Goal: Information Seeking & Learning: Learn about a topic

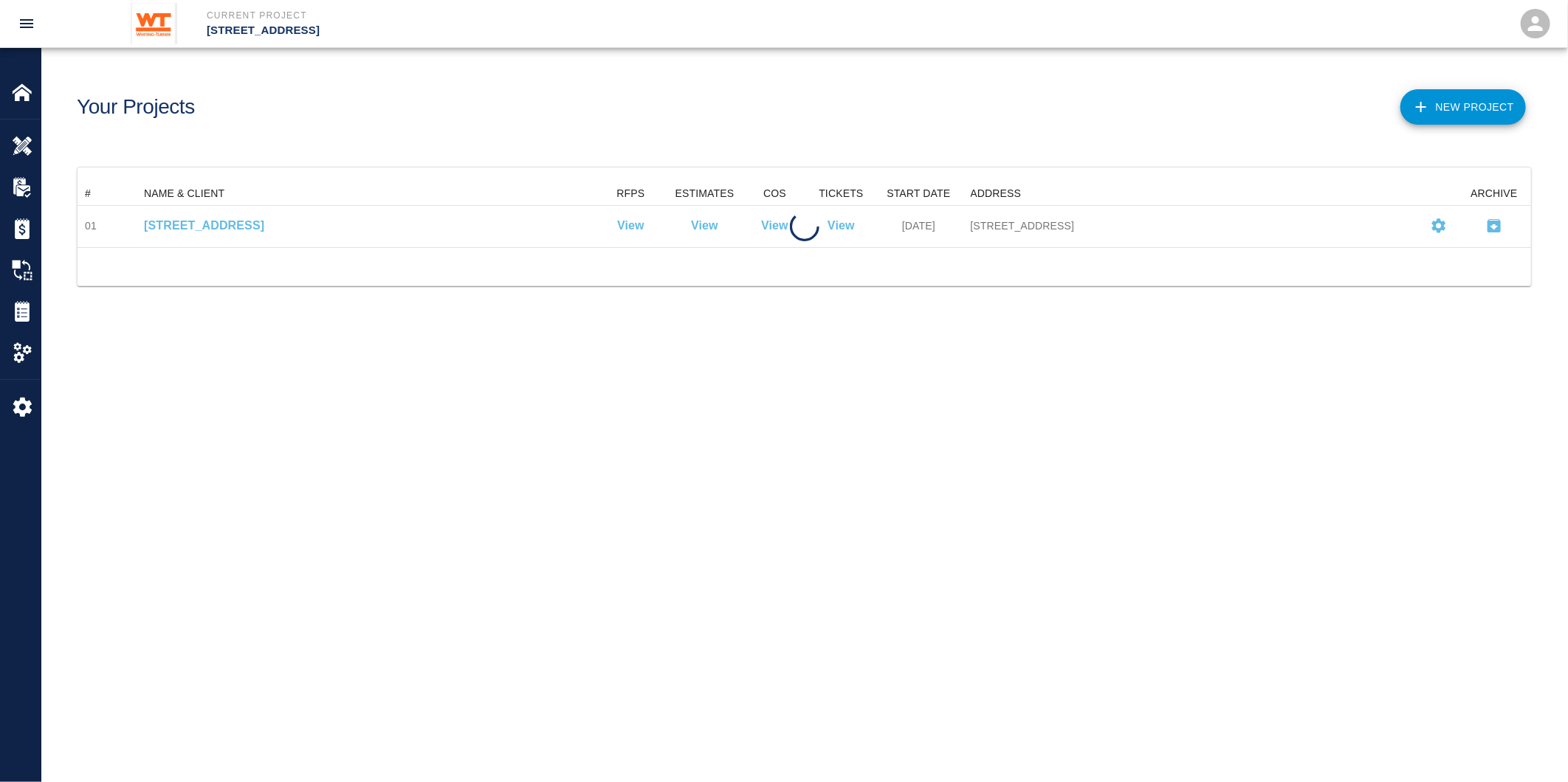
scroll to position [52, 1442]
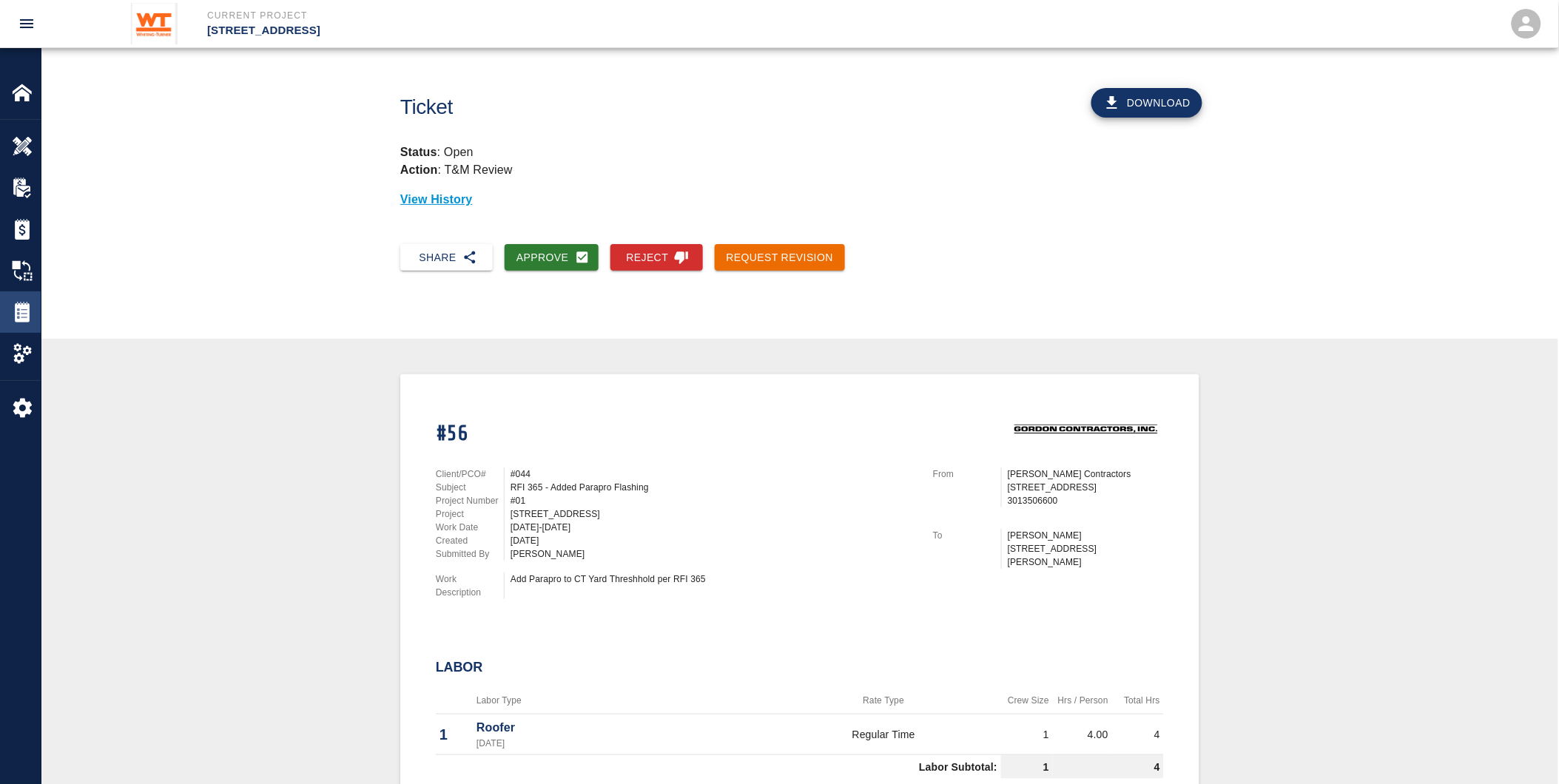
click at [21, 319] on img at bounding box center [23, 312] width 21 height 21
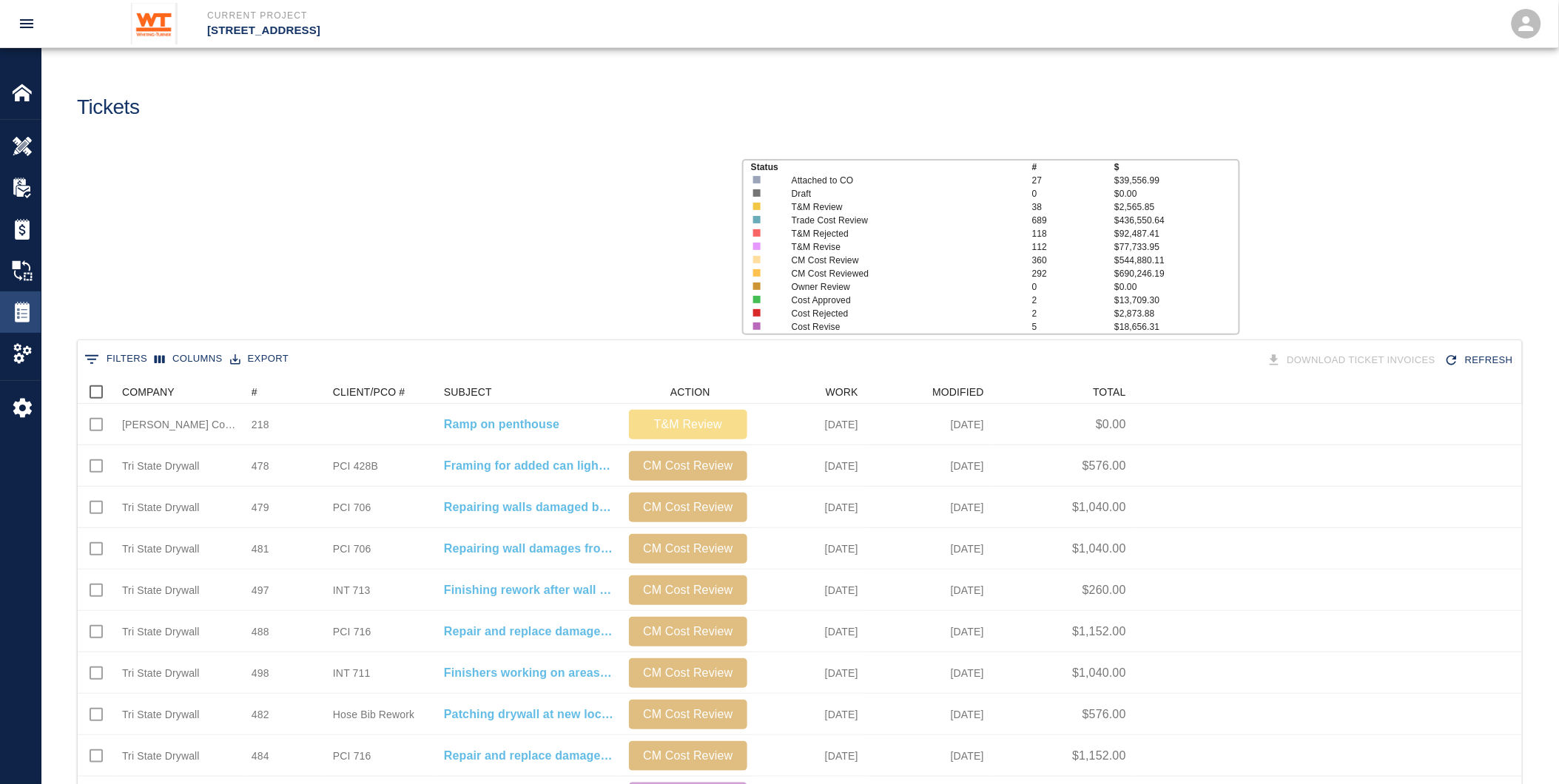
scroll to position [840, 1433]
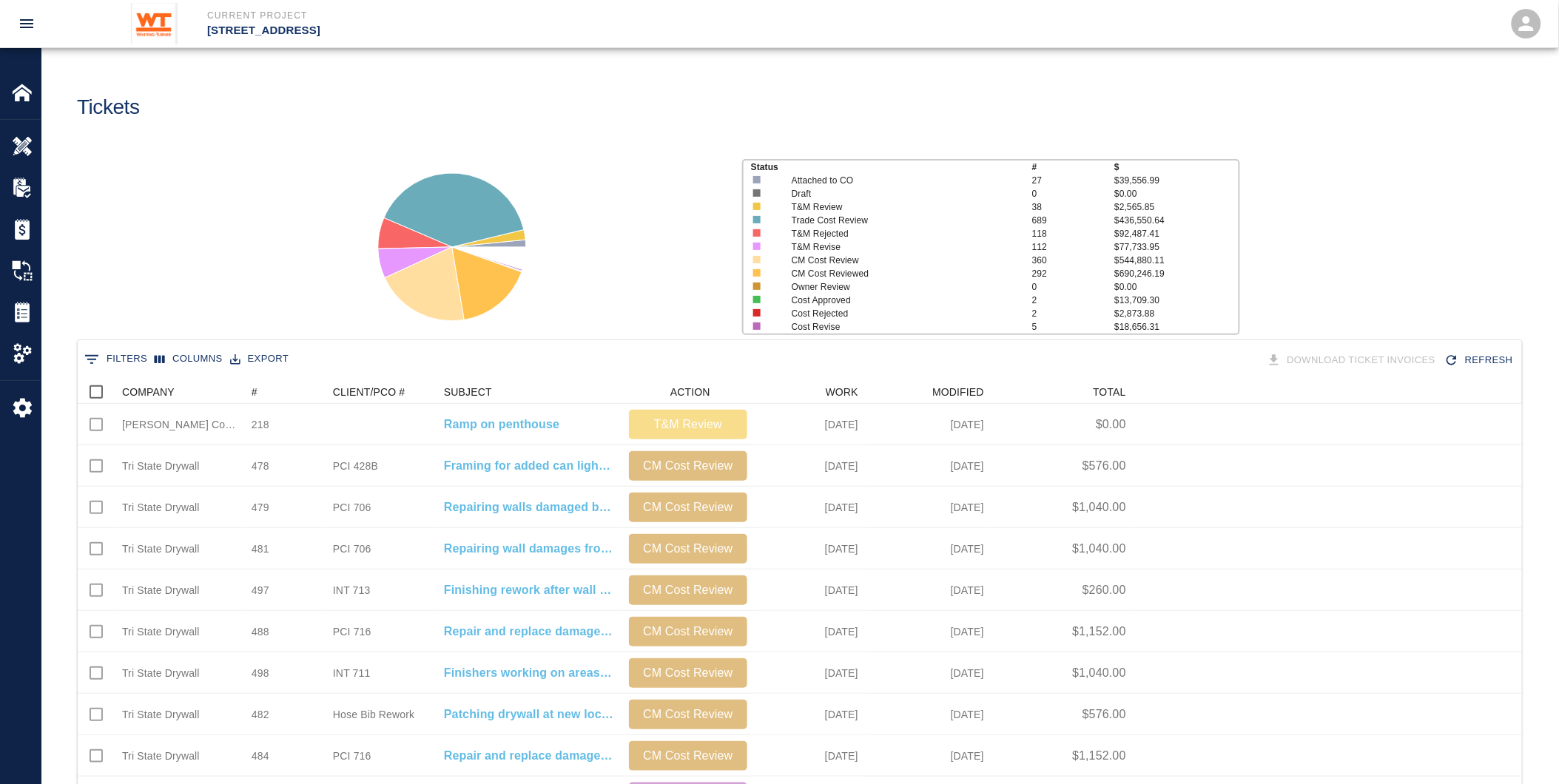
click at [122, 361] on button "0 Filters" at bounding box center [115, 359] width 70 height 23
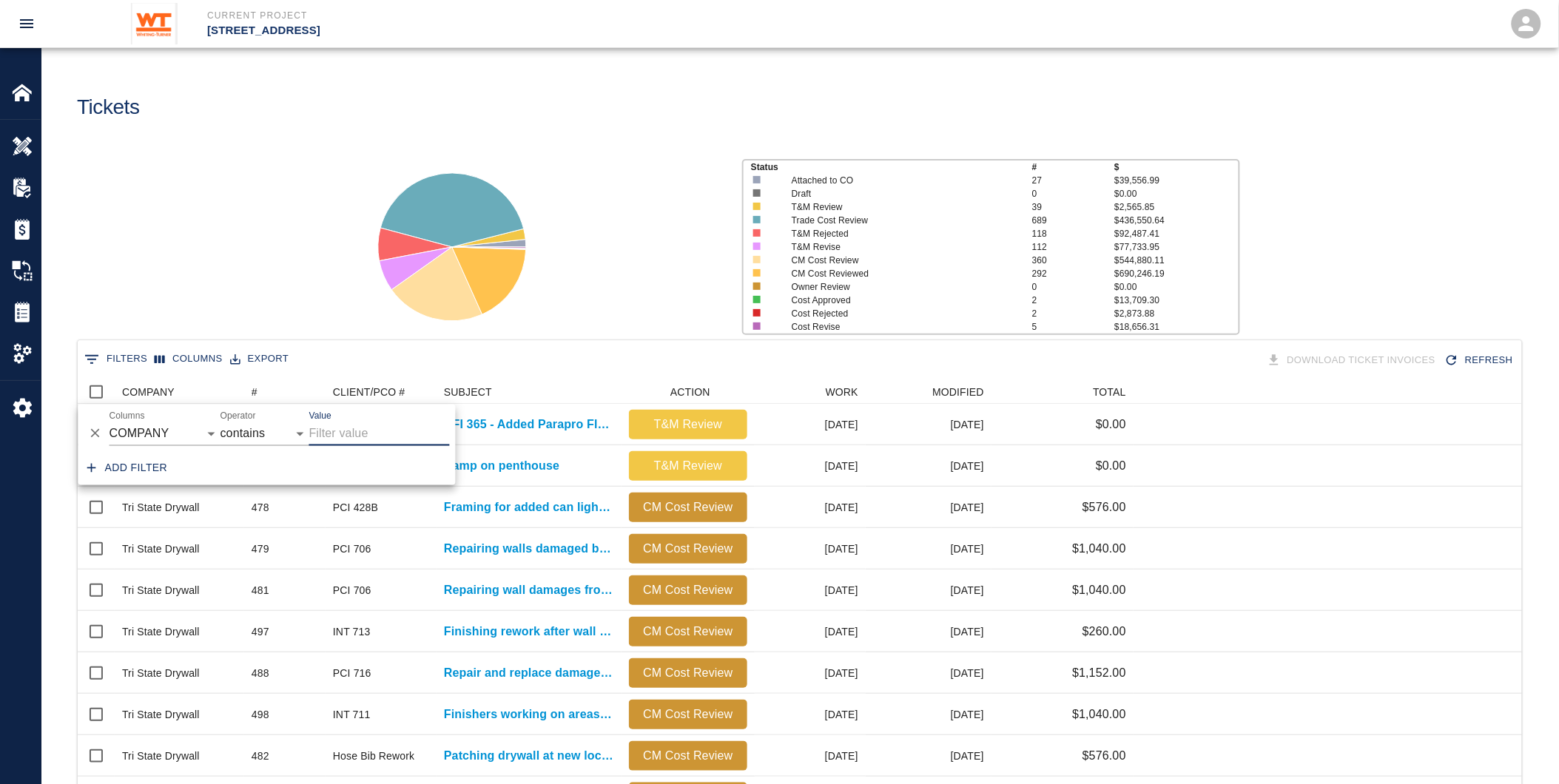
click at [327, 429] on input "Value" at bounding box center [379, 434] width 141 height 23
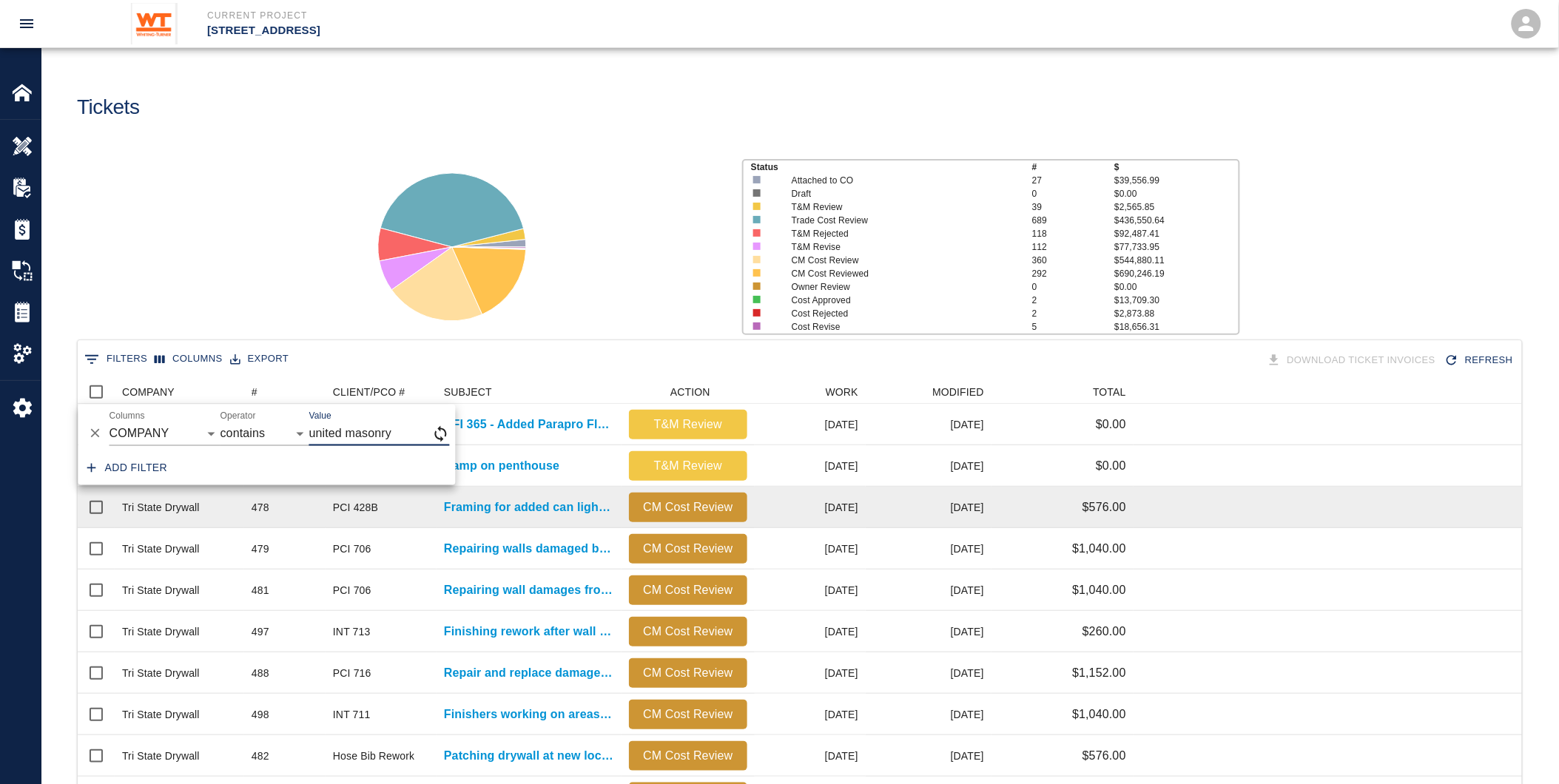
type input "united masonry"
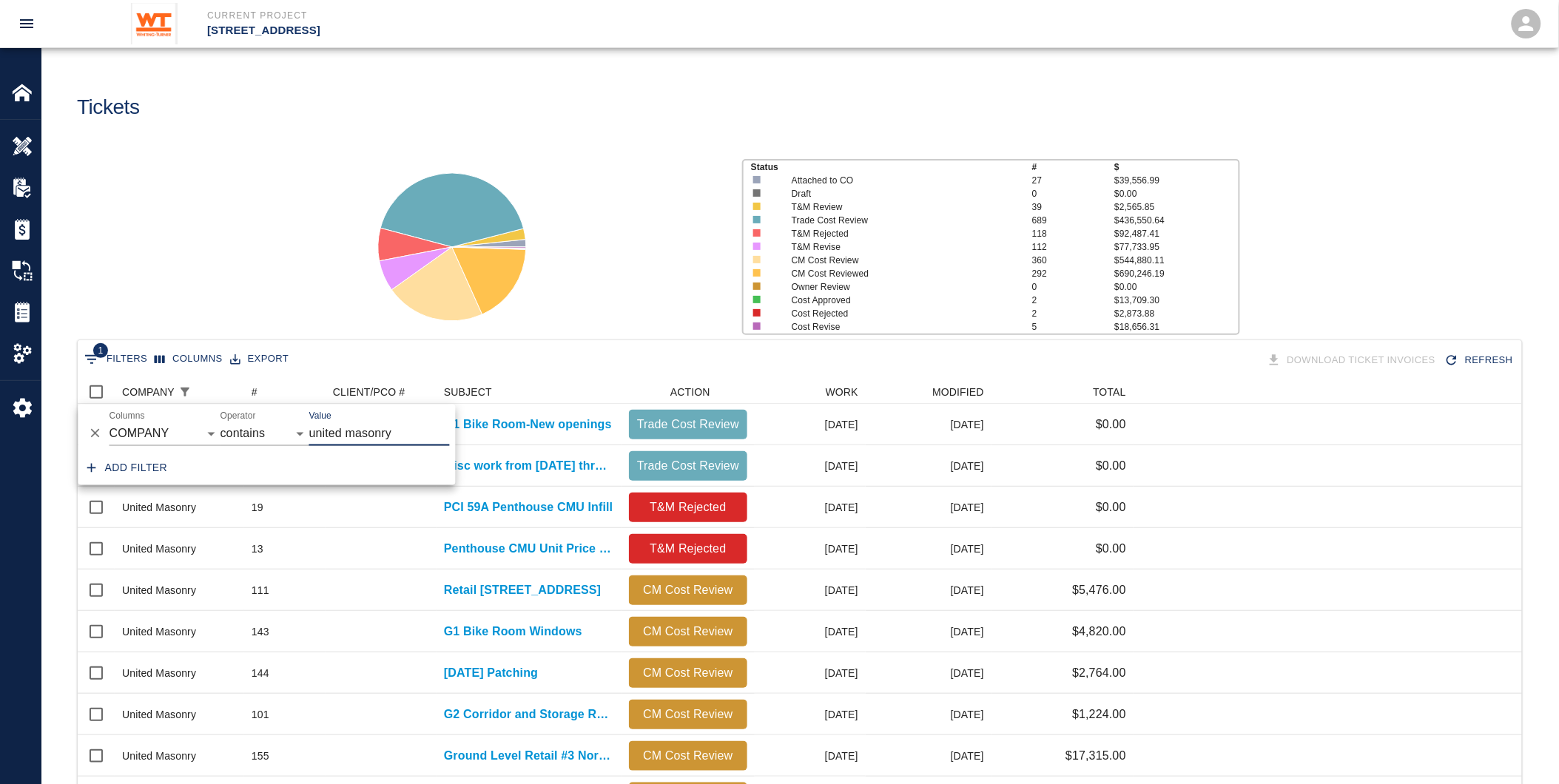
click at [596, 304] on div at bounding box center [538, 241] width 383 height 197
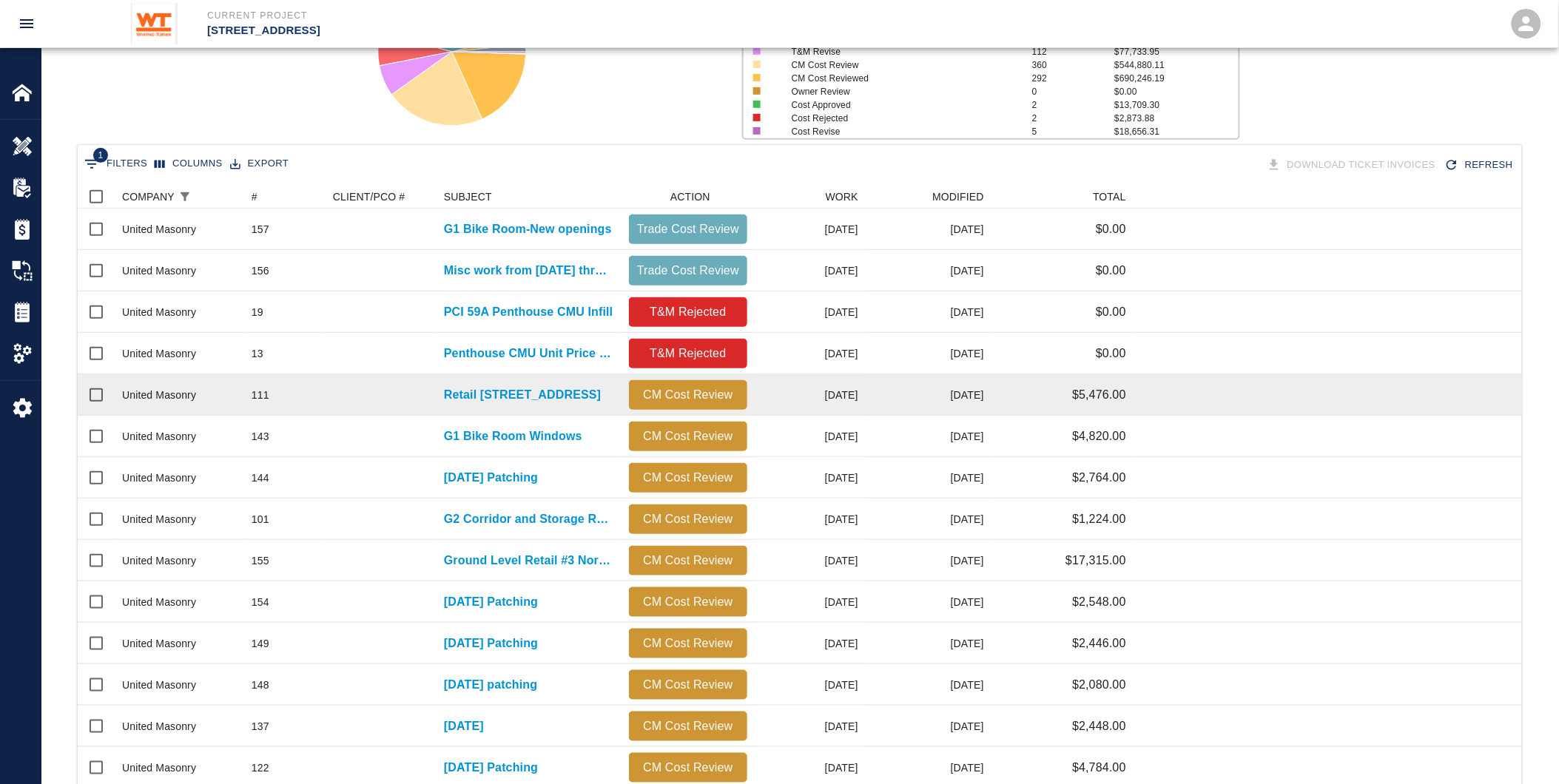
scroll to position [195, 0]
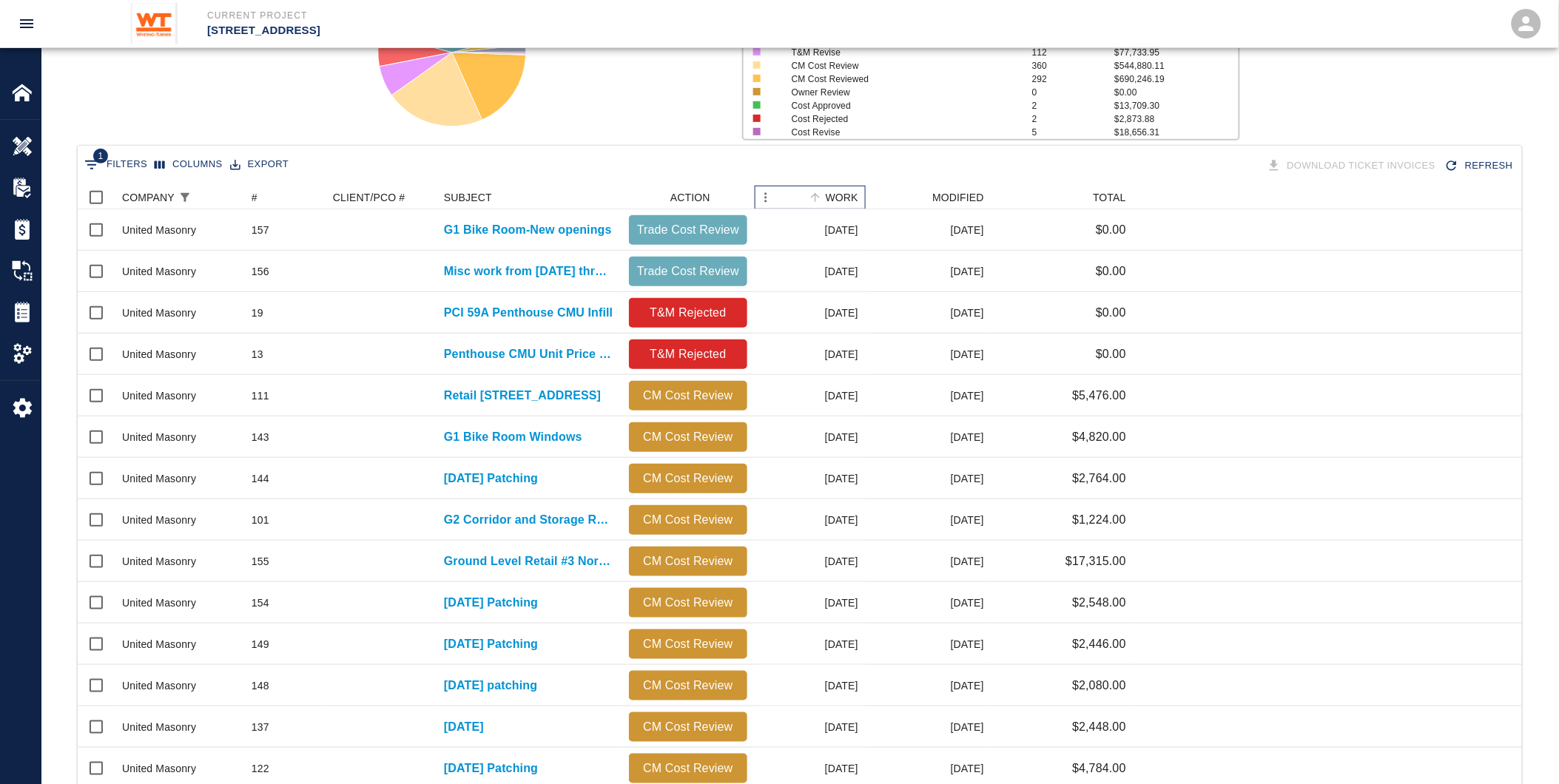
click at [839, 189] on div "WORK" at bounding box center [842, 197] width 32 height 23
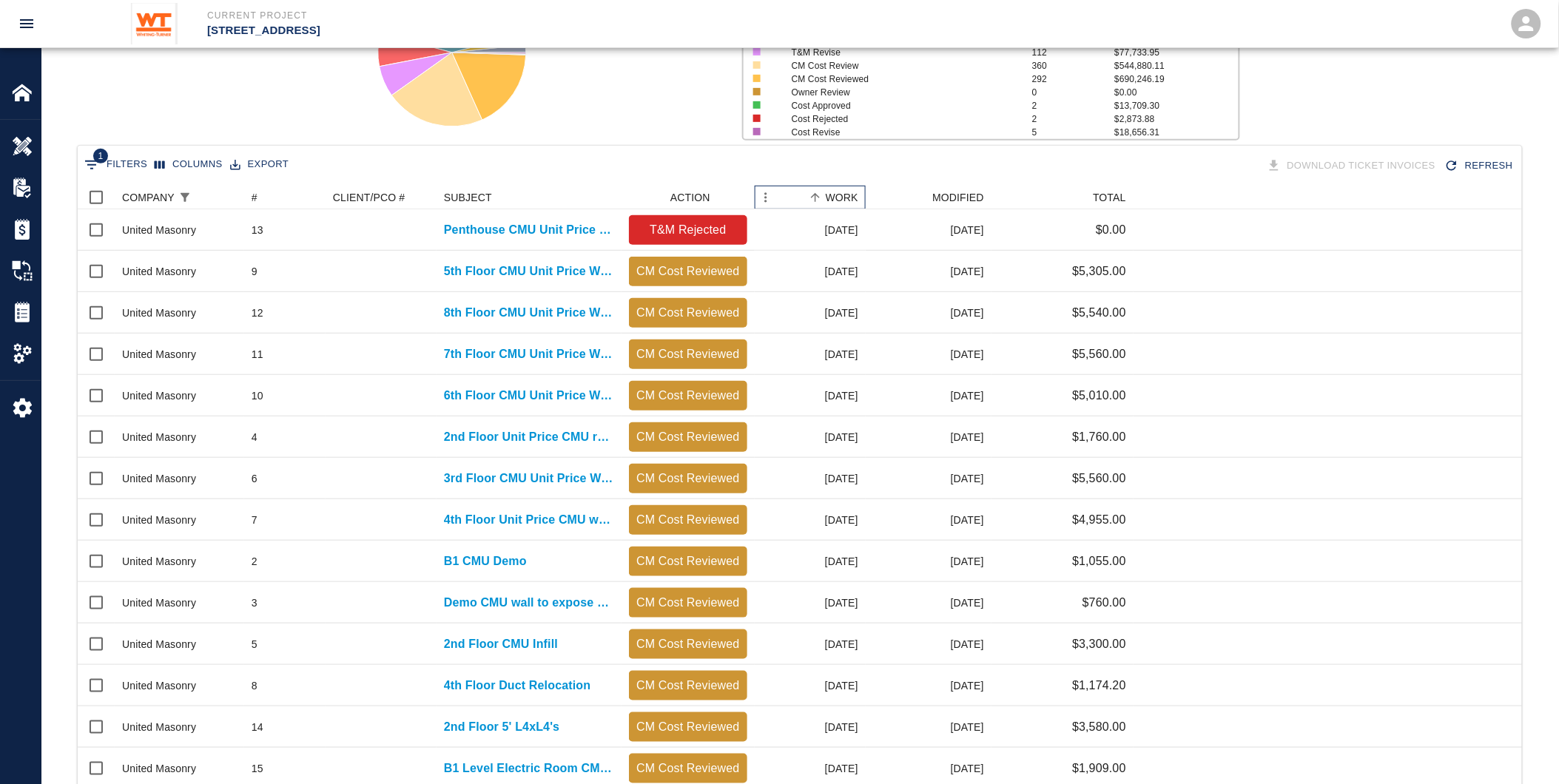
click at [851, 193] on div "WORK" at bounding box center [842, 197] width 32 height 23
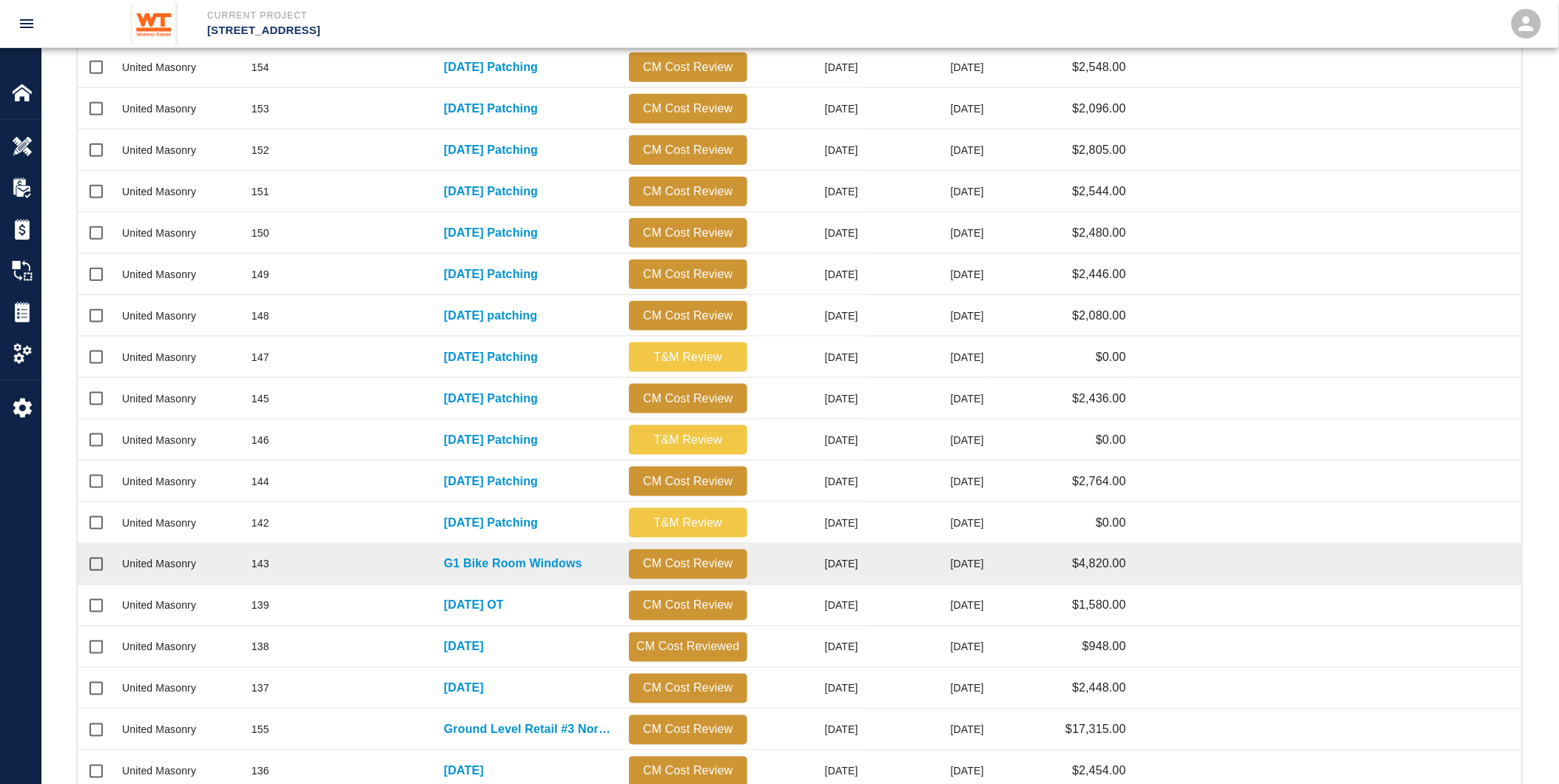
scroll to position [523, 0]
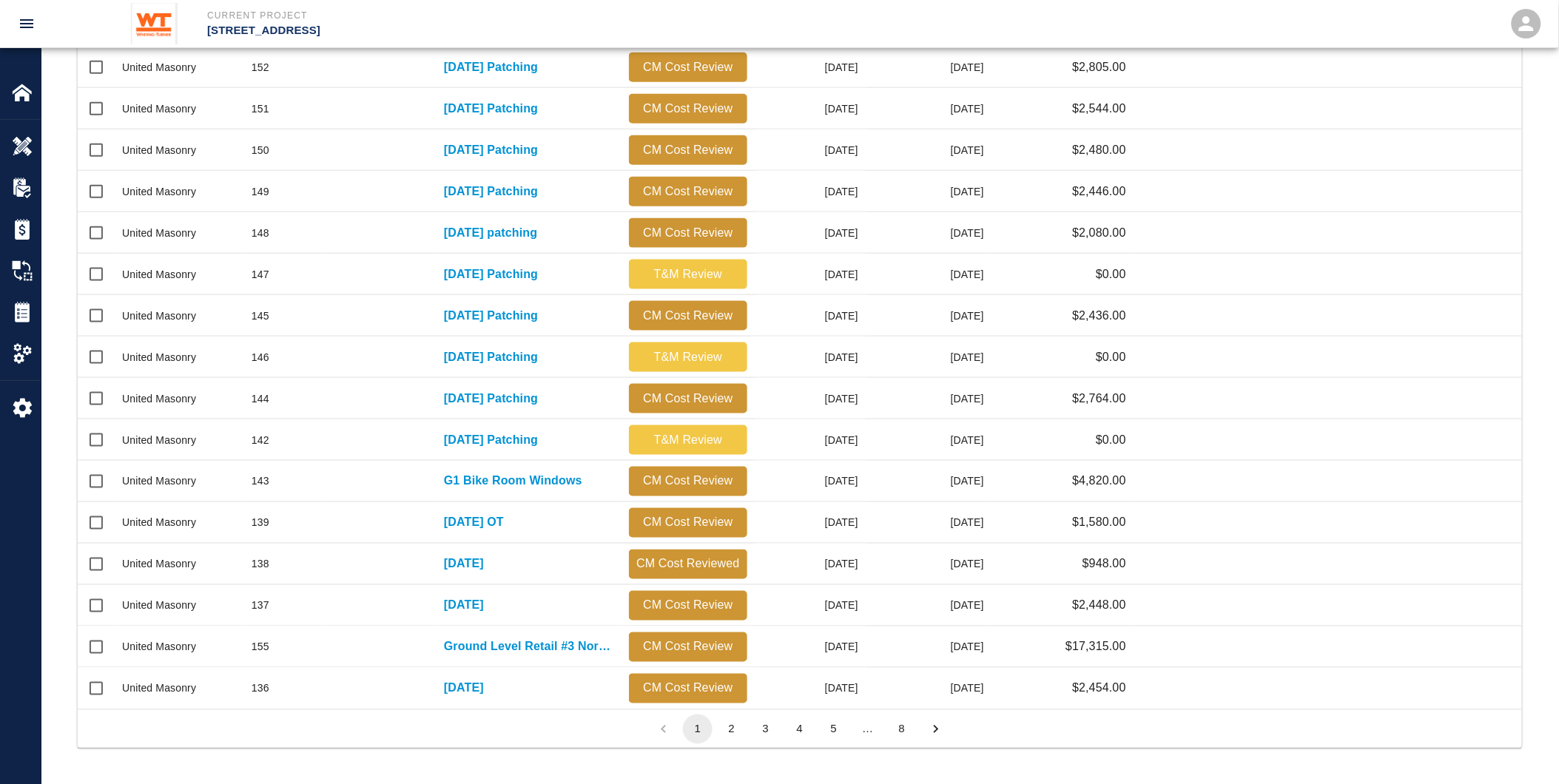
click at [728, 729] on button "2" at bounding box center [731, 729] width 29 height 29
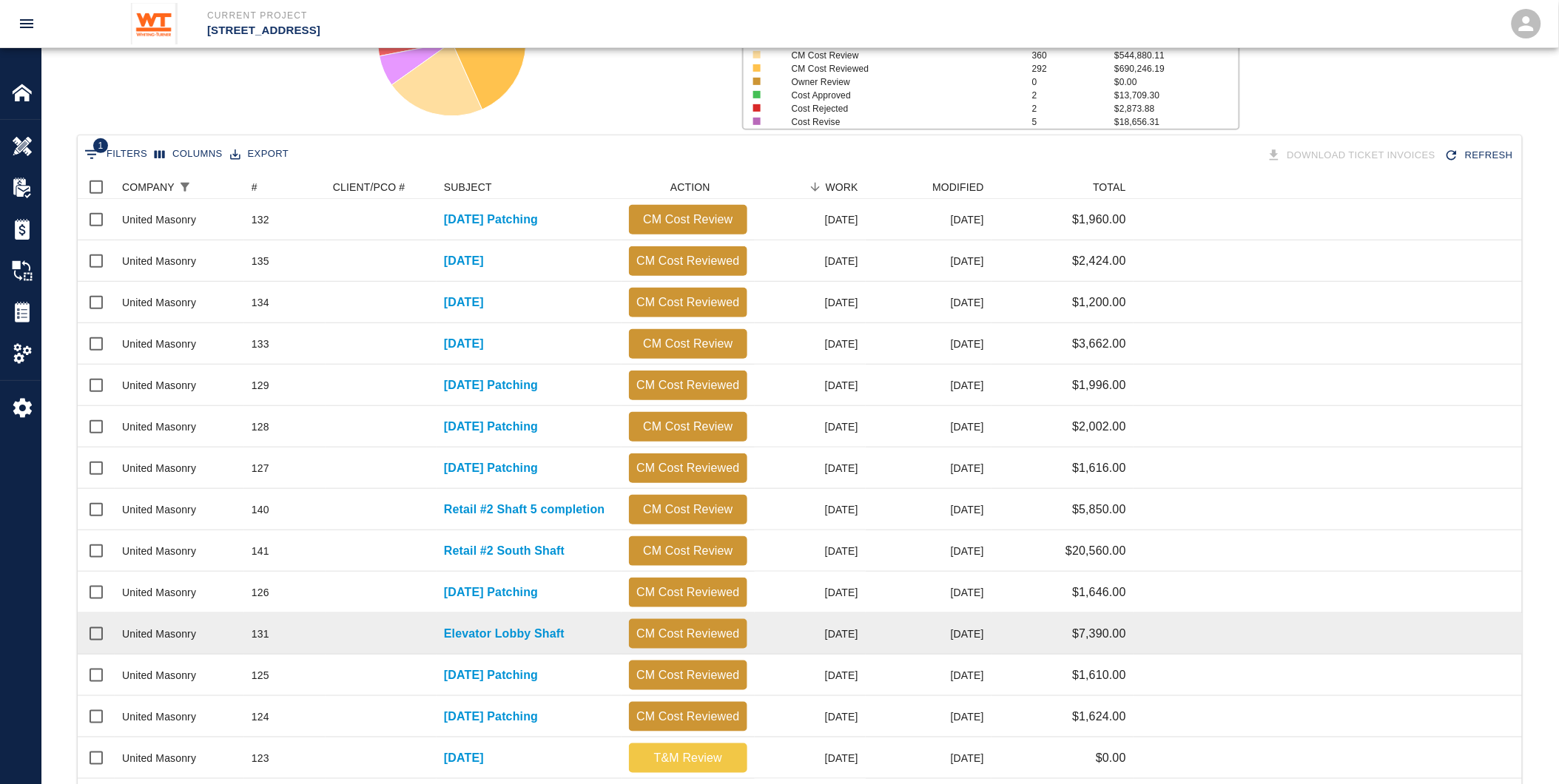
scroll to position [195, 0]
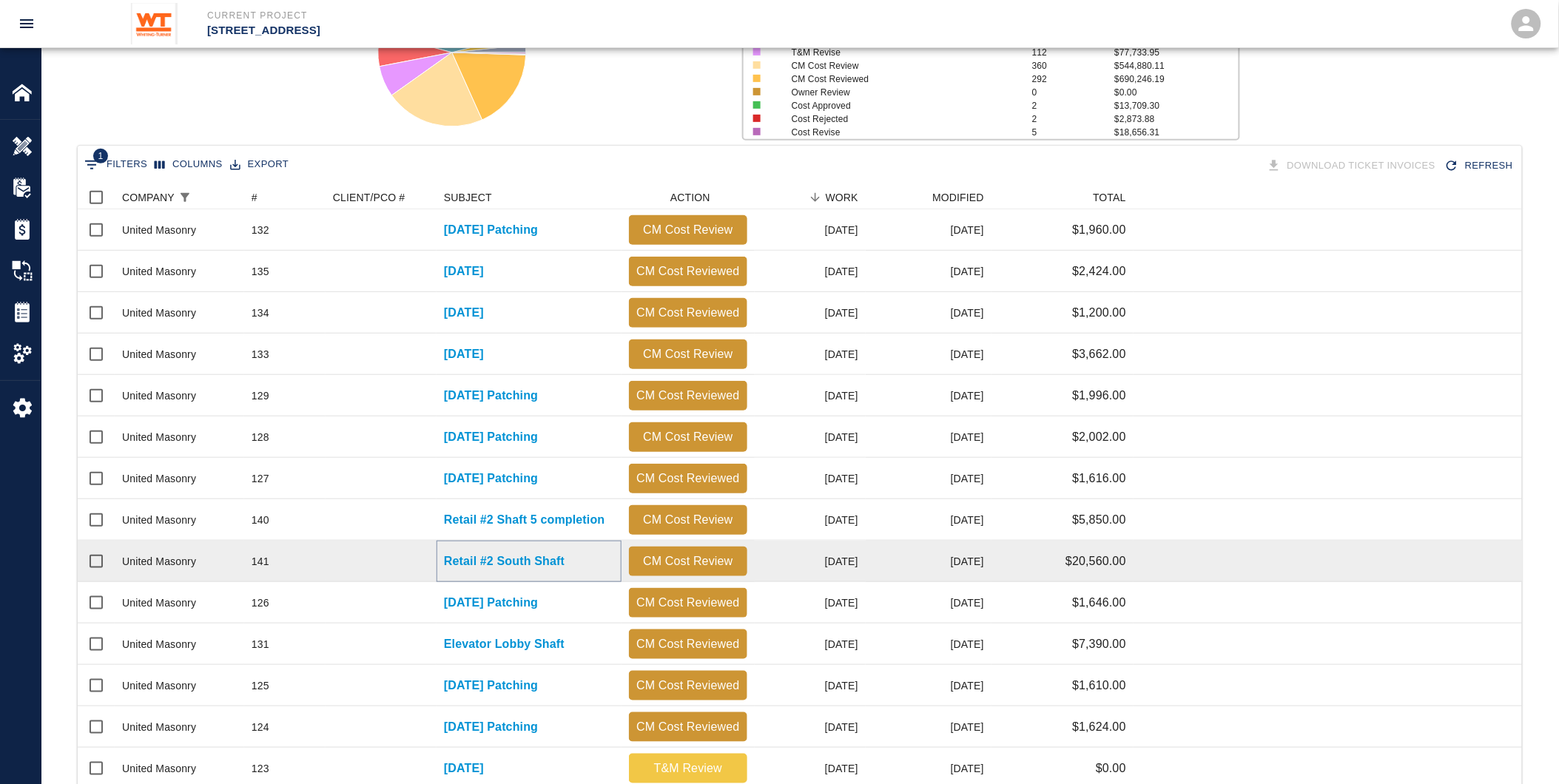
click at [524, 555] on p "Retail #2 South Shaft" at bounding box center [504, 562] width 120 height 18
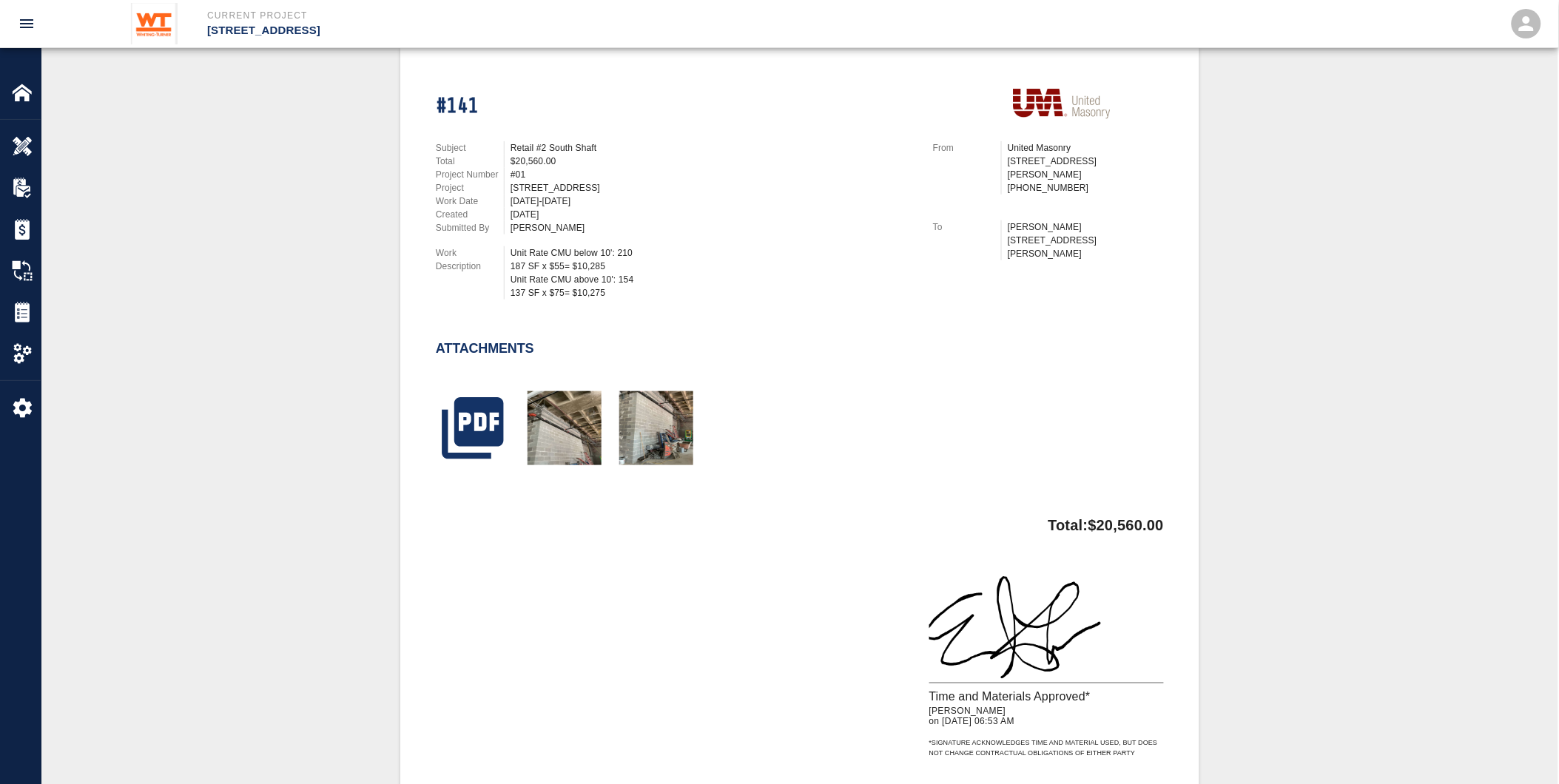
scroll to position [328, 0]
click at [570, 424] on img "button" at bounding box center [565, 428] width 74 height 74
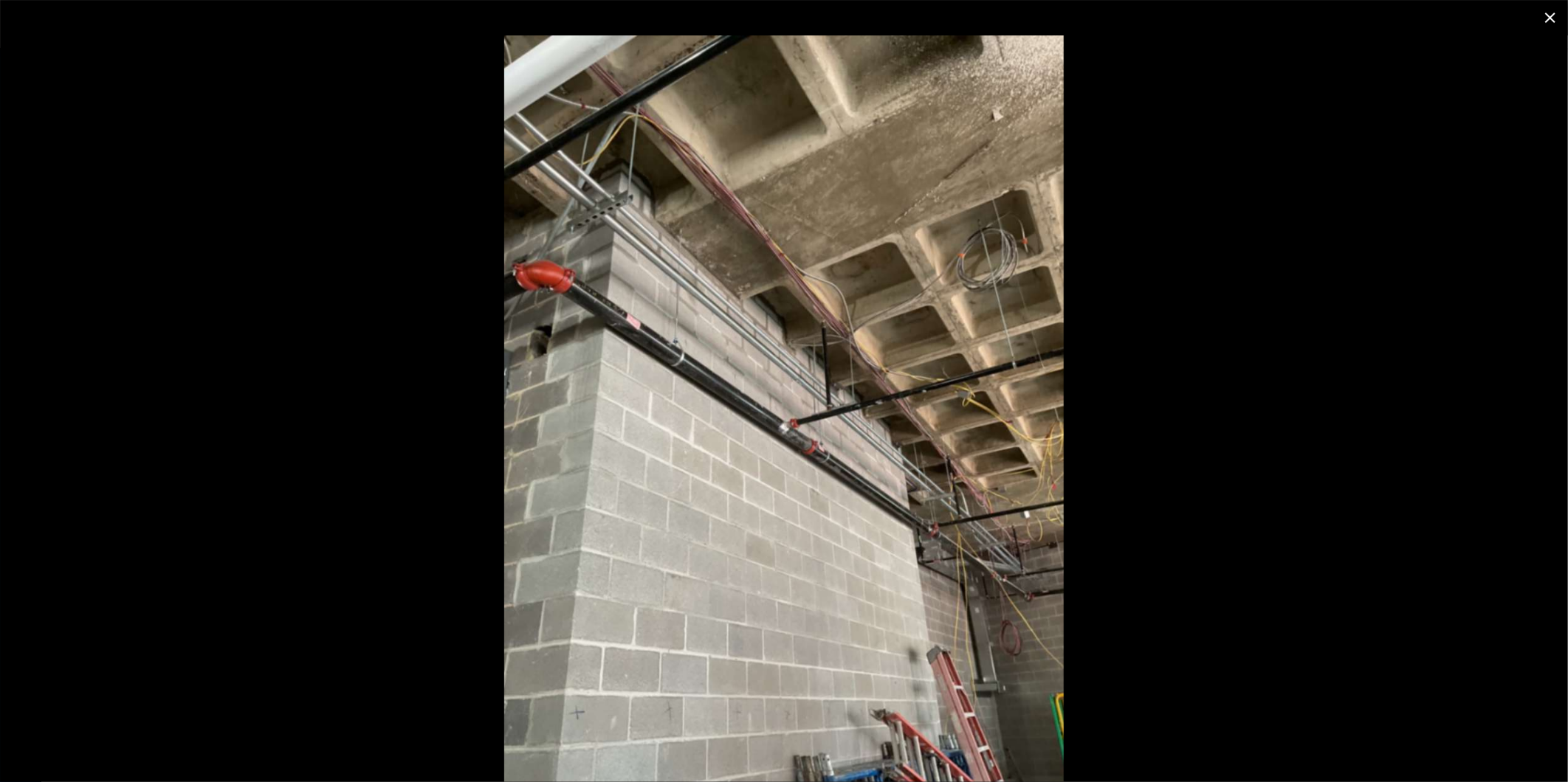
click at [1548, 13] on icon "close" at bounding box center [1551, 18] width 18 height 18
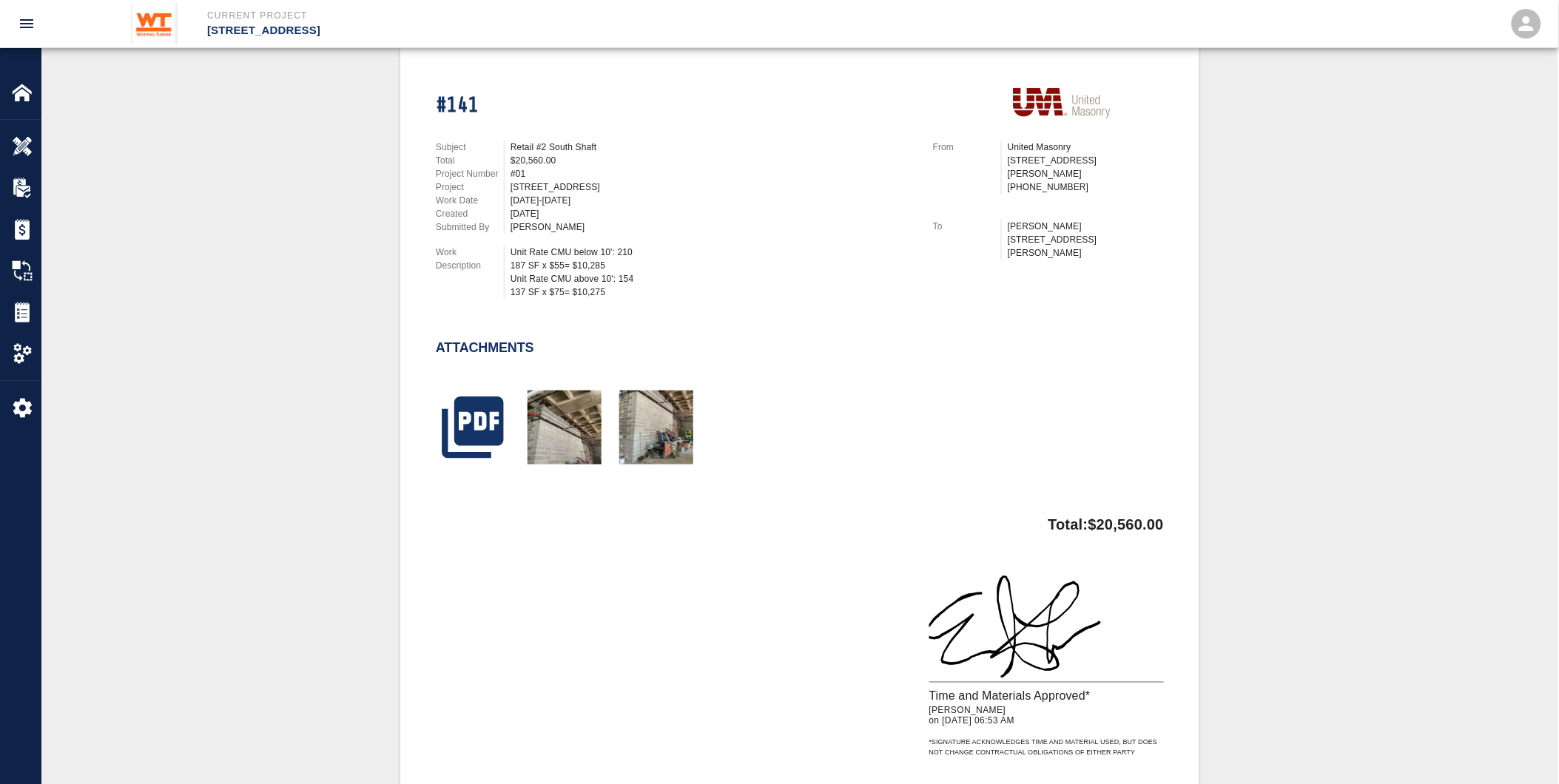
drag, startPoint x: 296, startPoint y: 207, endPoint x: 47, endPoint y: 292, distance: 263.1
click at [296, 207] on div "#141 Subject Retail #2 South Shaft Total $20,560.00 Project Number #01 Project …" at bounding box center [799, 419] width 1446 height 748
click at [25, 312] on img at bounding box center [23, 312] width 21 height 21
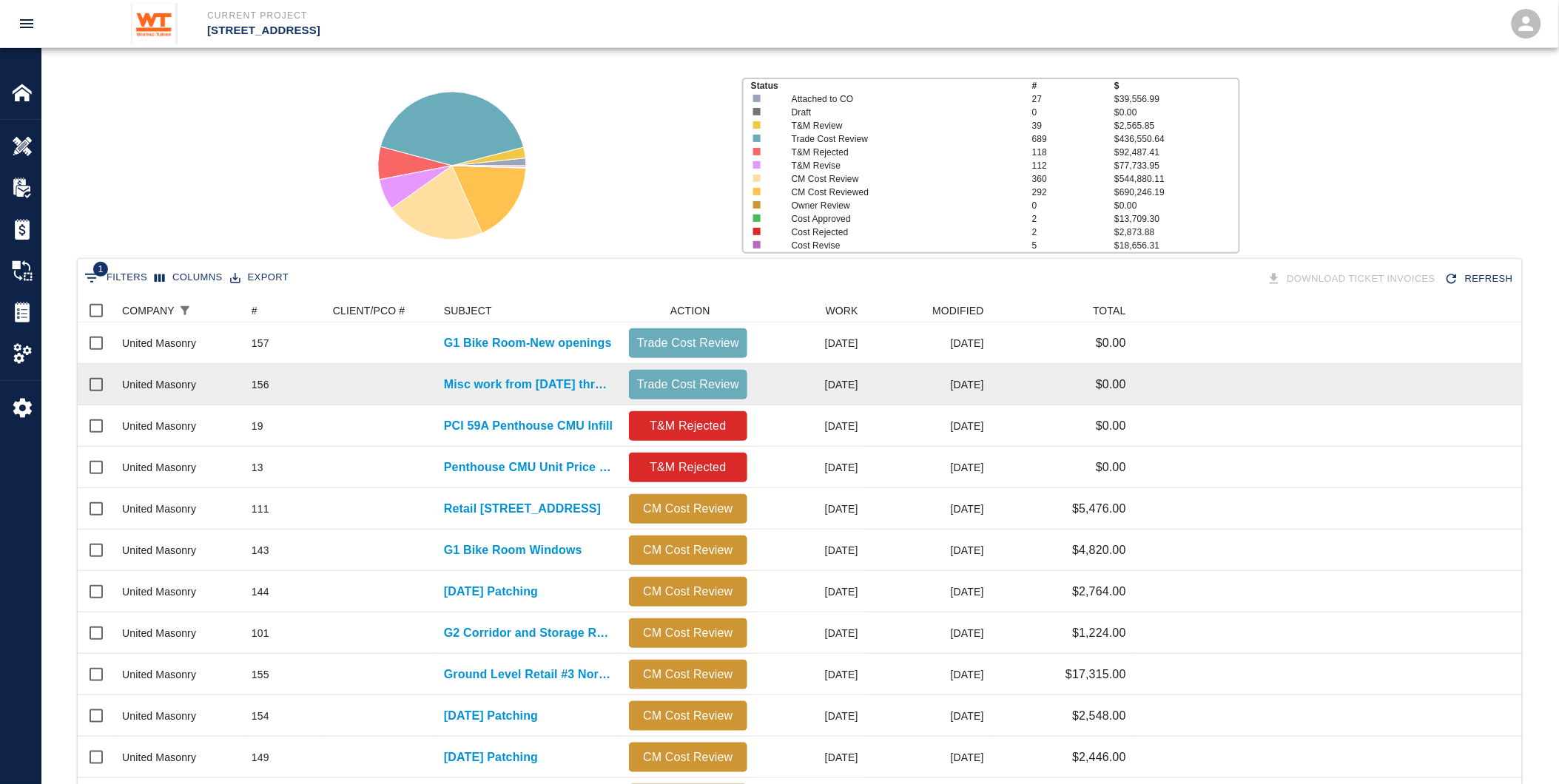
scroll to position [82, 0]
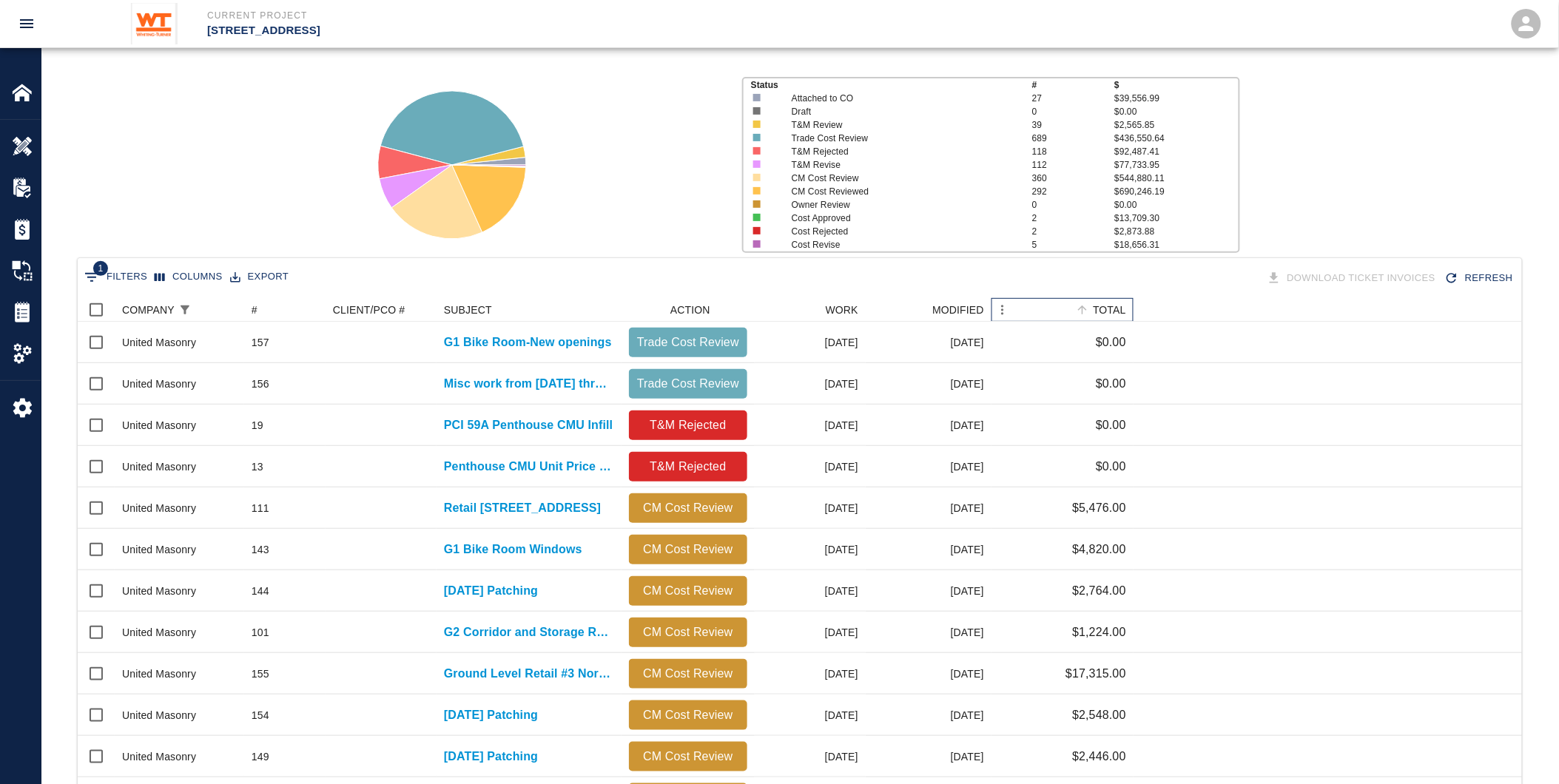
click at [1105, 307] on div "TOTAL" at bounding box center [1109, 310] width 33 height 23
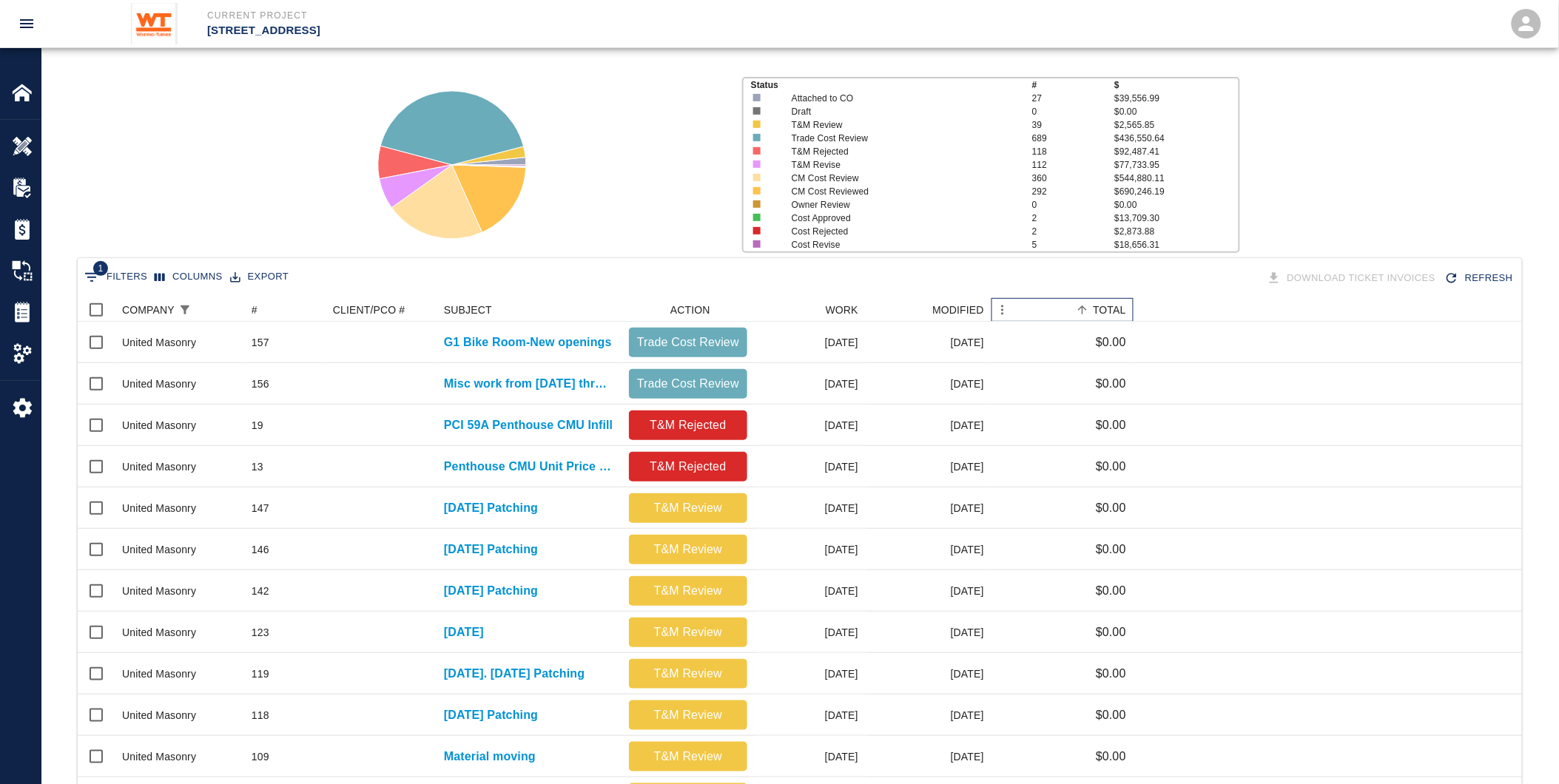
click at [1105, 307] on div "TOTAL" at bounding box center [1109, 310] width 33 height 23
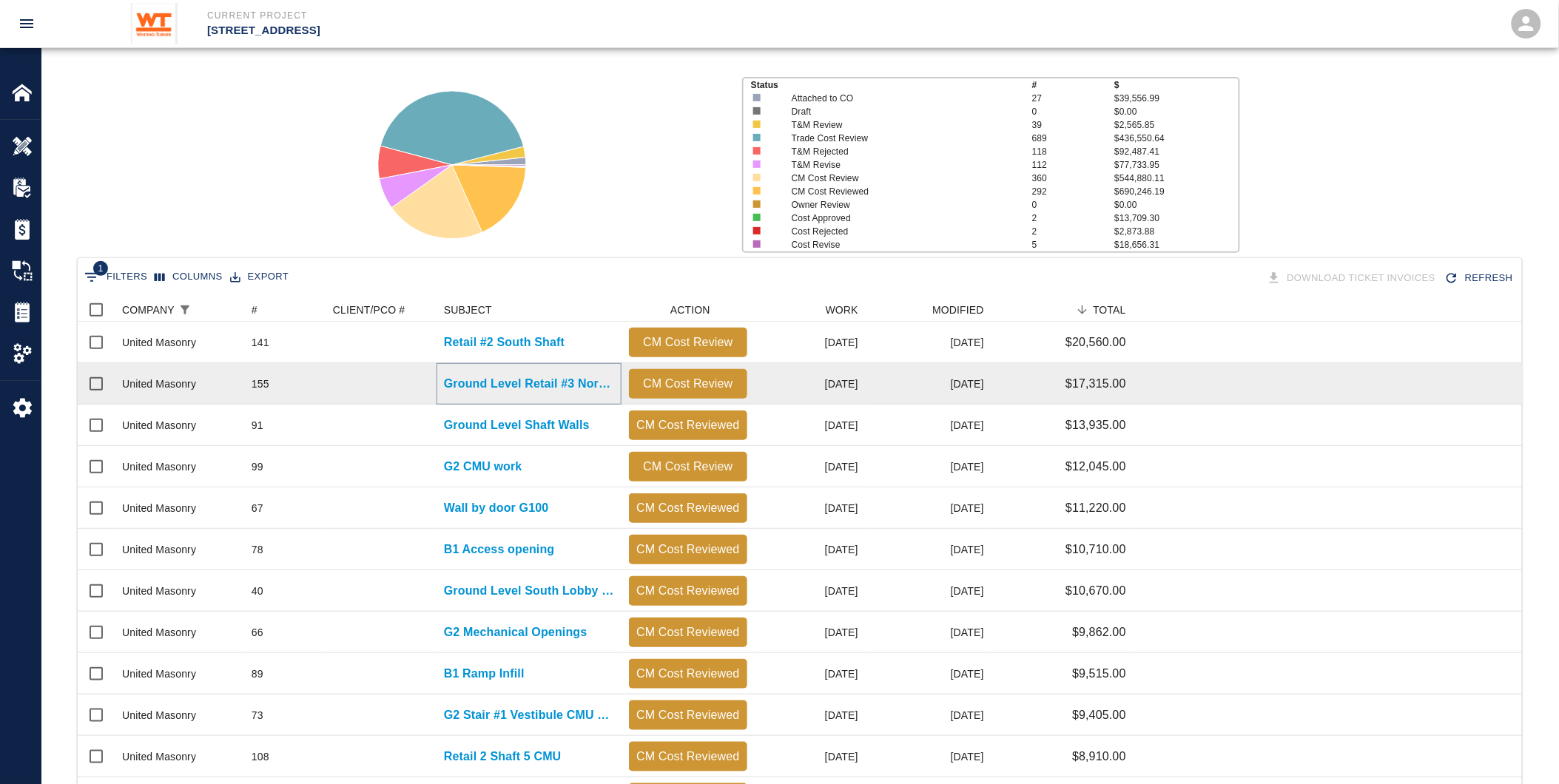
click at [476, 381] on p "Ground Level Retail #3 North Shaft" at bounding box center [529, 384] width 170 height 18
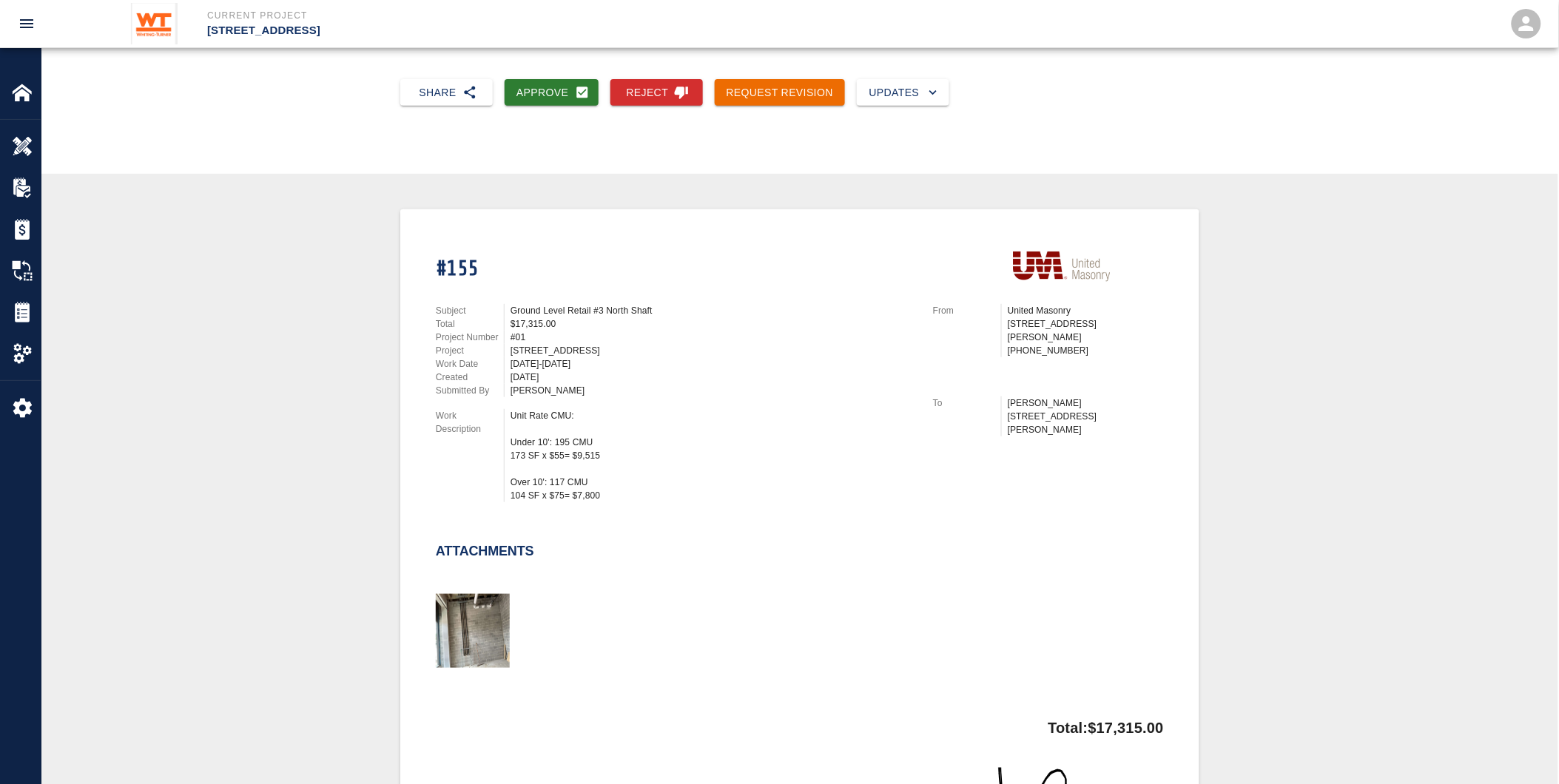
scroll to position [410, 0]
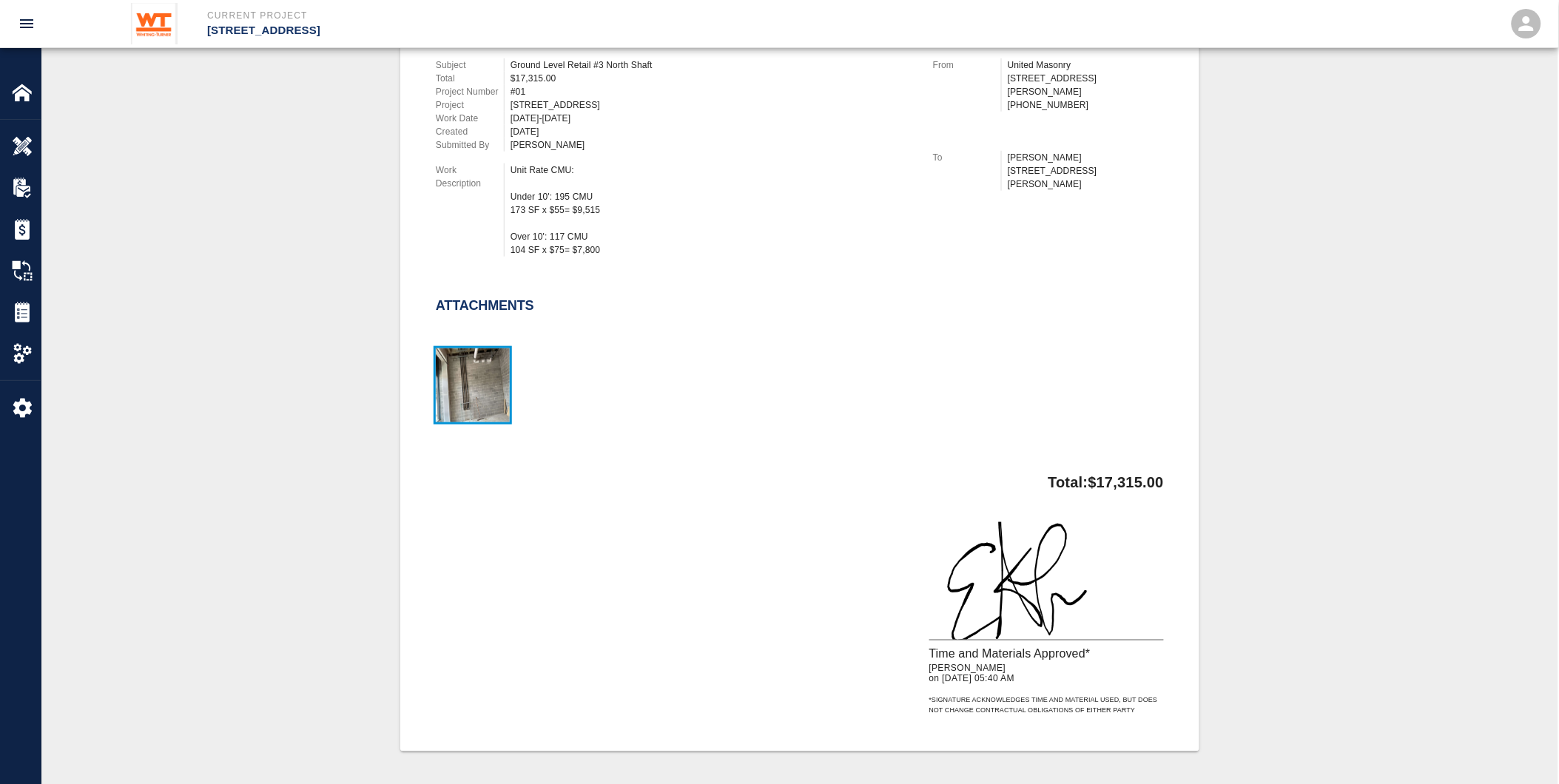
click at [484, 394] on img "button" at bounding box center [473, 385] width 74 height 74
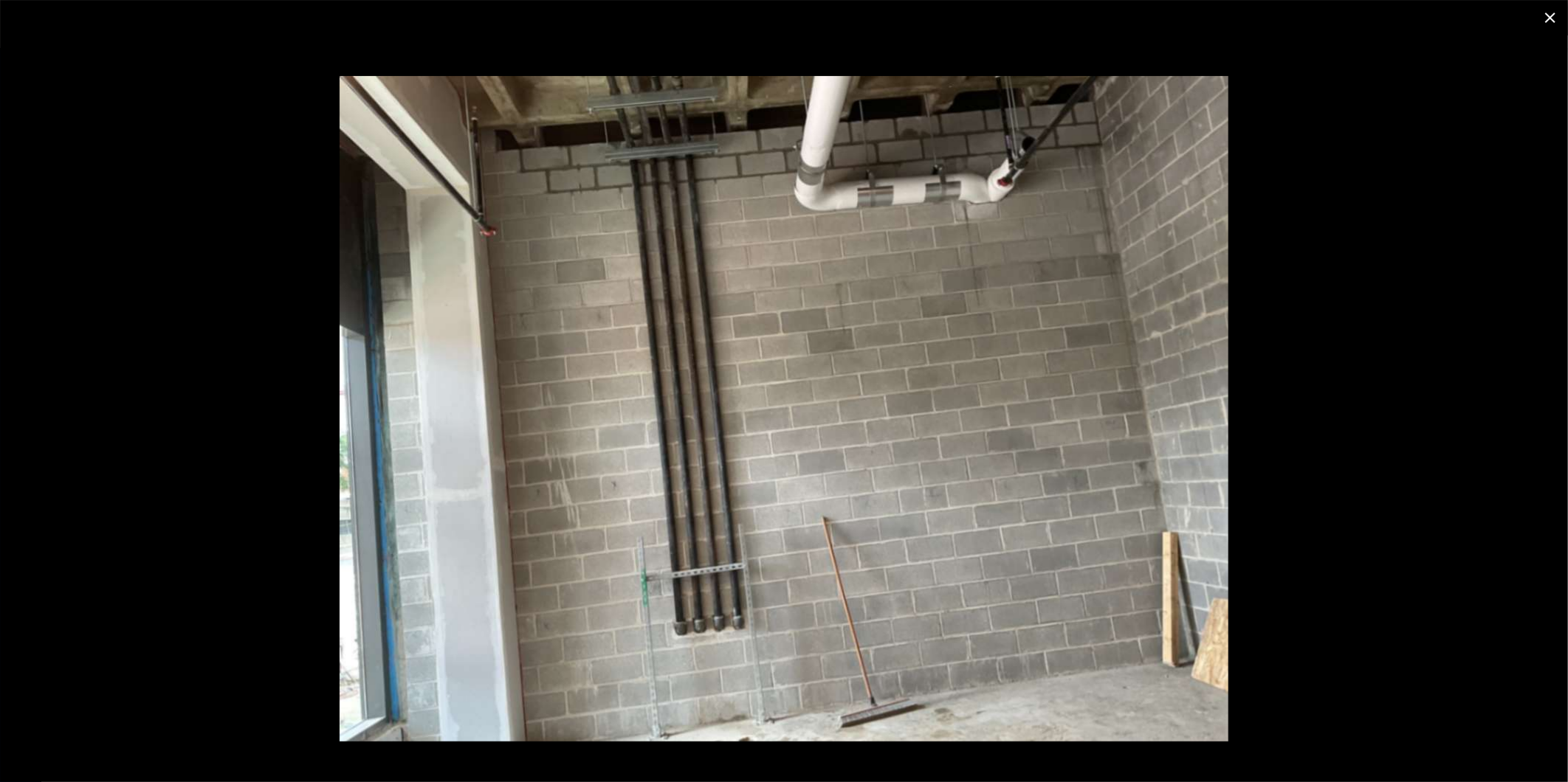
click at [1548, 13] on icon "close" at bounding box center [1551, 18] width 18 height 18
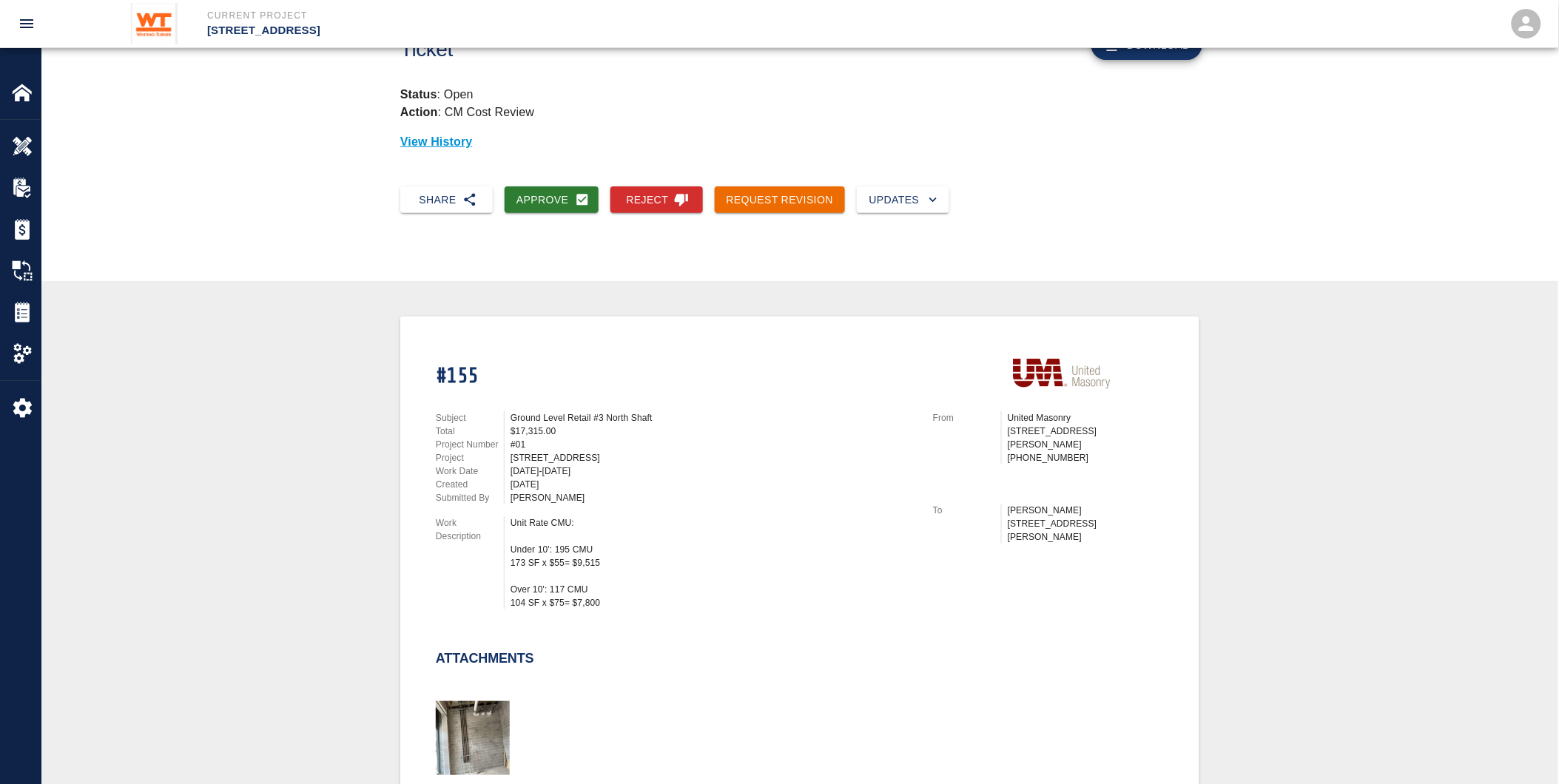
scroll to position [0, 0]
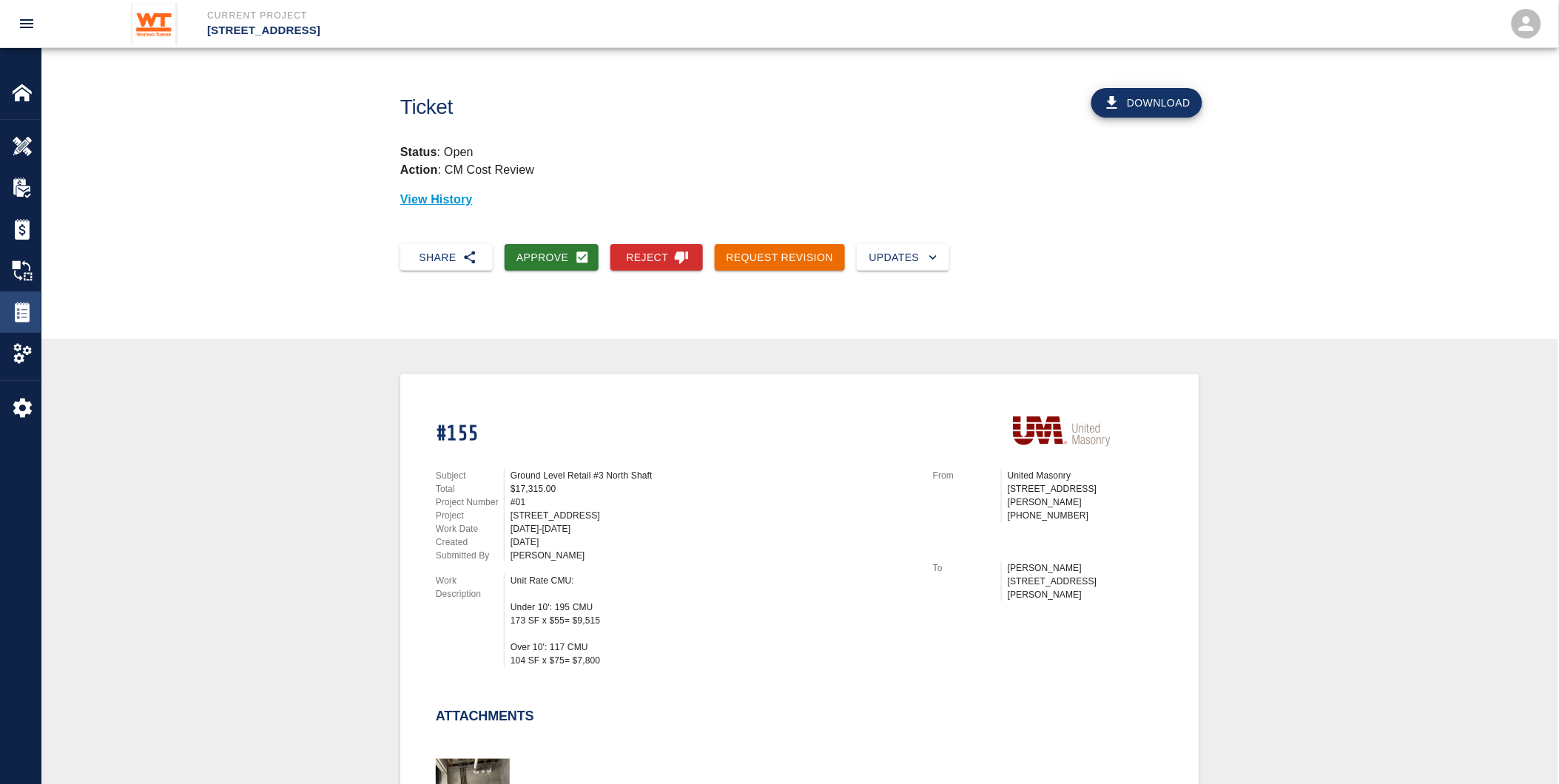
click at [30, 304] on img at bounding box center [23, 312] width 21 height 21
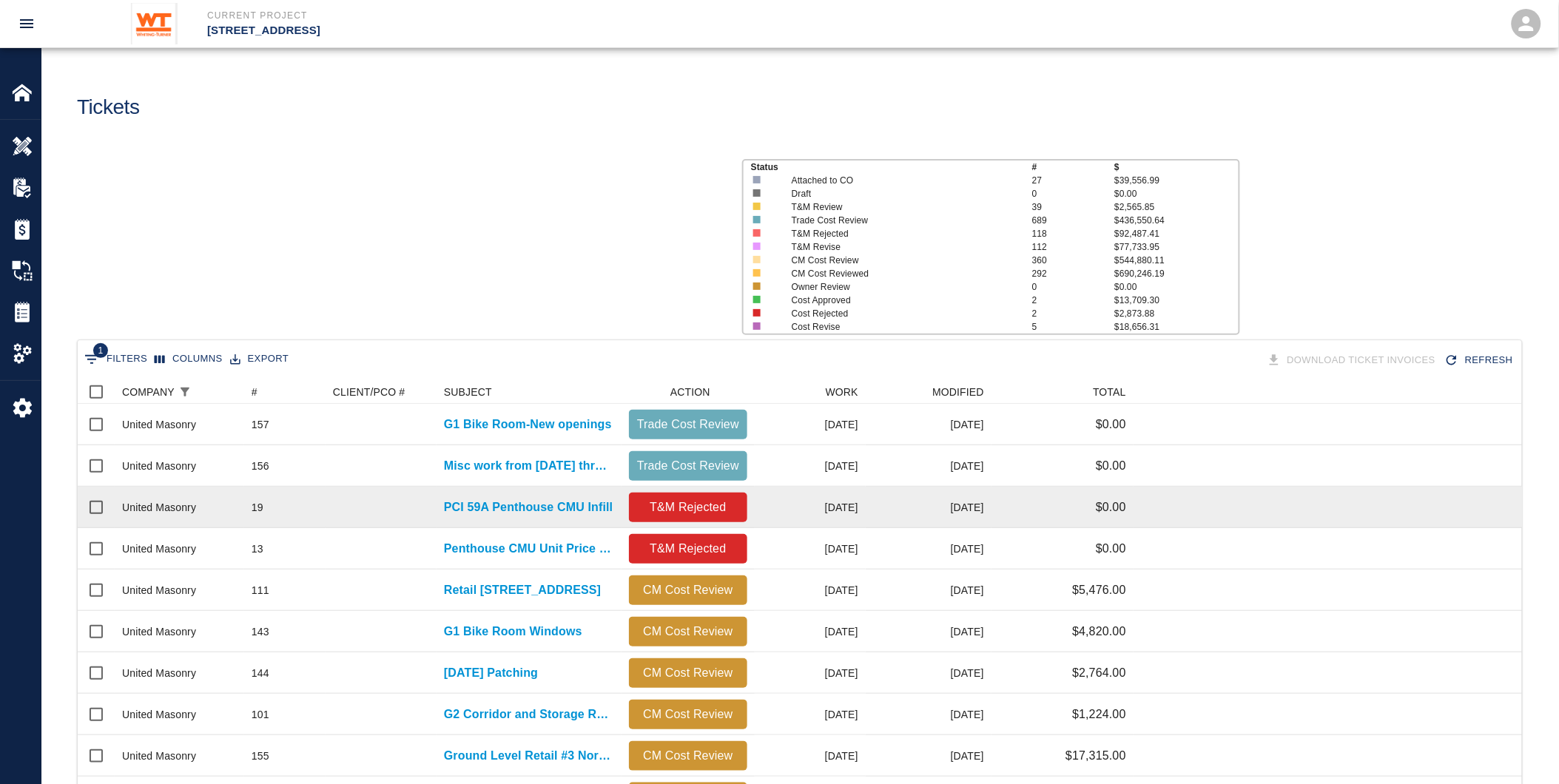
scroll to position [840, 1433]
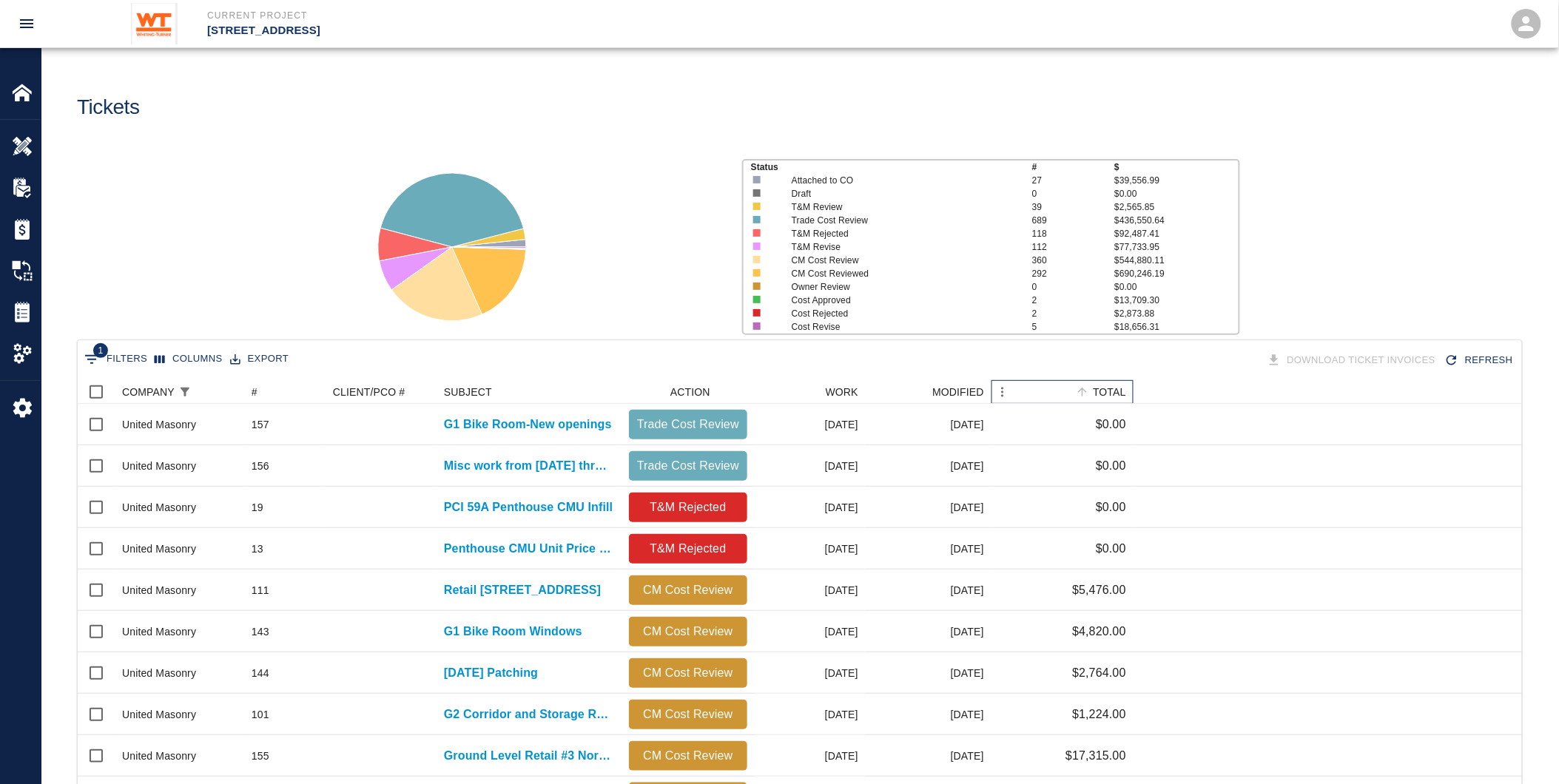
click at [1106, 392] on div "TOTAL" at bounding box center [1109, 392] width 33 height 23
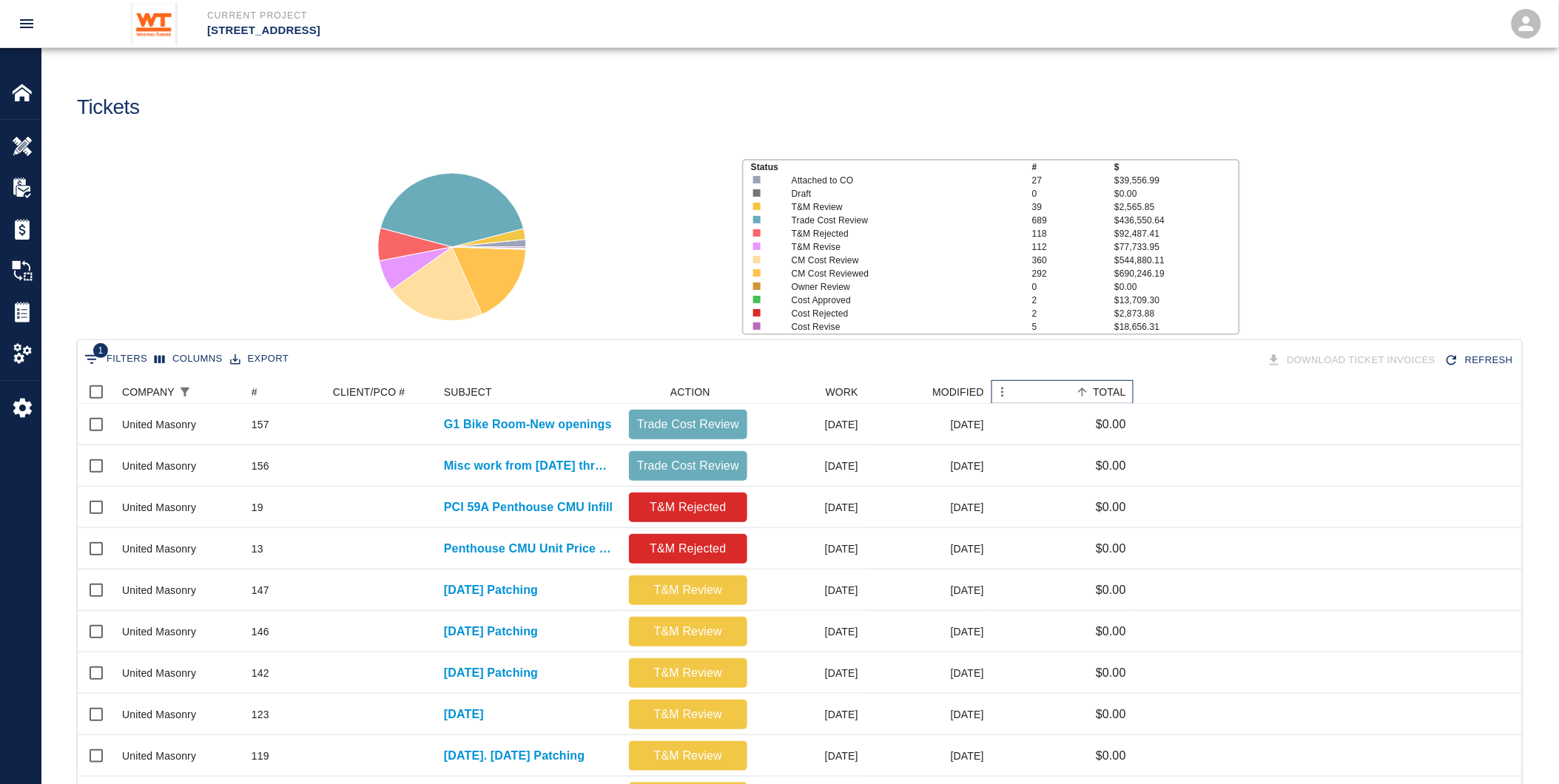
click at [1112, 386] on div "TOTAL" at bounding box center [1109, 392] width 33 height 23
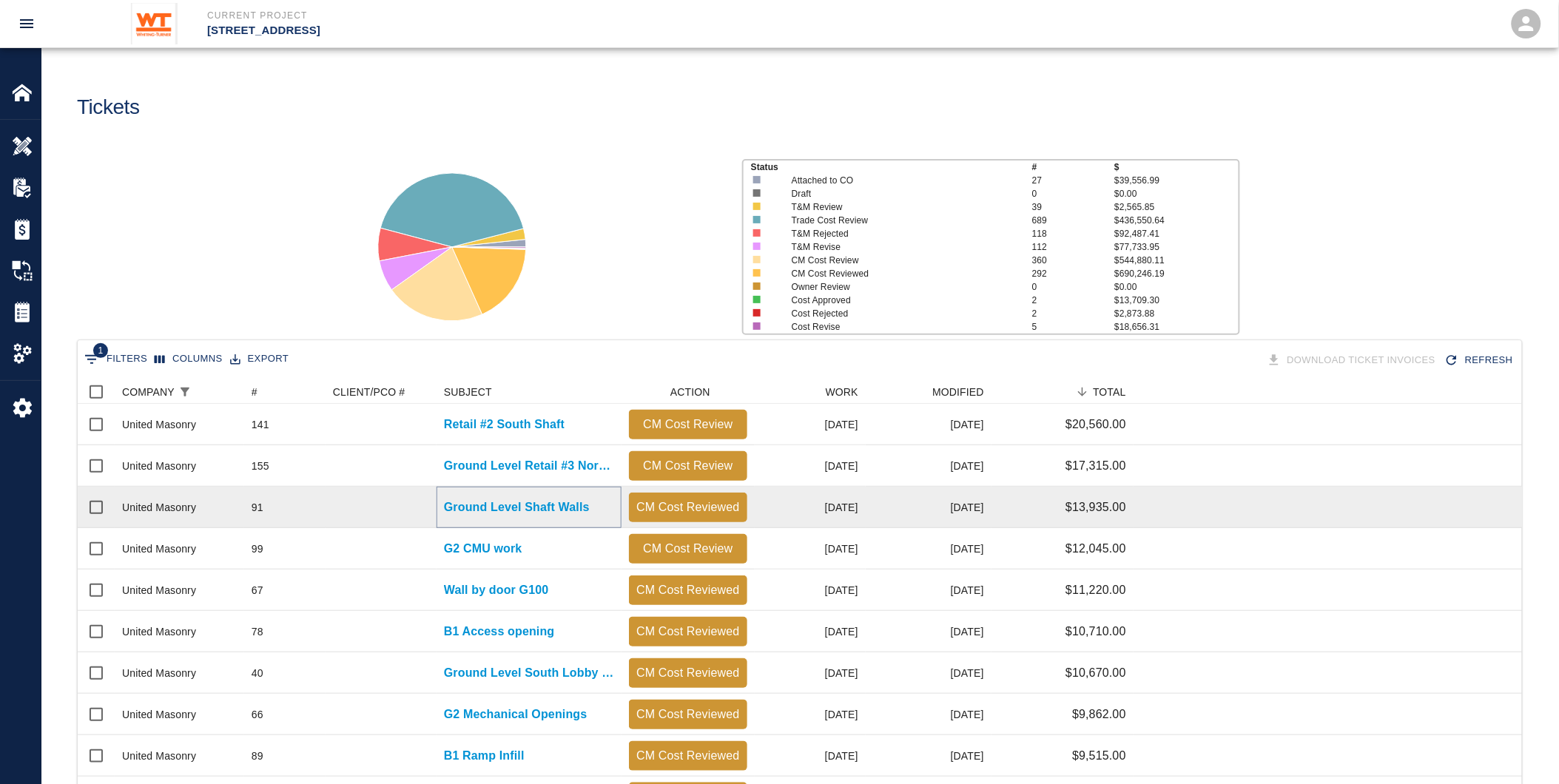
click at [520, 499] on p "Ground Level Shaft Walls" at bounding box center [517, 507] width 146 height 18
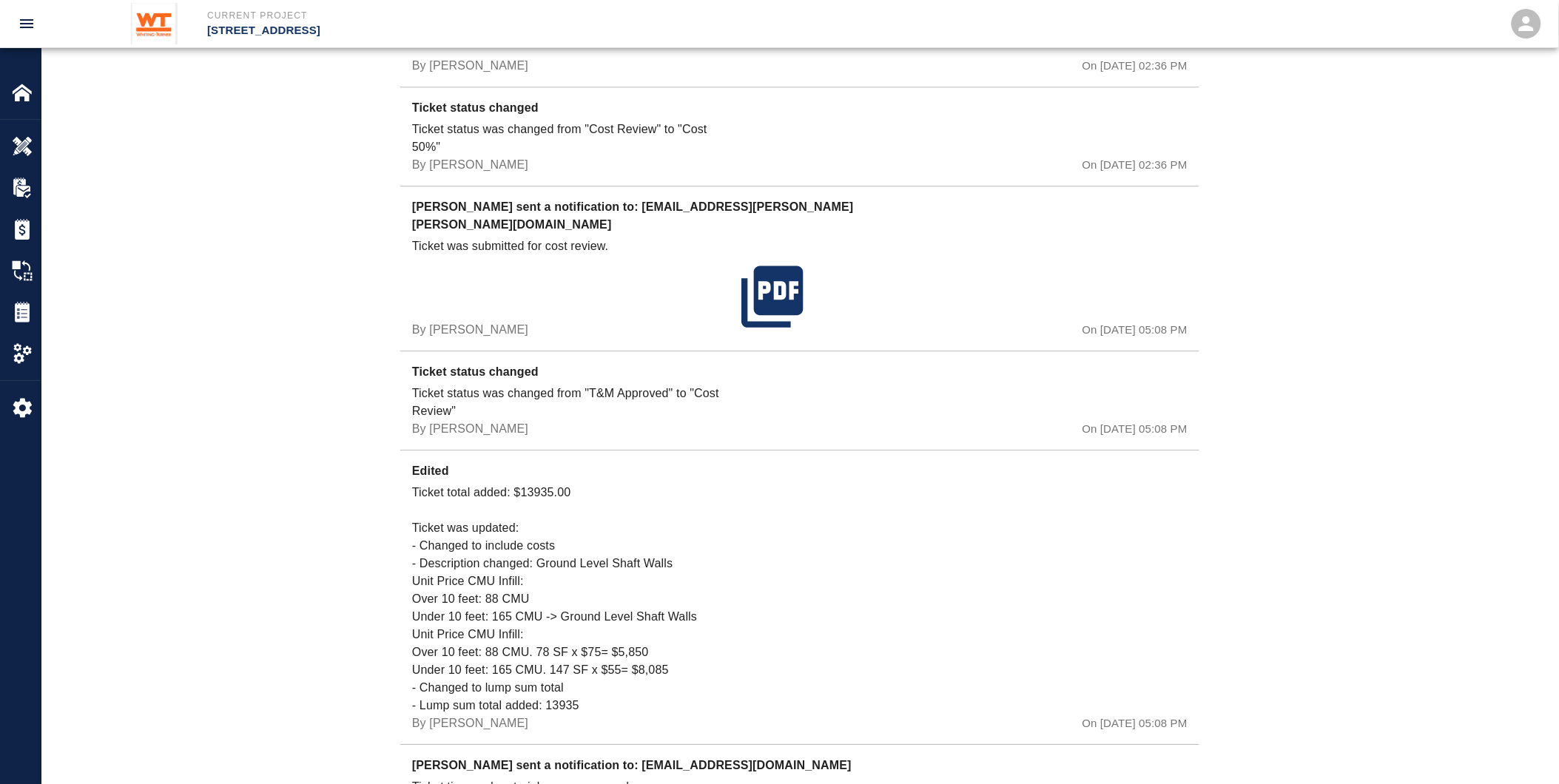
scroll to position [1397, 0]
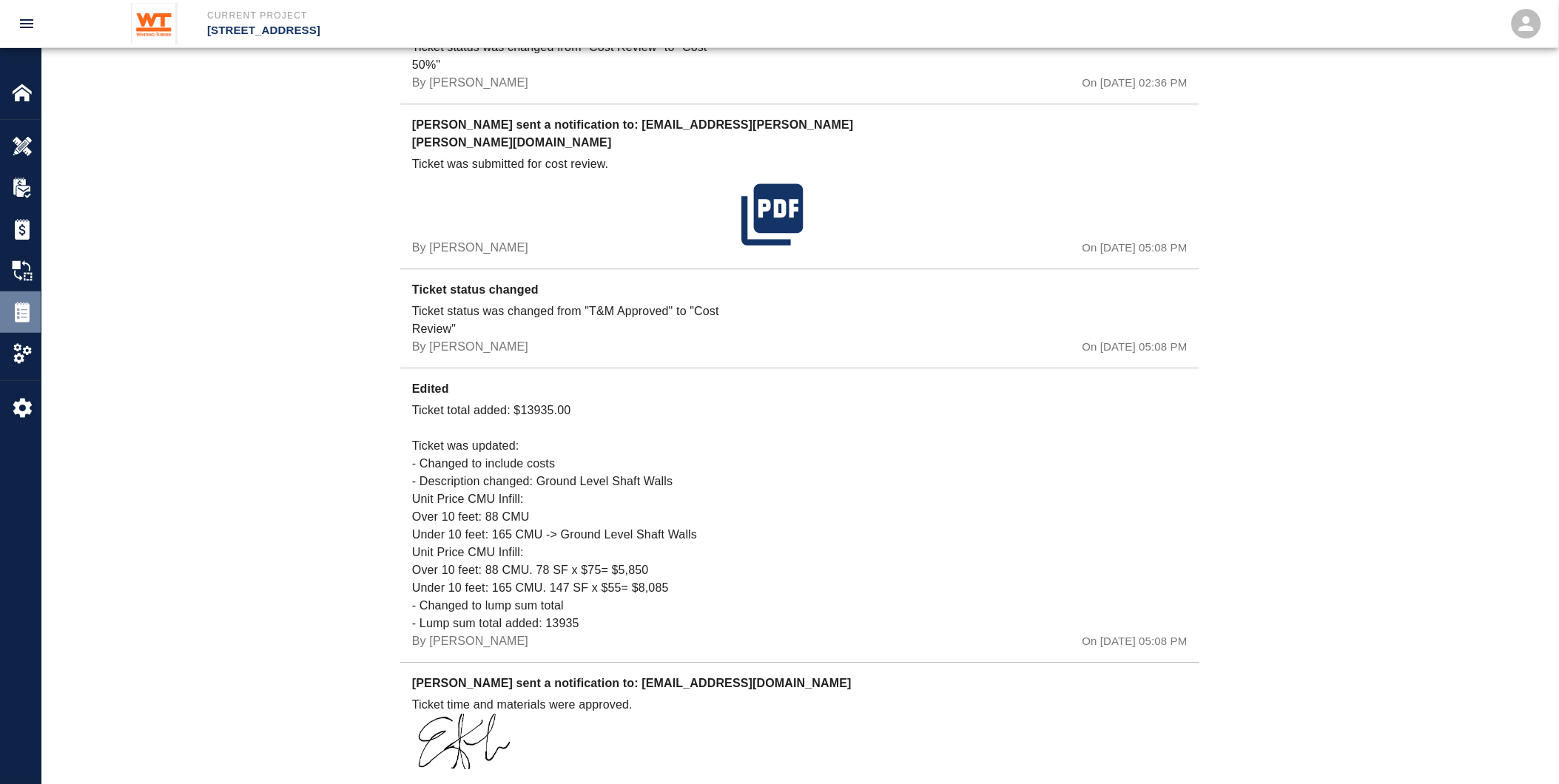
click at [23, 315] on img at bounding box center [23, 312] width 21 height 21
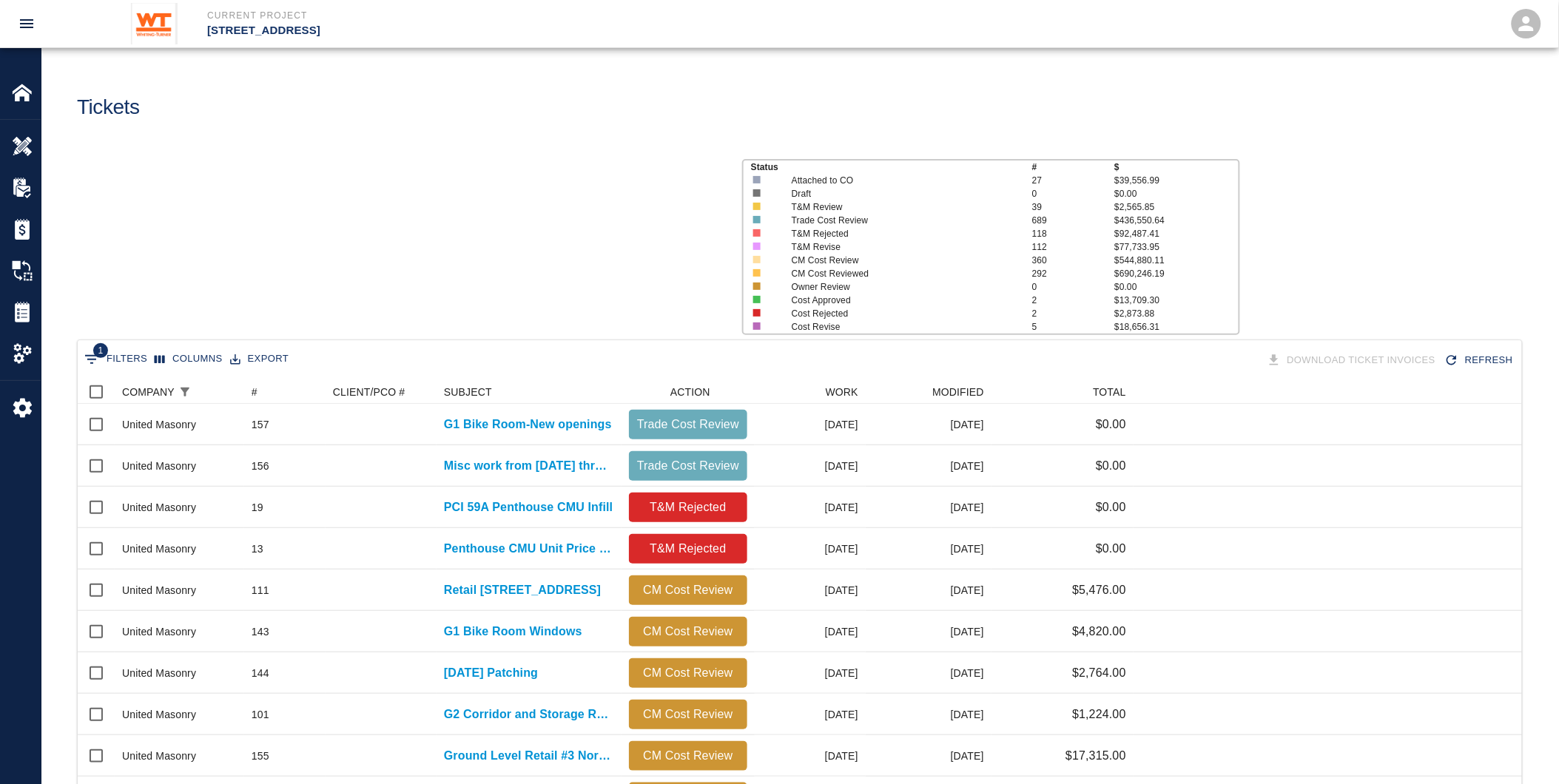
scroll to position [840, 1433]
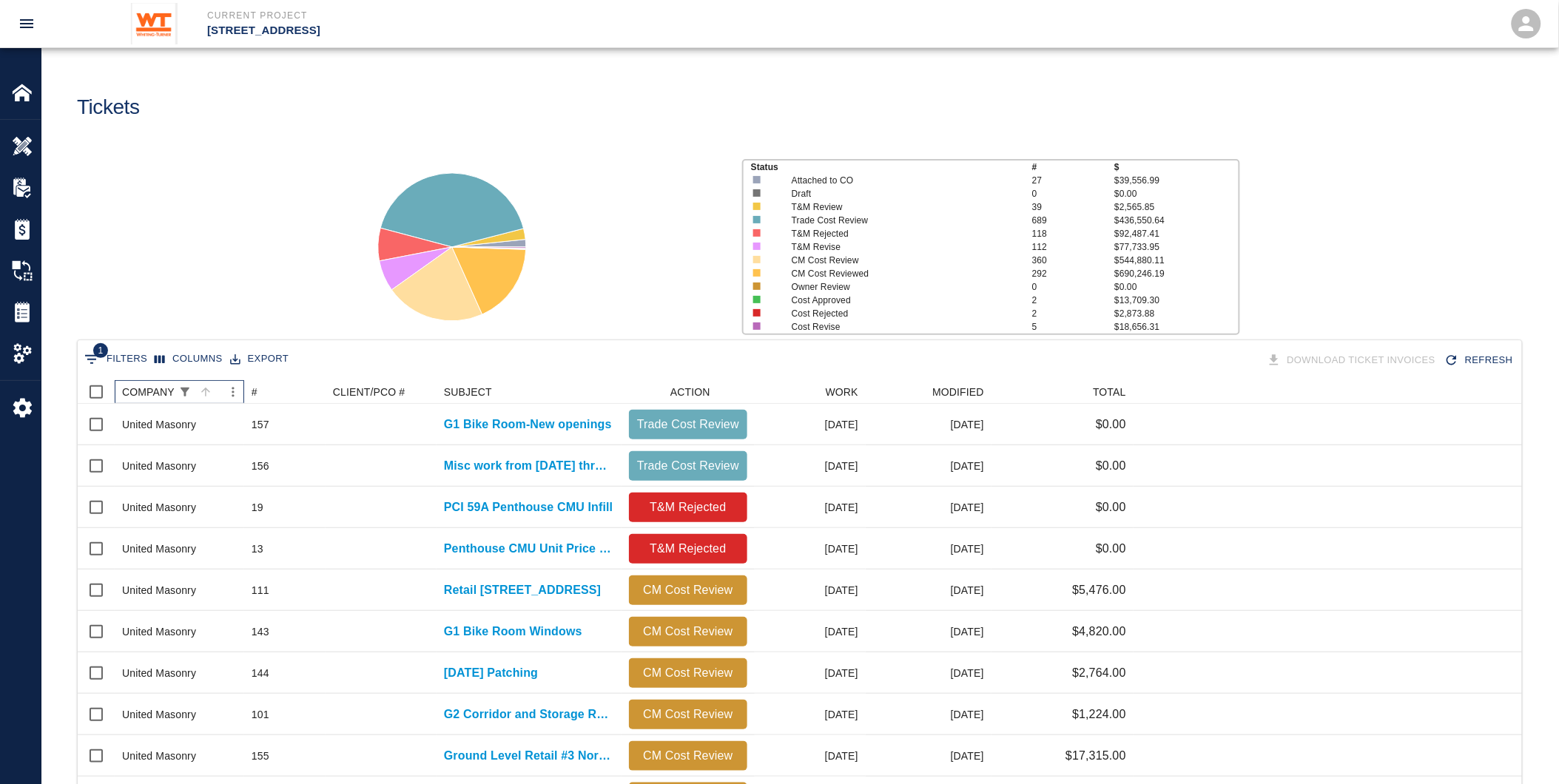
click at [142, 389] on div "COMPANY" at bounding box center [148, 392] width 53 height 23
click at [1100, 385] on div "TOTAL" at bounding box center [1109, 392] width 33 height 23
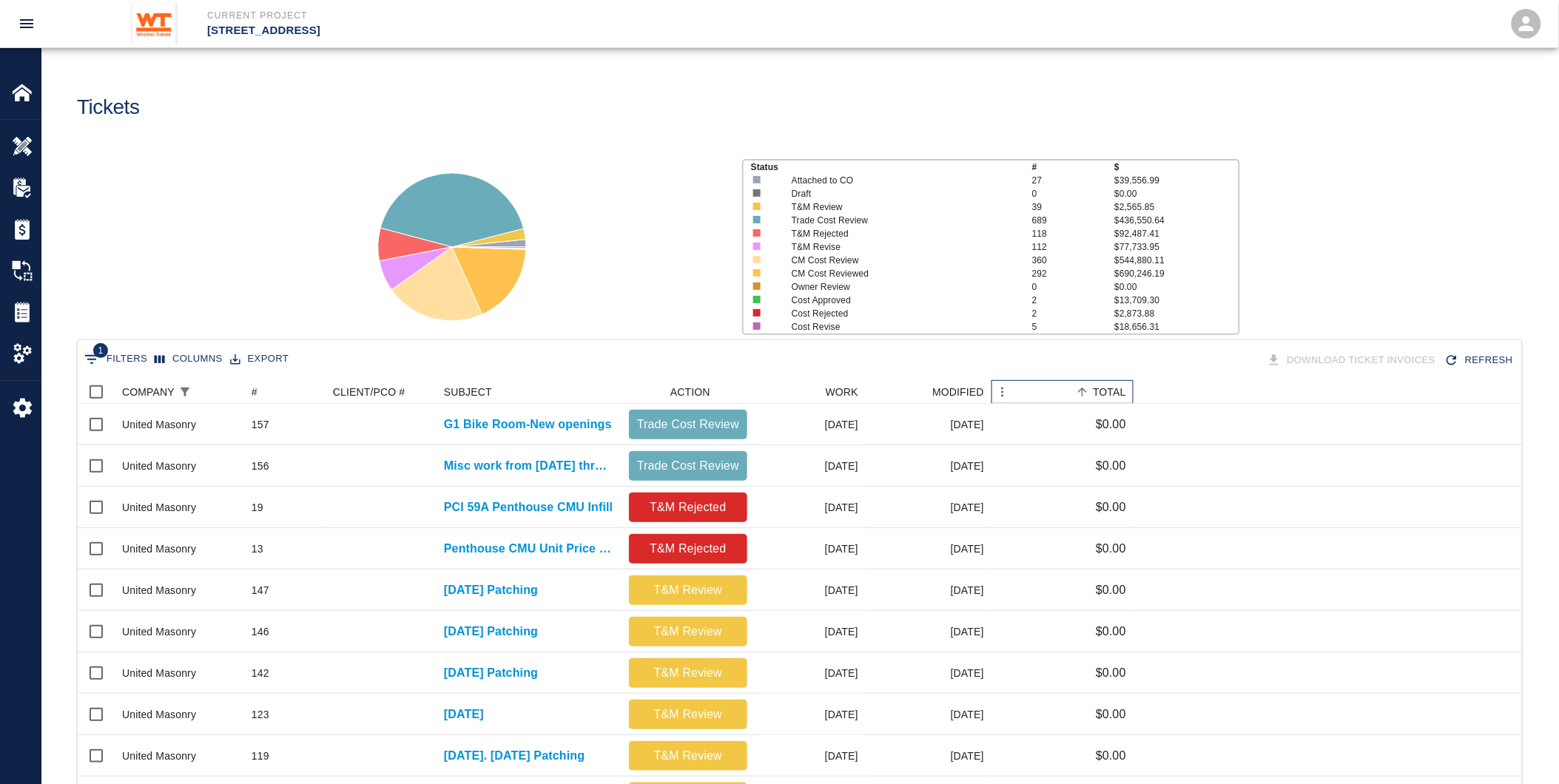
click at [1105, 385] on div "TOTAL" at bounding box center [1109, 392] width 33 height 23
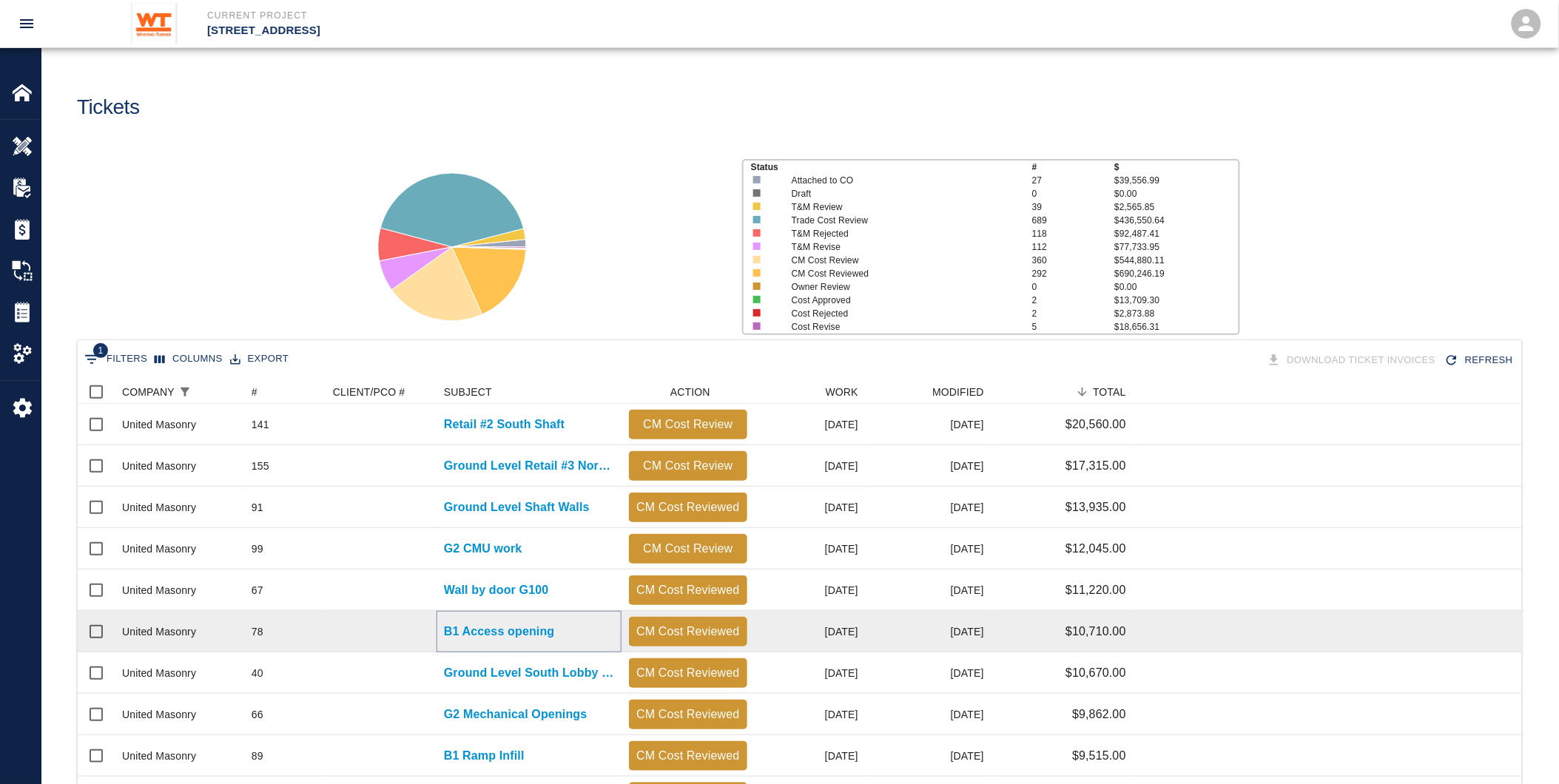
click at [485, 633] on p "B1 Access opening" at bounding box center [499, 632] width 111 height 18
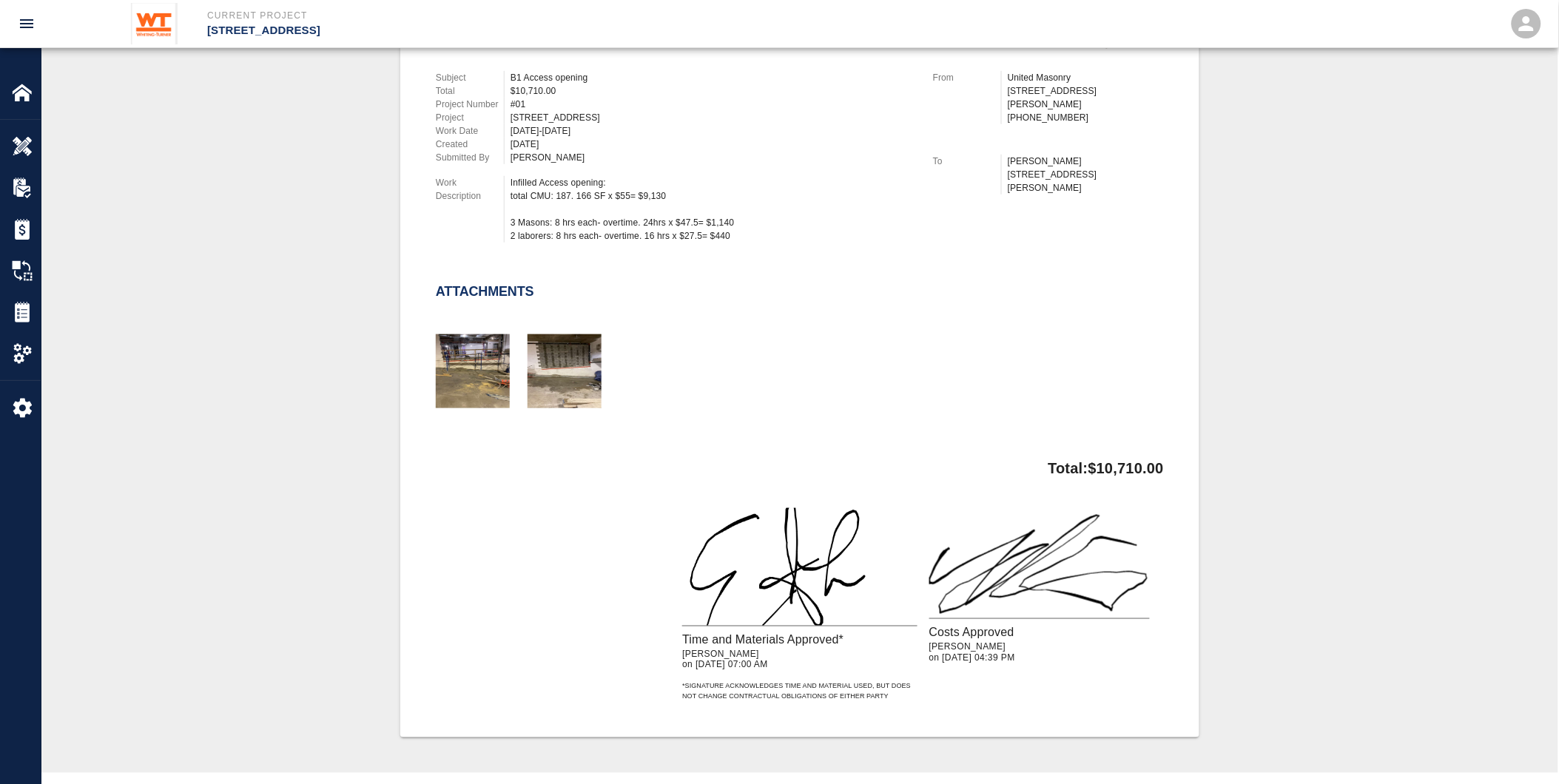
scroll to position [247, 0]
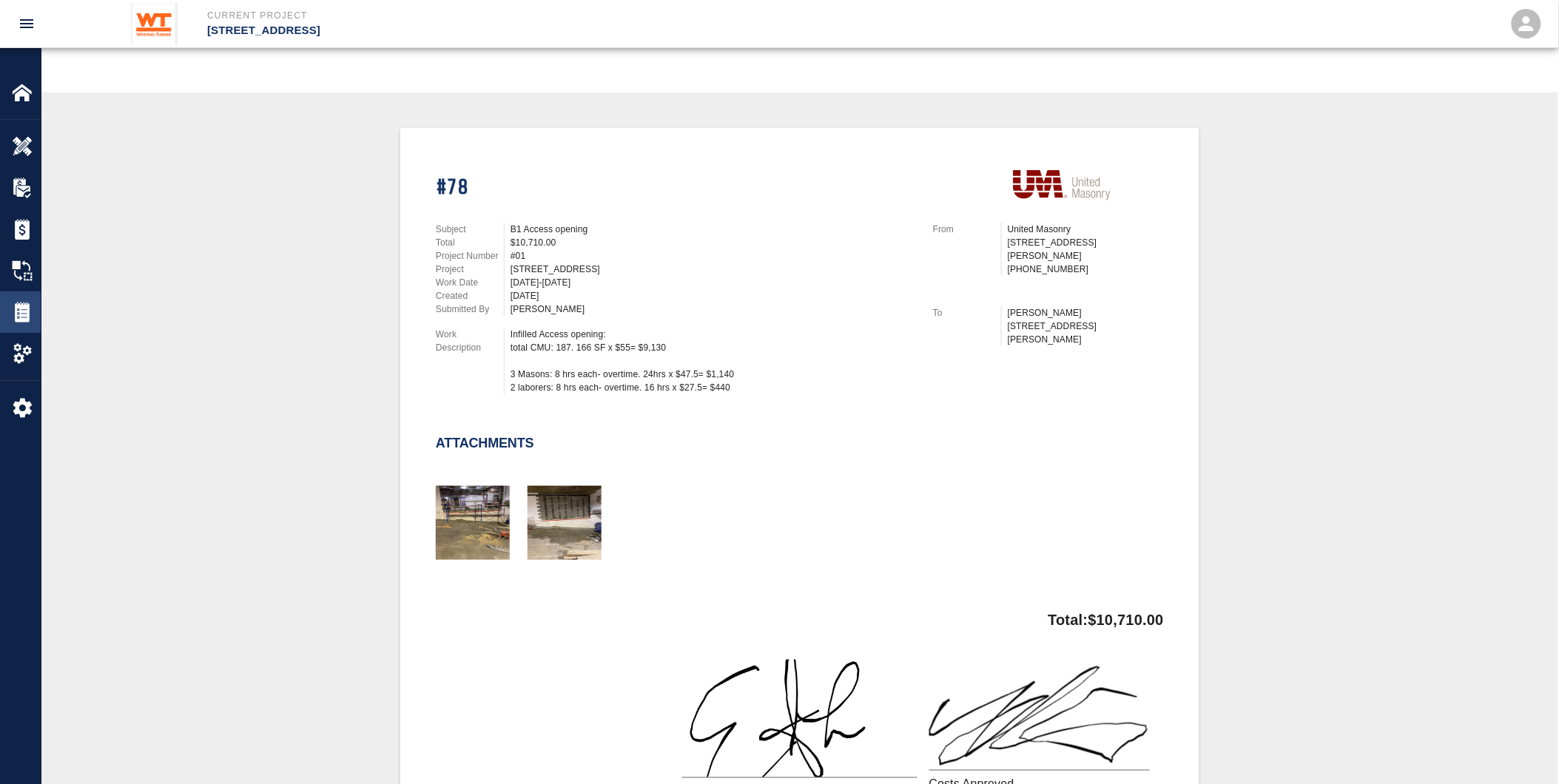
click at [18, 307] on img at bounding box center [23, 312] width 21 height 21
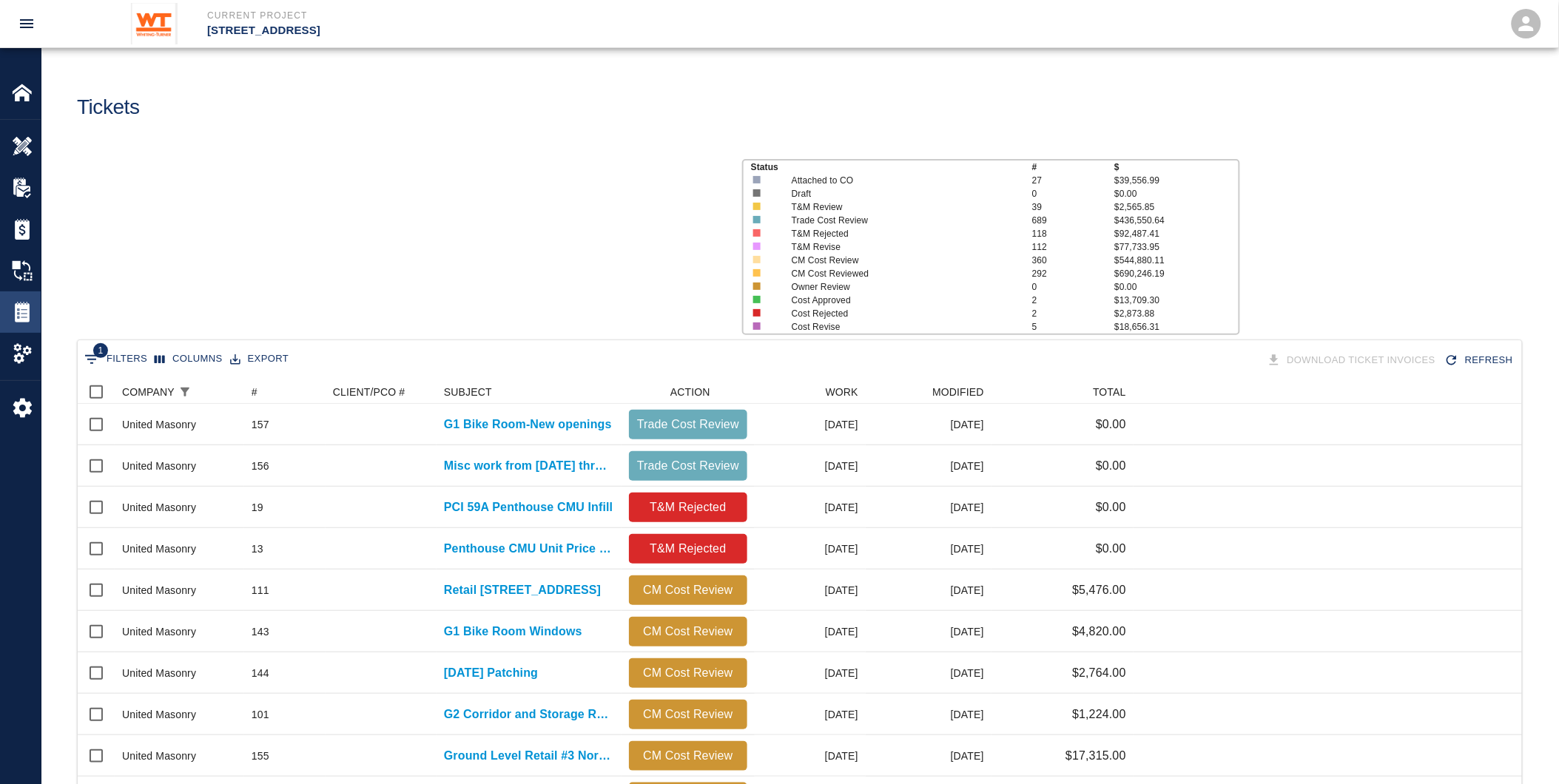
scroll to position [840, 1433]
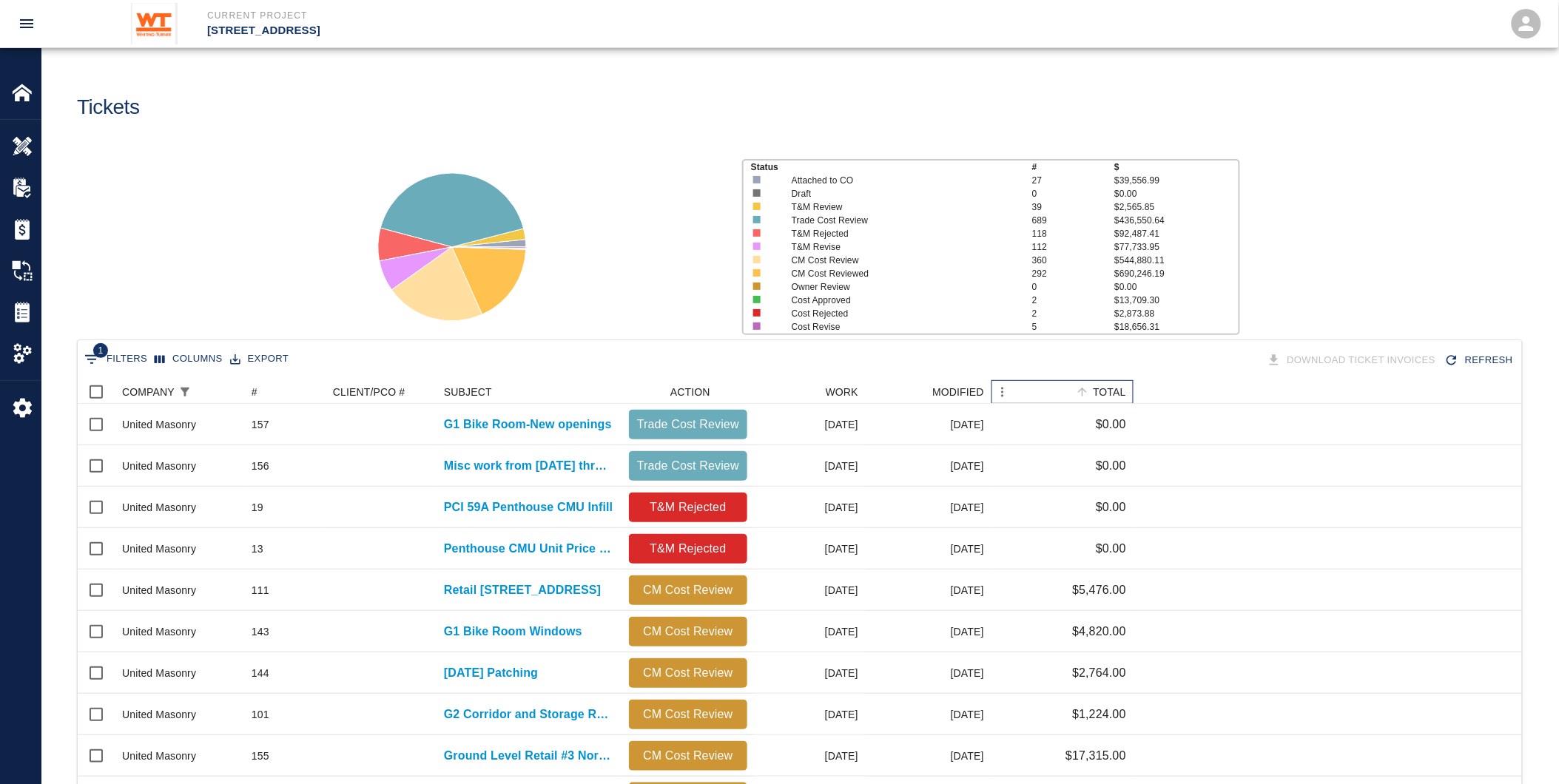
click at [1109, 386] on div "TOTAL" at bounding box center [1109, 392] width 33 height 23
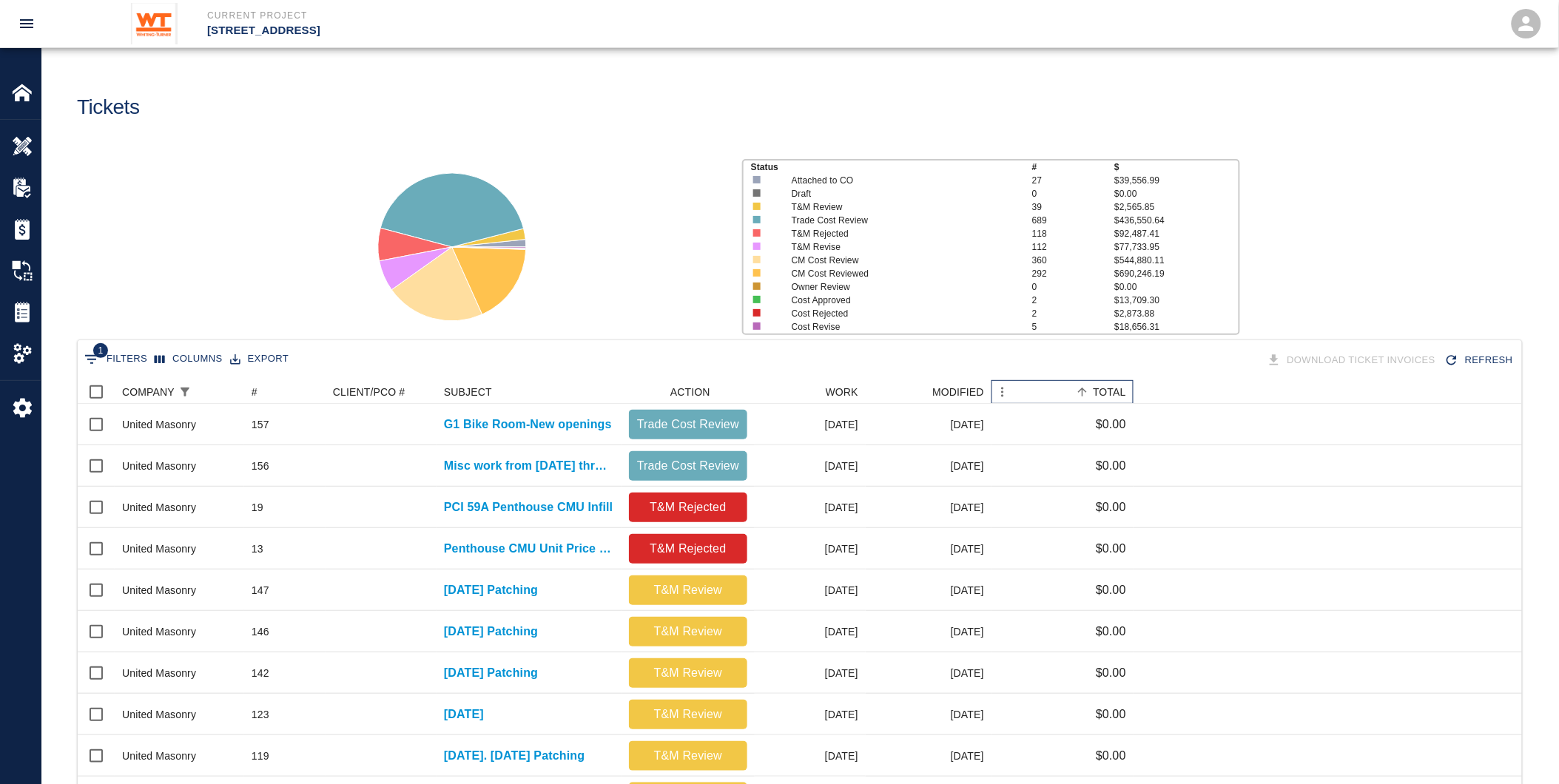
click at [1110, 388] on div "TOTAL" at bounding box center [1109, 392] width 33 height 23
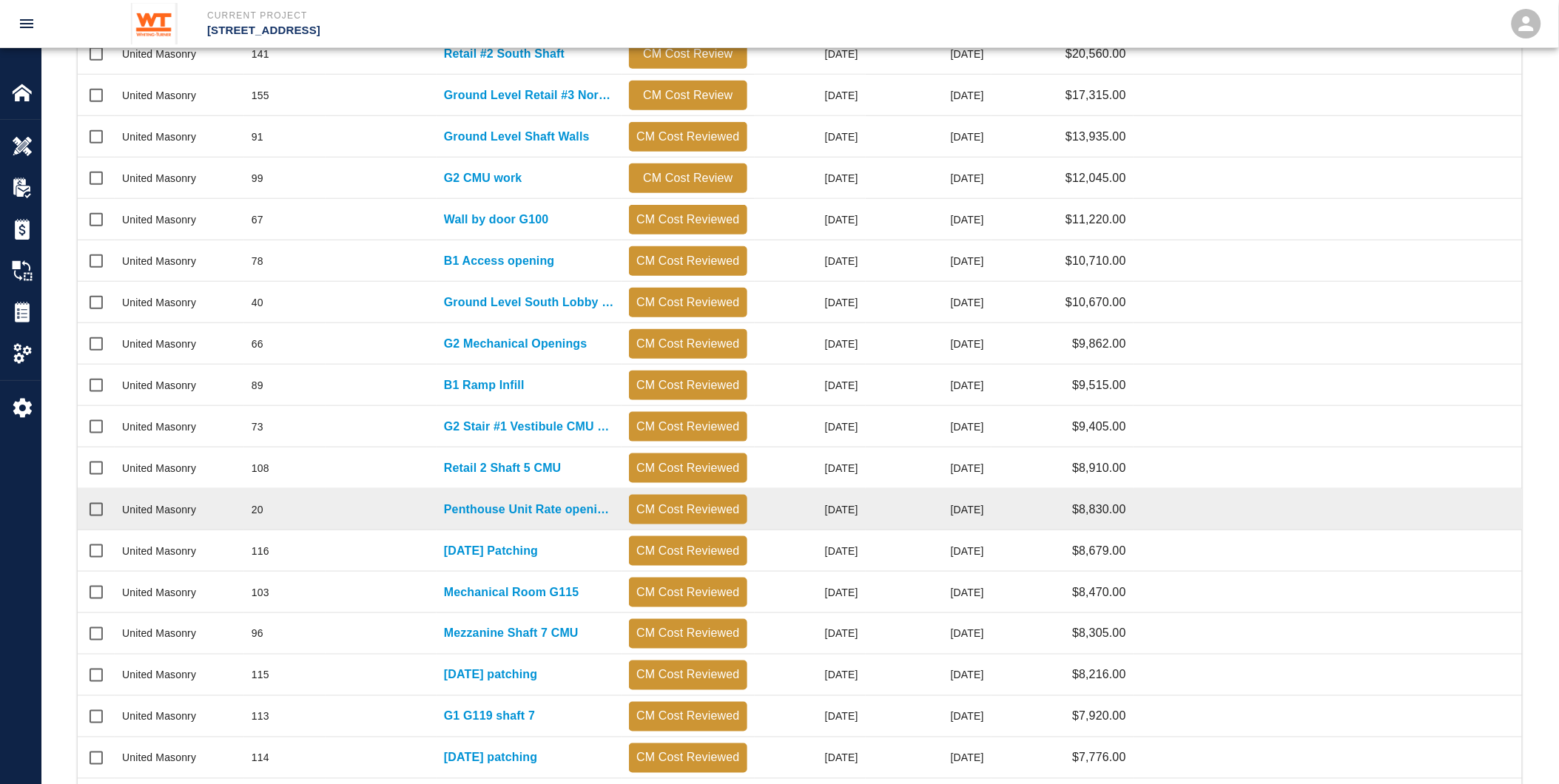
scroll to position [410, 0]
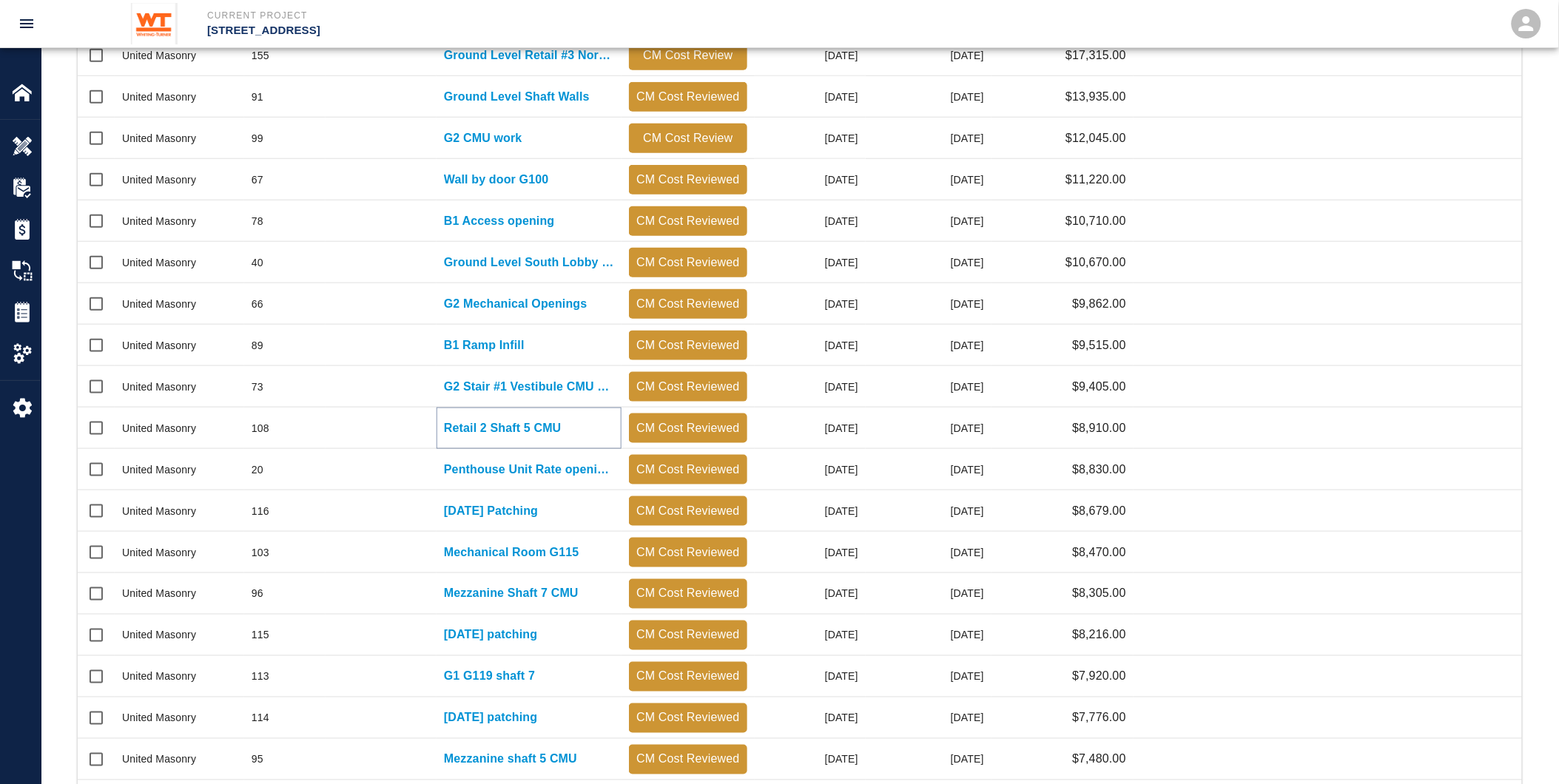
click at [477, 430] on p "Retail 2 Shaft 5 CMU" at bounding box center [502, 428] width 117 height 18
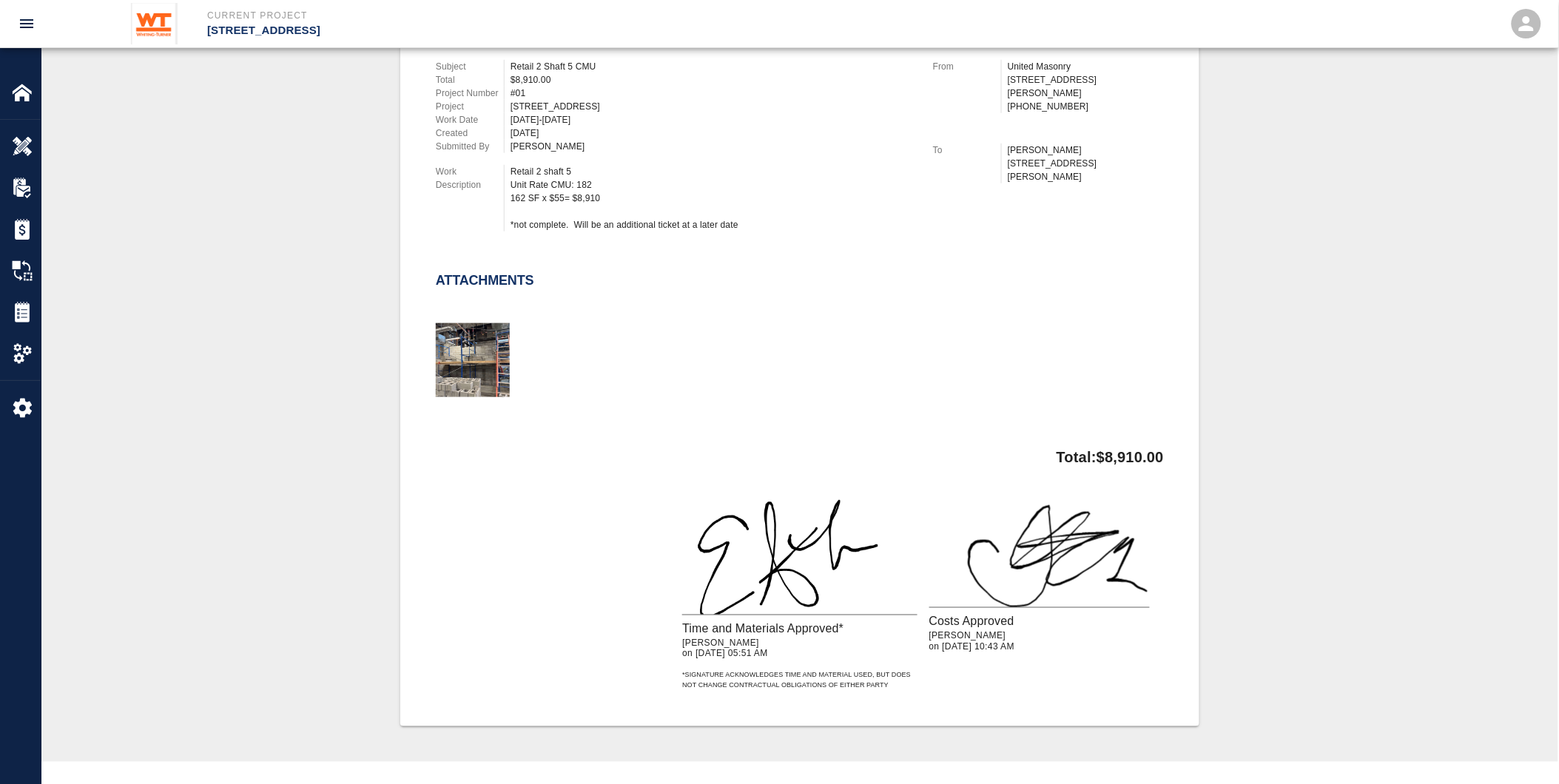
scroll to position [410, 0]
click at [480, 341] on img "button" at bounding box center [473, 359] width 74 height 74
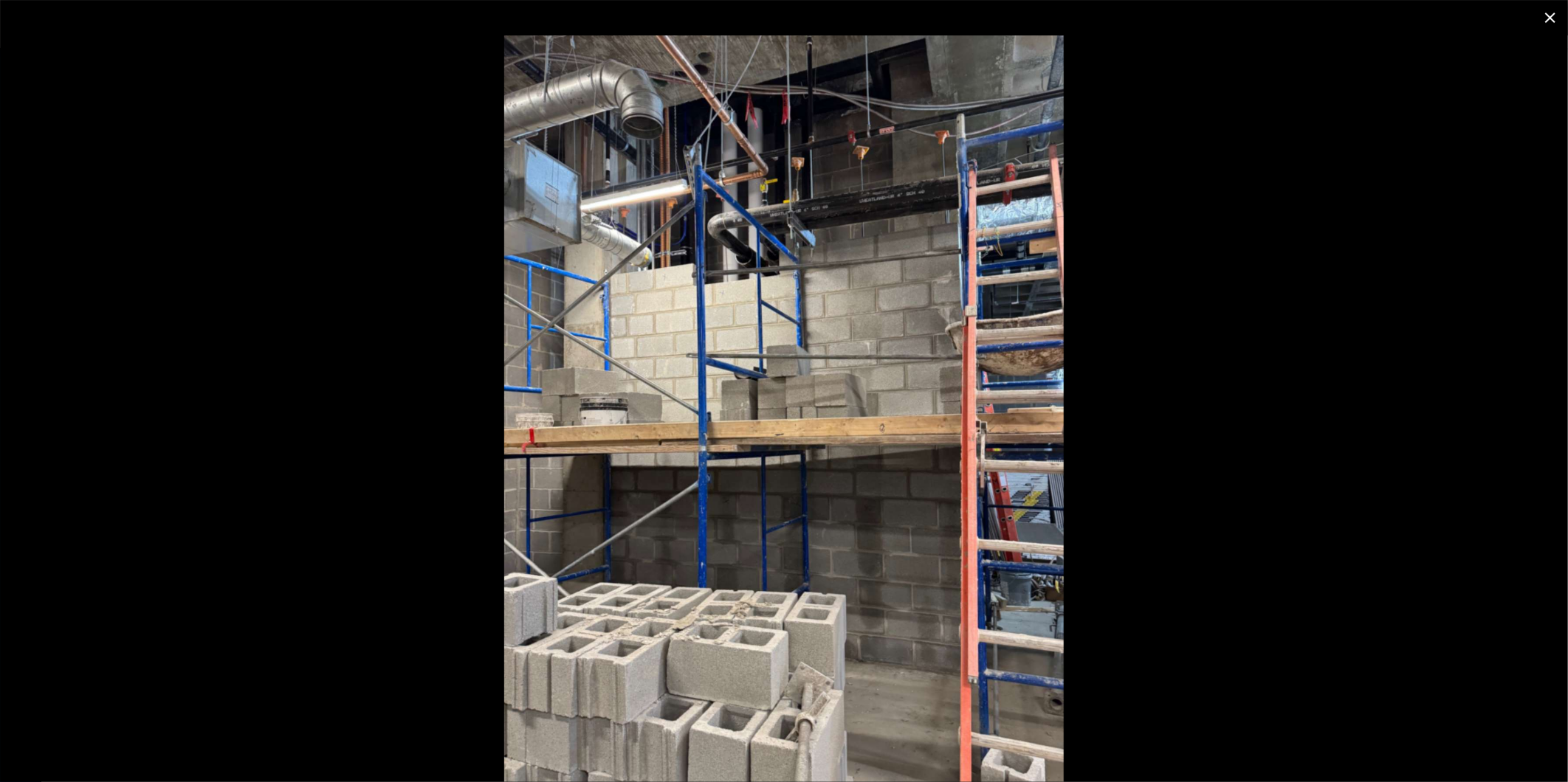
click at [1548, 13] on icon "close" at bounding box center [1551, 18] width 18 height 18
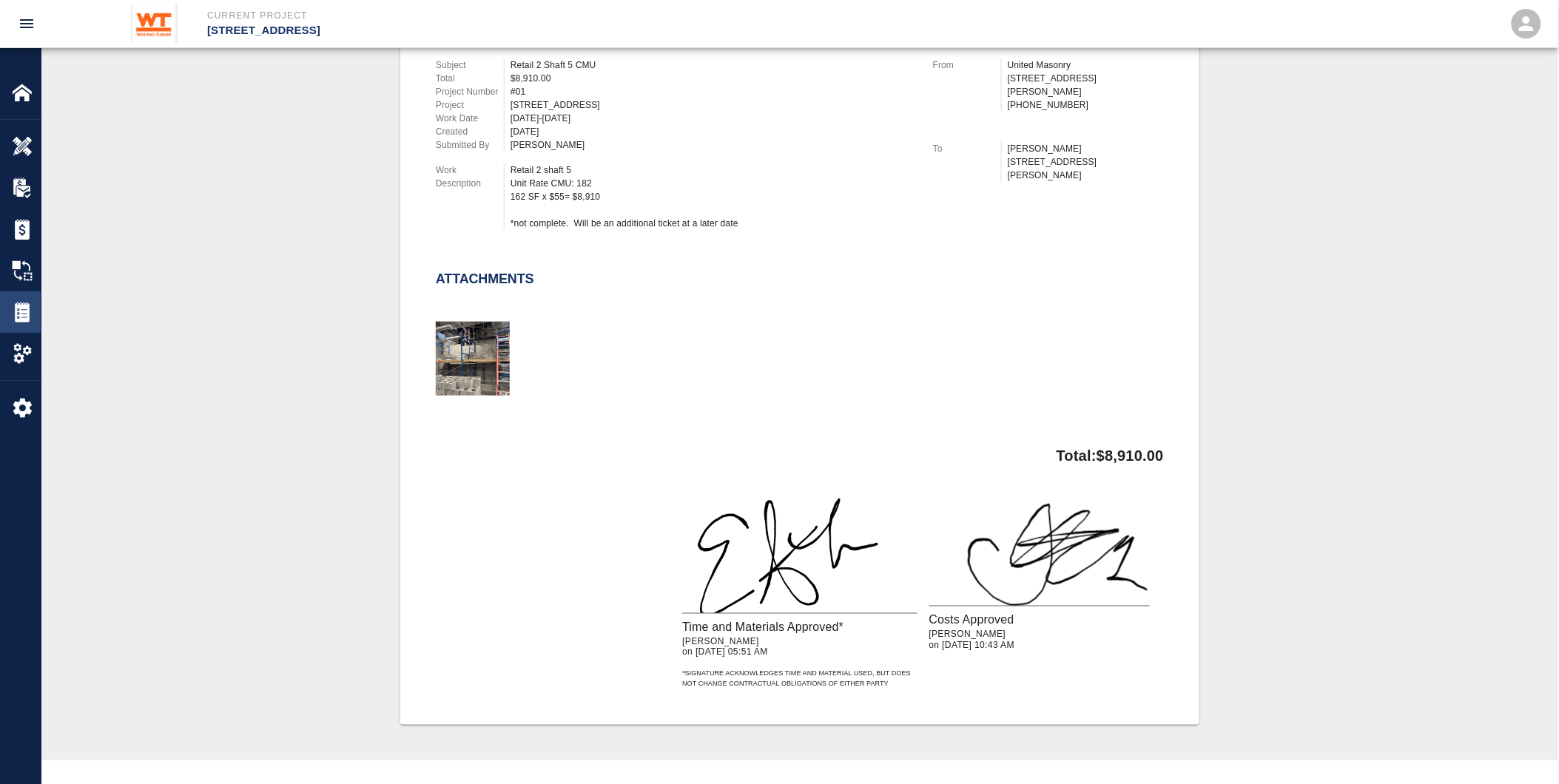
click at [20, 301] on img at bounding box center [23, 312] width 21 height 21
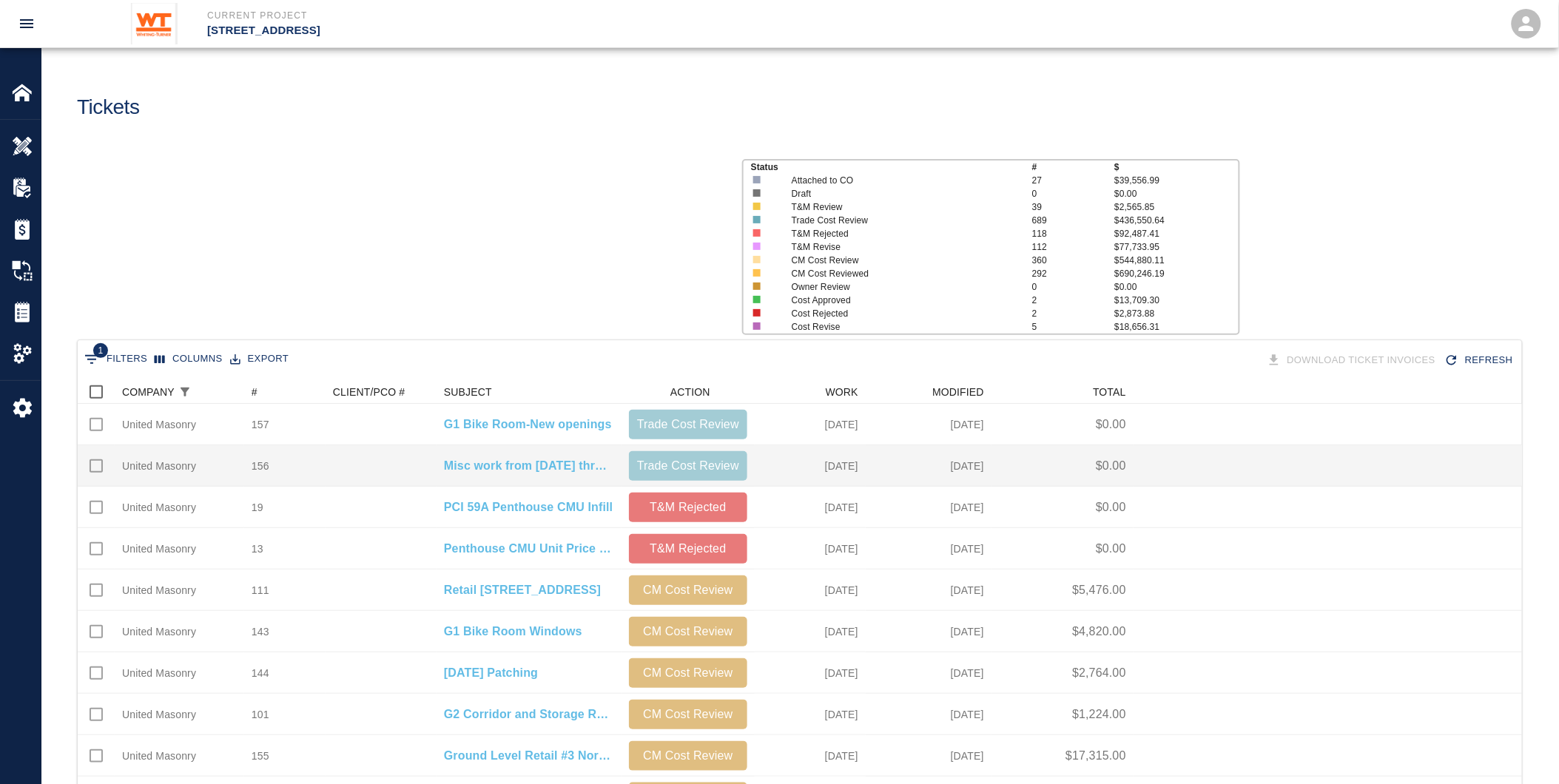
scroll to position [840, 1433]
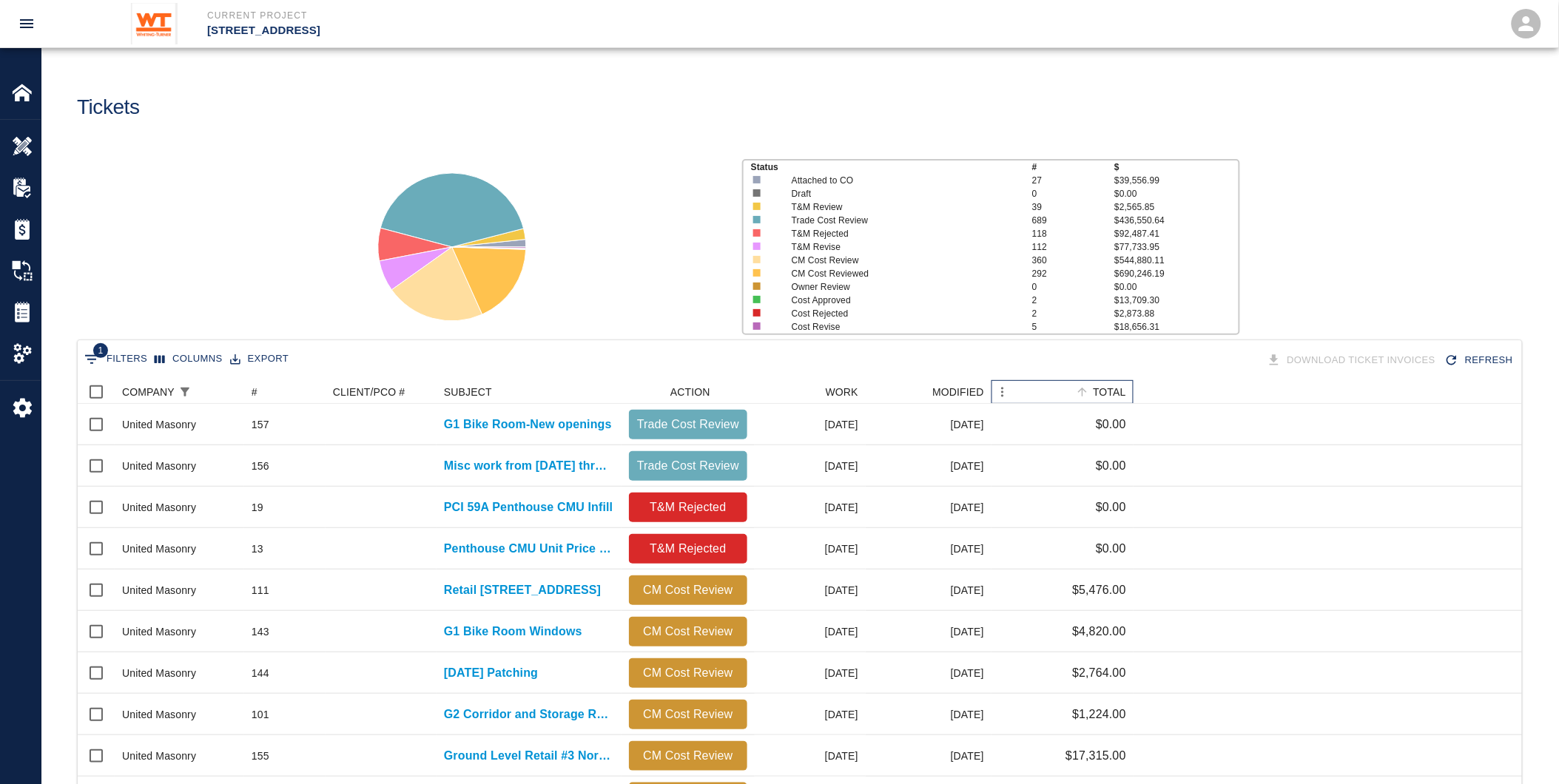
click at [1119, 383] on div "TOTAL" at bounding box center [1109, 392] width 33 height 23
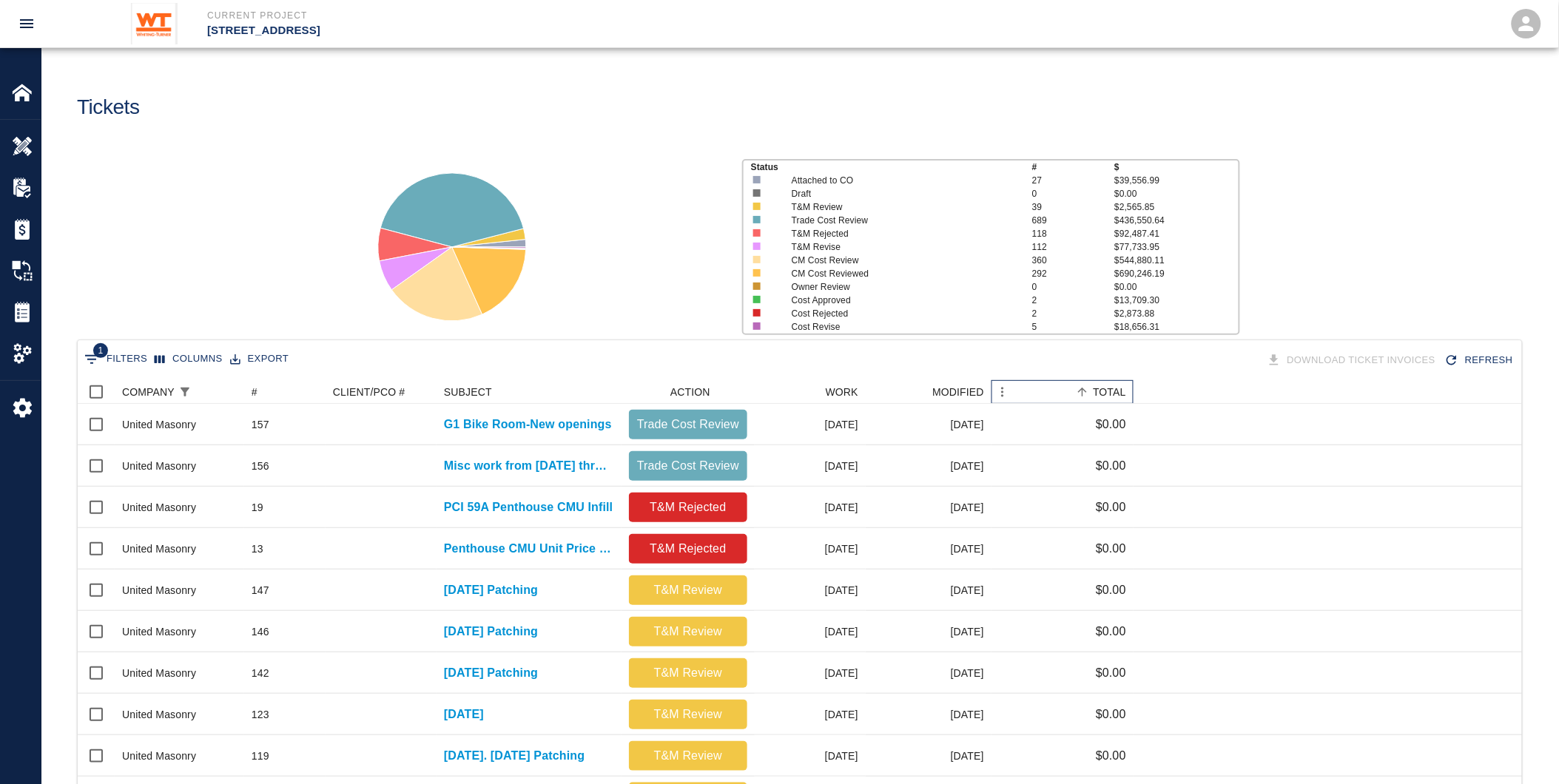
click at [1119, 383] on div "TOTAL" at bounding box center [1109, 392] width 33 height 23
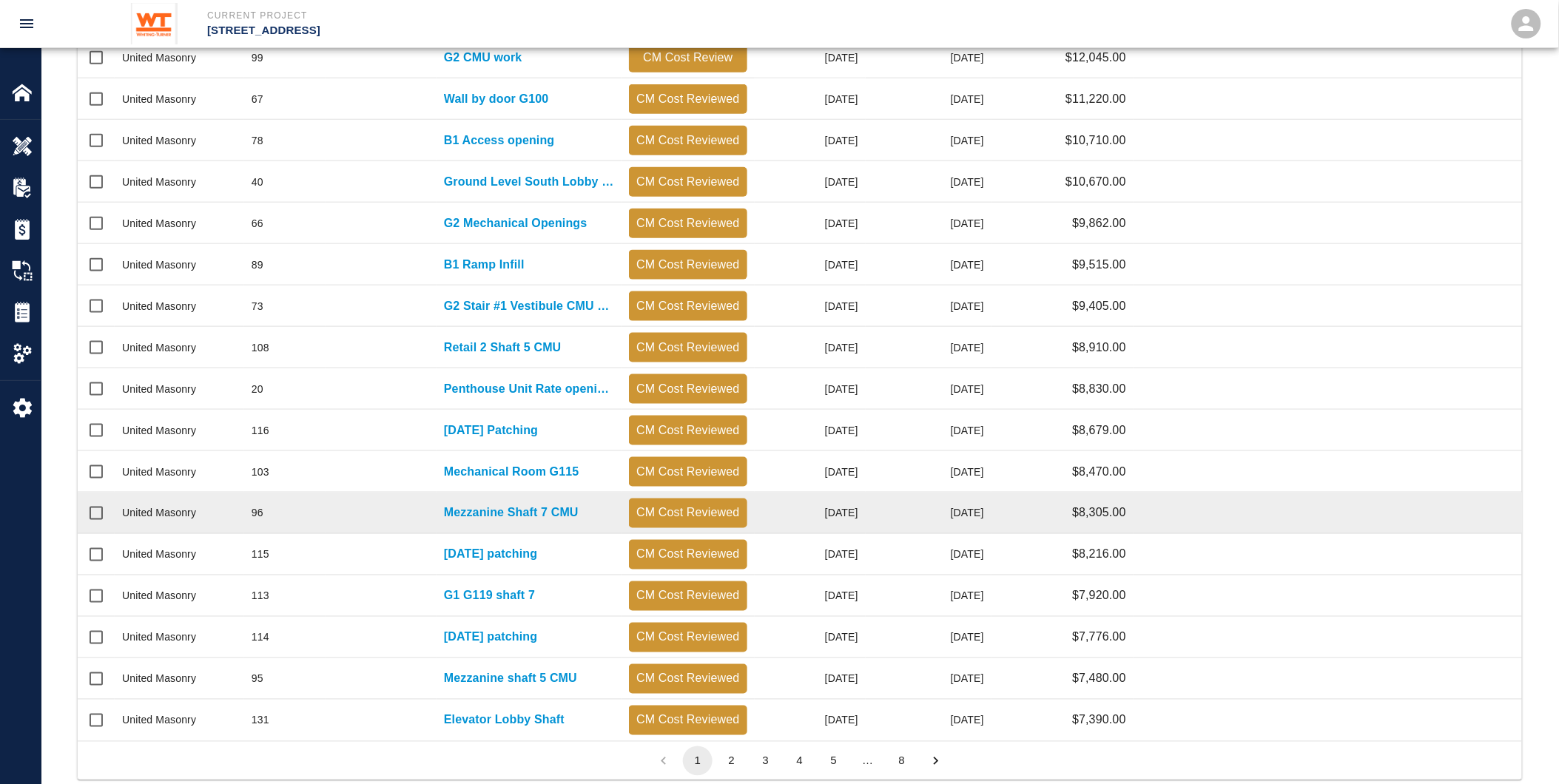
scroll to position [492, 0]
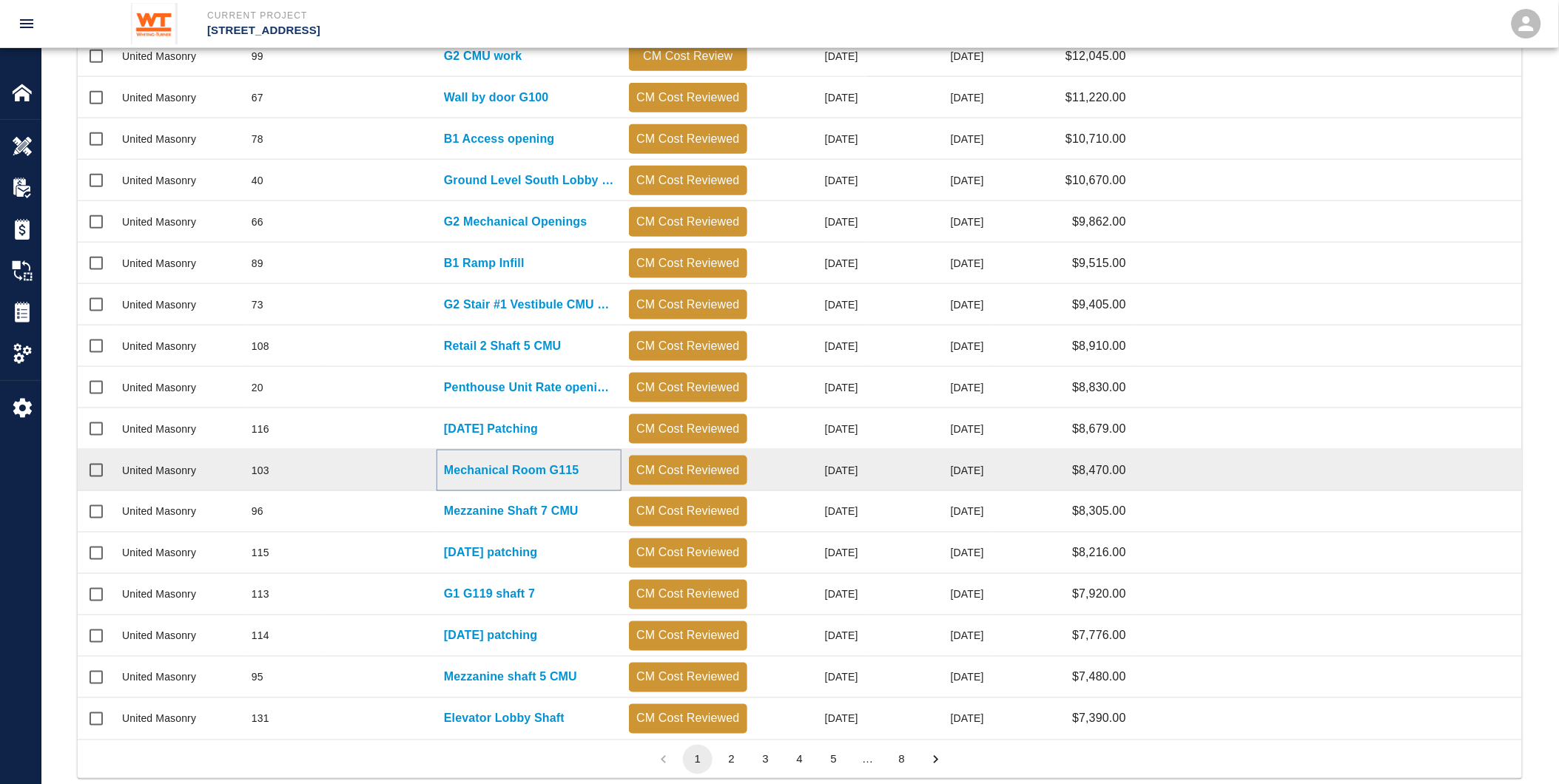
click at [484, 466] on p "Mechanical Room G115" at bounding box center [511, 471] width 135 height 18
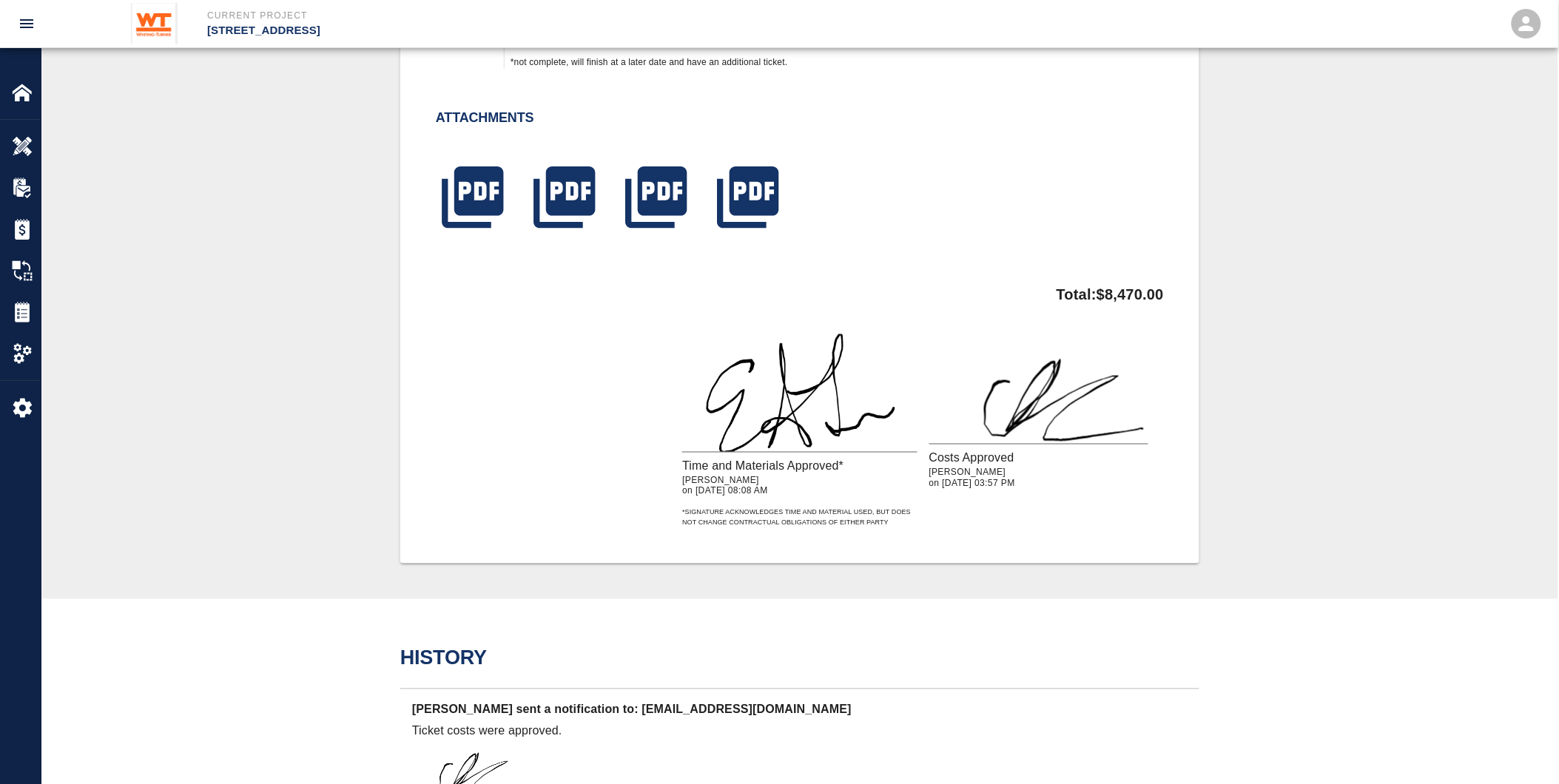
scroll to position [575, 0]
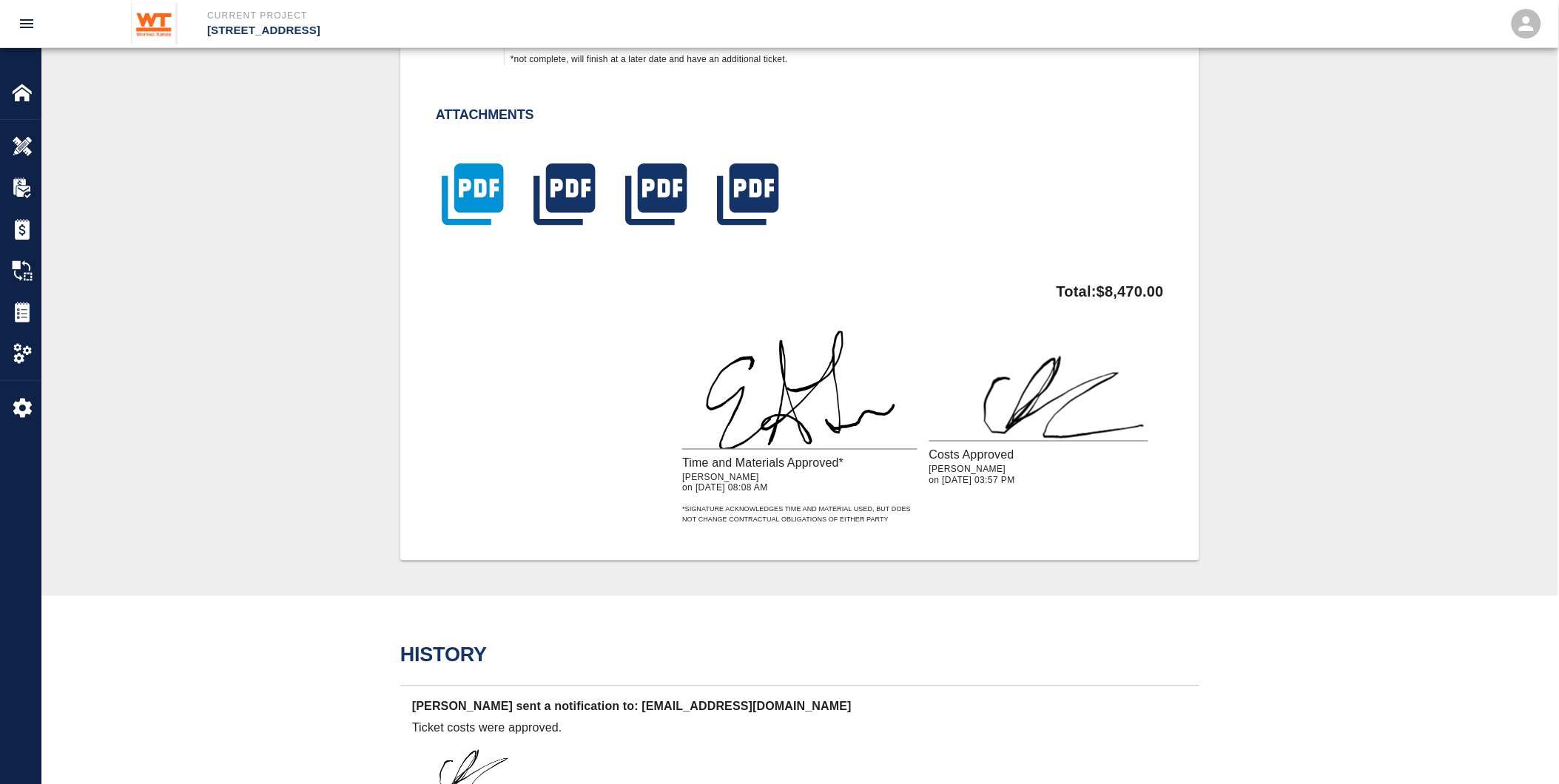
click at [470, 189] on icon "button" at bounding box center [472, 194] width 62 height 62
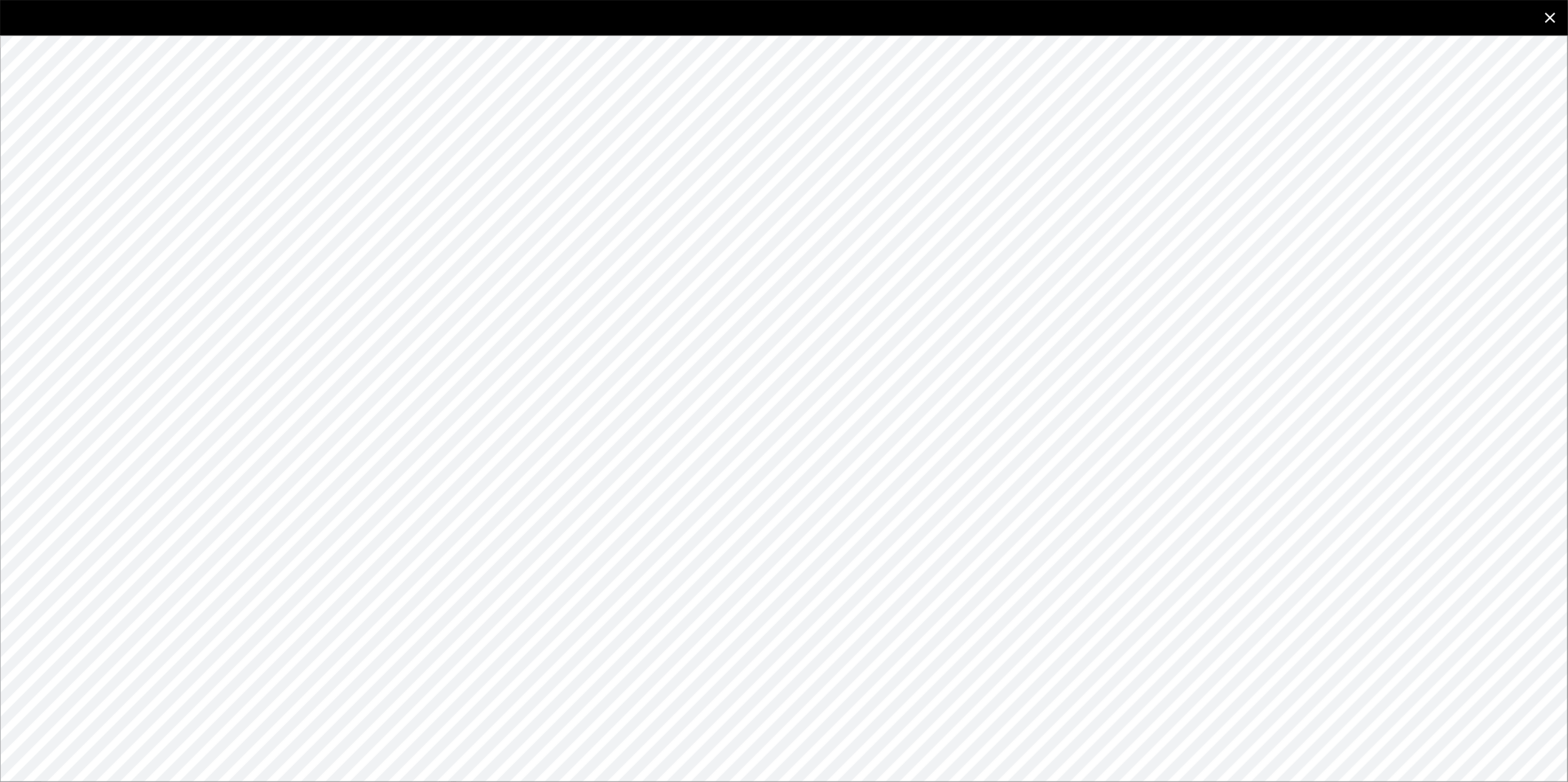
click at [1551, 21] on icon "close" at bounding box center [1551, 18] width 18 height 18
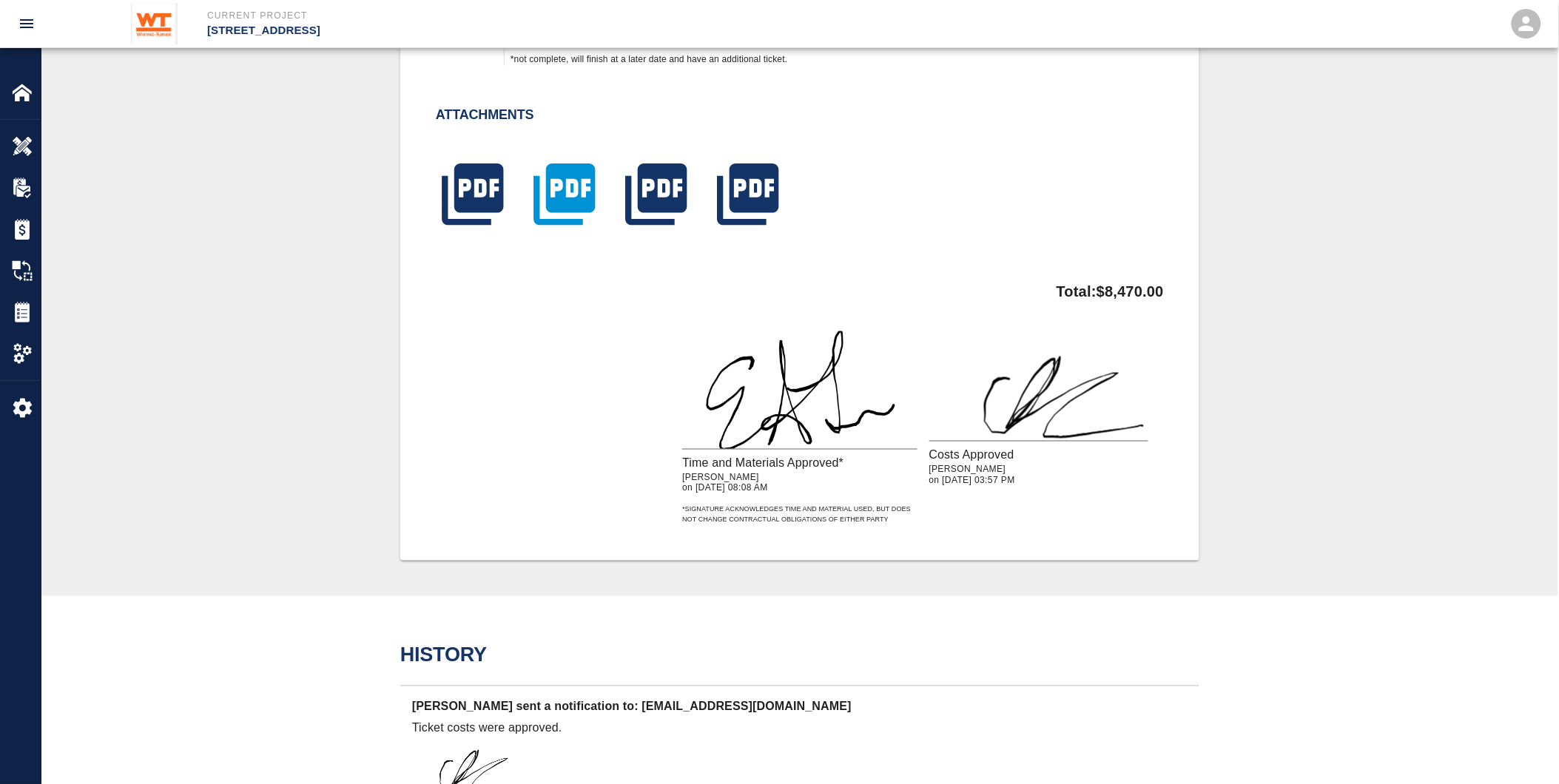
click at [538, 177] on icon "button" at bounding box center [564, 194] width 62 height 62
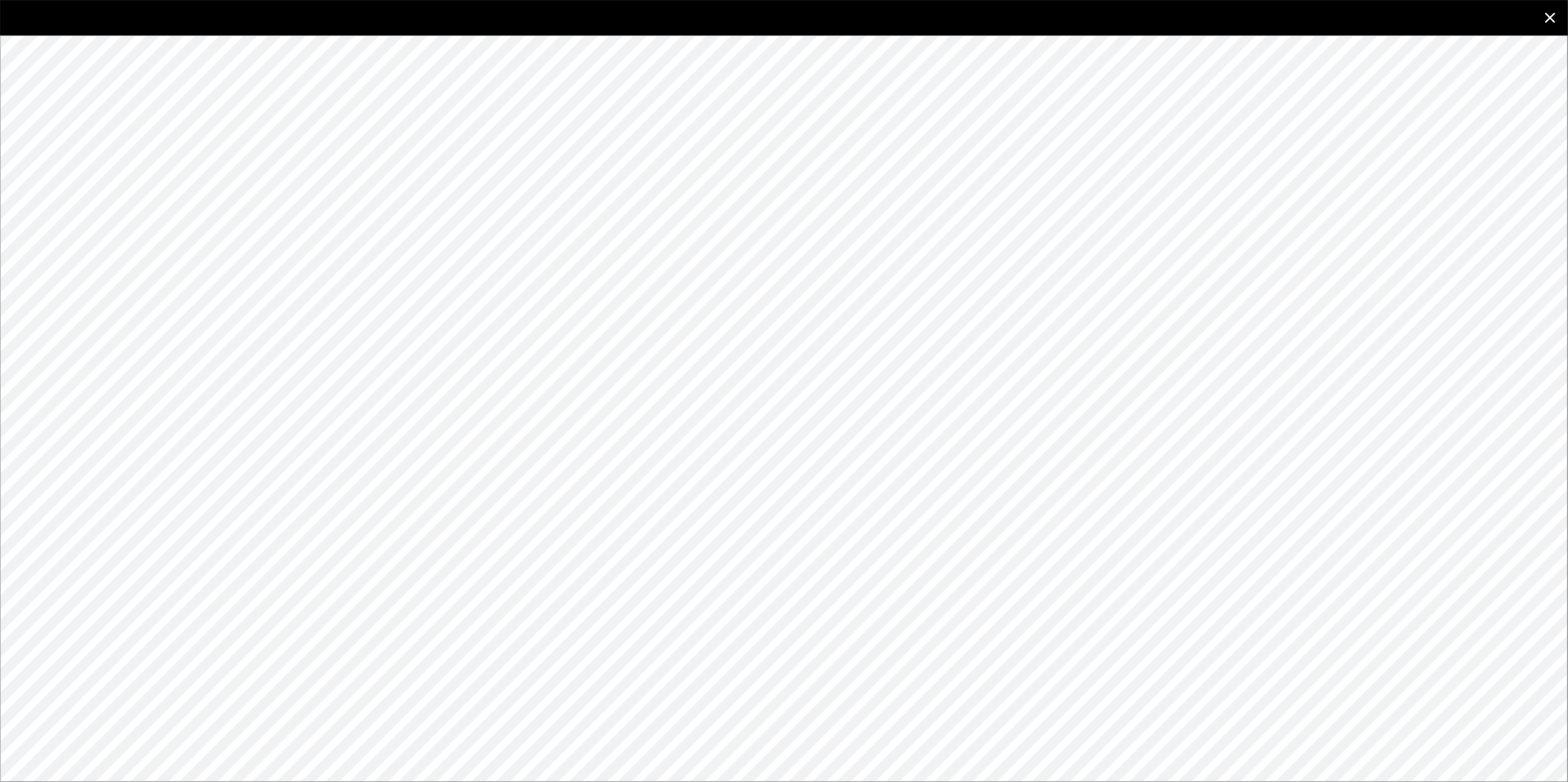
click at [1551, 15] on icon "close" at bounding box center [1551, 18] width 18 height 18
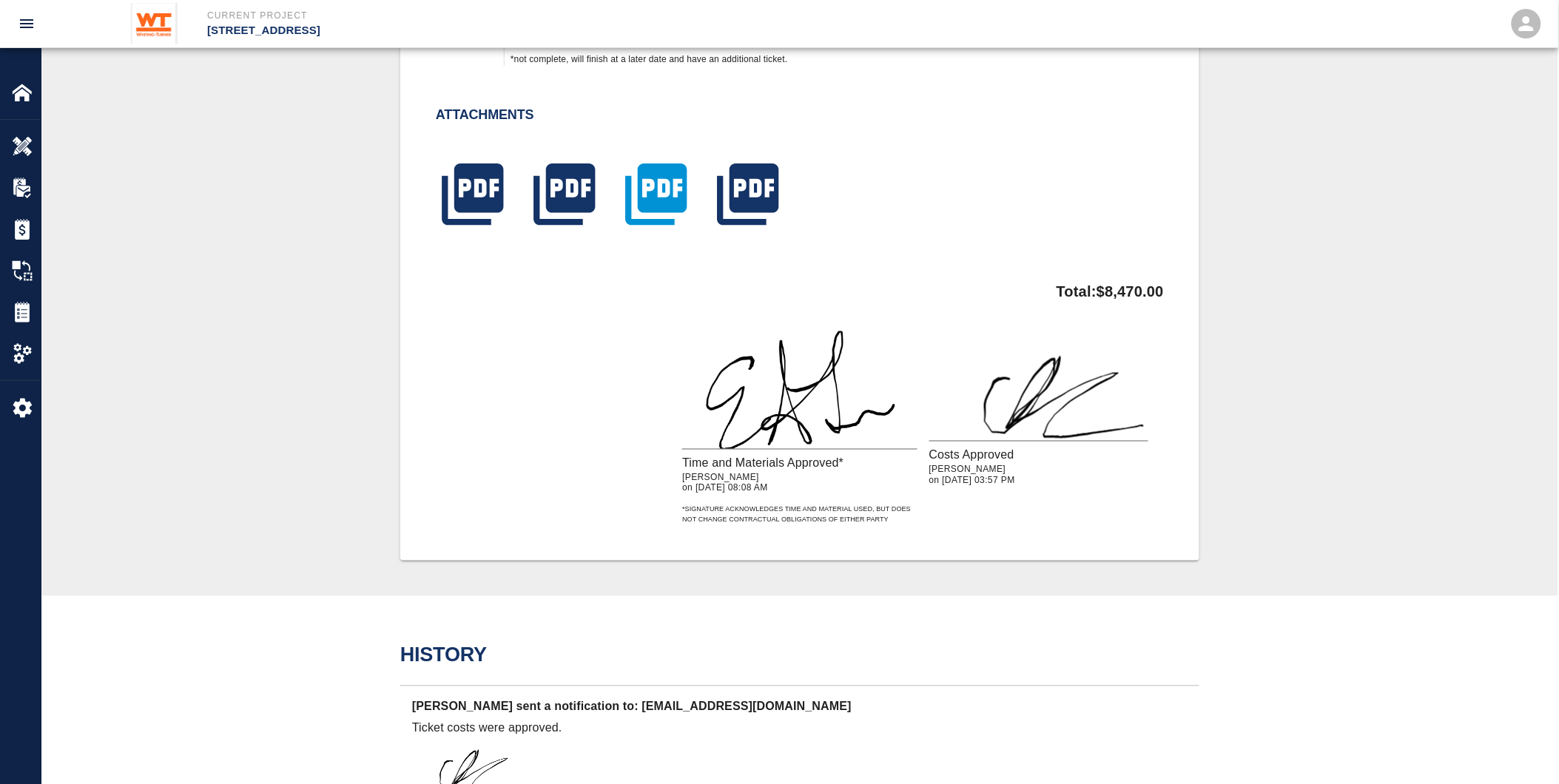
click at [654, 167] on icon "button" at bounding box center [656, 194] width 62 height 62
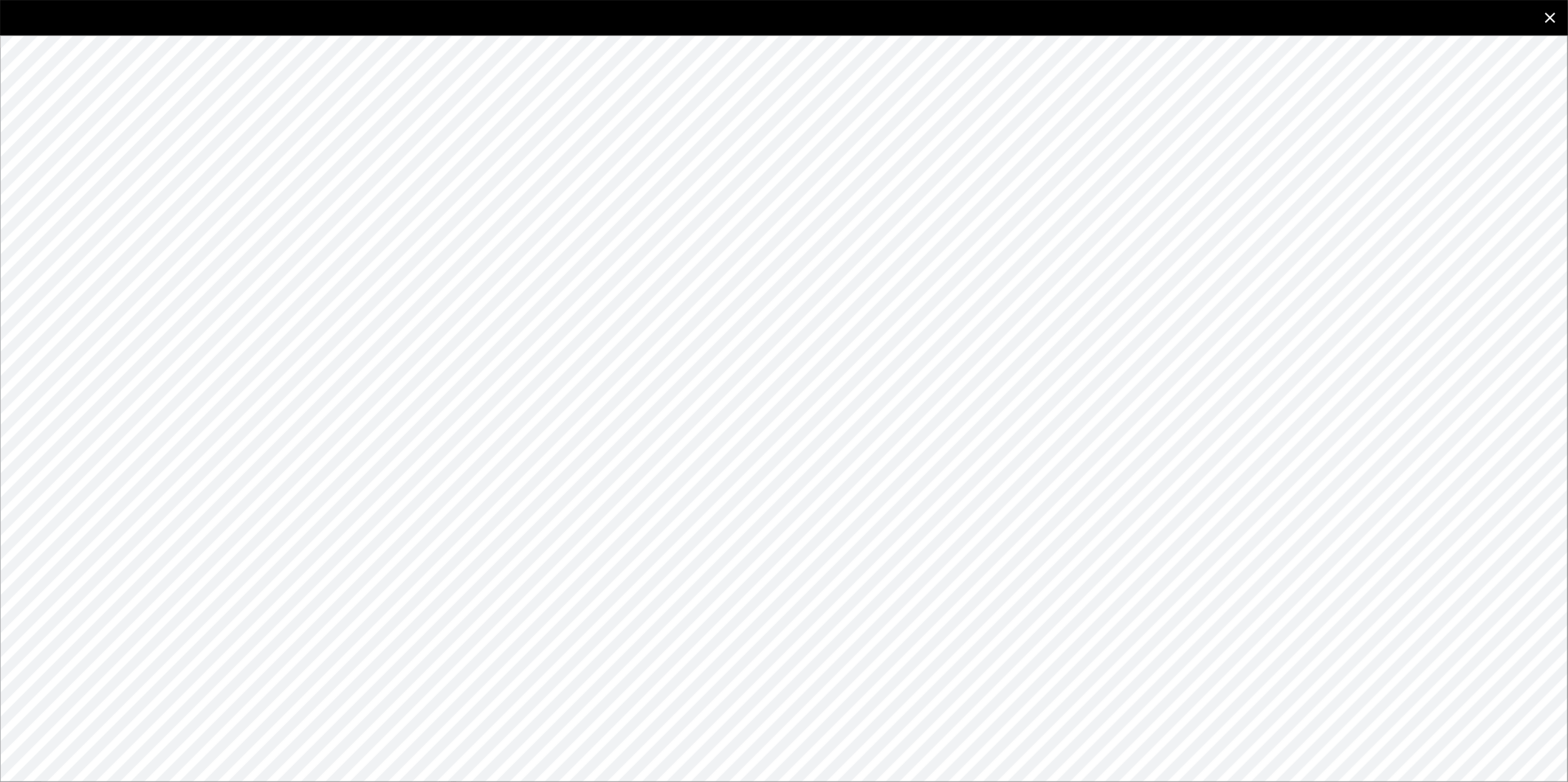
click at [1551, 18] on icon "close" at bounding box center [1550, 18] width 11 height 10
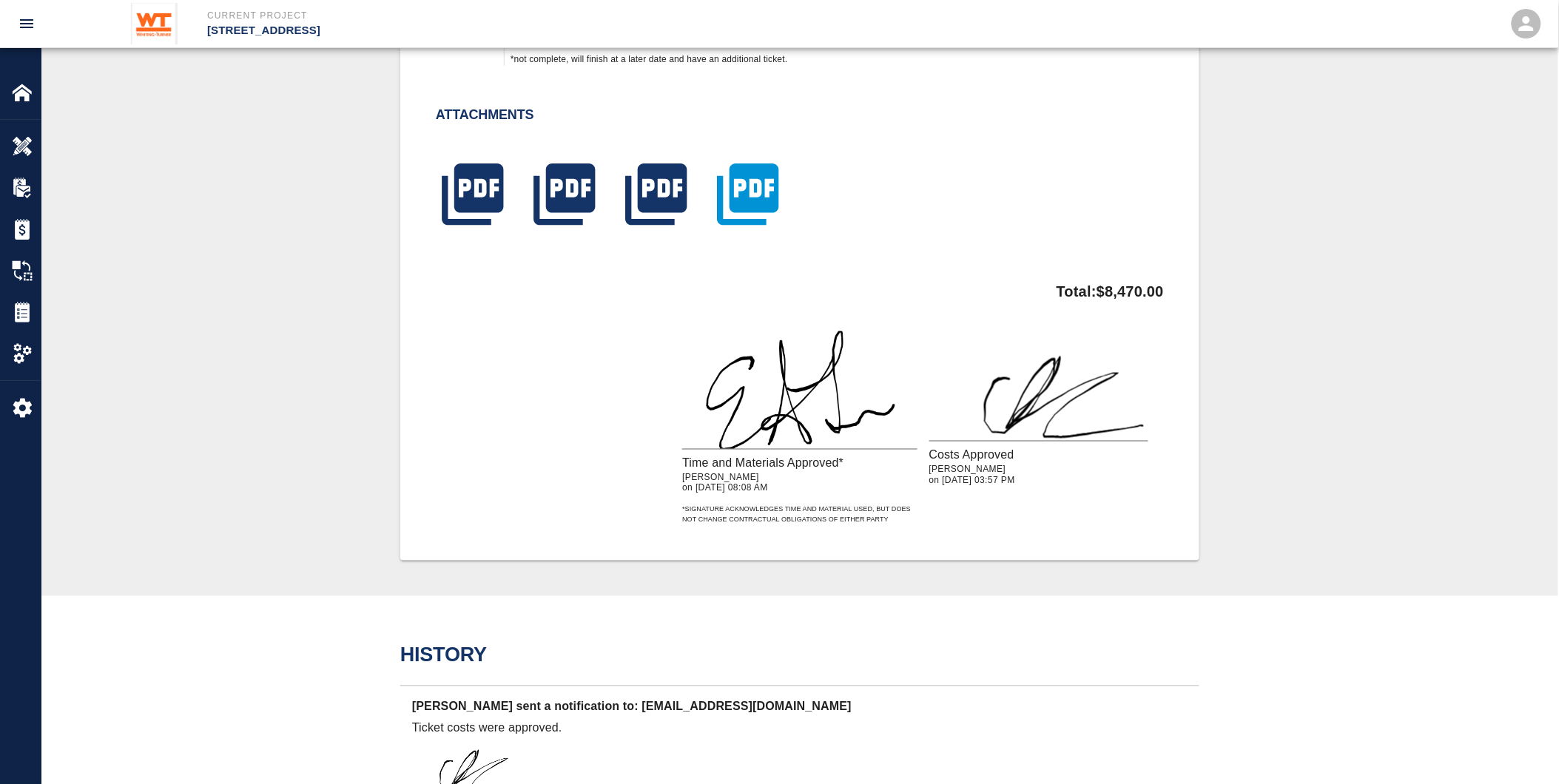
click at [762, 186] on icon "button" at bounding box center [748, 195] width 74 height 74
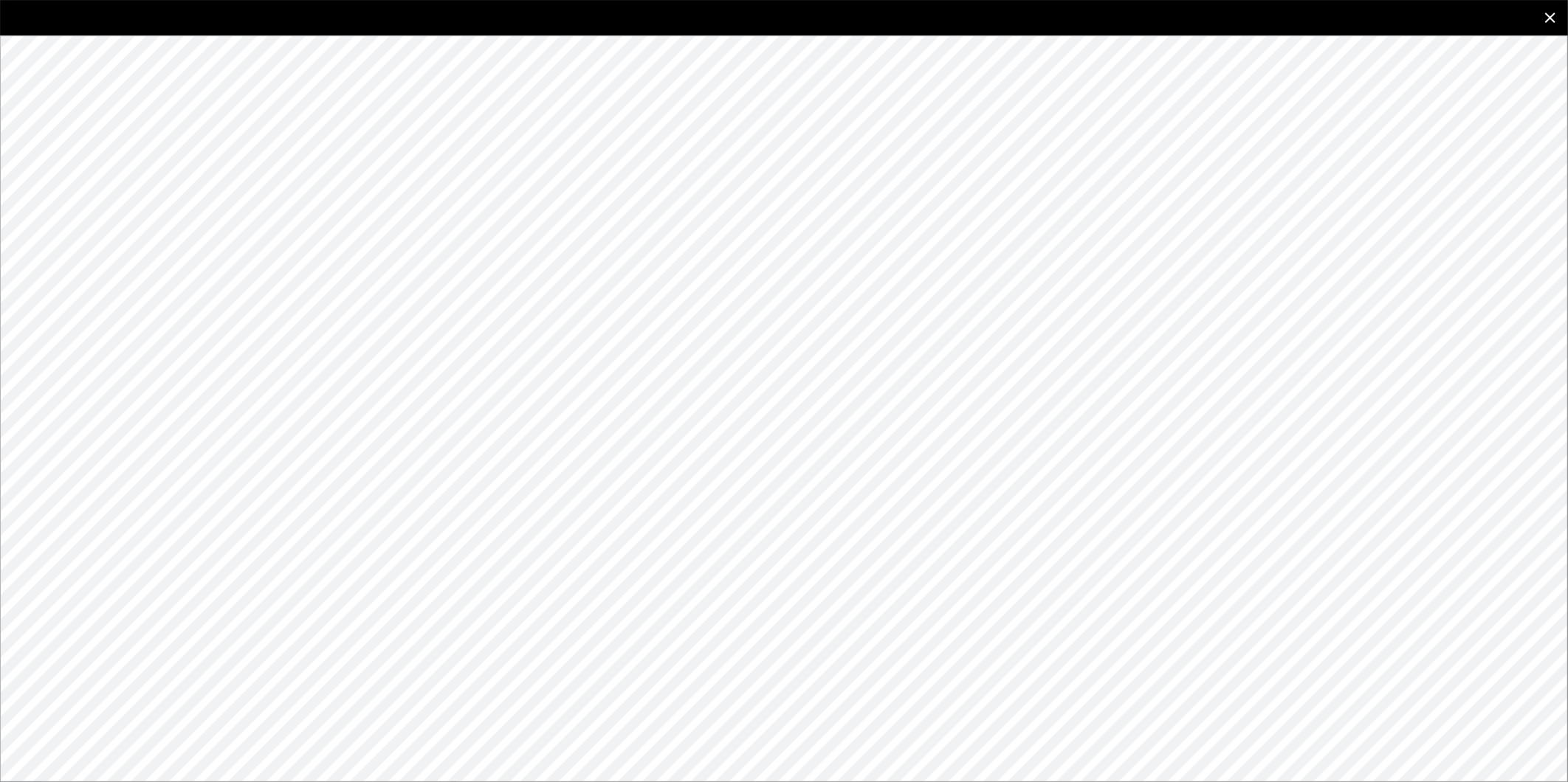
click at [1545, 12] on icon "close" at bounding box center [1551, 18] width 18 height 18
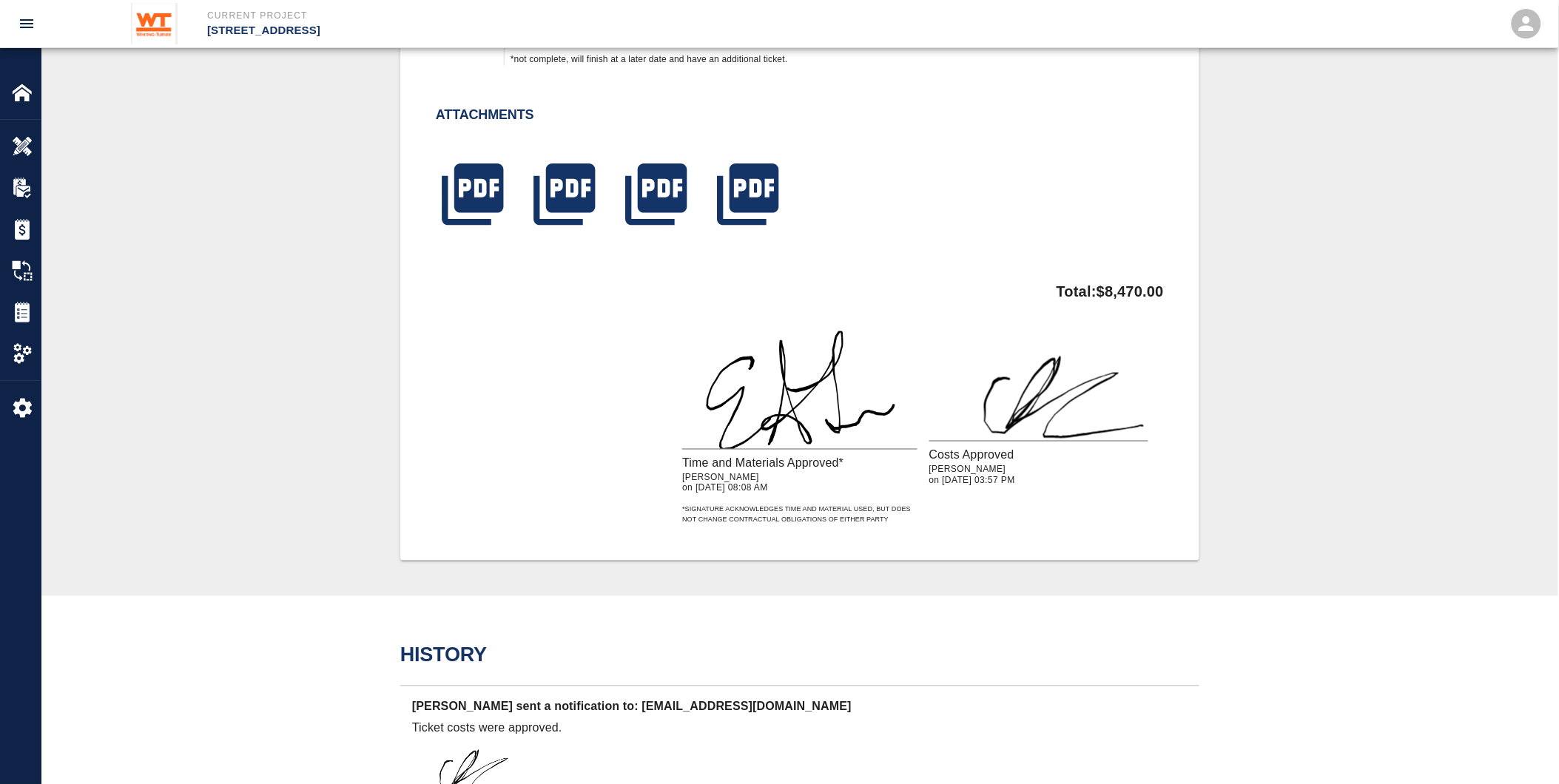
scroll to position [247, 0]
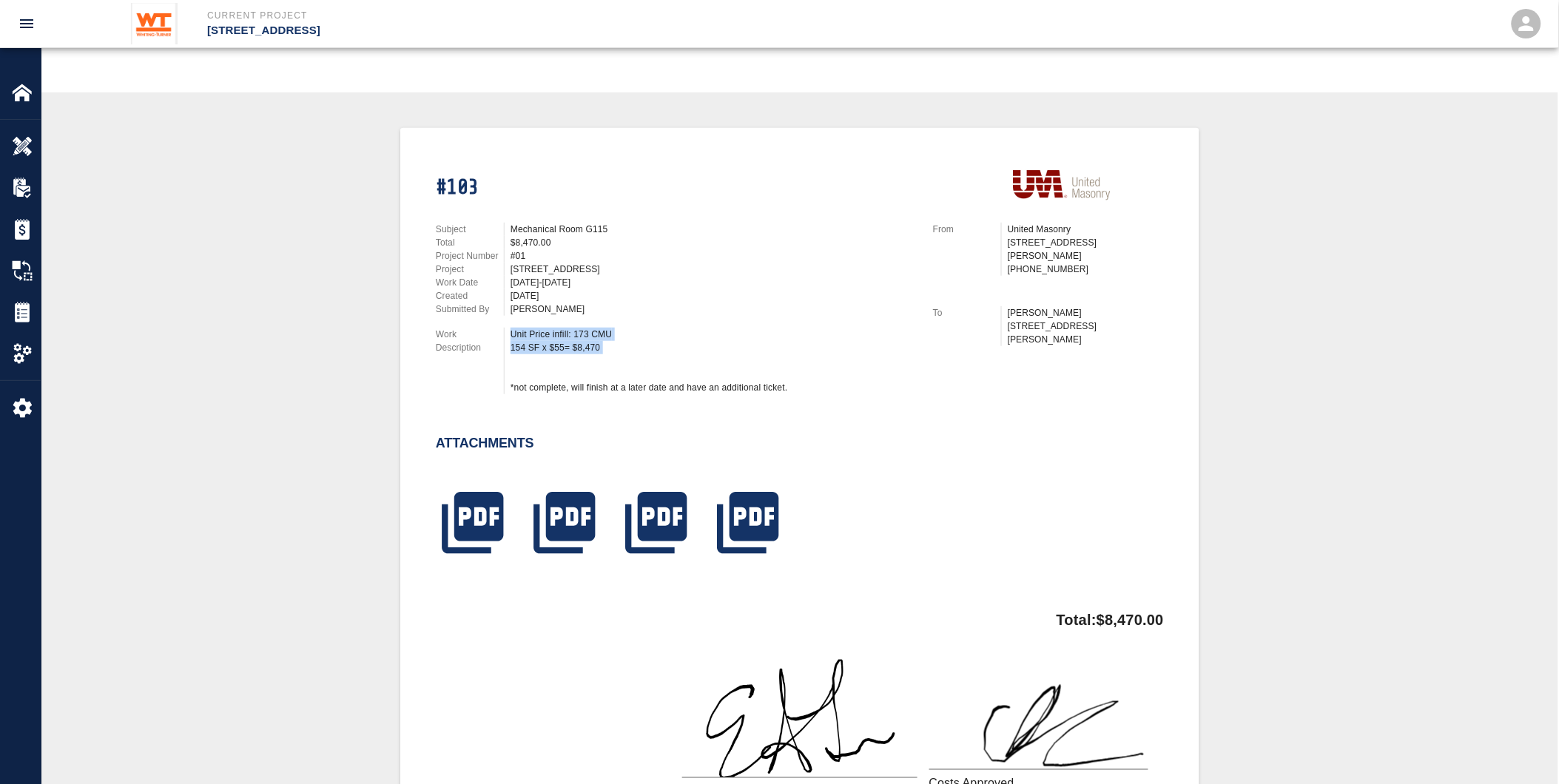
drag, startPoint x: 509, startPoint y: 320, endPoint x: 652, endPoint y: 356, distance: 147.5
click at [652, 356] on div "Subject Mechanical Room G115 Total $8,470.00 Project Number #01 Project [STREET…" at bounding box center [666, 306] width 497 height 201
drag, startPoint x: 652, startPoint y: 356, endPoint x: 622, endPoint y: 386, distance: 42.4
click at [627, 379] on div "Unit Price infill: 173 CMU 154 SF x $55= $8,470 *not complete, will finish at a…" at bounding box center [713, 361] width 405 height 67
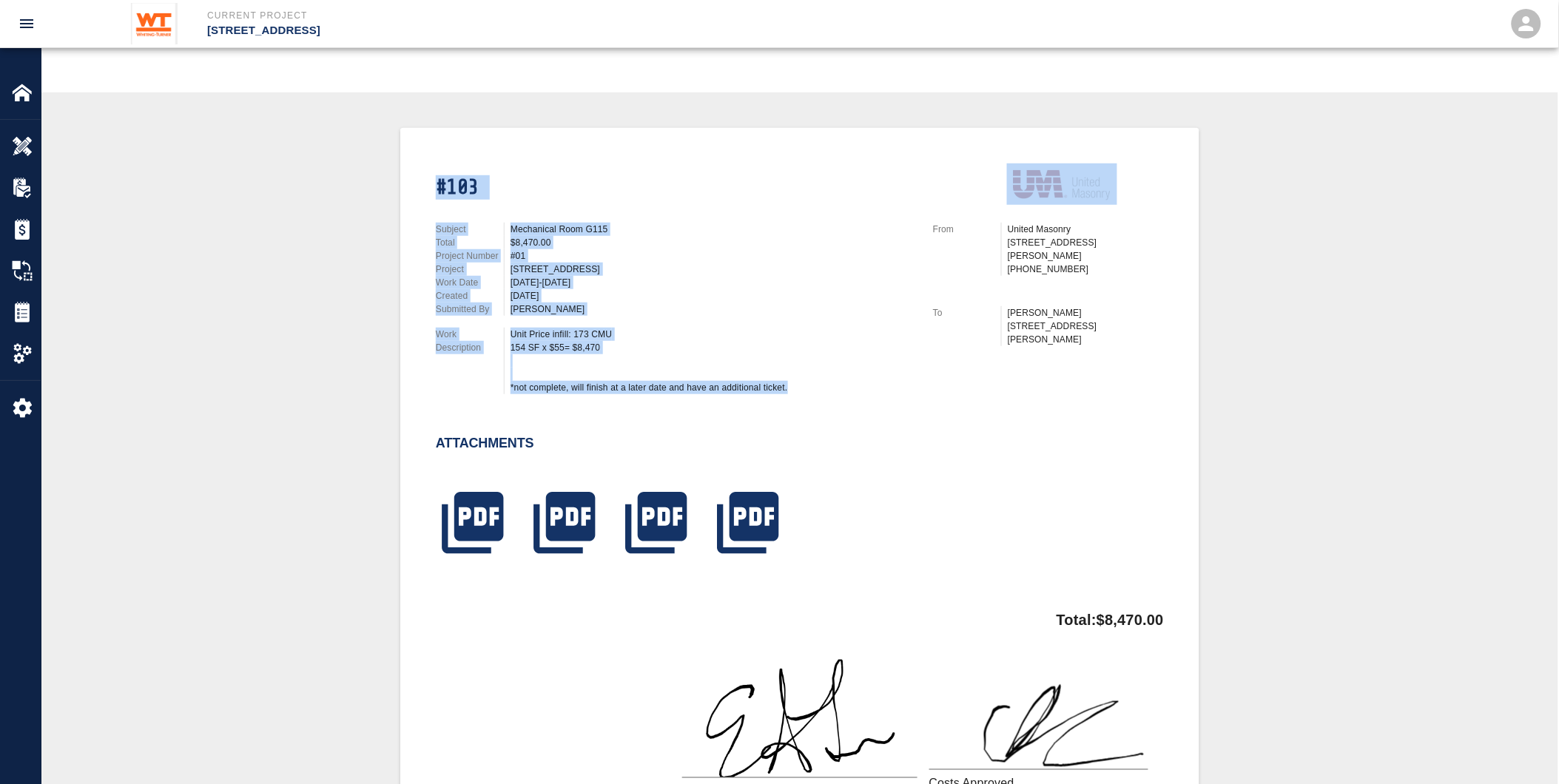
drag, startPoint x: 804, startPoint y: 378, endPoint x: 440, endPoint y: 190, distance: 409.7
click at [440, 190] on div "#103 Subject Mechanical Room G115 Total $8,470.00 Project Number #01 Project [S…" at bounding box center [791, 356] width 746 height 419
drag, startPoint x: 440, startPoint y: 190, endPoint x: 627, endPoint y: 275, distance: 205.4
click at [627, 276] on div "[DATE]-[DATE]" at bounding box center [713, 283] width 405 height 14
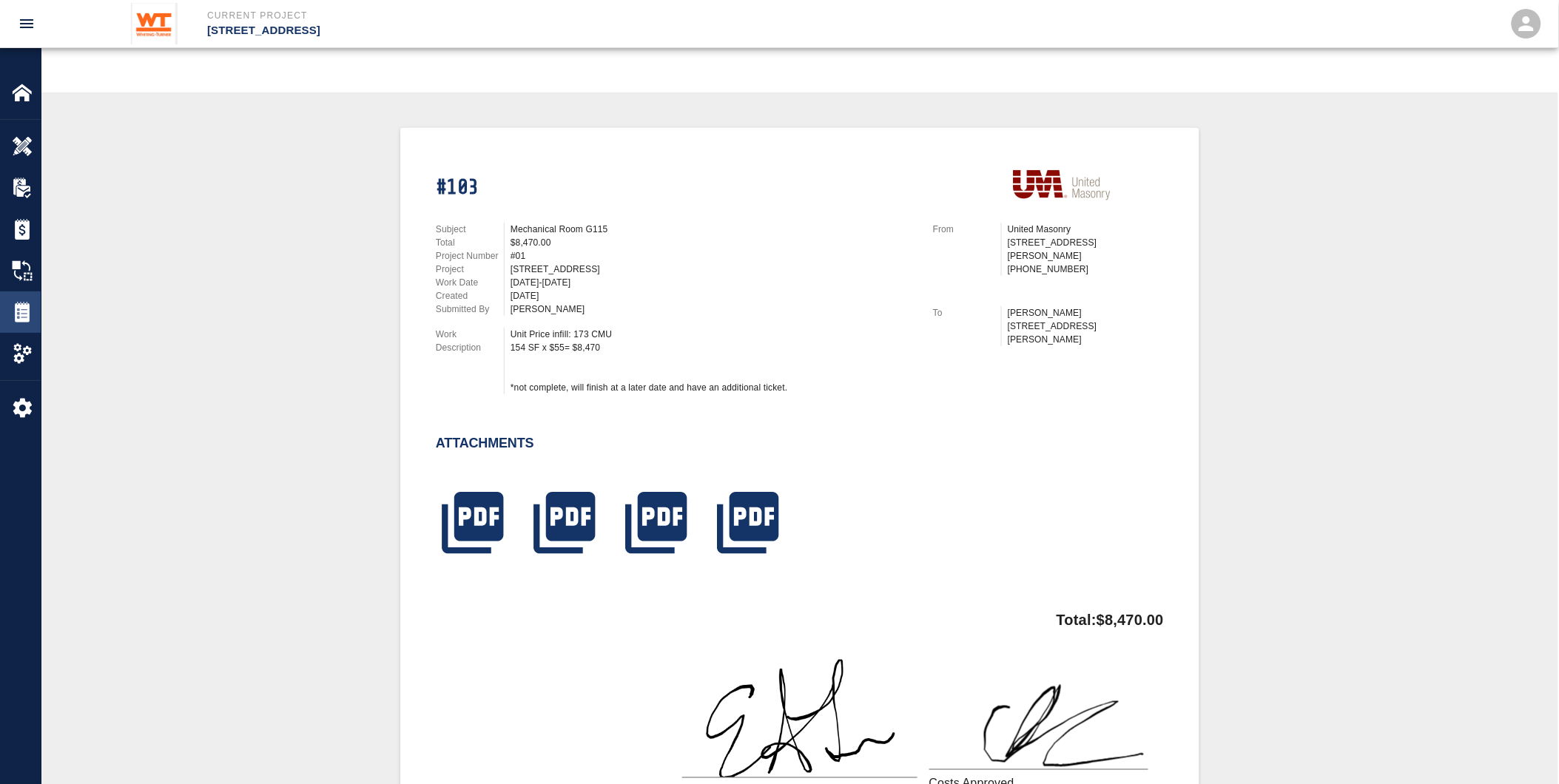
click at [20, 322] on img at bounding box center [23, 312] width 21 height 21
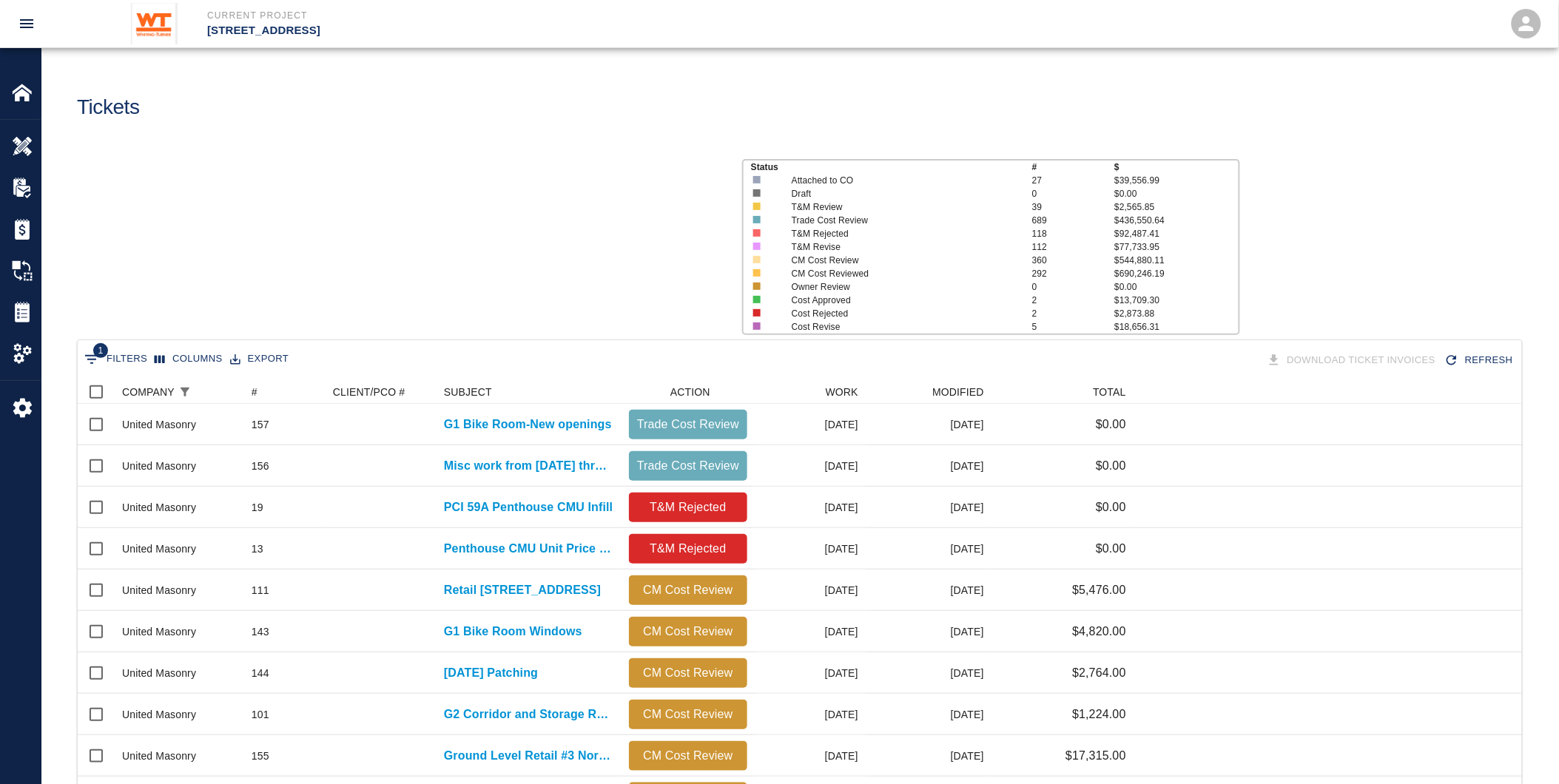
scroll to position [840, 1433]
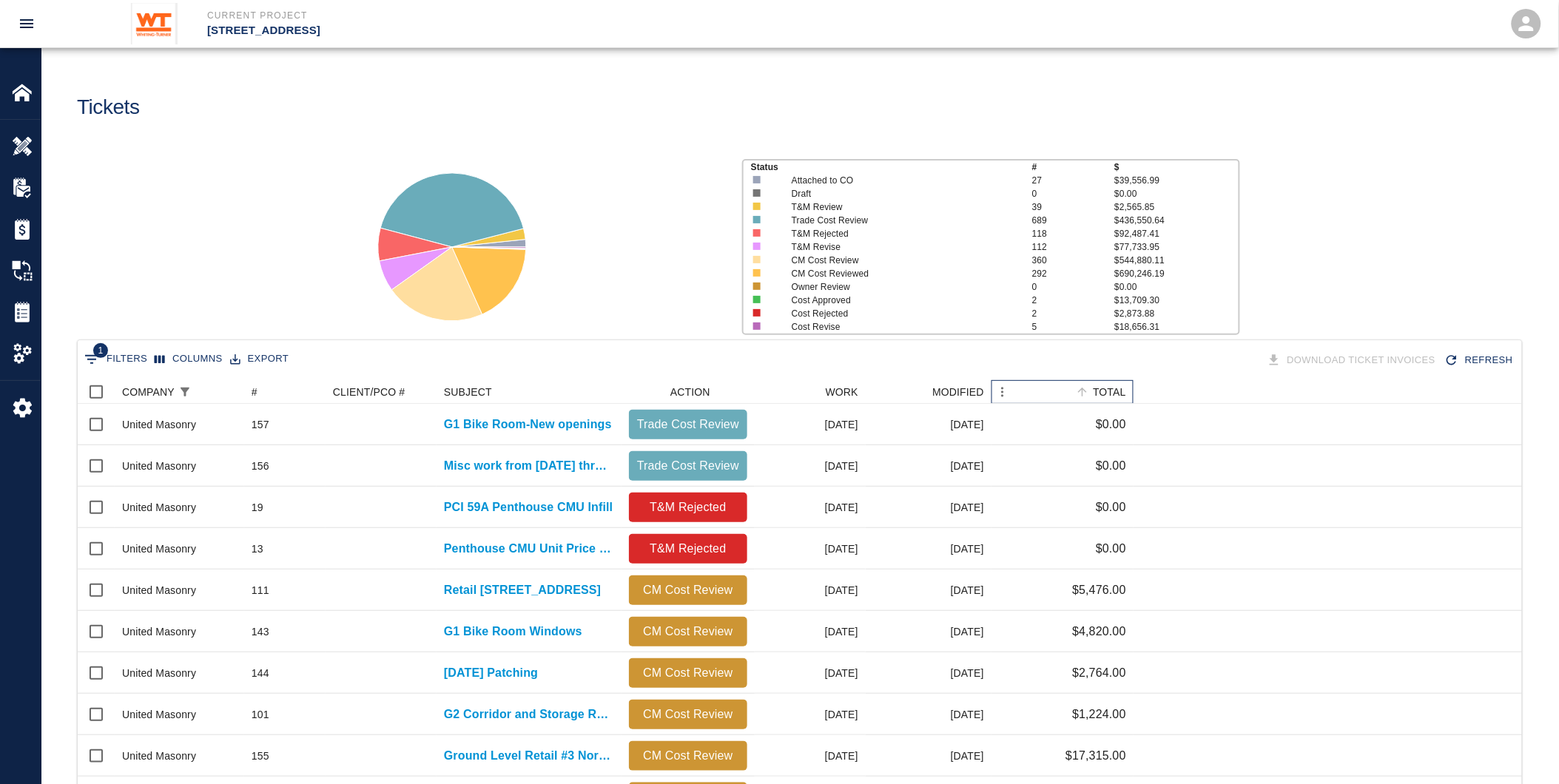
click at [1101, 391] on div "TOTAL" at bounding box center [1109, 392] width 33 height 23
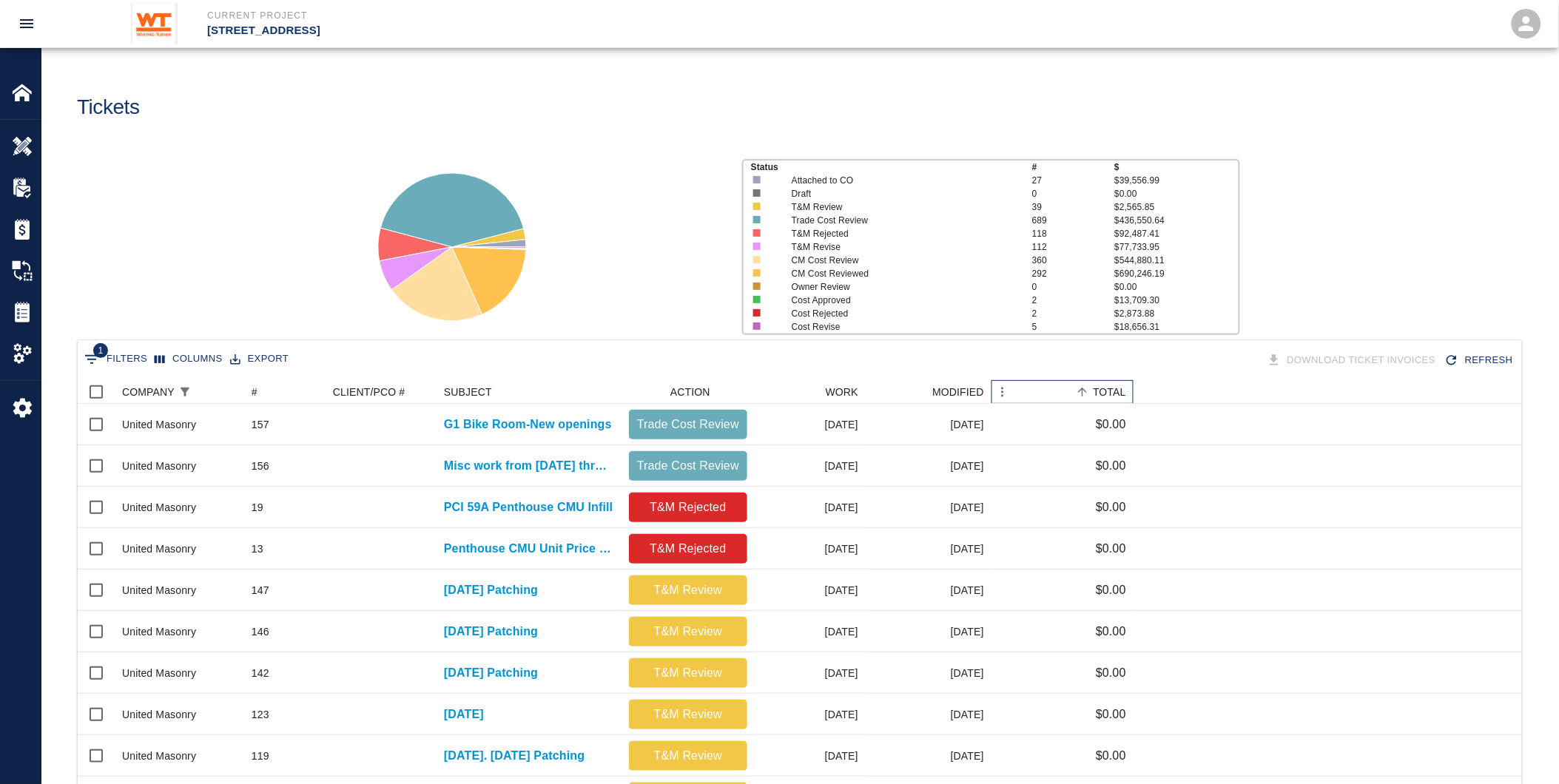
click at [1103, 391] on div "TOTAL" at bounding box center [1109, 392] width 33 height 23
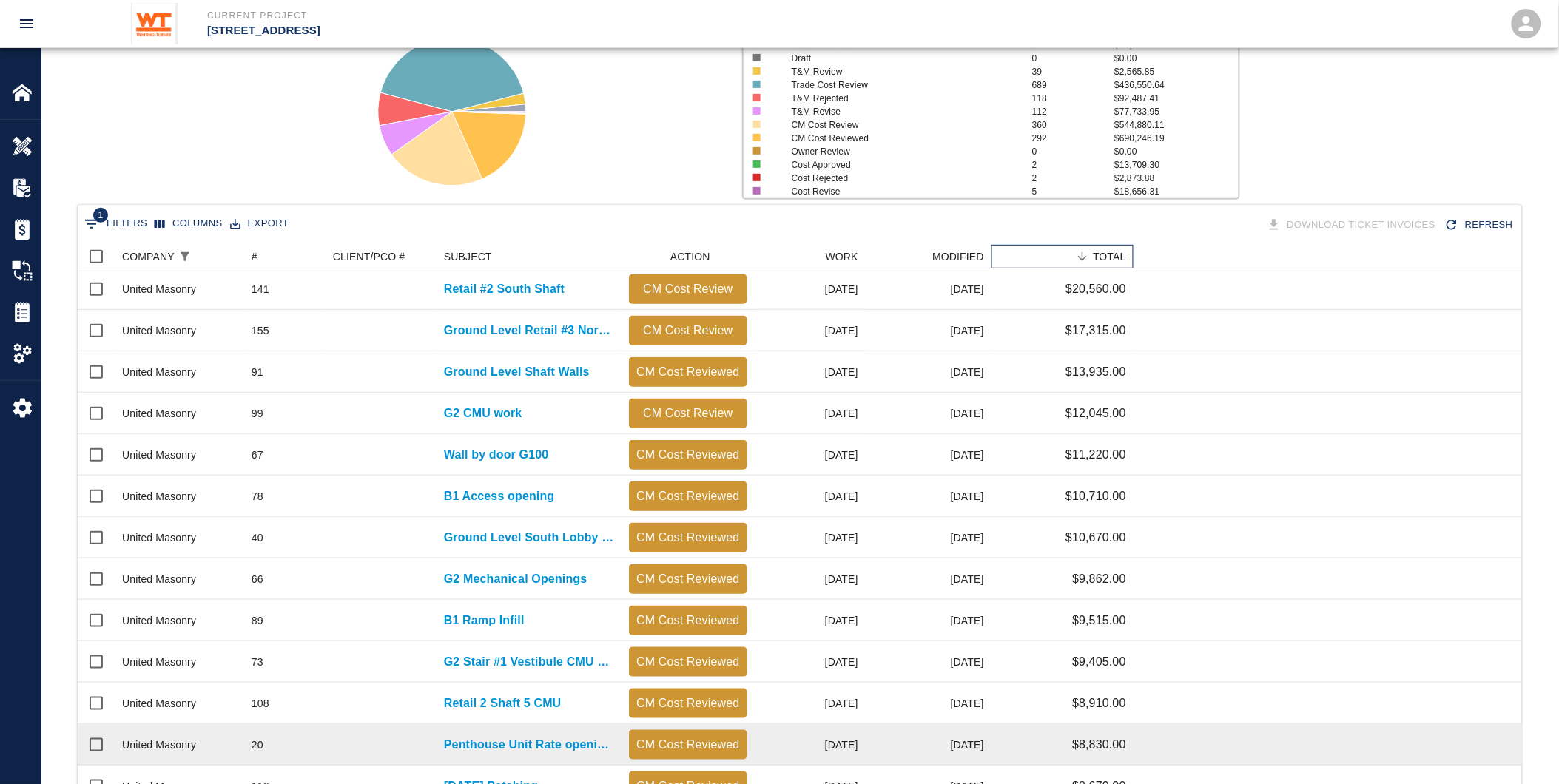
scroll to position [410, 0]
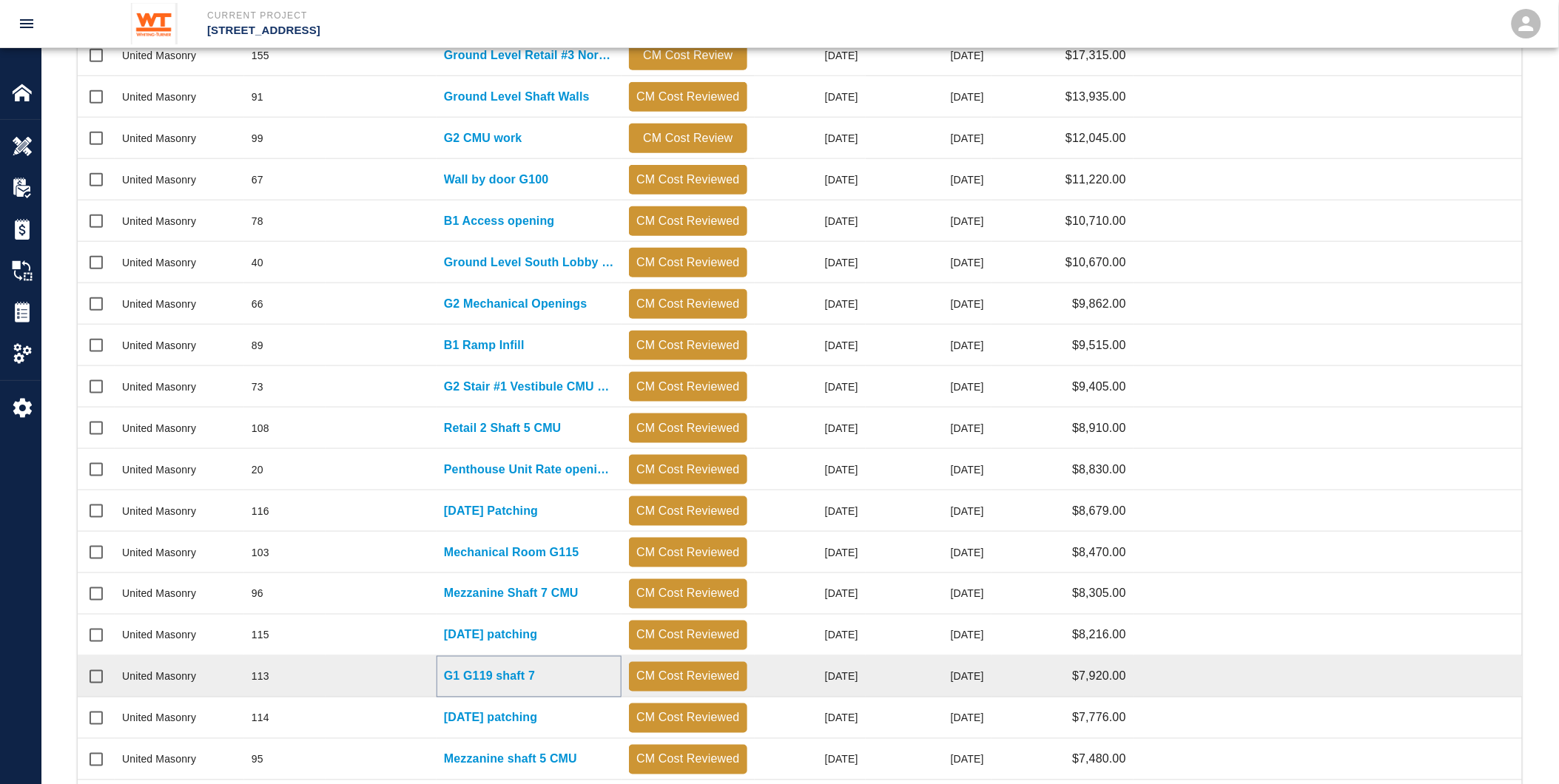
click at [492, 668] on p "G1 G119 shaft 7" at bounding box center [489, 677] width 91 height 18
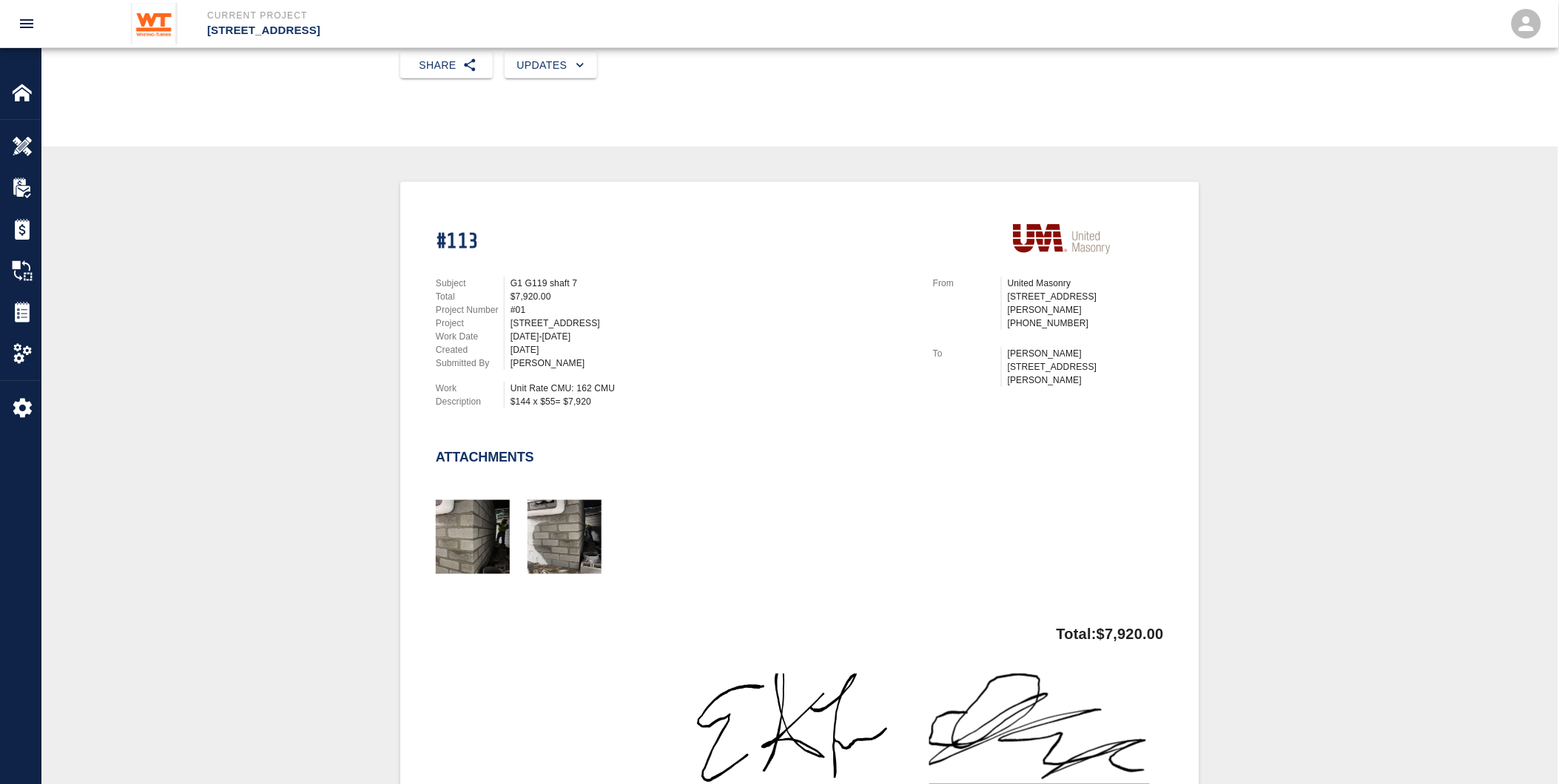
scroll to position [328, 0]
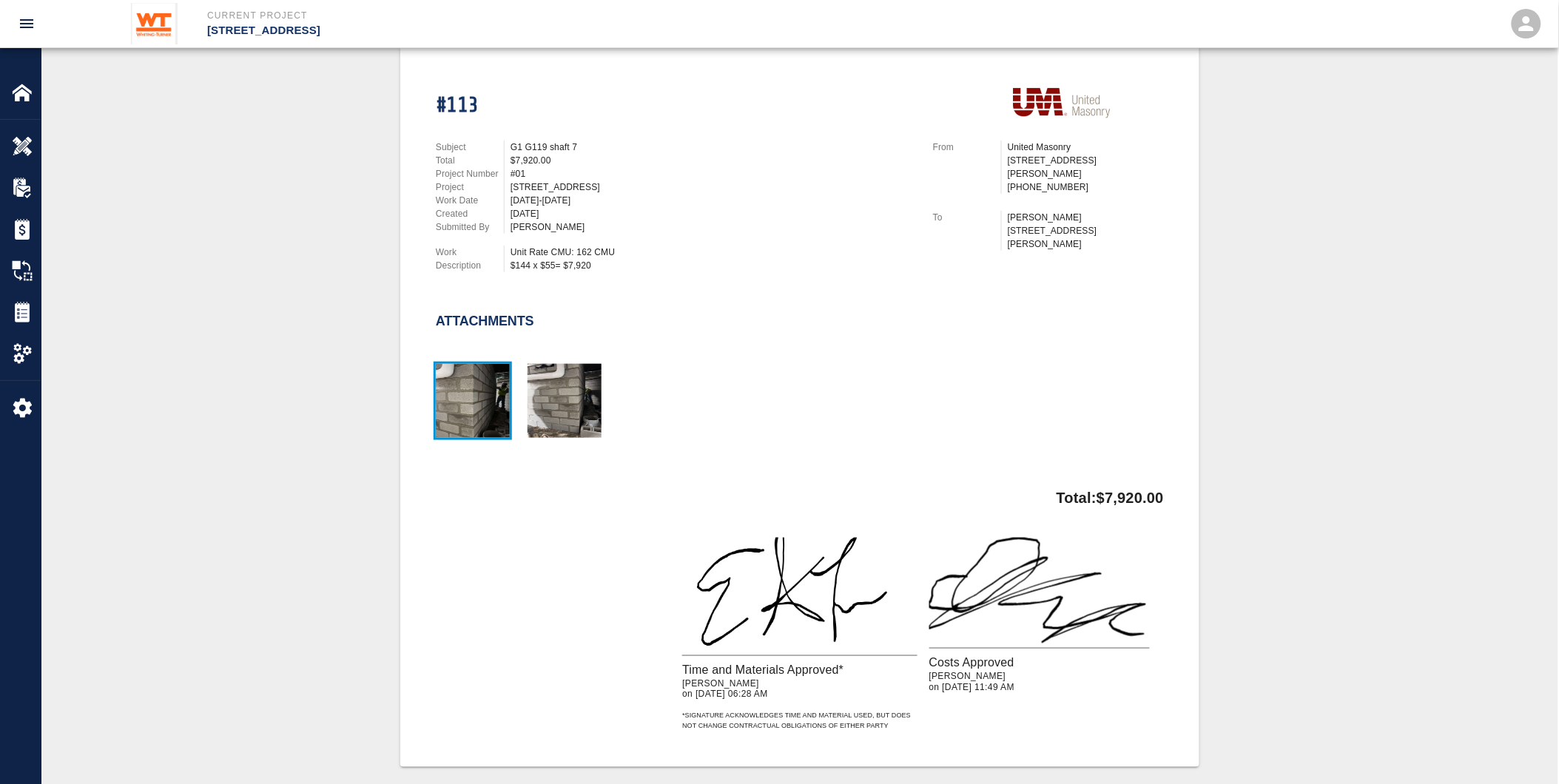
click at [476, 376] on img "button" at bounding box center [473, 401] width 74 height 74
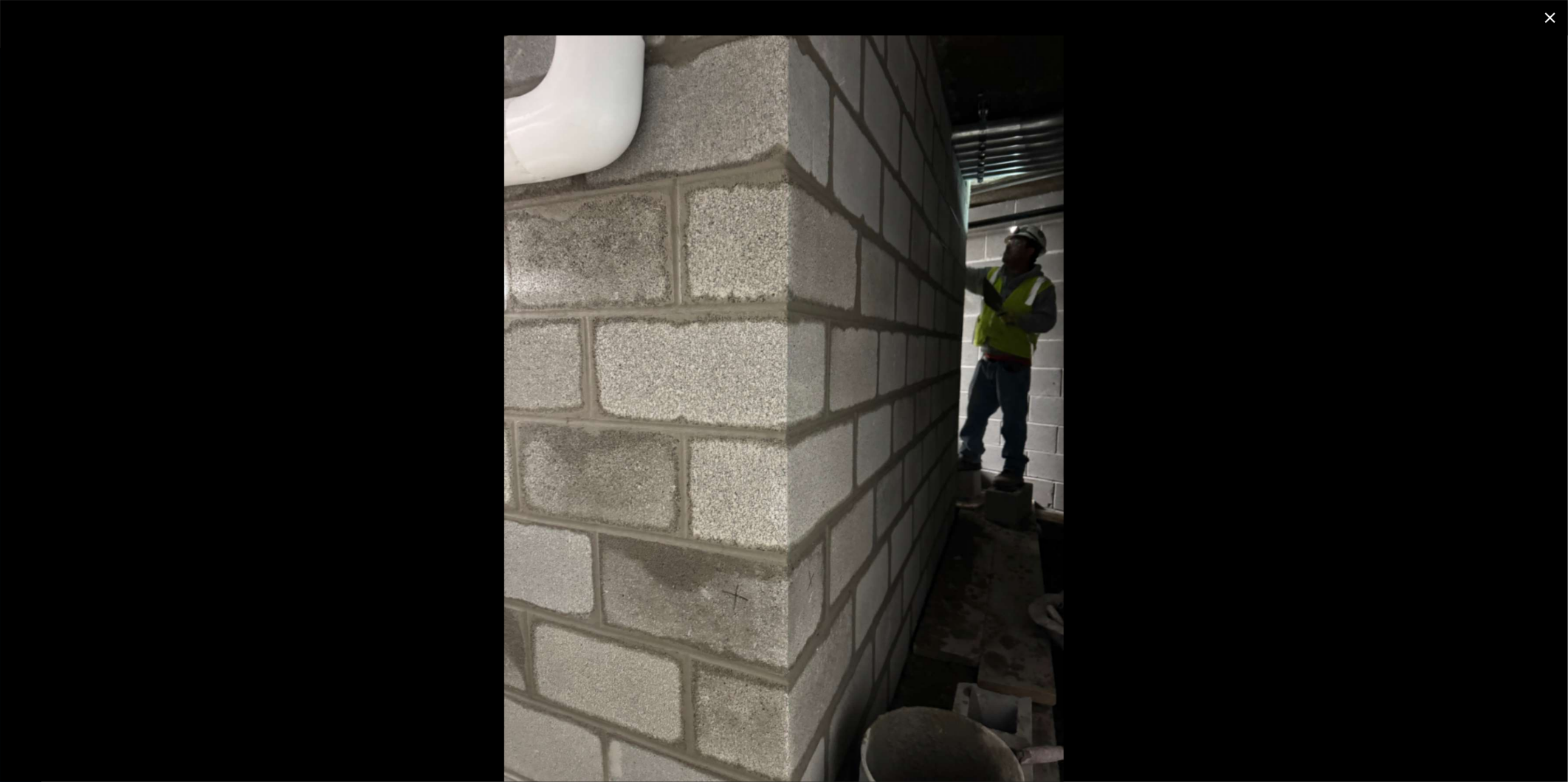
click at [1545, 10] on icon "close" at bounding box center [1551, 18] width 18 height 18
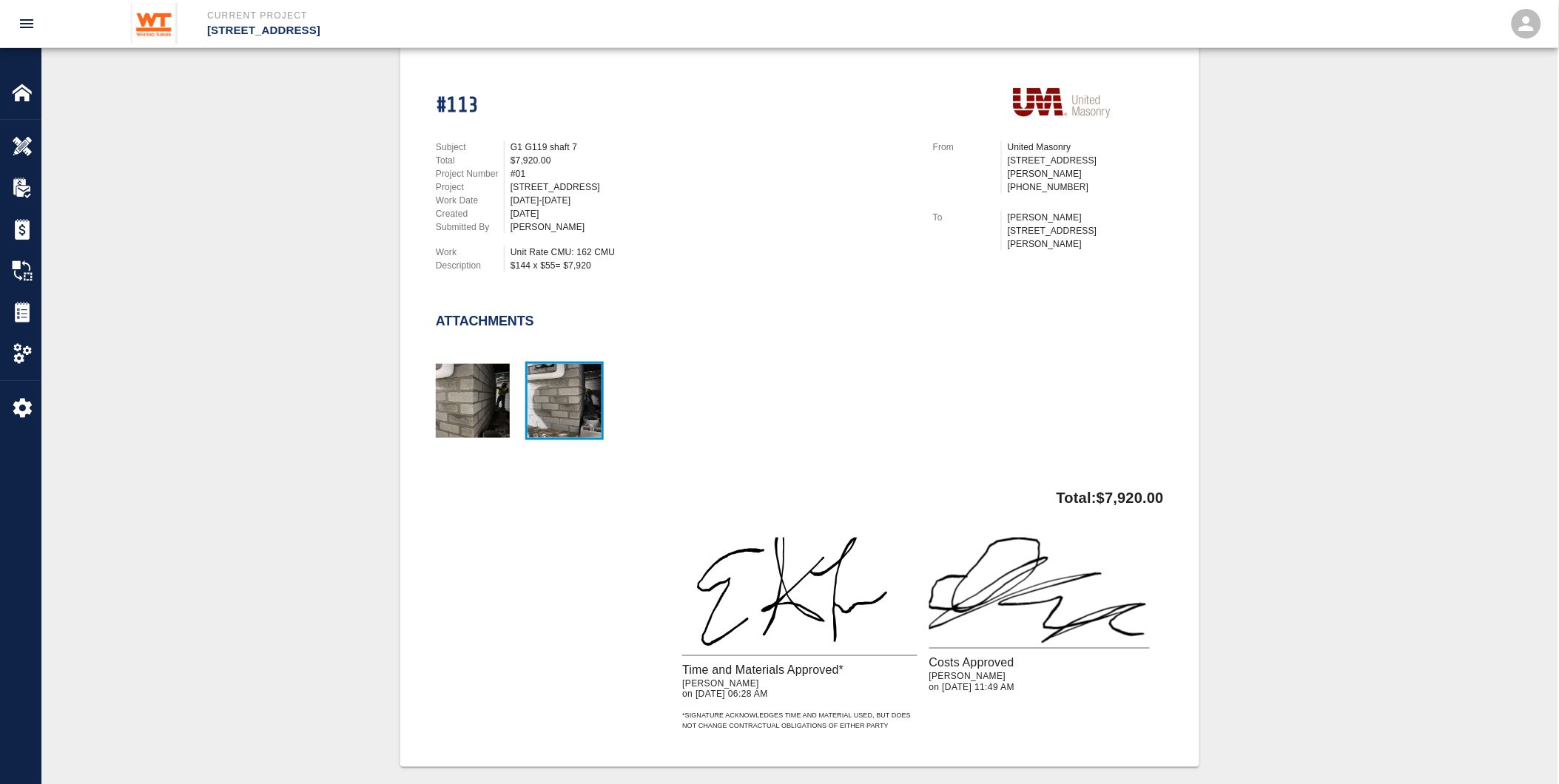
click at [559, 386] on img "button" at bounding box center [565, 401] width 74 height 74
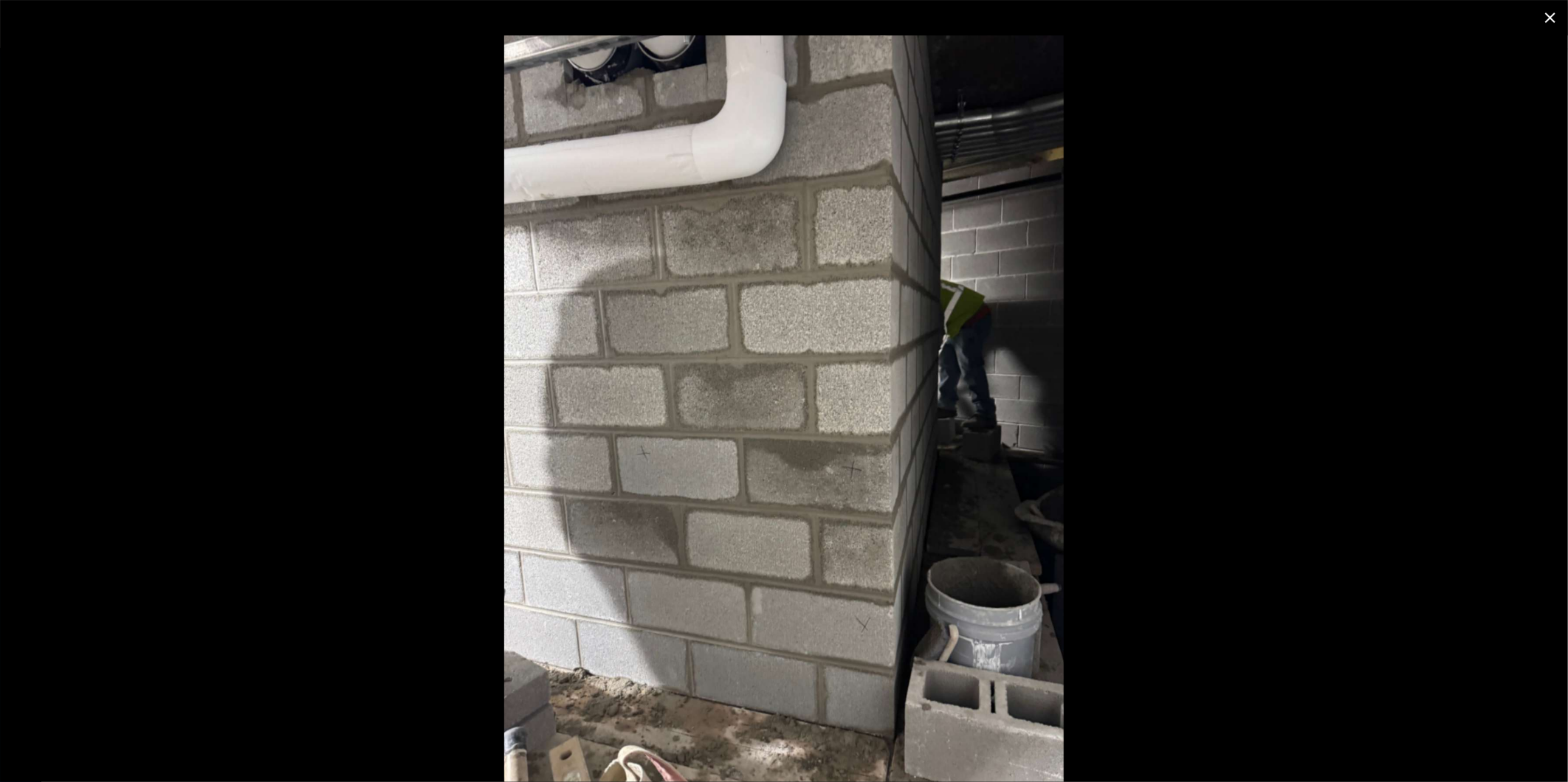
click at [1042, 204] on img at bounding box center [784, 409] width 560 height 747
click at [1553, 16] on icon "close" at bounding box center [1550, 18] width 11 height 10
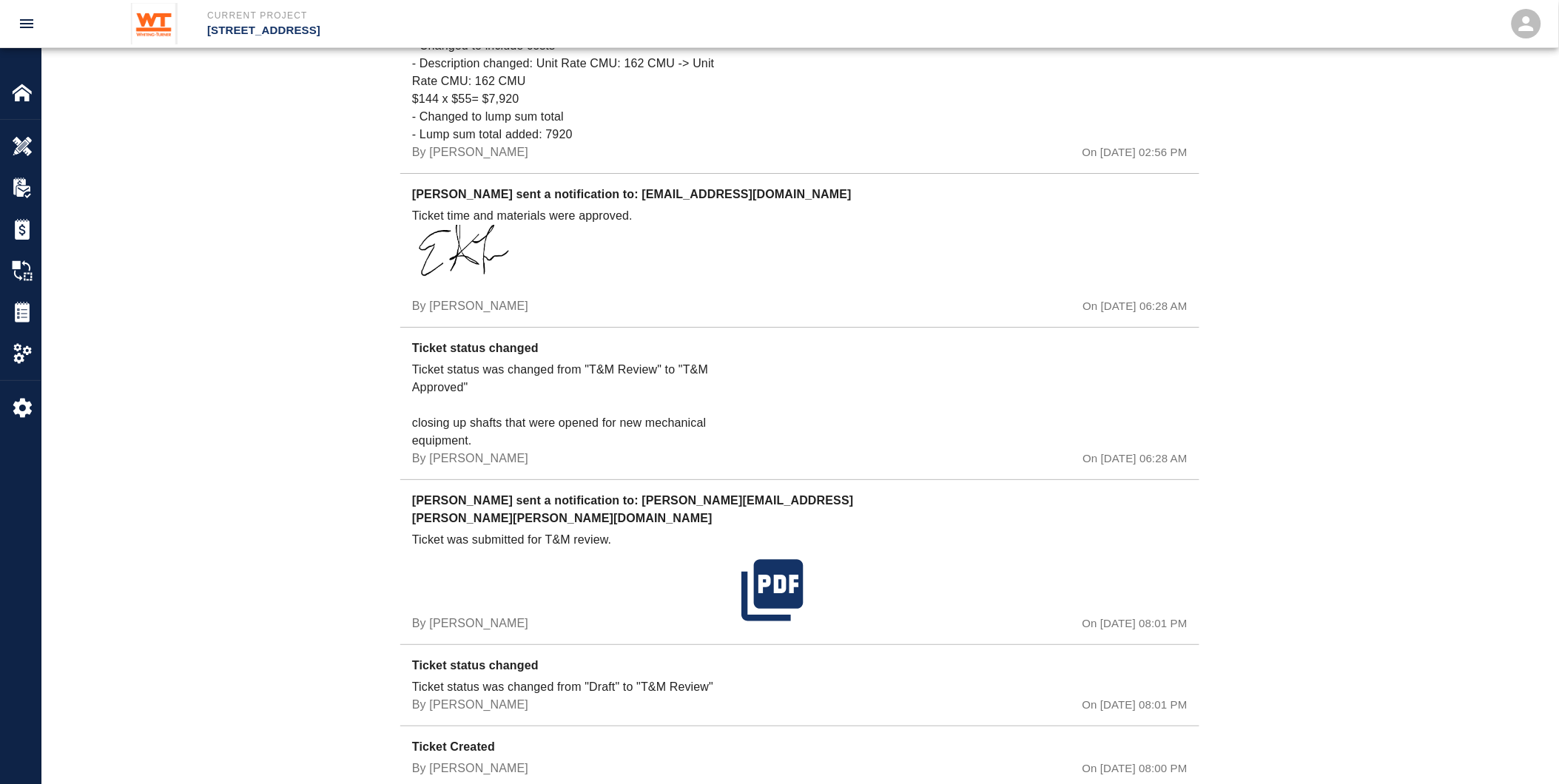
scroll to position [1824, 0]
drag, startPoint x: 402, startPoint y: 375, endPoint x: 514, endPoint y: 422, distance: 121.5
click at [514, 422] on div "Ticket status changed Ticket status was changed from "T&M Review" to "T&M Appro…" at bounding box center [799, 401] width 799 height 153
drag, startPoint x: 514, startPoint y: 422, endPoint x: 503, endPoint y: 416, distance: 12.5
click at [503, 416] on p "Ticket status was changed from "T&M Review" to "T&M Approved" closing up shafts…" at bounding box center [574, 404] width 323 height 89
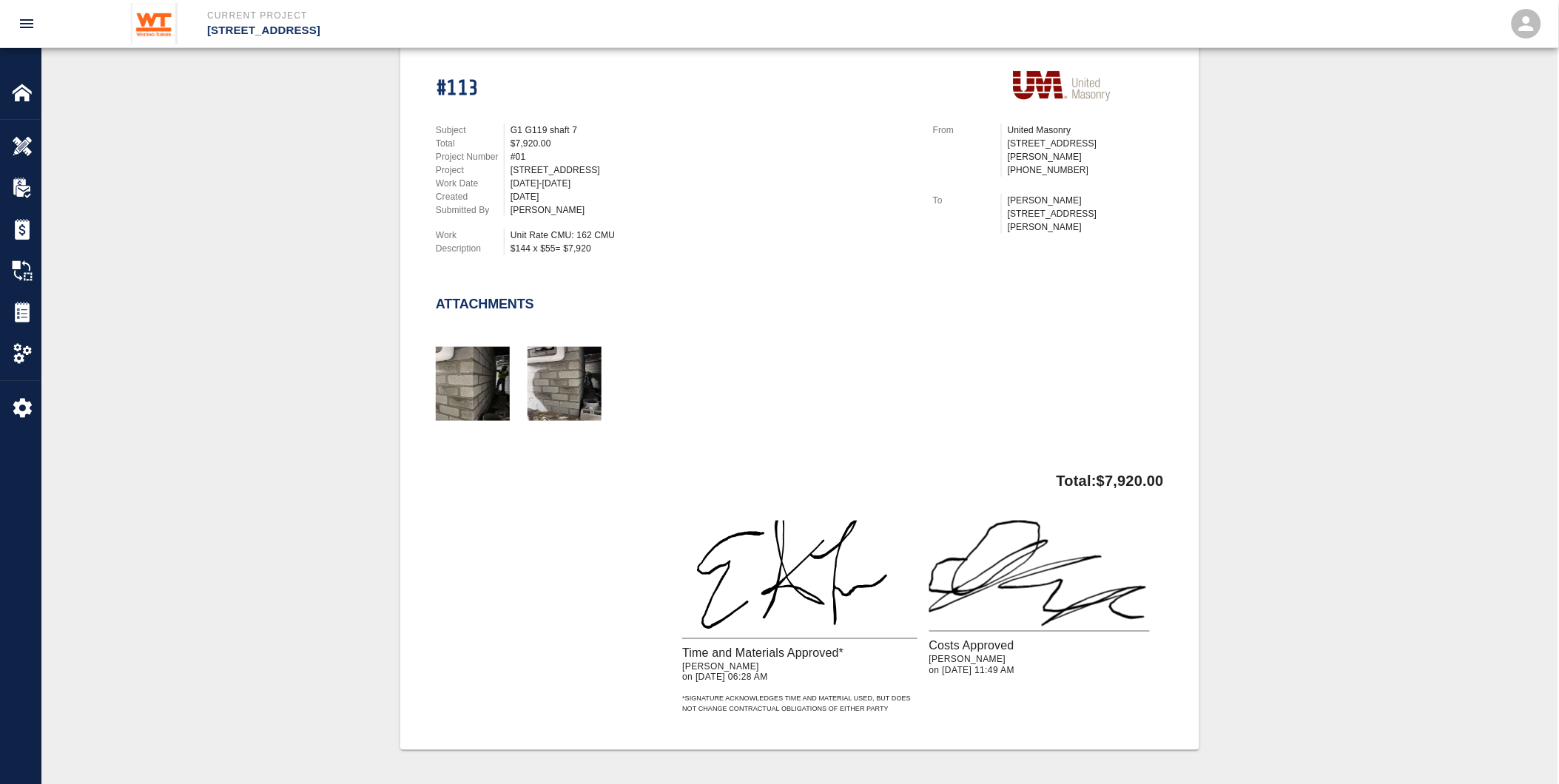
scroll to position [17, 0]
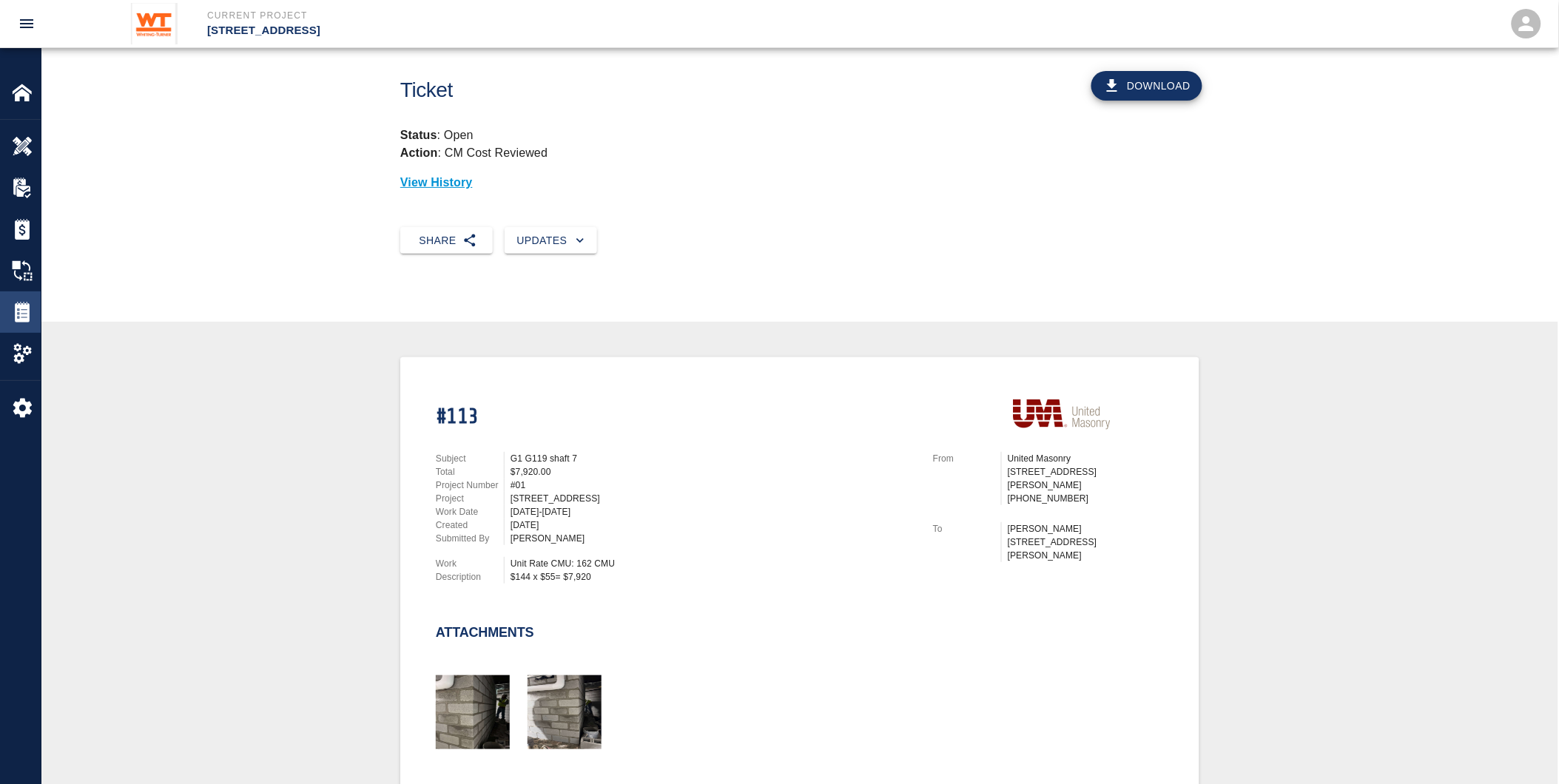
click at [23, 313] on img at bounding box center [23, 312] width 21 height 21
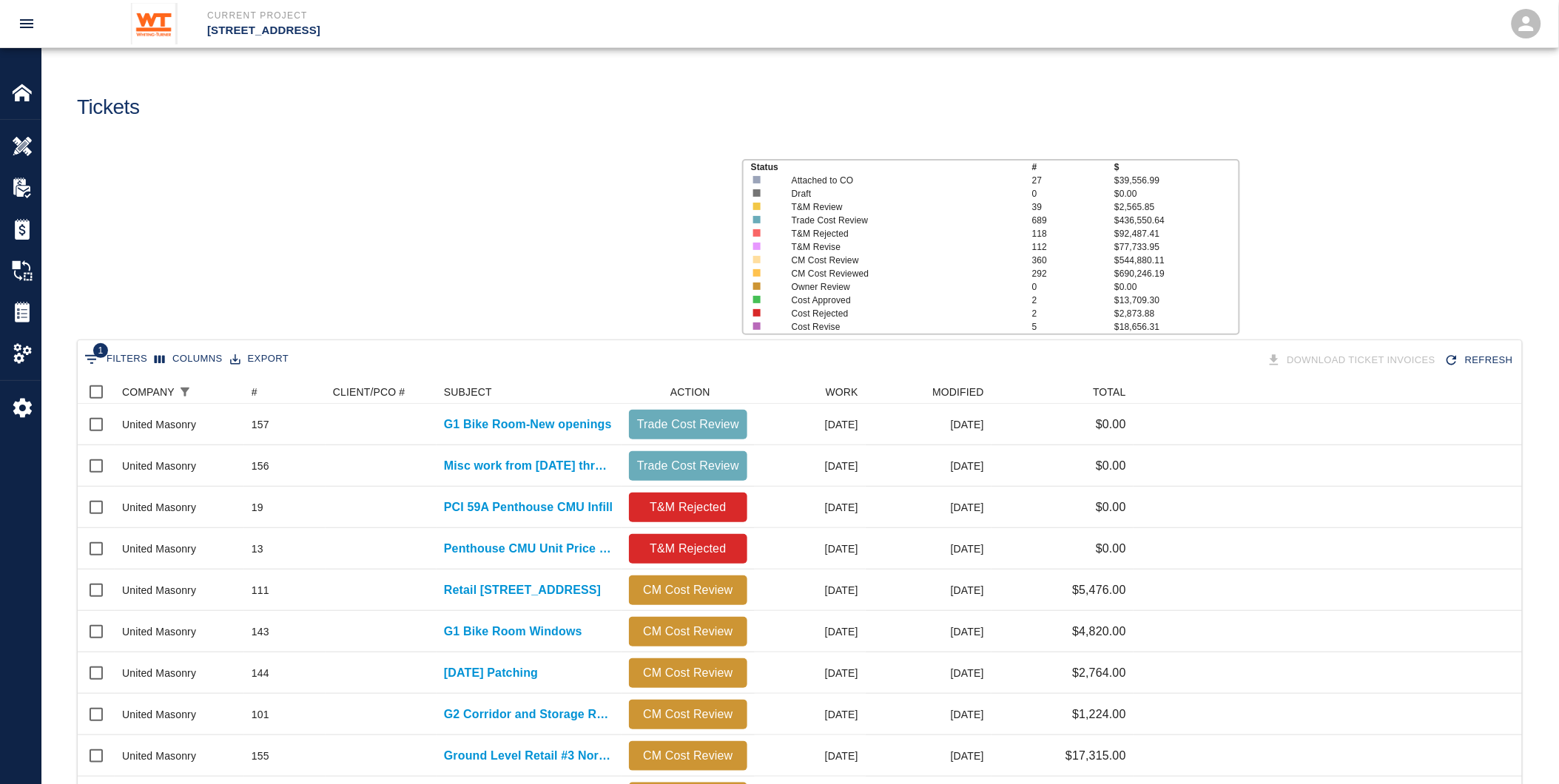
scroll to position [840, 1433]
click at [1126, 398] on div "TOTAL" at bounding box center [1134, 392] width 18 height 23
click at [1114, 391] on div "TOTAL" at bounding box center [1109, 392] width 33 height 23
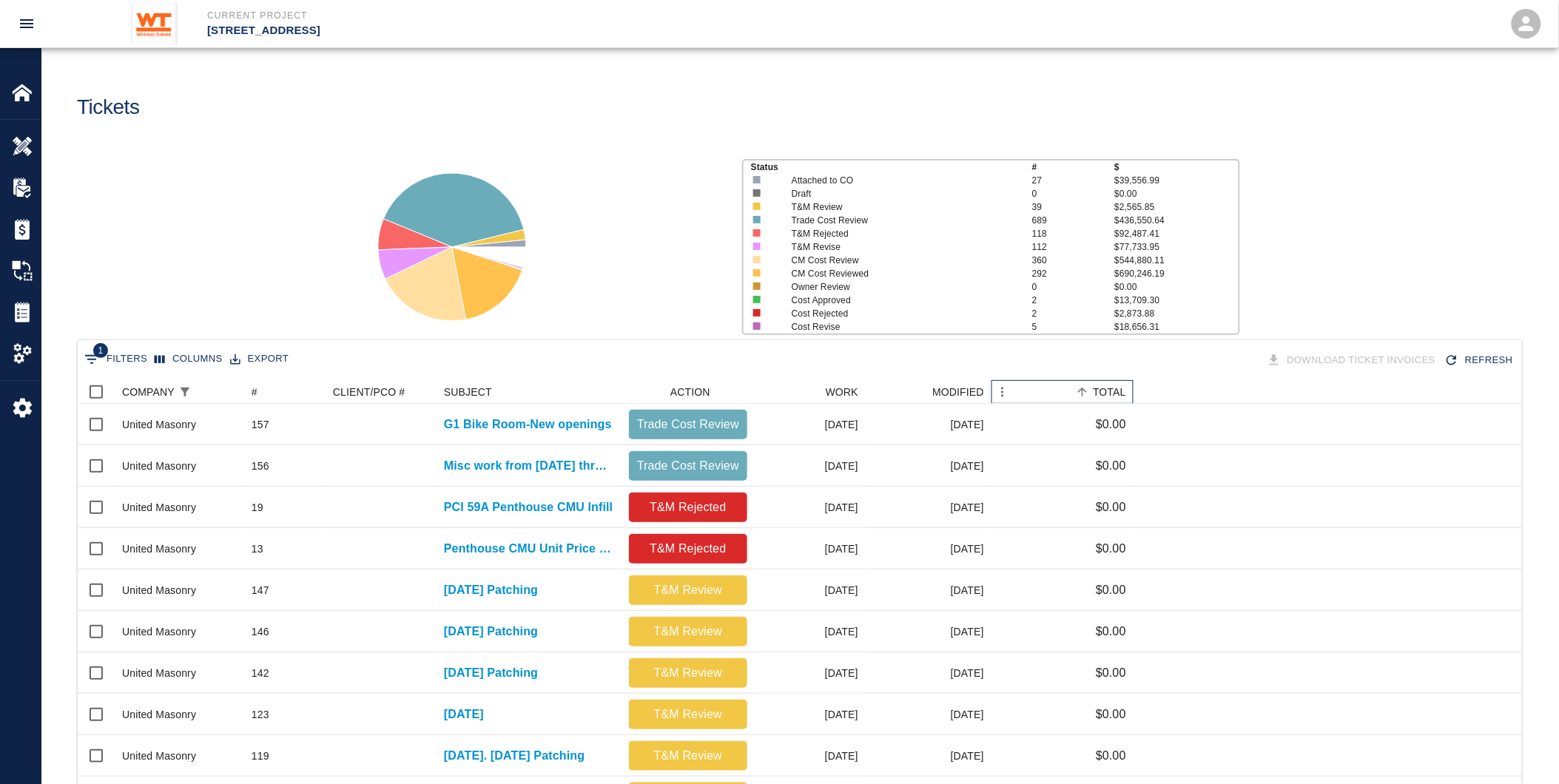
click at [1114, 391] on div "TOTAL" at bounding box center [1109, 392] width 33 height 23
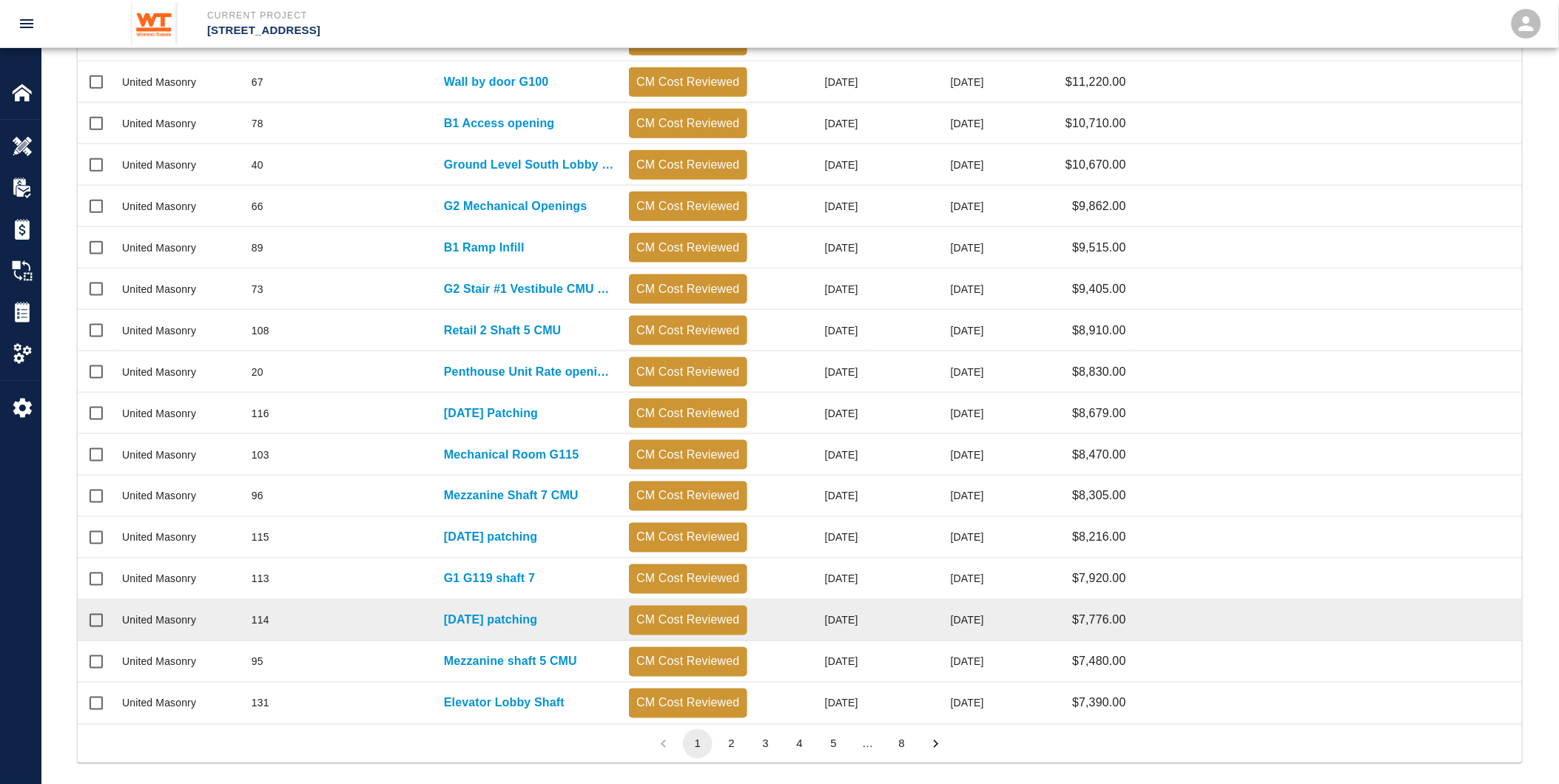
scroll to position [523, 0]
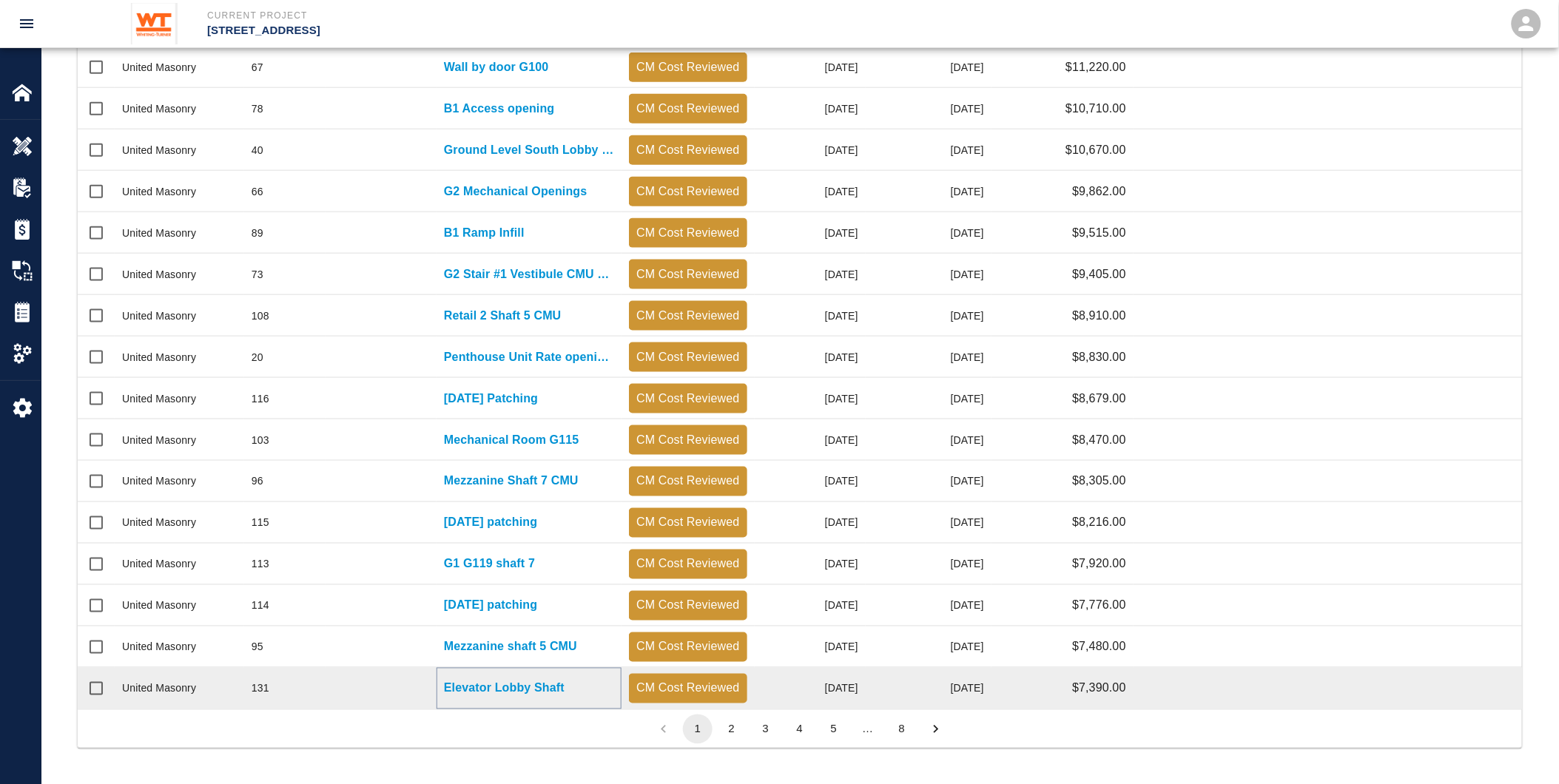
click at [528, 682] on p "Elevator Lobby Shaft" at bounding box center [504, 689] width 120 height 18
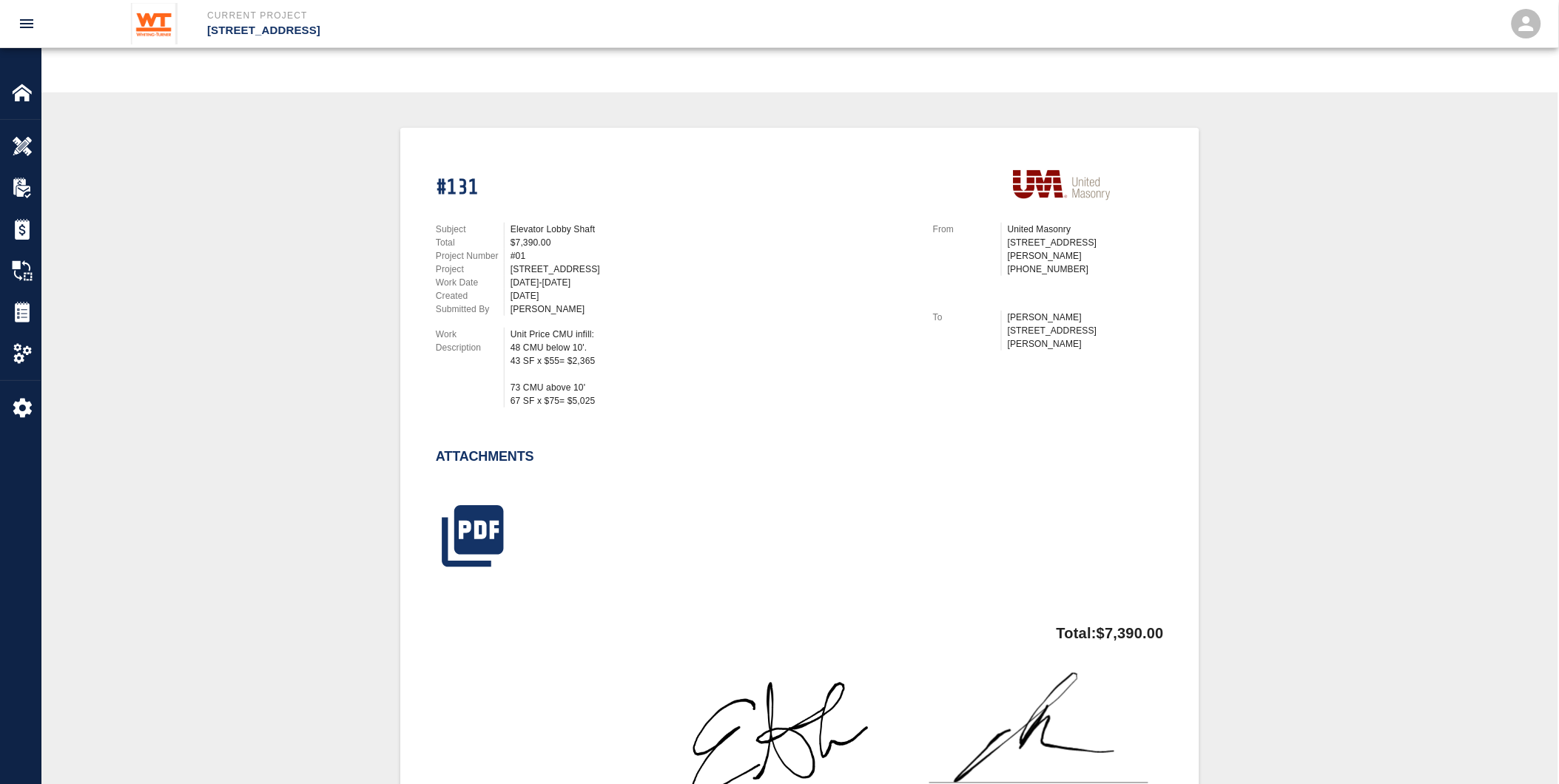
scroll to position [492, 0]
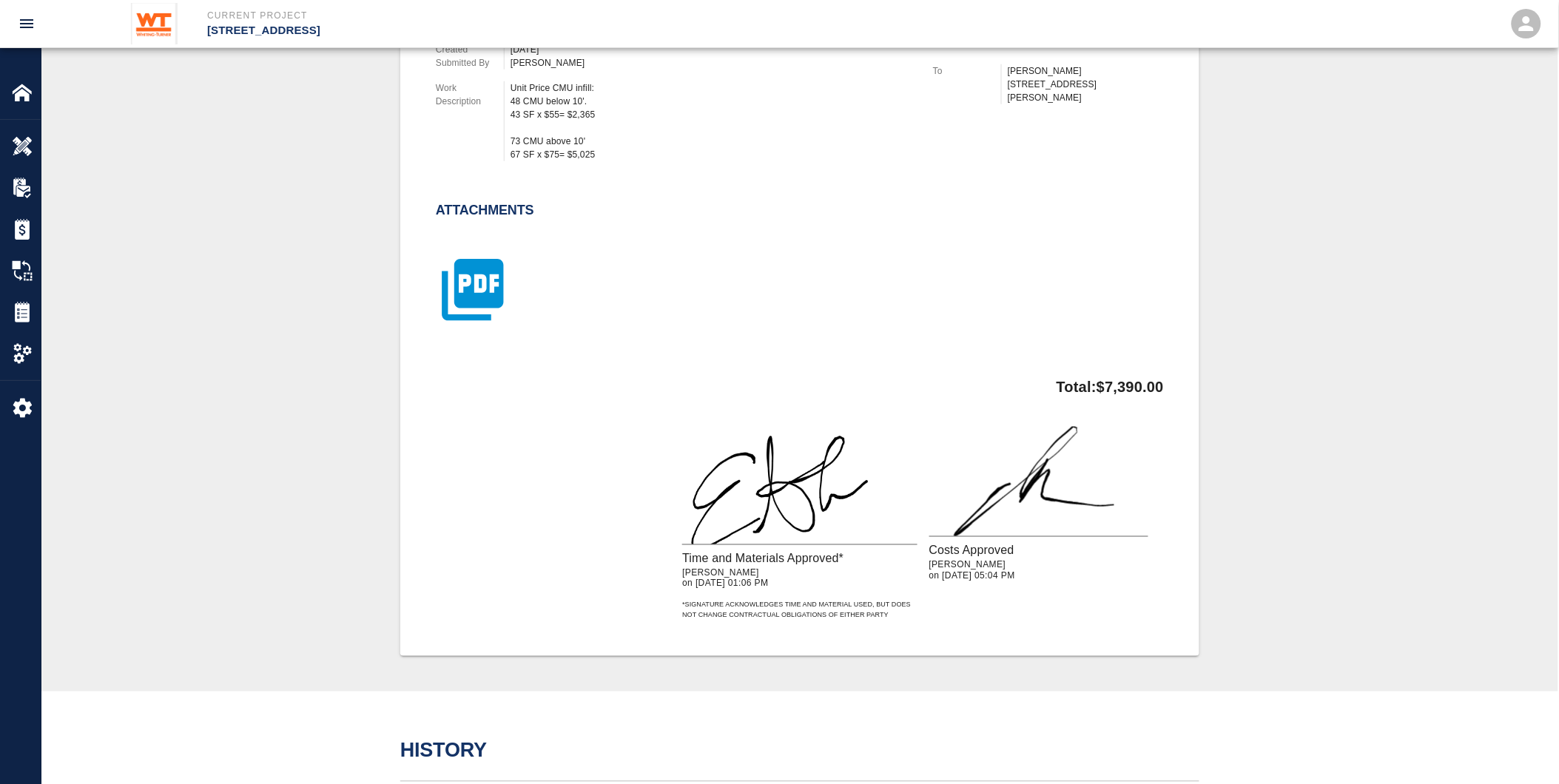
click at [480, 300] on icon "button" at bounding box center [472, 289] width 62 height 62
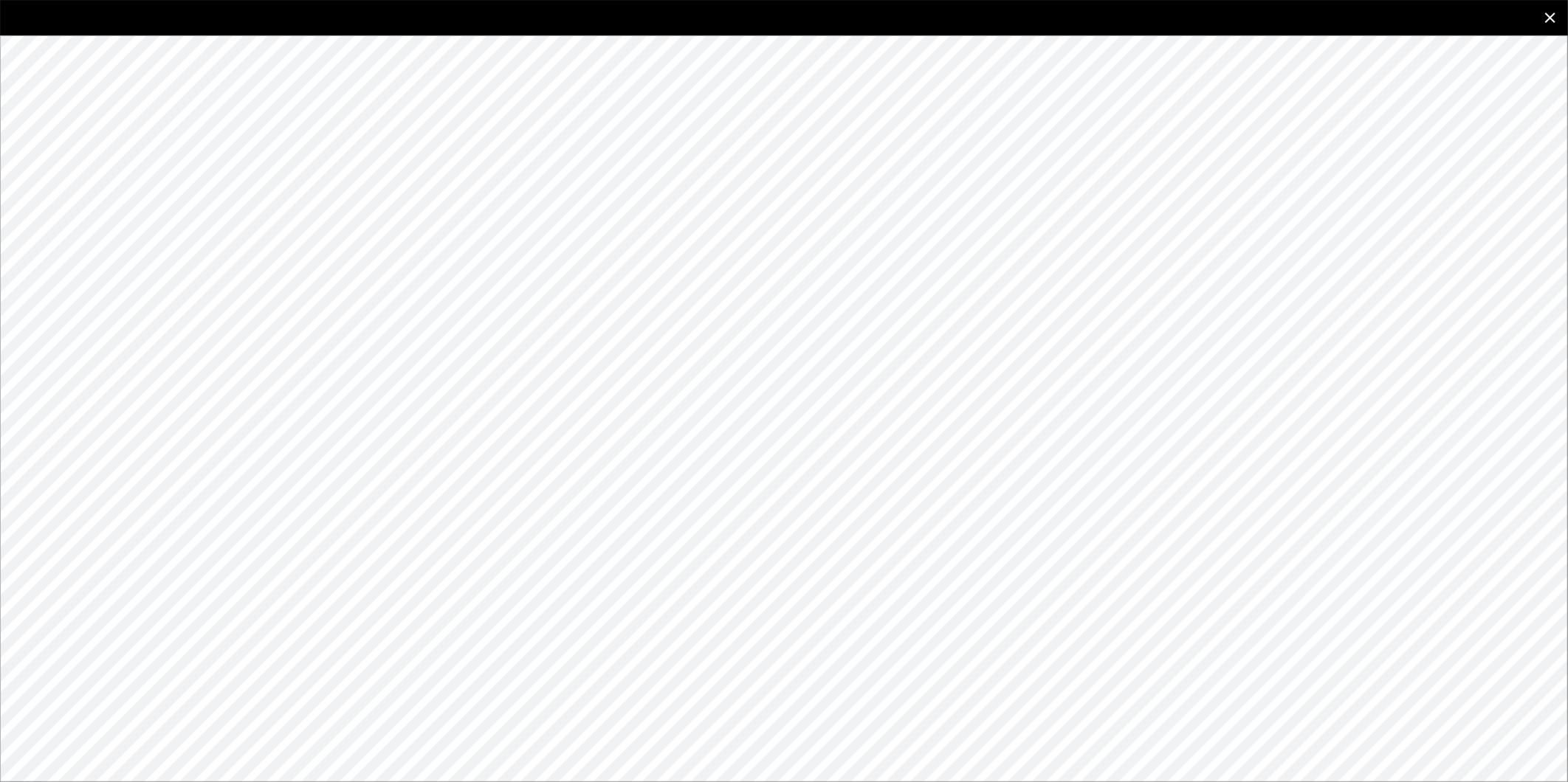
click at [1554, 16] on icon "close" at bounding box center [1551, 18] width 18 height 18
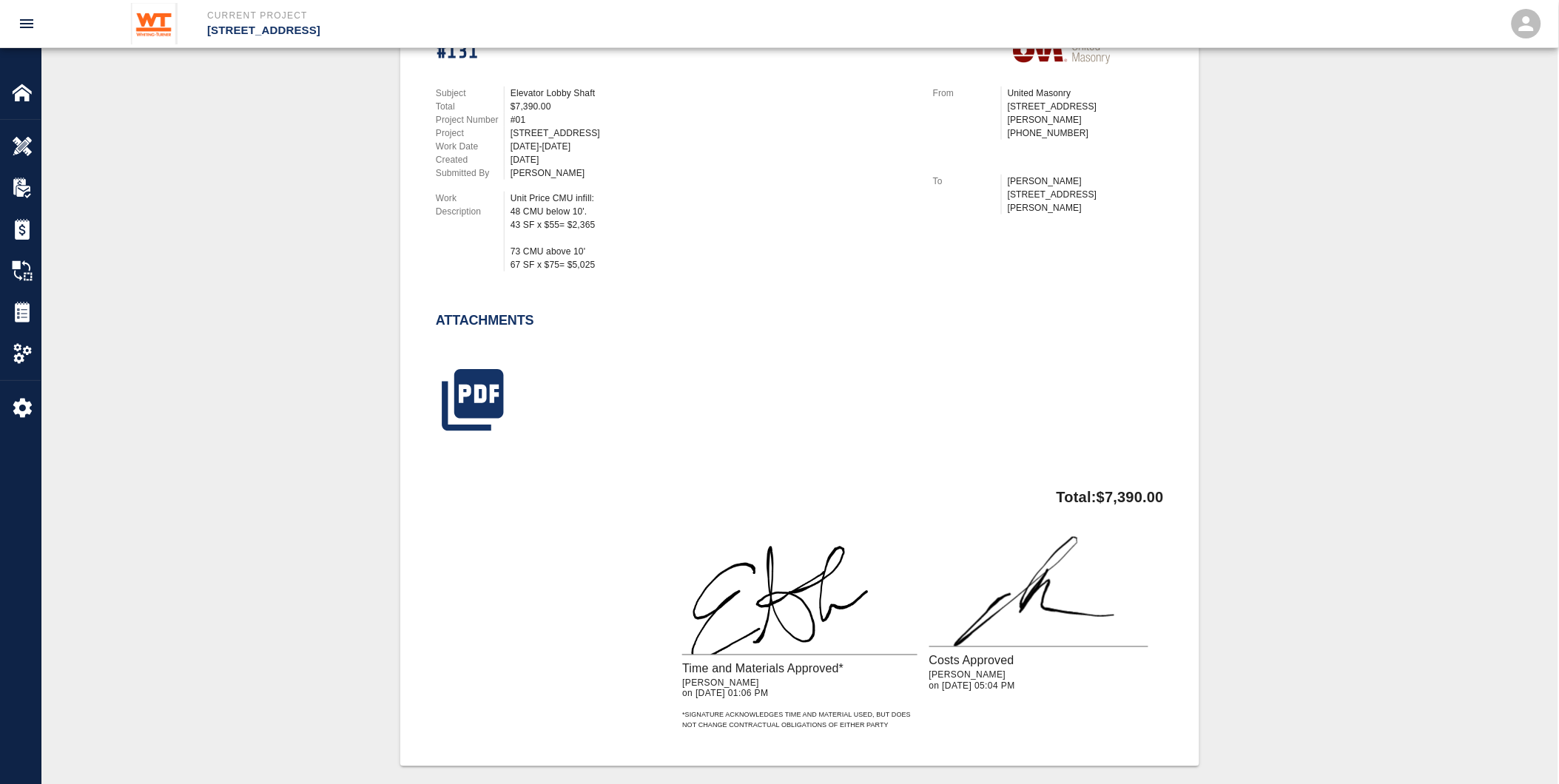
scroll to position [164, 0]
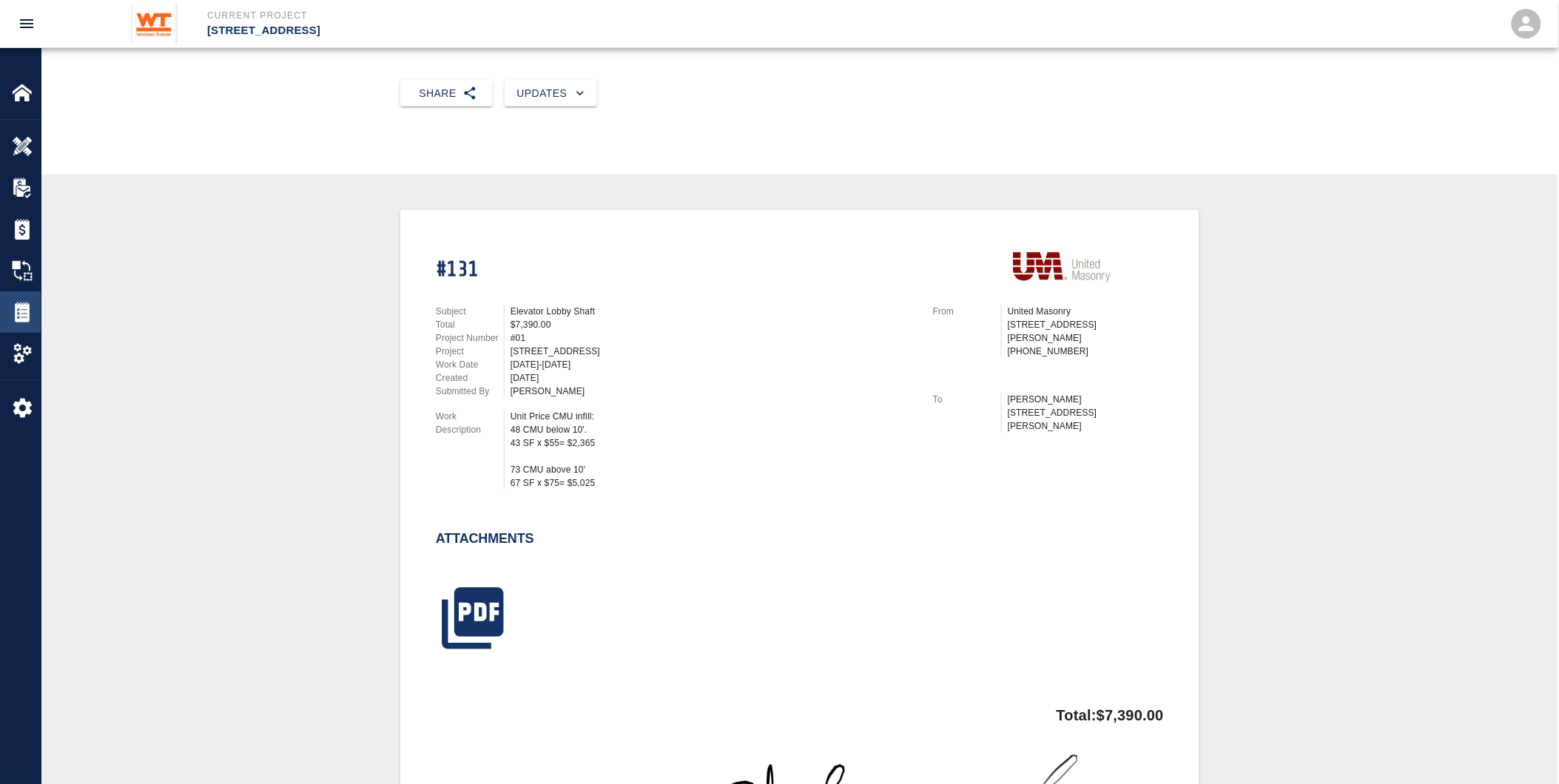
drag, startPoint x: 5, startPoint y: 312, endPoint x: 23, endPoint y: 311, distance: 18.0
click at [5, 312] on div "Tickets" at bounding box center [20, 312] width 41 height 41
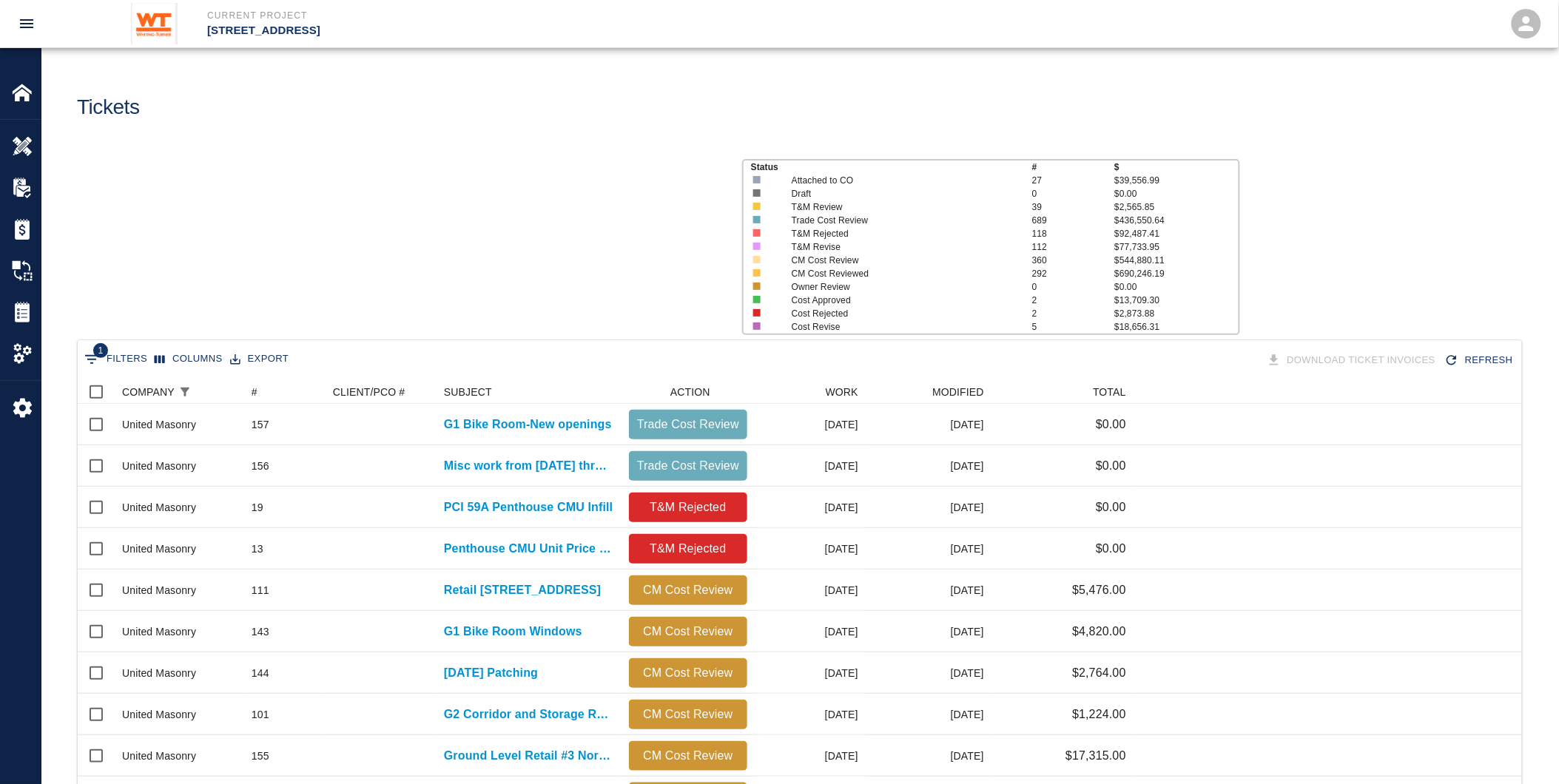
scroll to position [840, 1433]
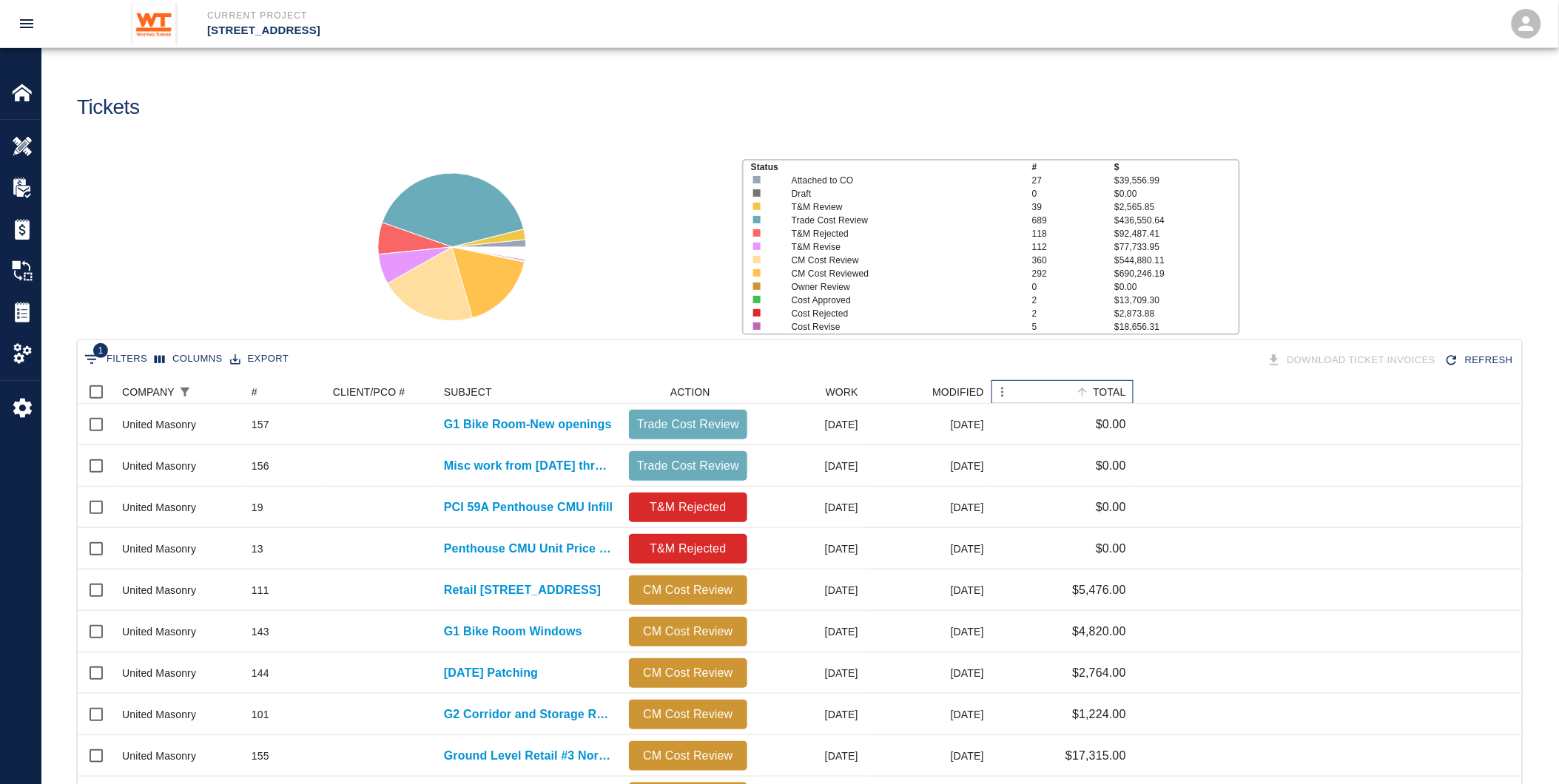
click at [1103, 392] on div "TOTAL" at bounding box center [1109, 392] width 33 height 23
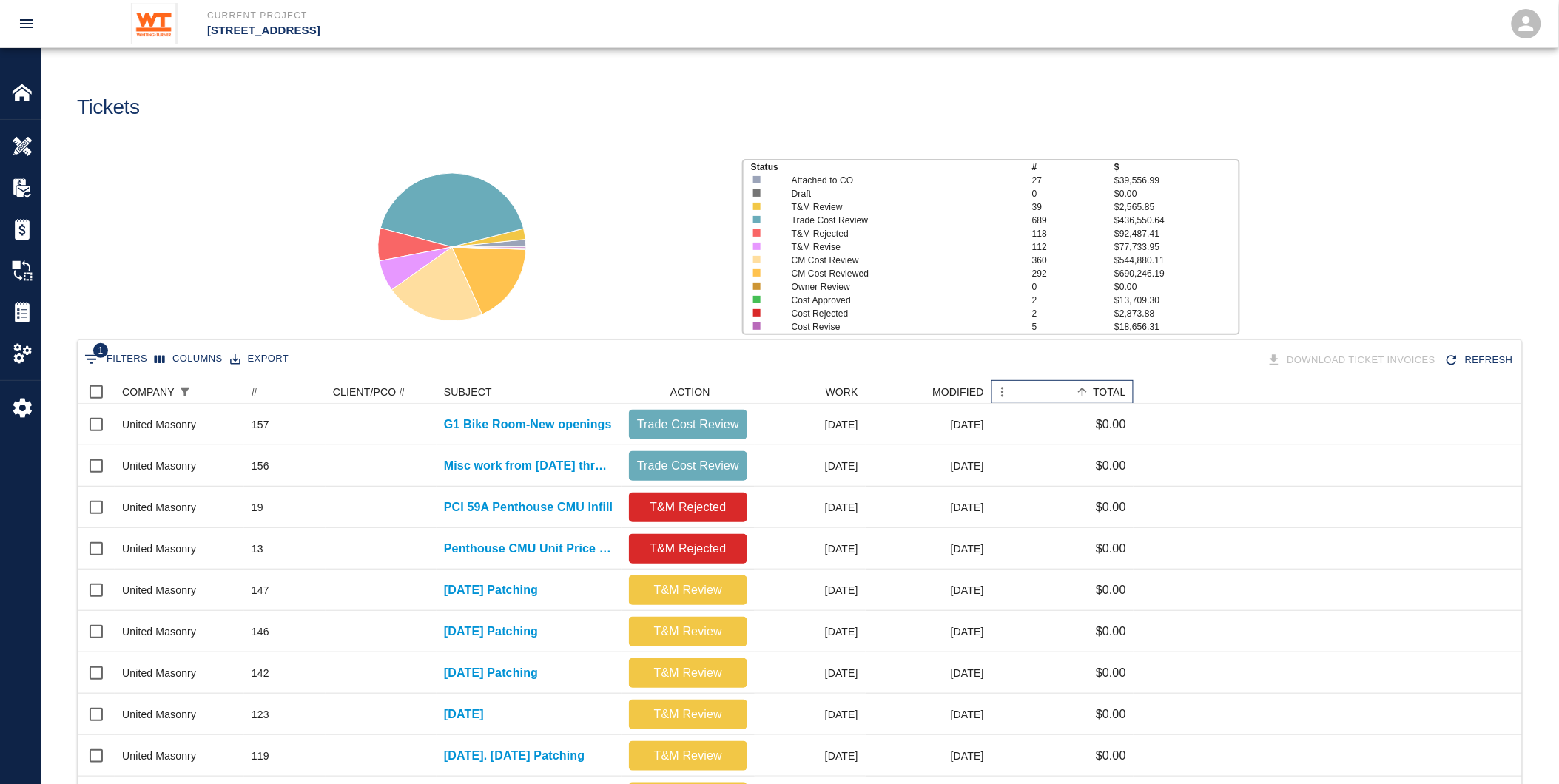
click at [1103, 392] on div "TOTAL" at bounding box center [1109, 392] width 33 height 23
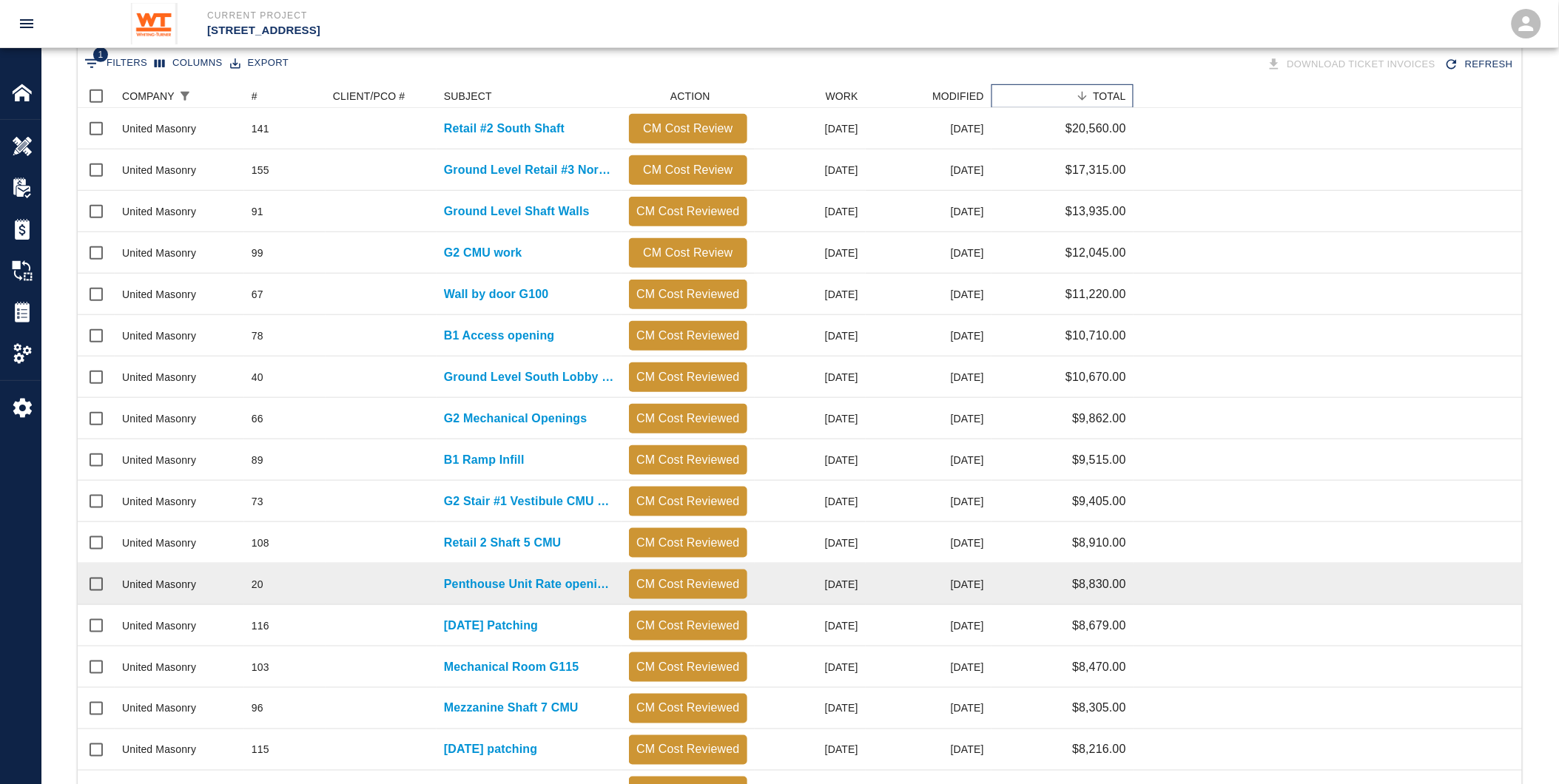
scroll to position [523, 0]
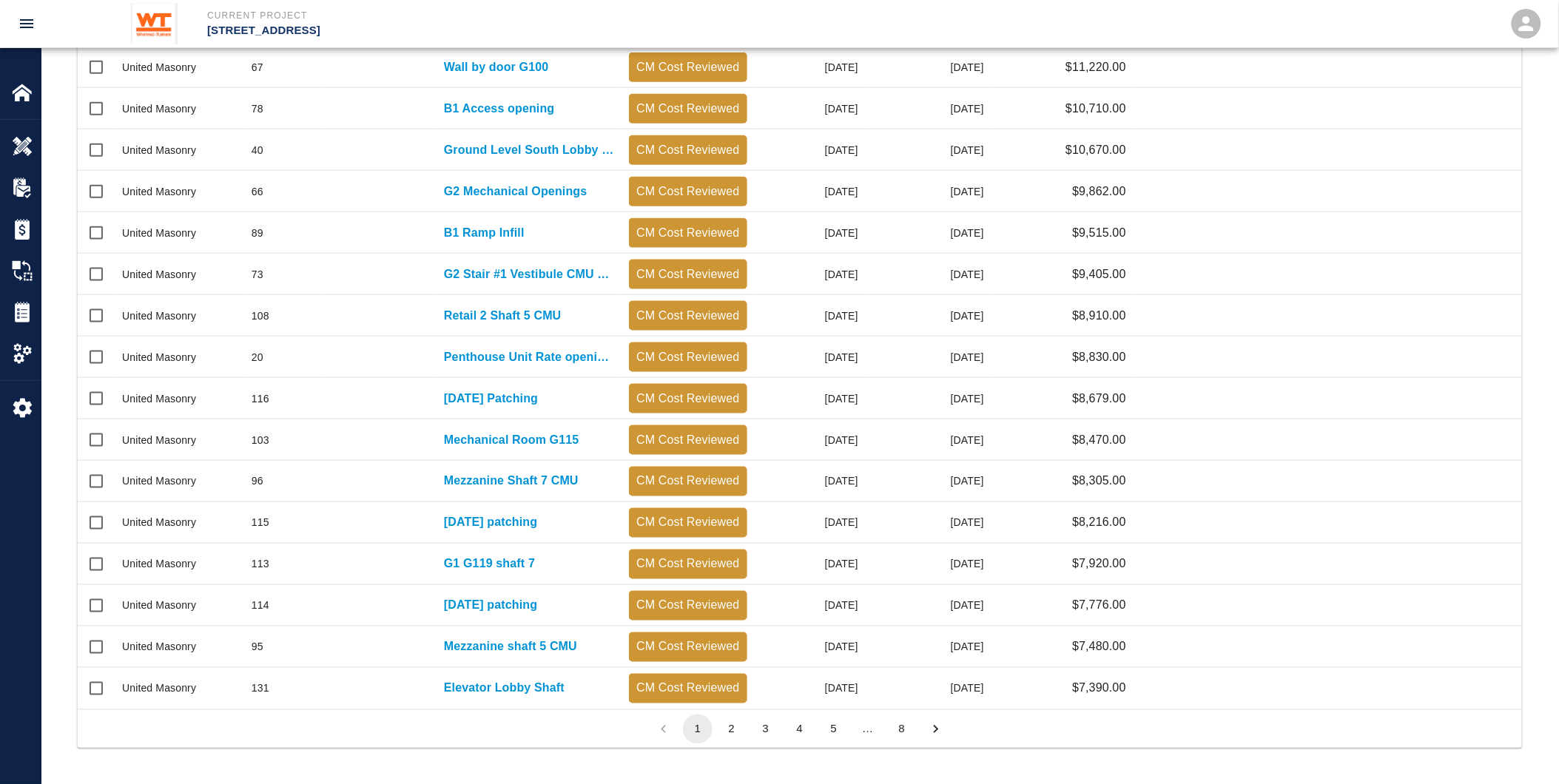
click at [726, 728] on button "2" at bounding box center [731, 729] width 29 height 29
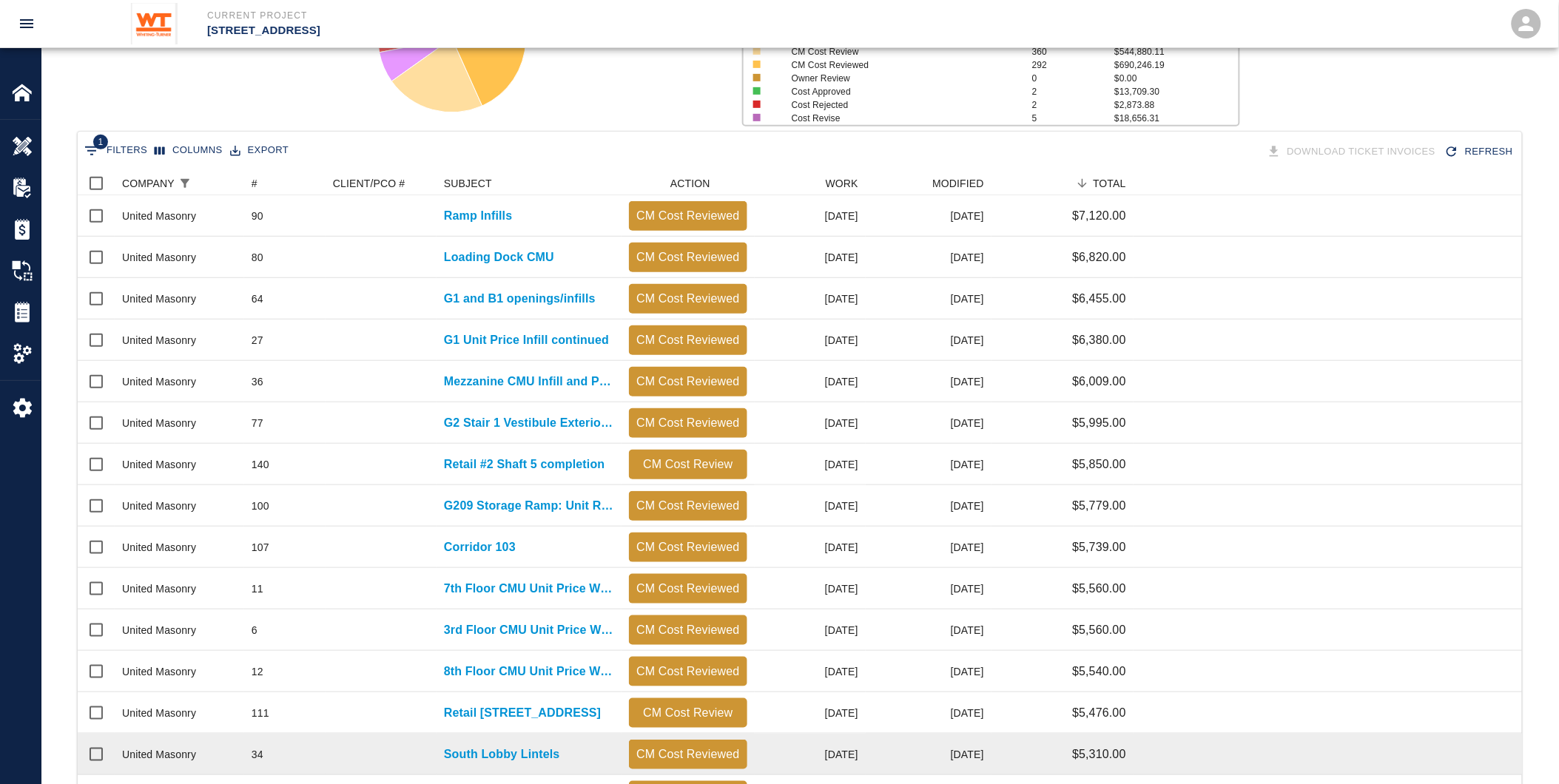
scroll to position [195, 0]
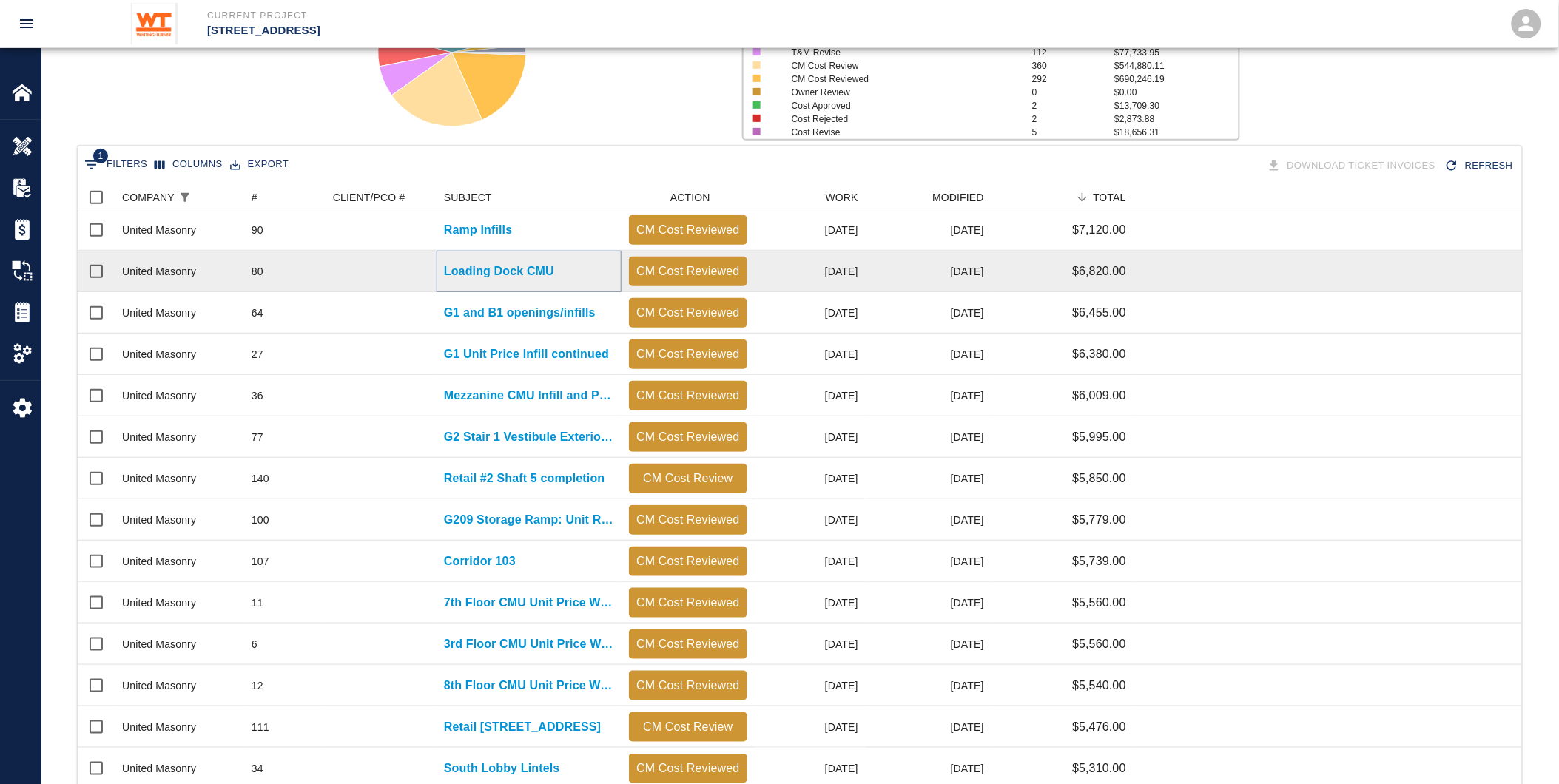
click at [537, 266] on p "Loading Dock CMU" at bounding box center [499, 271] width 111 height 18
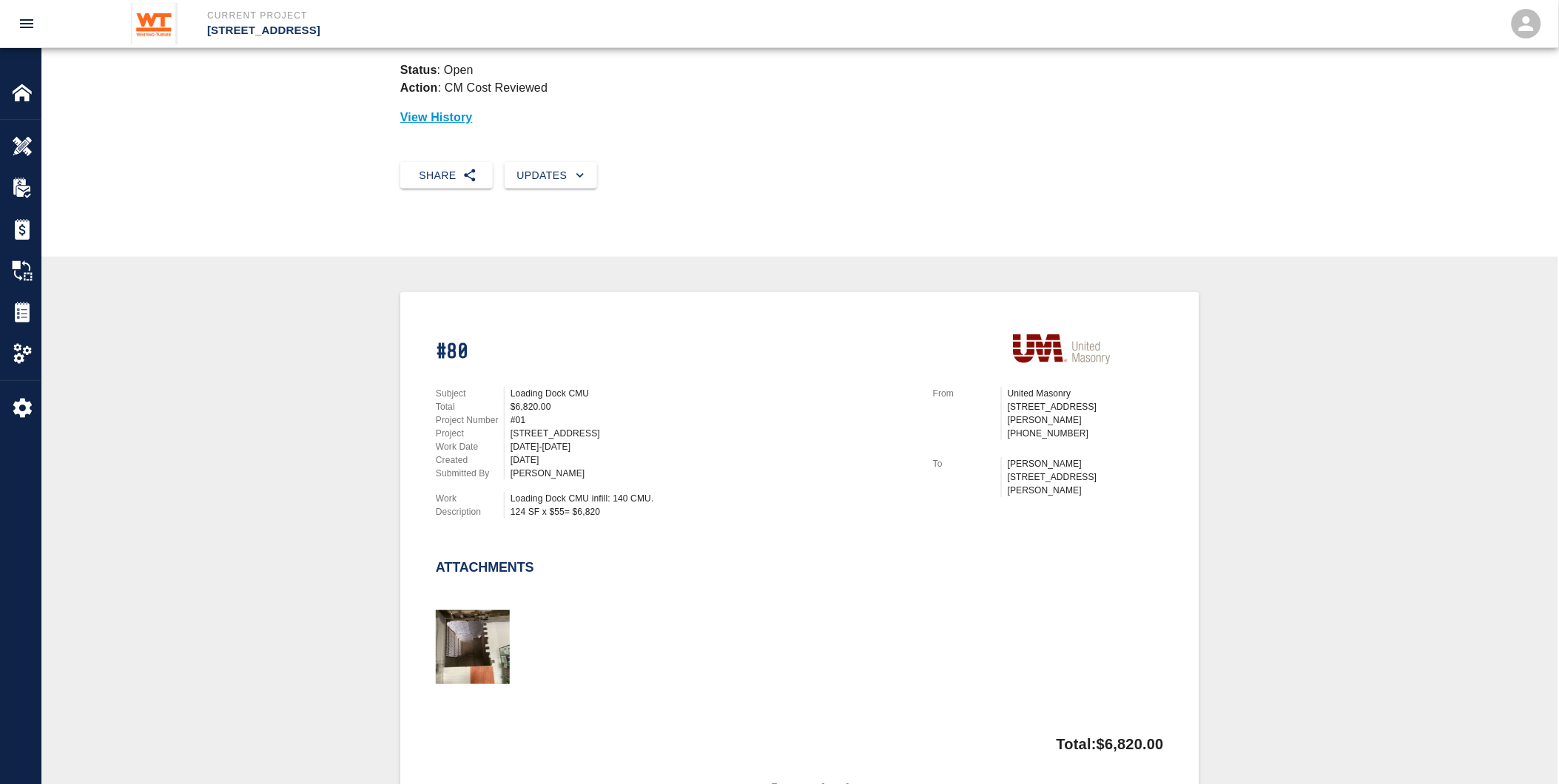
scroll to position [328, 0]
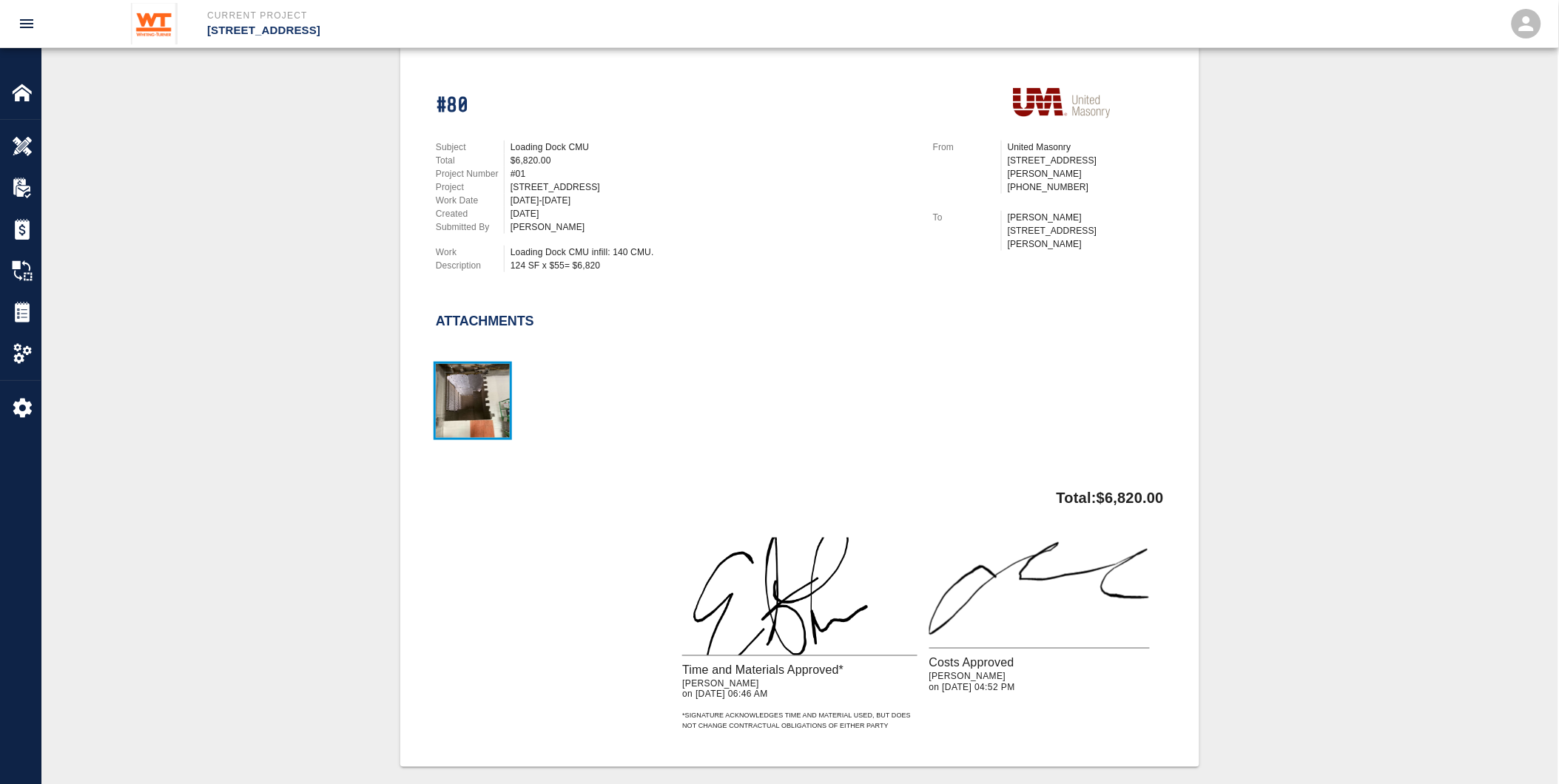
click at [459, 393] on img "button" at bounding box center [473, 401] width 74 height 74
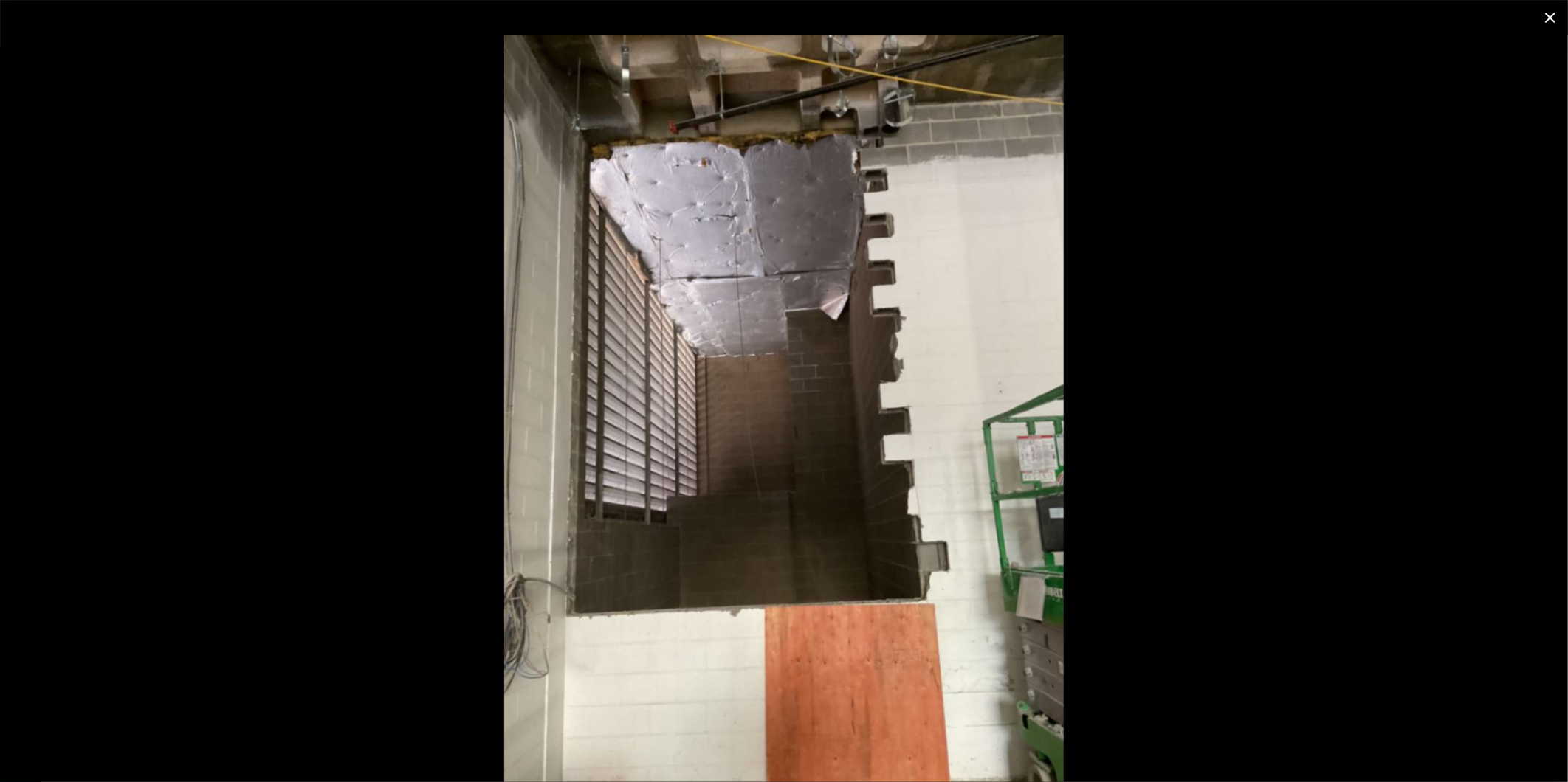
click at [1550, 10] on icon "close" at bounding box center [1551, 18] width 18 height 18
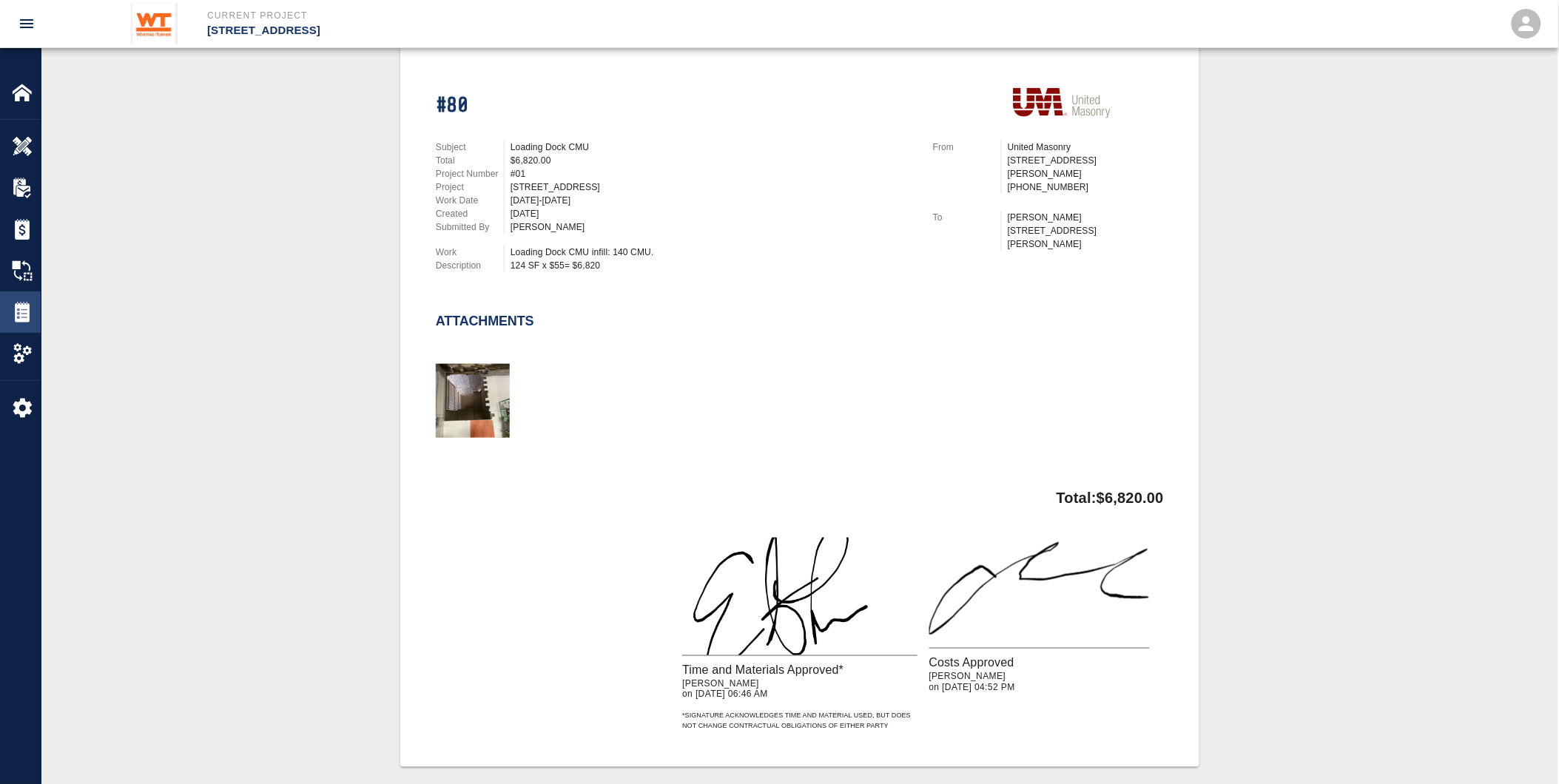
click at [26, 301] on img at bounding box center [23, 312] width 21 height 21
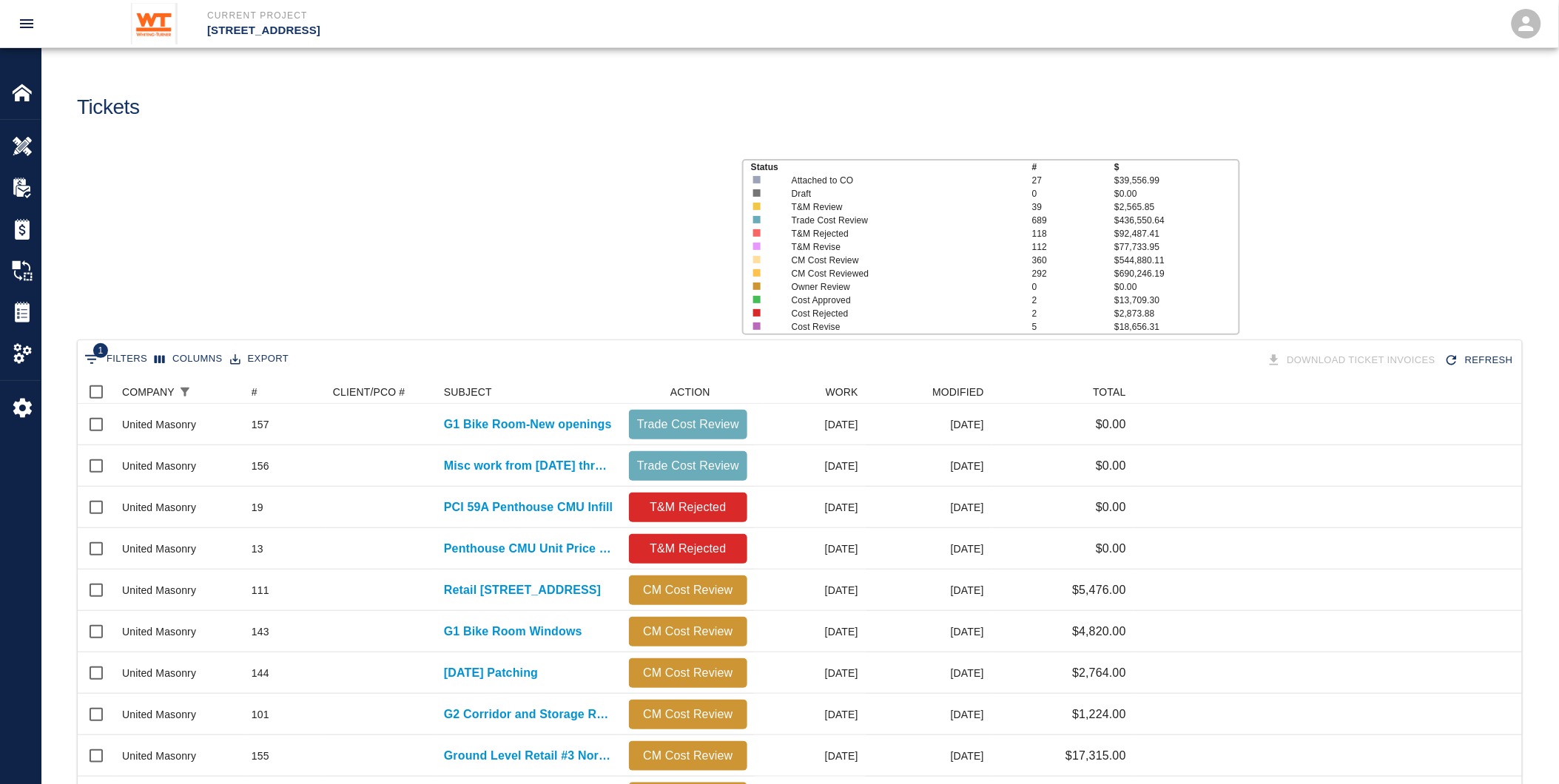
scroll to position [840, 1433]
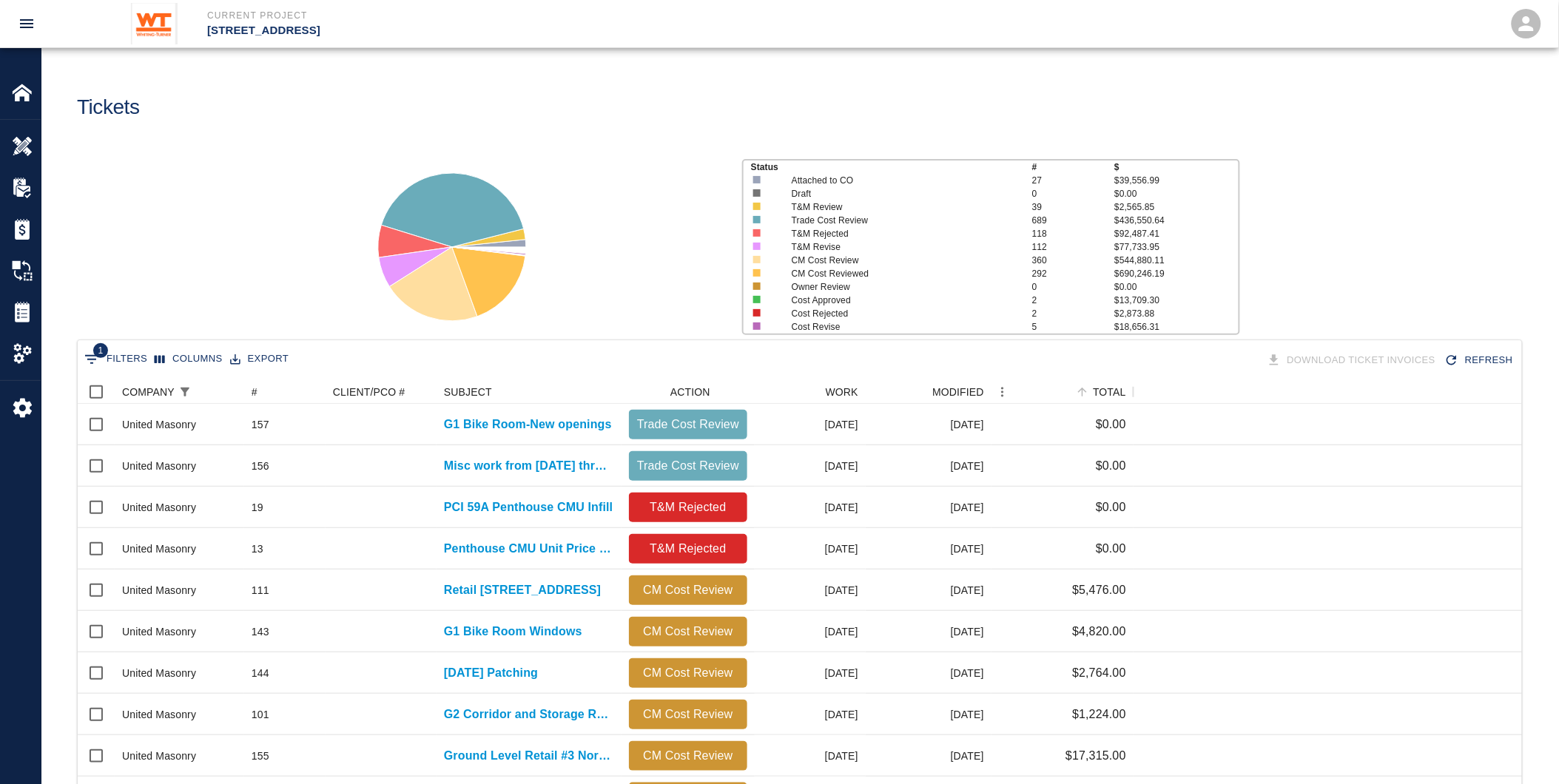
click at [1125, 392] on div "TOTAL" at bounding box center [1134, 392] width 18 height 23
click at [1112, 392] on div "TOTAL" at bounding box center [1109, 392] width 33 height 23
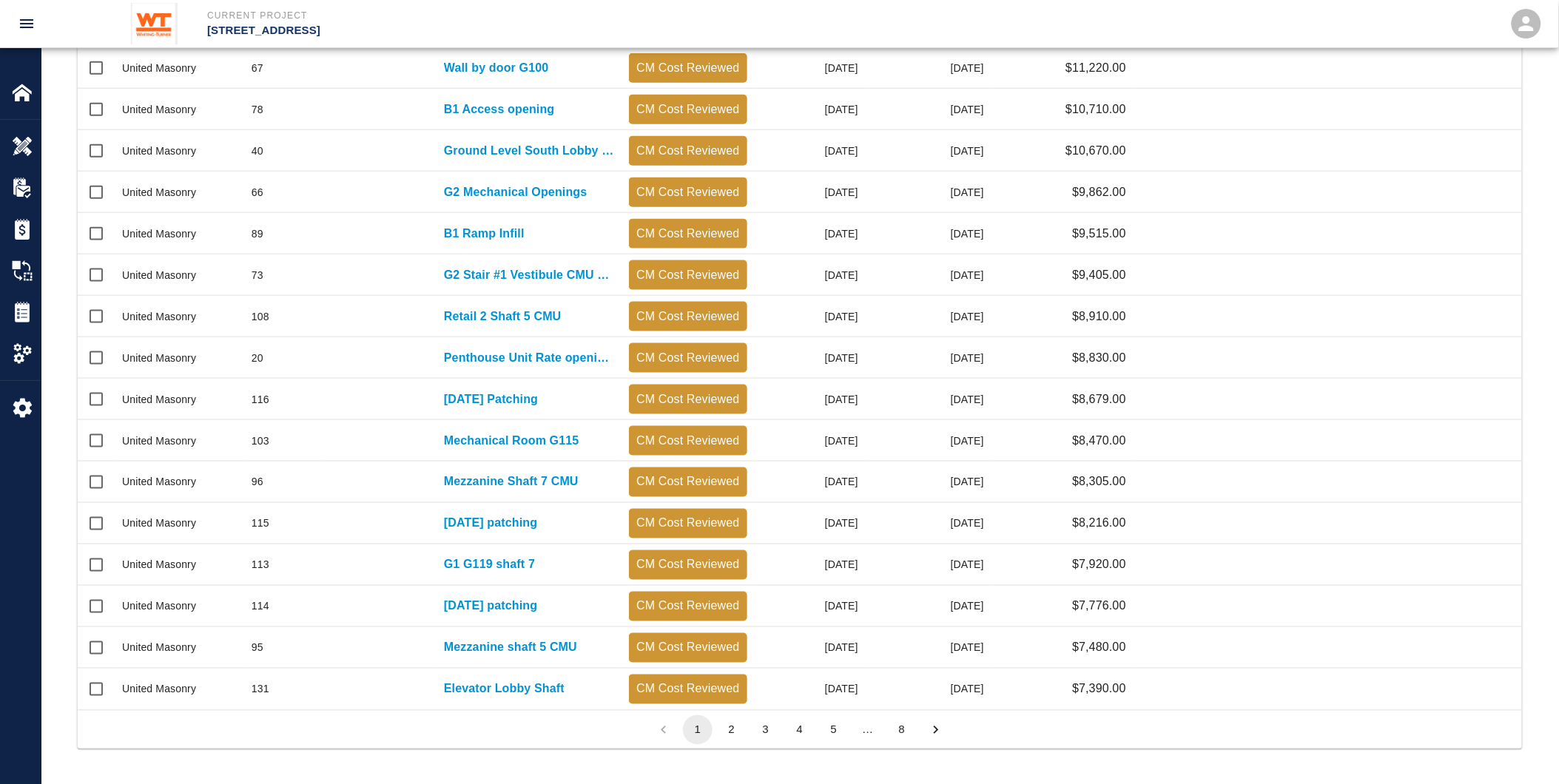
scroll to position [523, 0]
click at [730, 722] on button "2" at bounding box center [731, 729] width 29 height 29
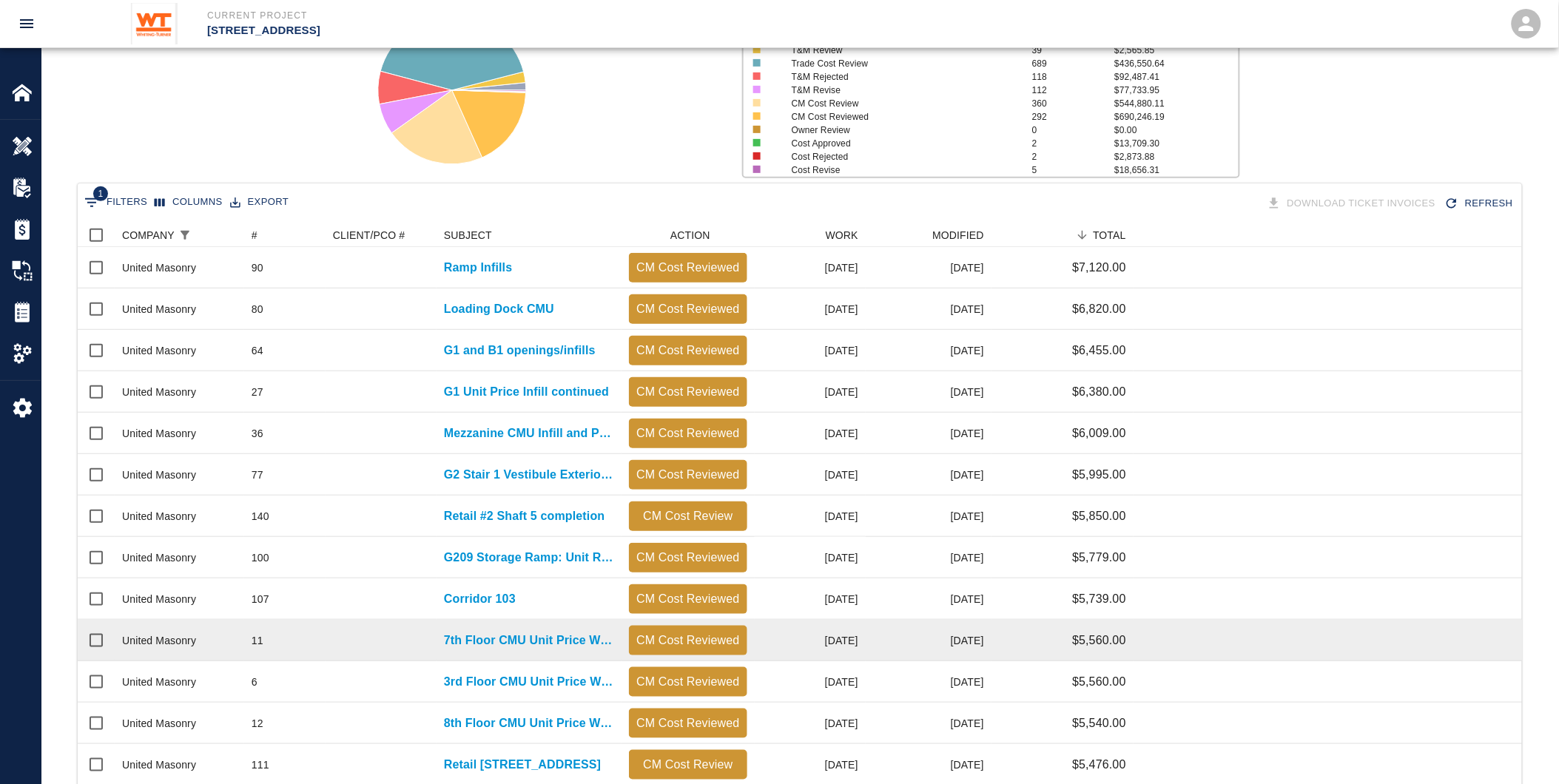
scroll to position [164, 0]
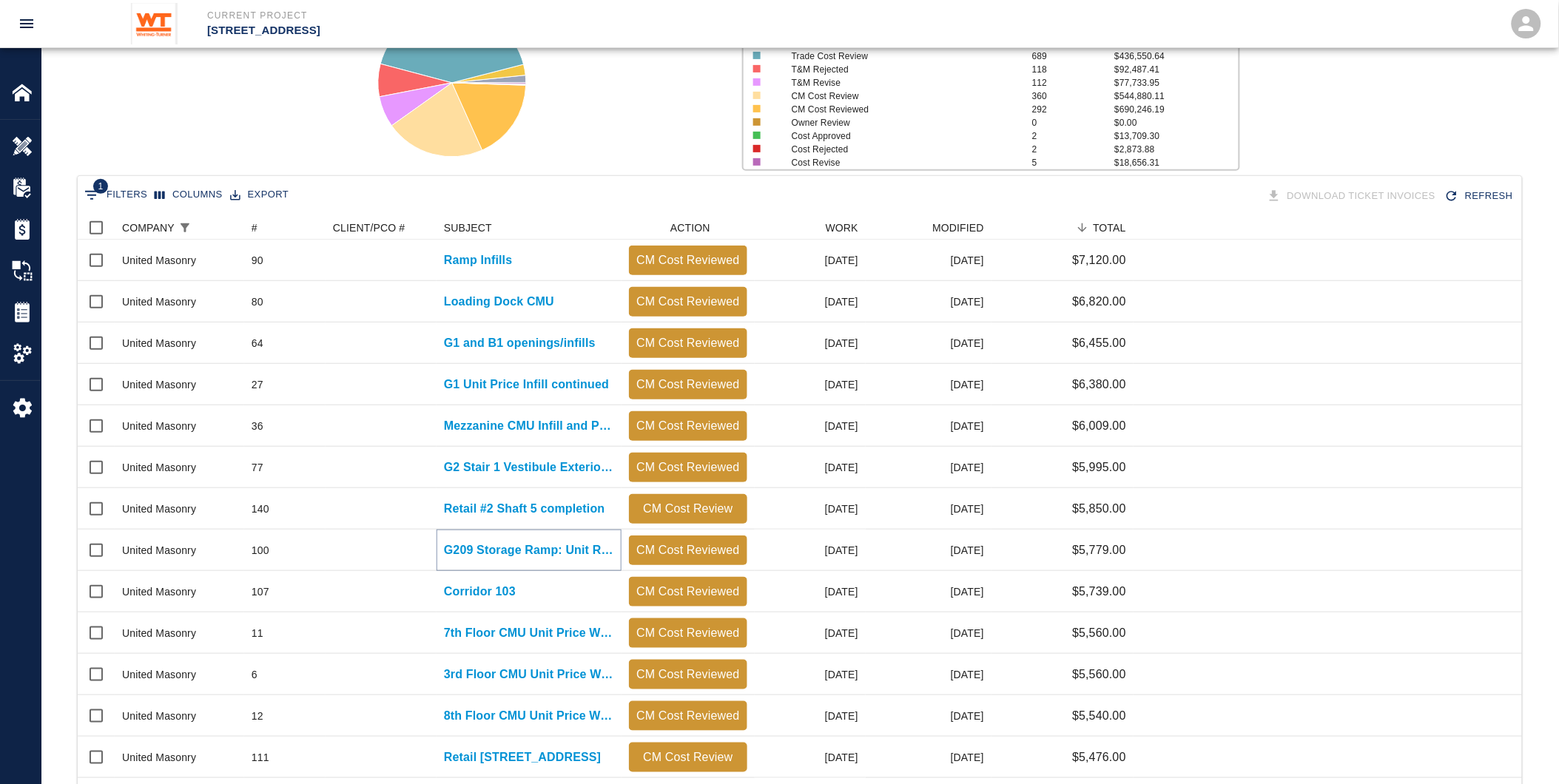
click at [531, 550] on p "G209 Storage Ramp: Unit Rate infill:18 CMU Infill above 10 feet:..." at bounding box center [529, 550] width 170 height 18
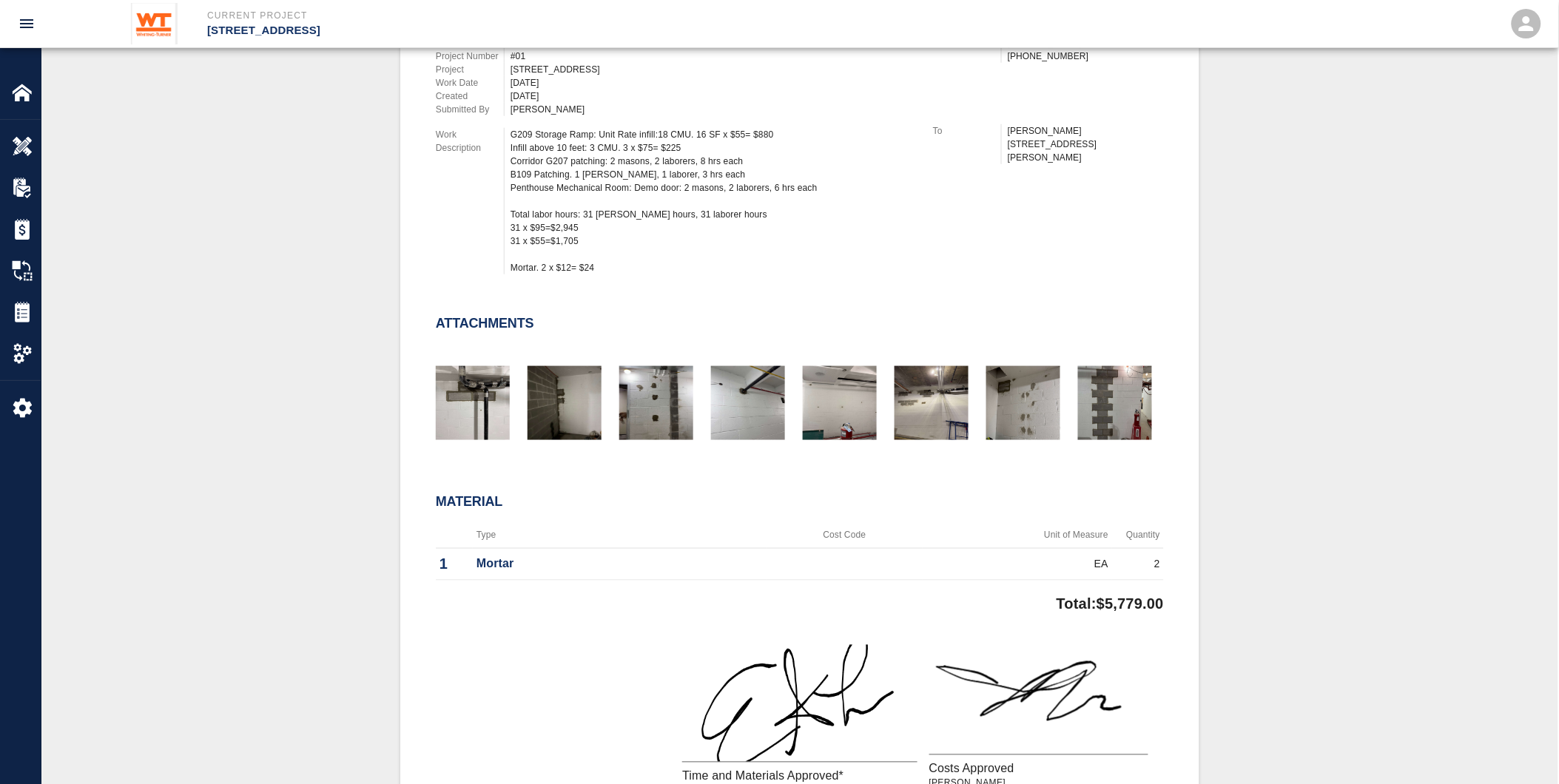
scroll to position [492, 0]
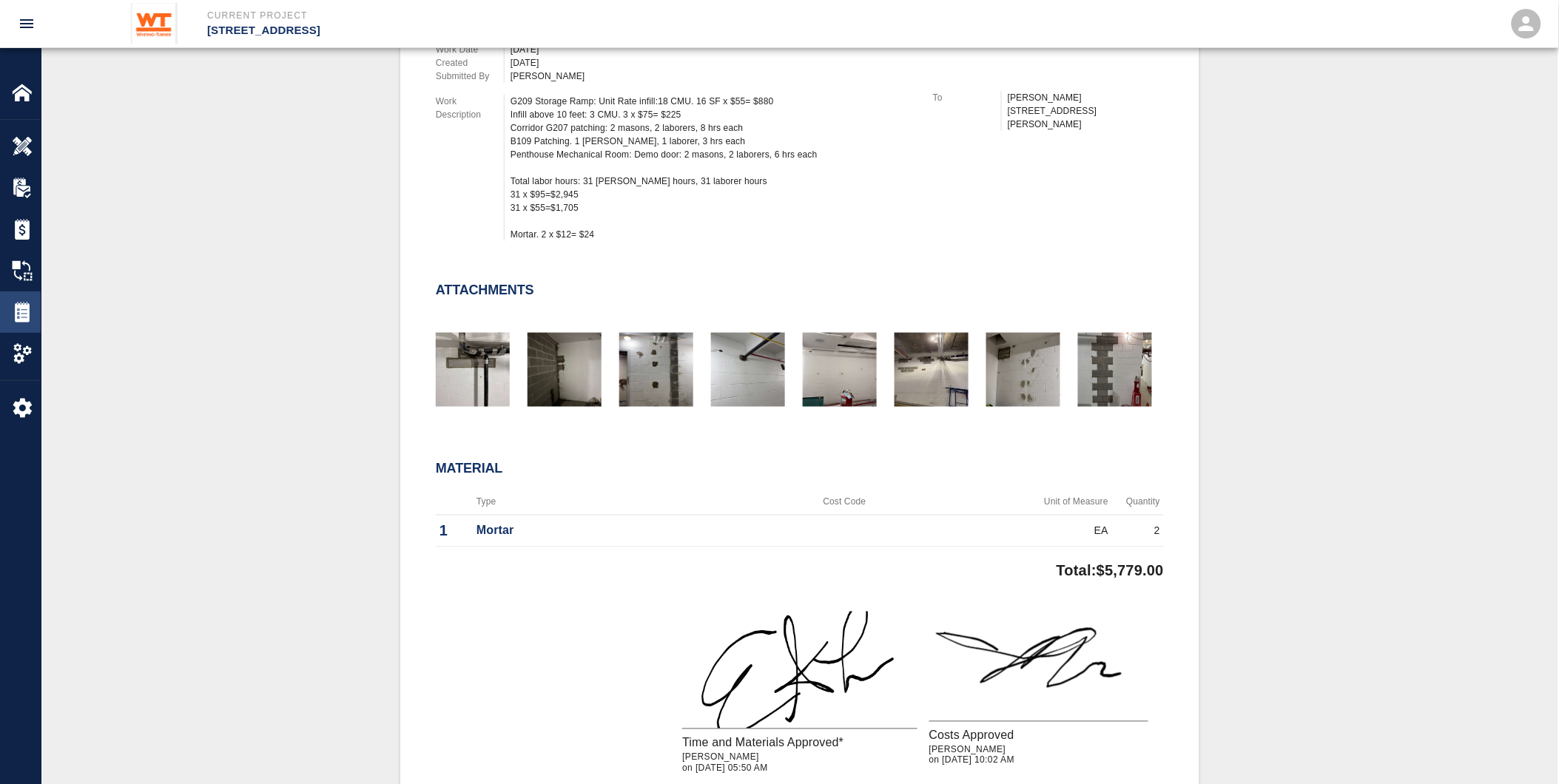
click at [17, 299] on div "Tickets" at bounding box center [20, 312] width 41 height 41
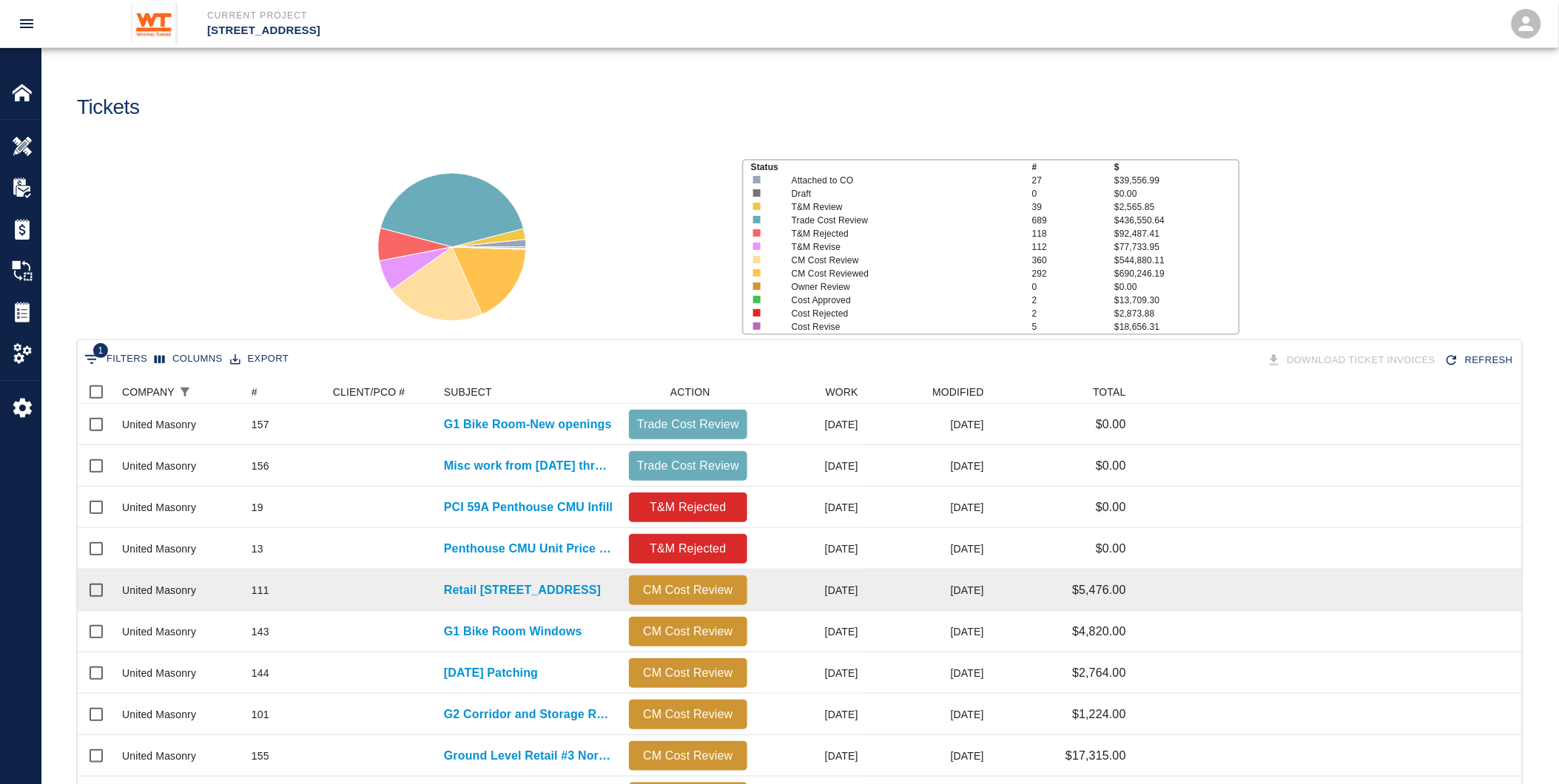
scroll to position [840, 1433]
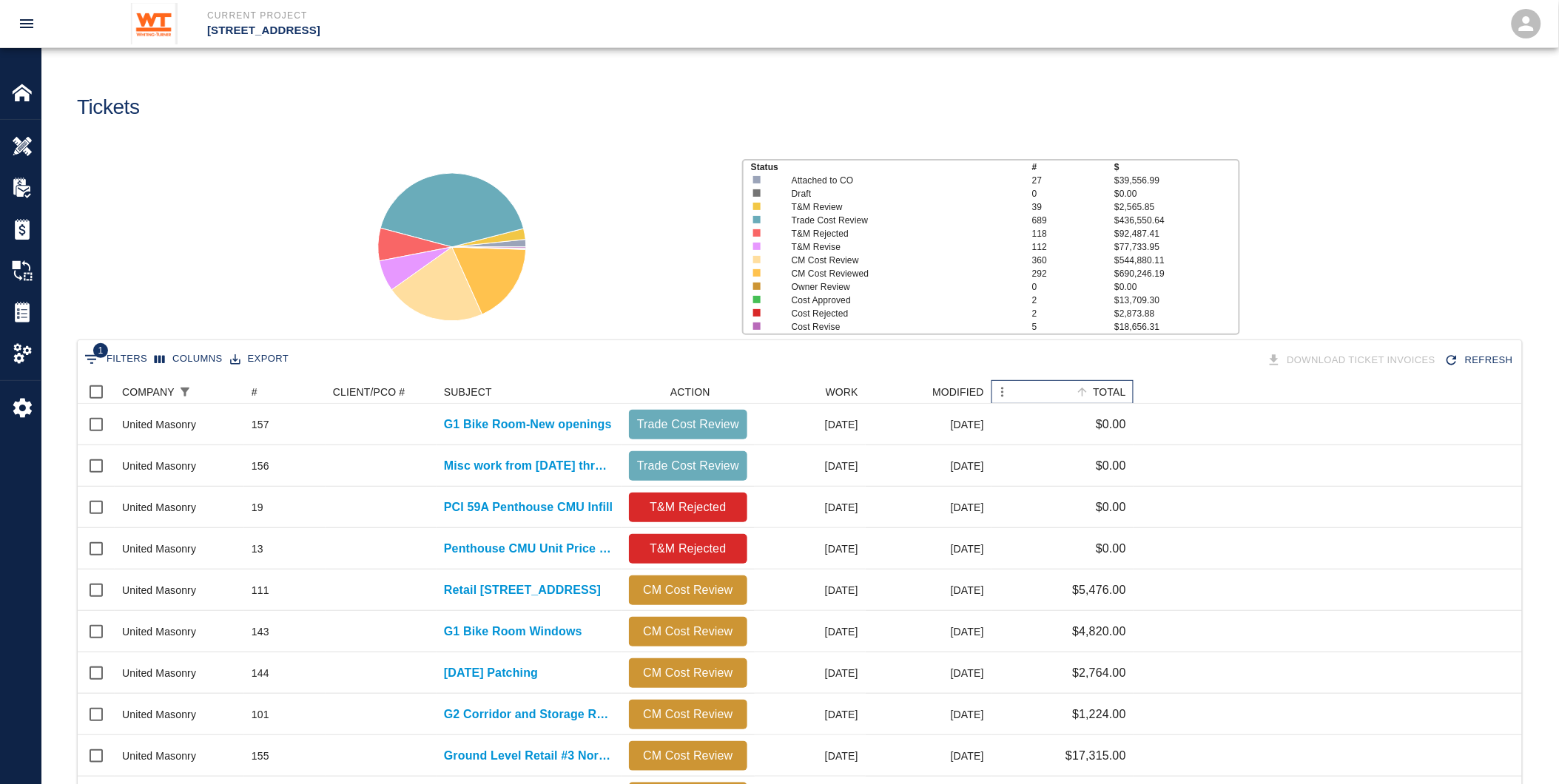
click at [1109, 386] on div "TOTAL" at bounding box center [1109, 392] width 33 height 23
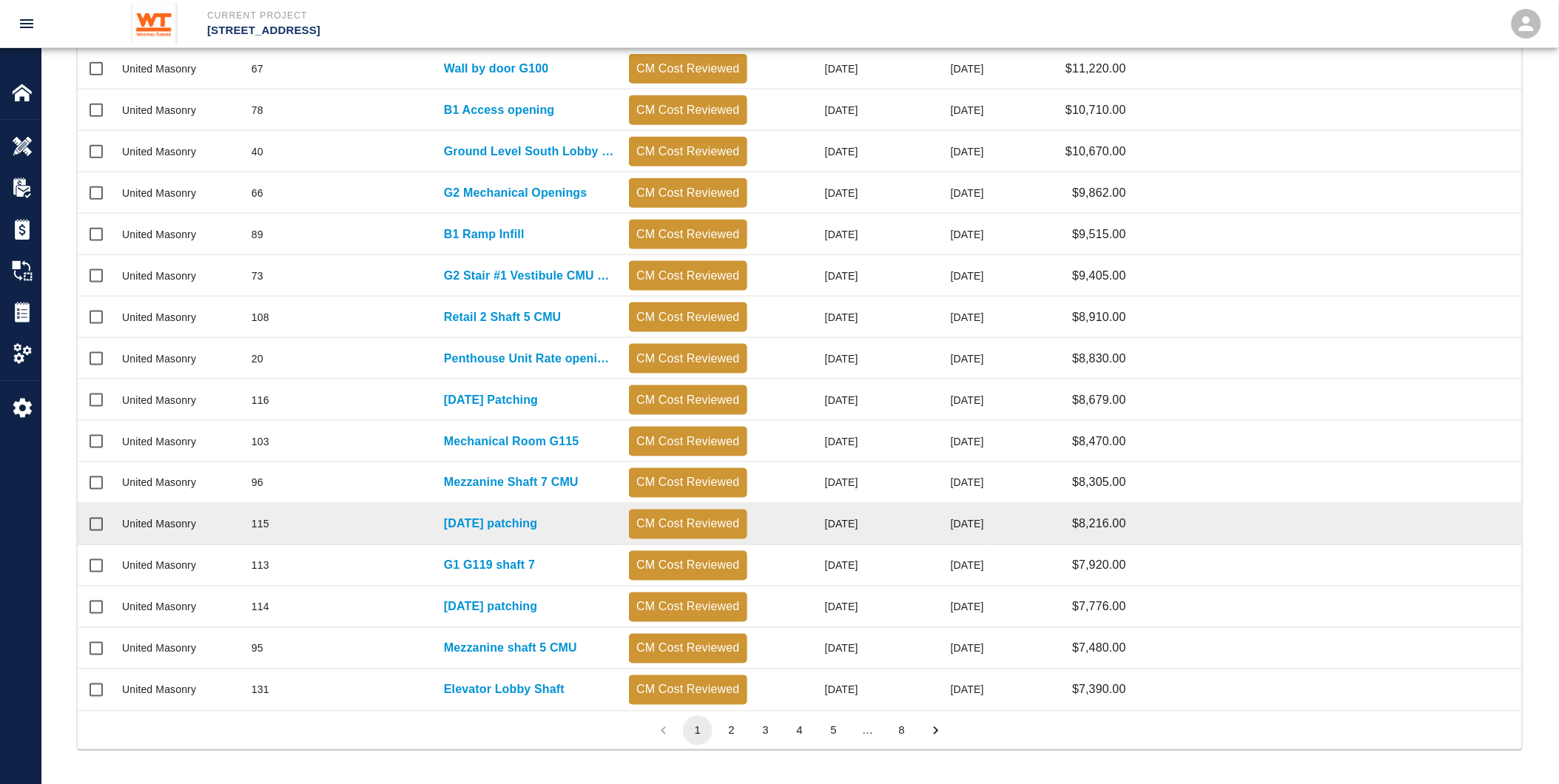
scroll to position [523, 0]
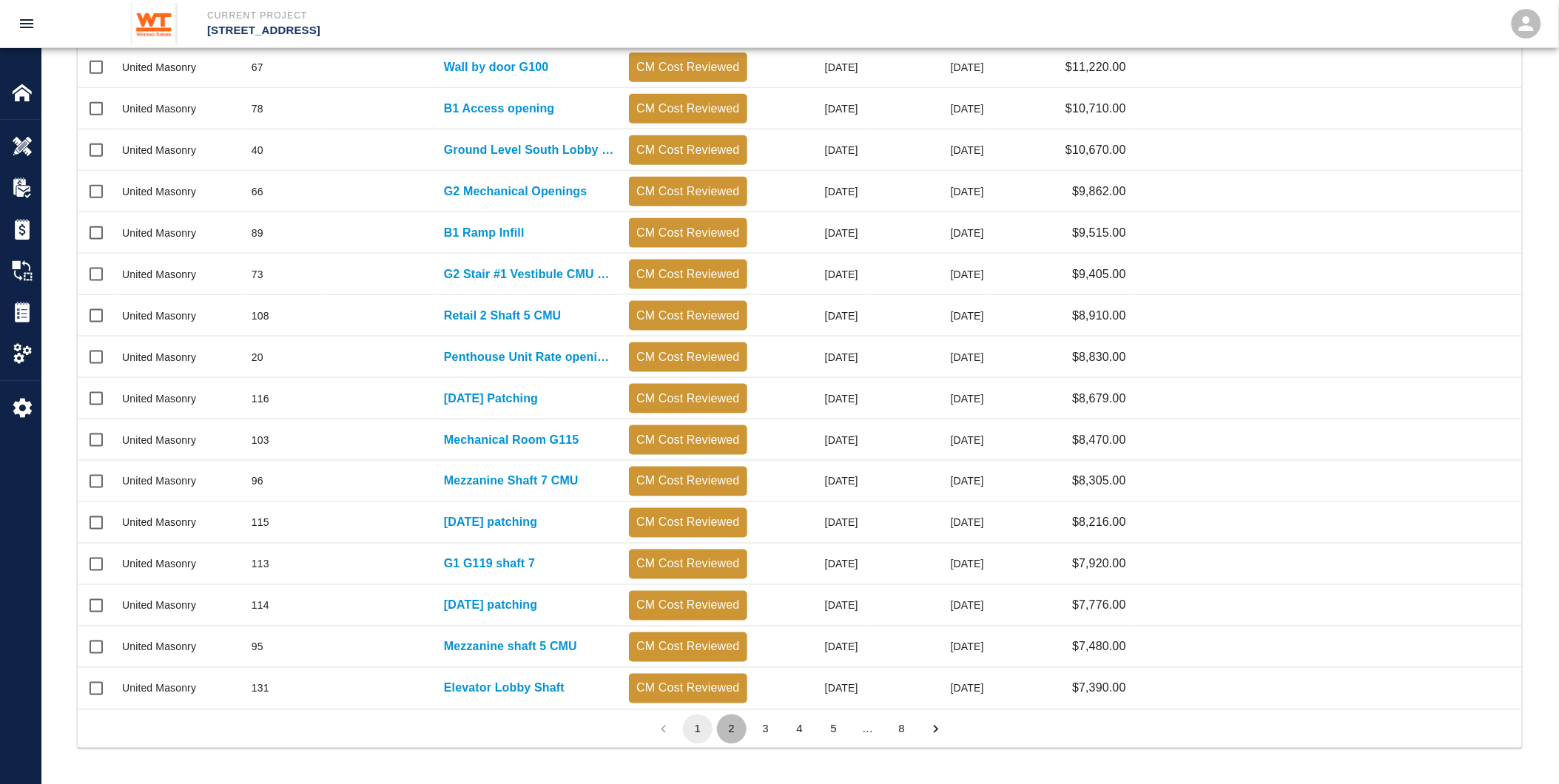
click at [735, 723] on button "2" at bounding box center [731, 729] width 29 height 29
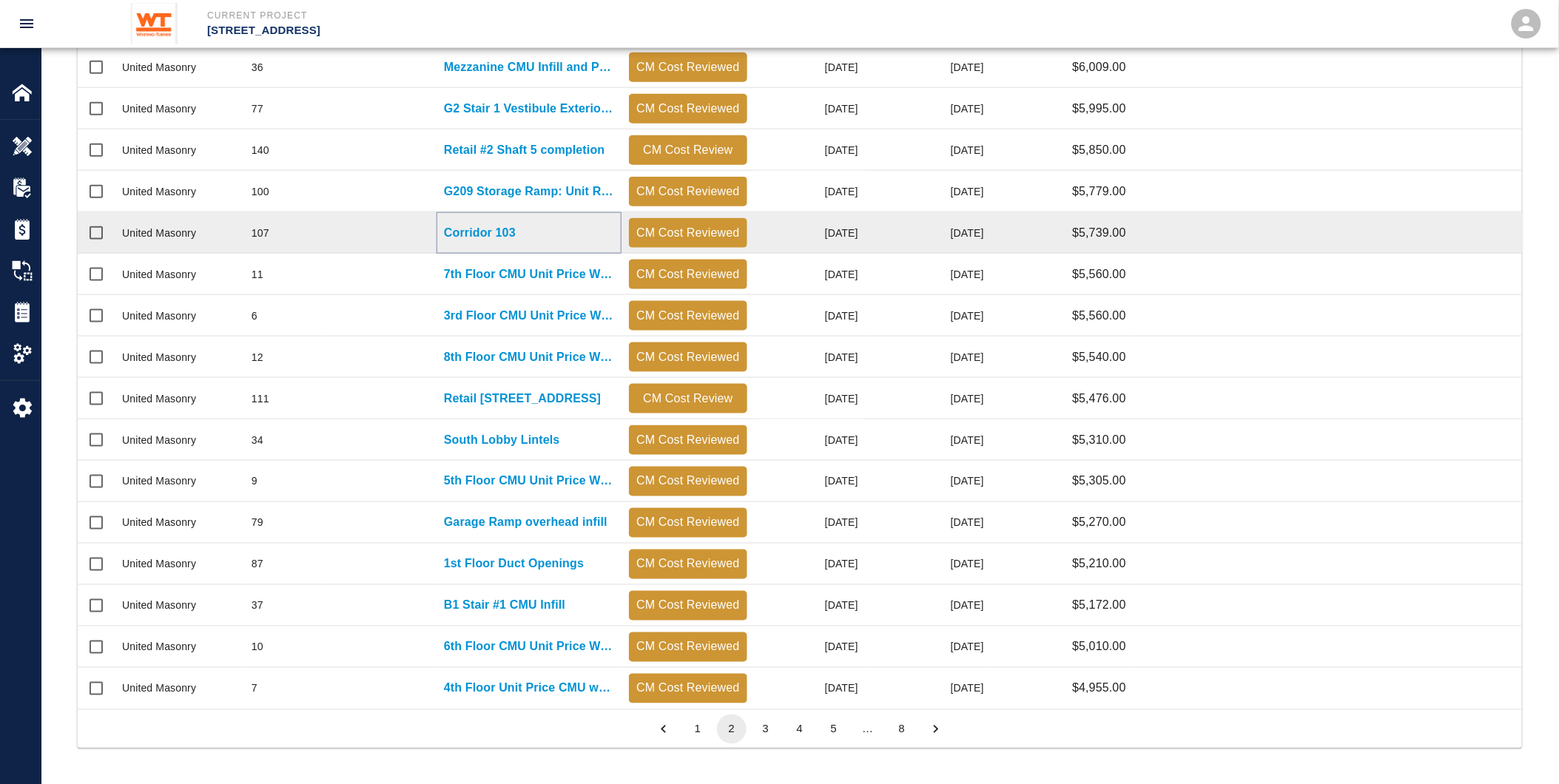
click at [475, 227] on p "Corridor 103" at bounding box center [479, 233] width 71 height 18
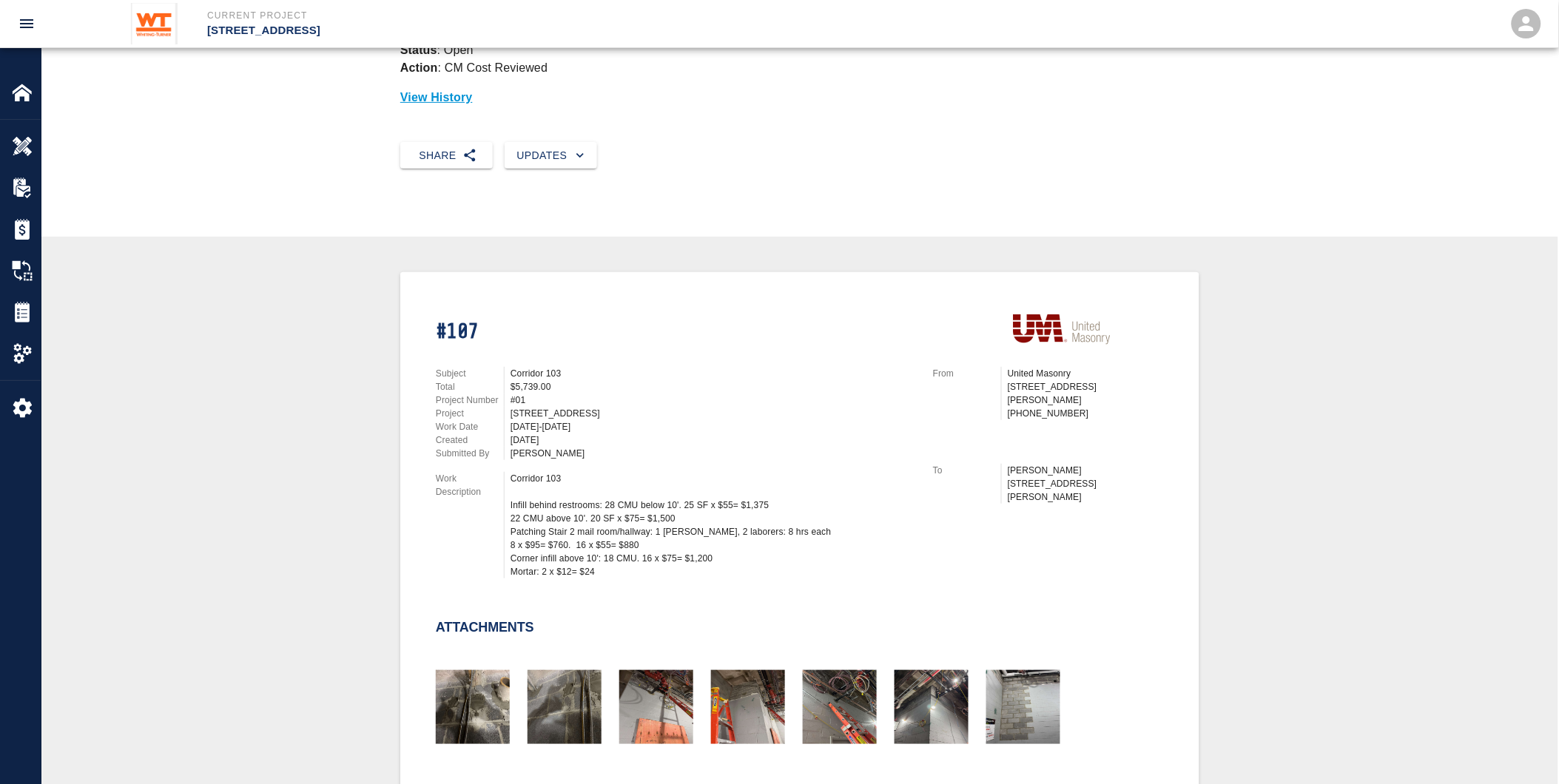
scroll to position [410, 0]
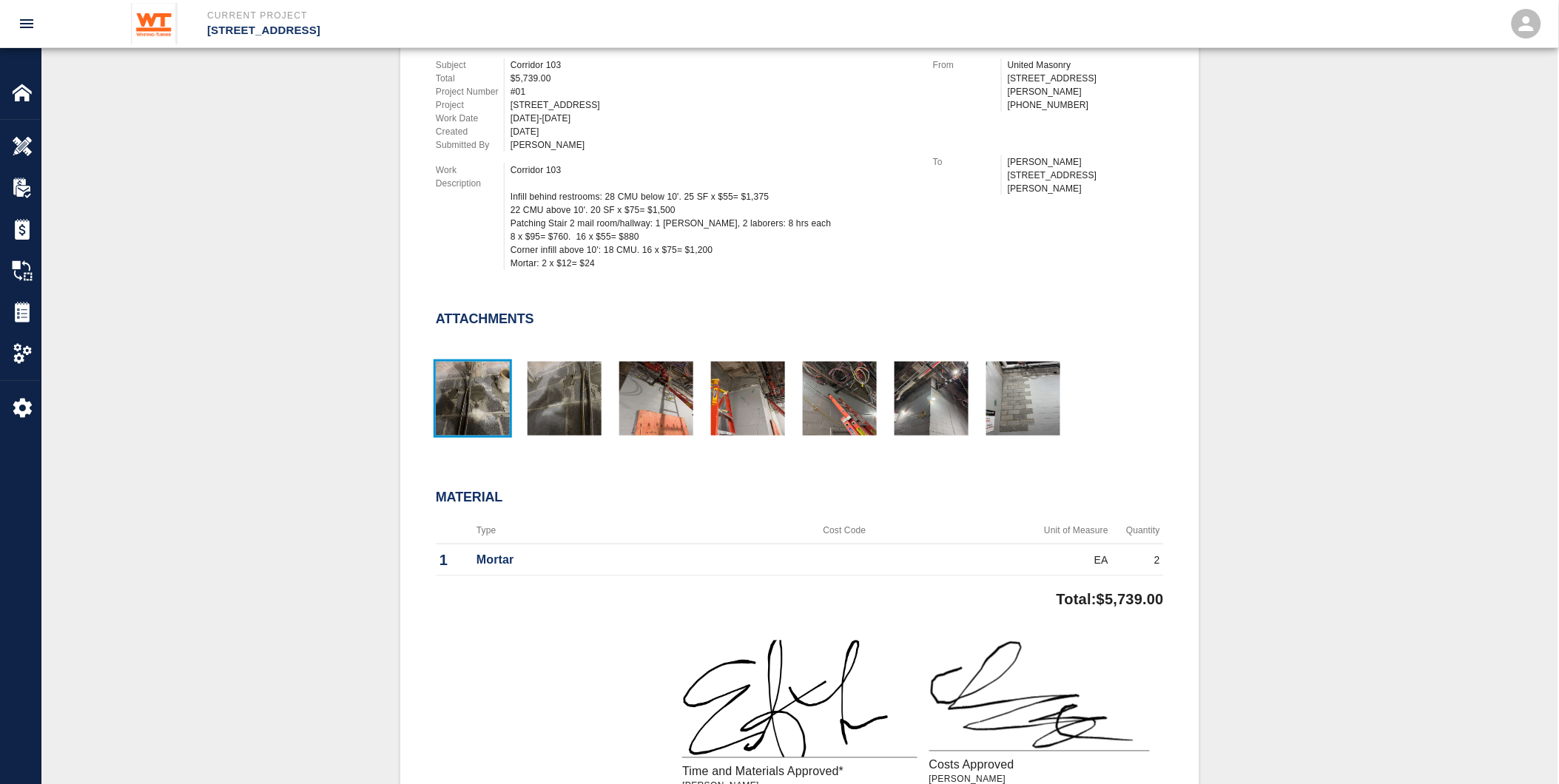
click at [463, 373] on img "button" at bounding box center [473, 398] width 74 height 74
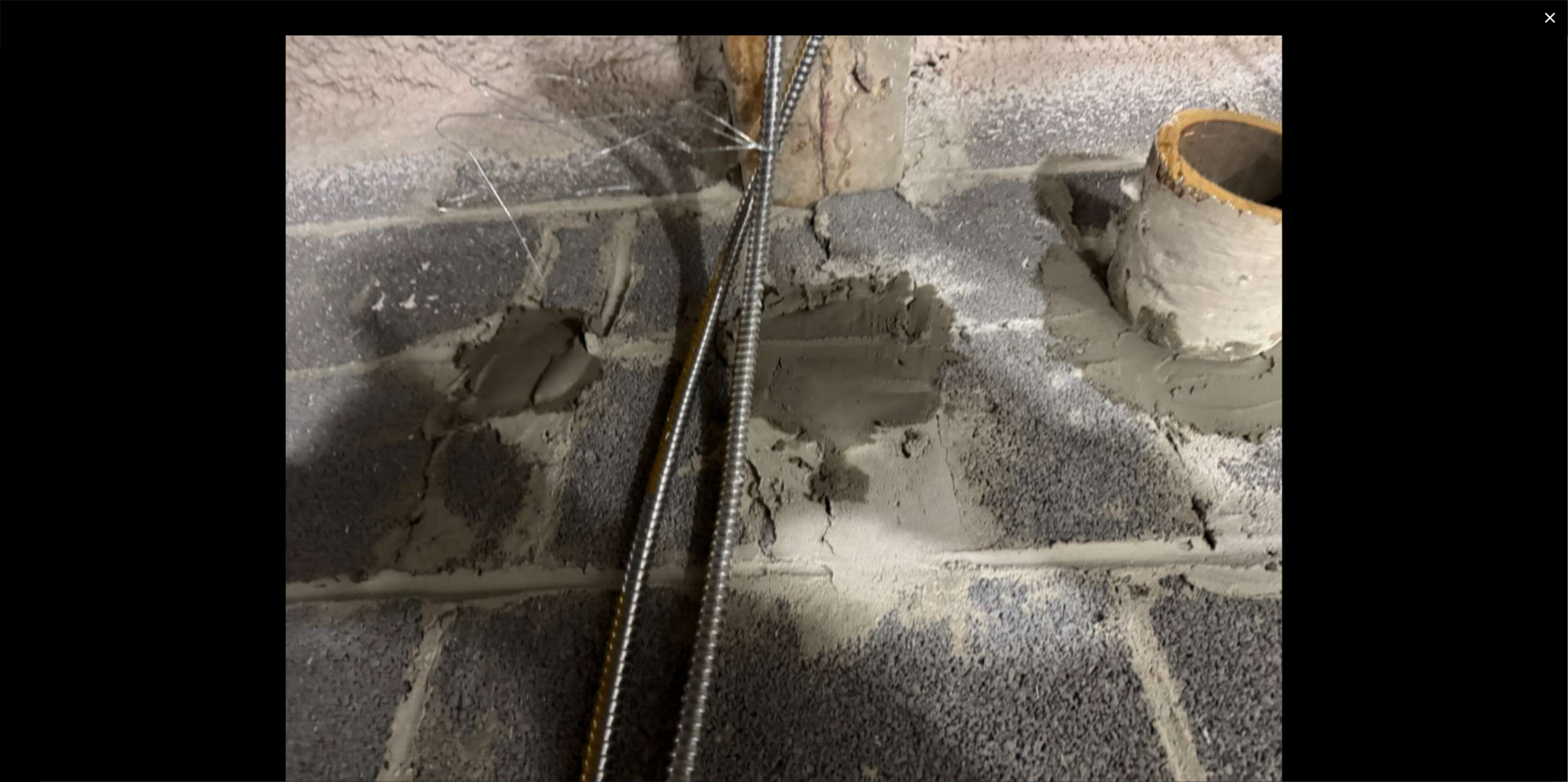
click at [1548, 10] on icon "close" at bounding box center [1551, 18] width 18 height 18
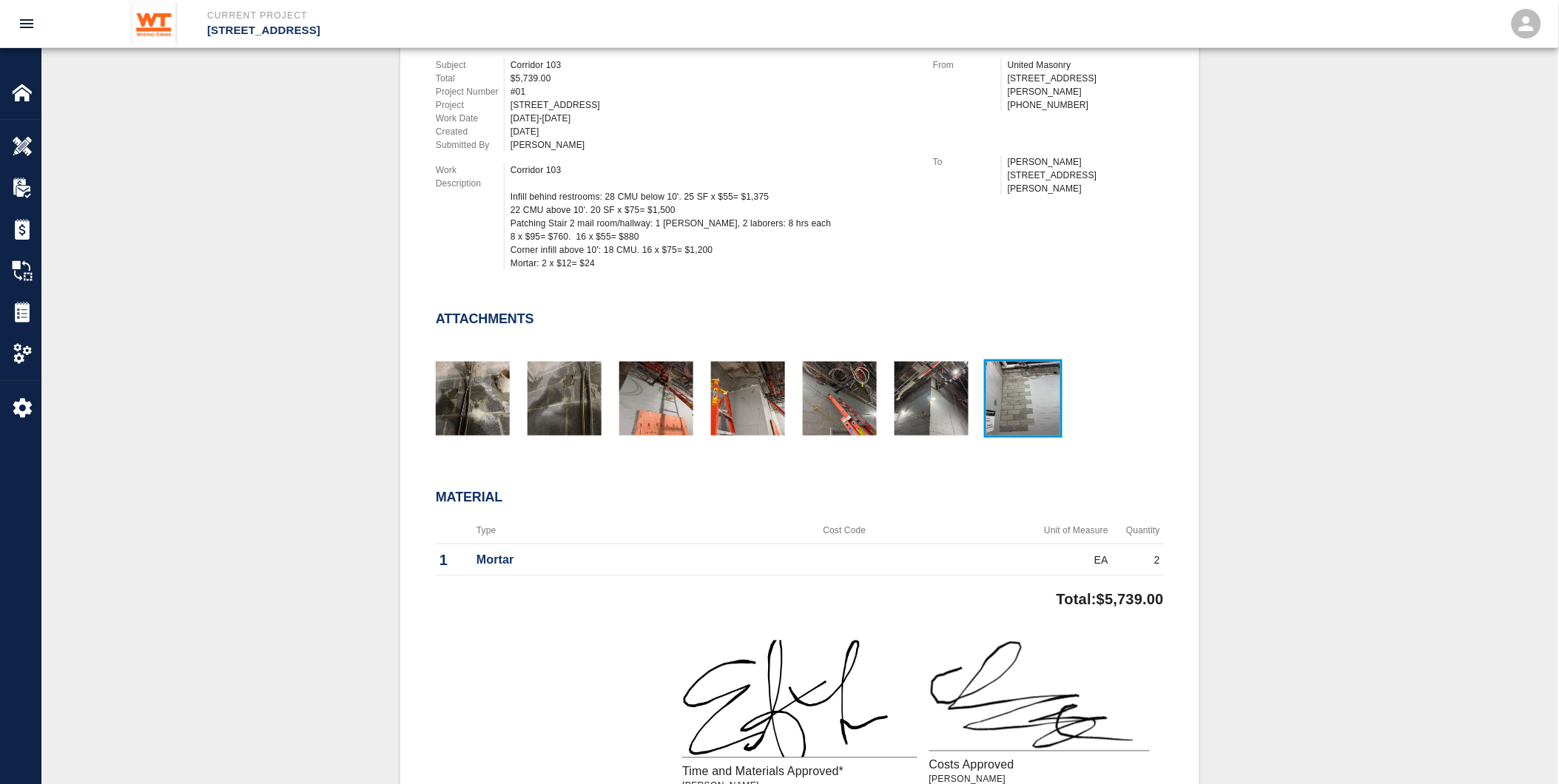
click at [1039, 395] on img "button" at bounding box center [1024, 398] width 74 height 74
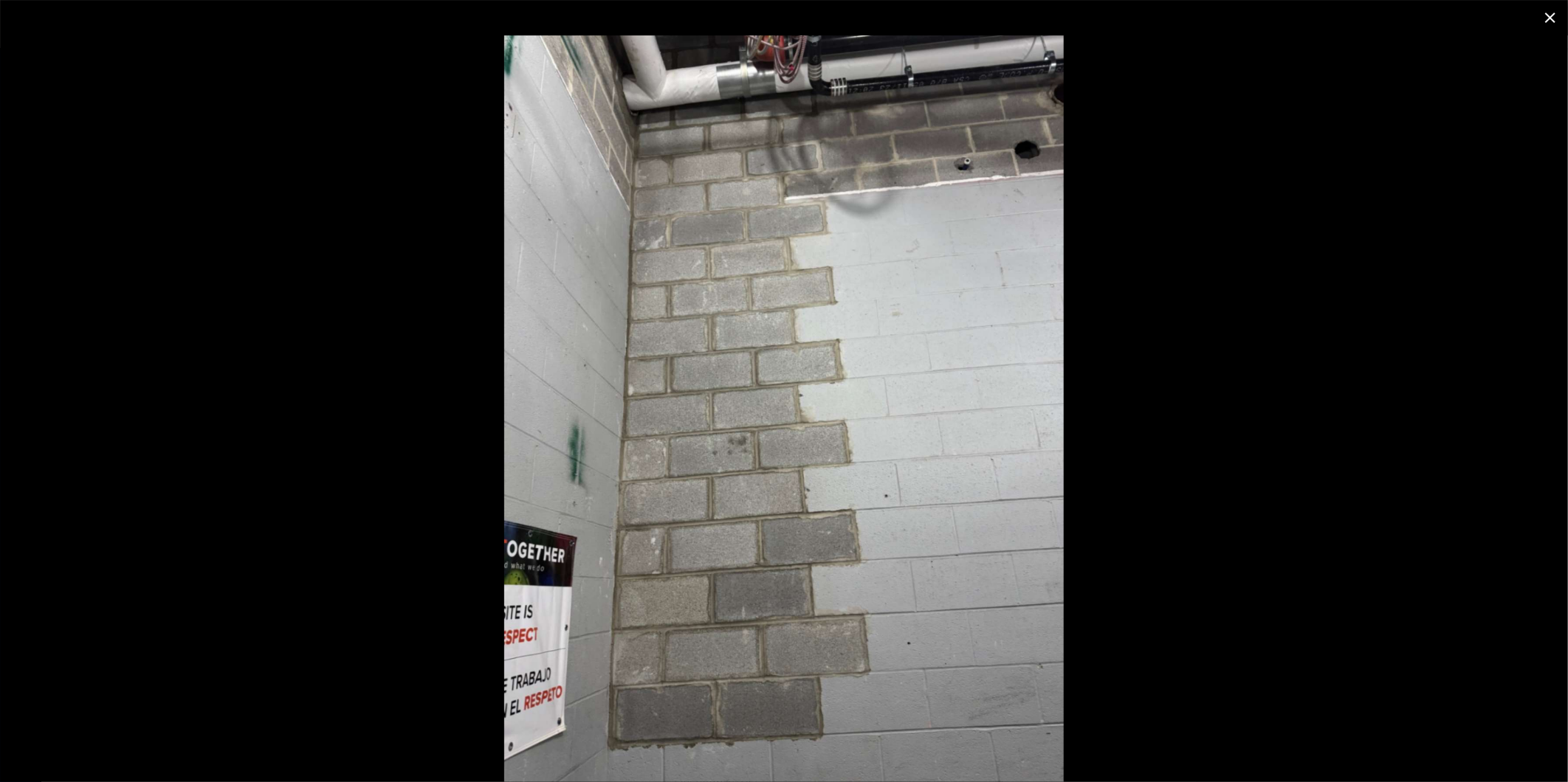
click at [1553, 15] on icon "close" at bounding box center [1550, 18] width 11 height 10
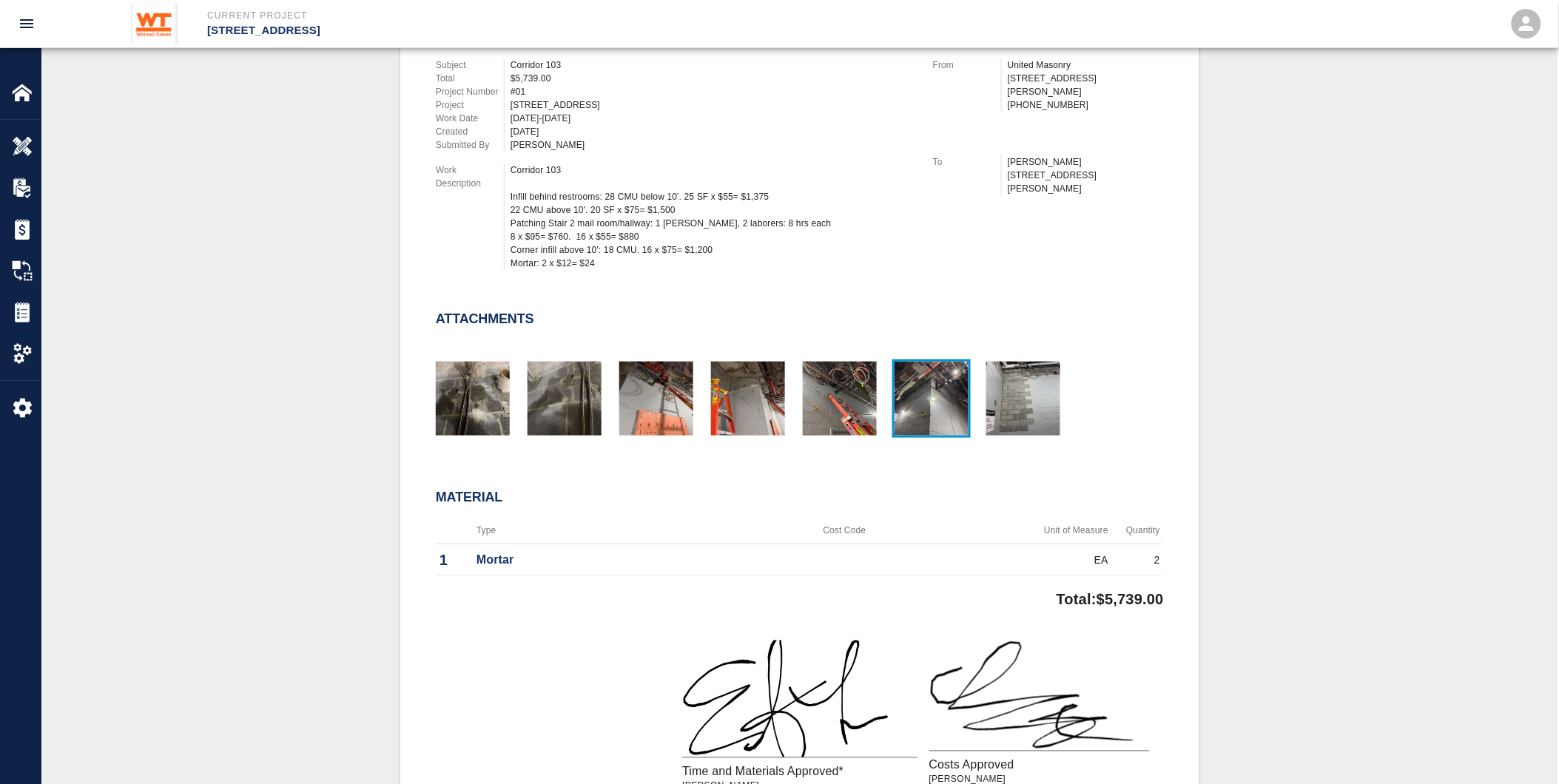
click at [914, 394] on img "button" at bounding box center [932, 398] width 74 height 74
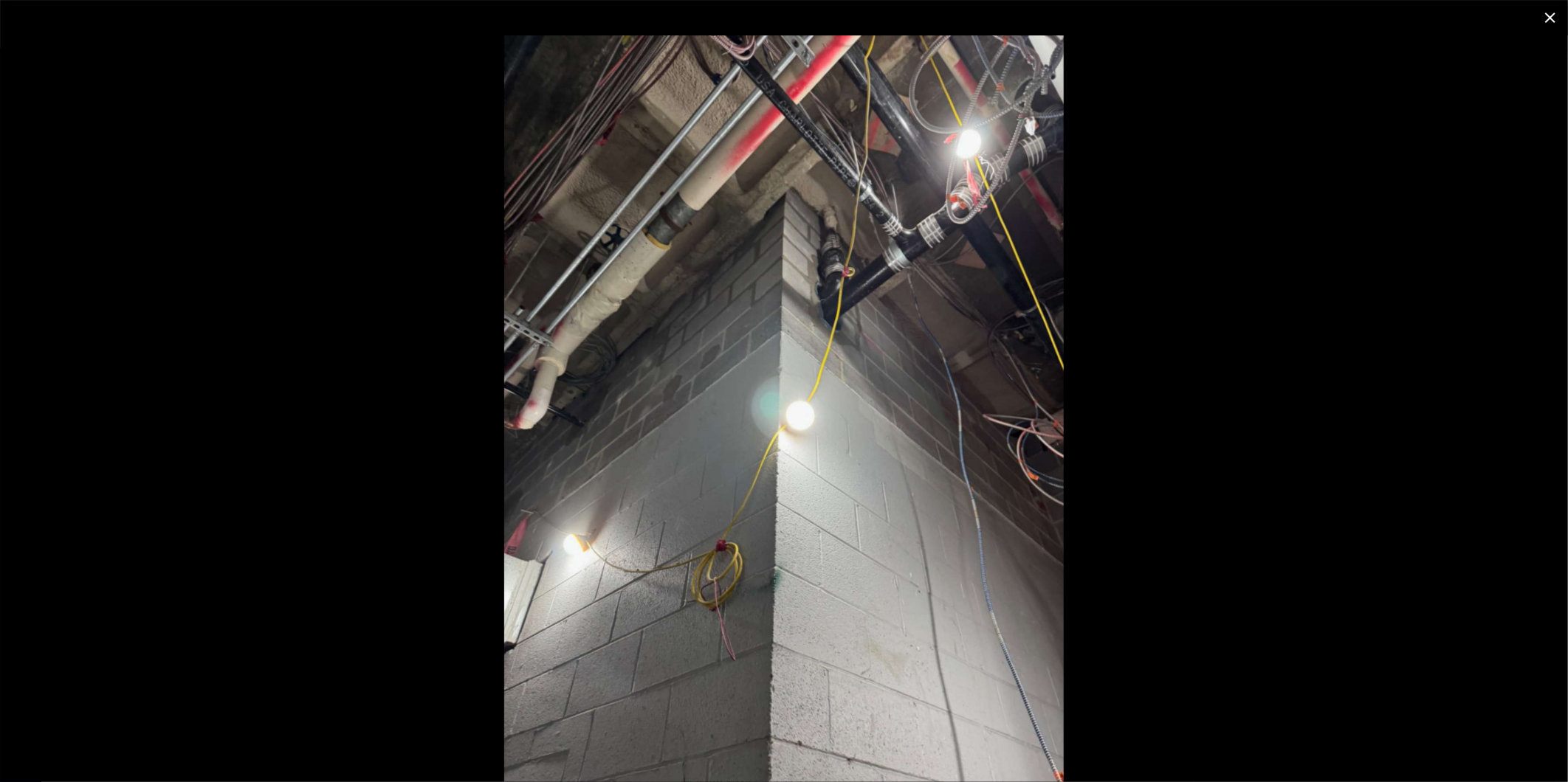
click at [1548, 16] on icon "close" at bounding box center [1550, 18] width 11 height 10
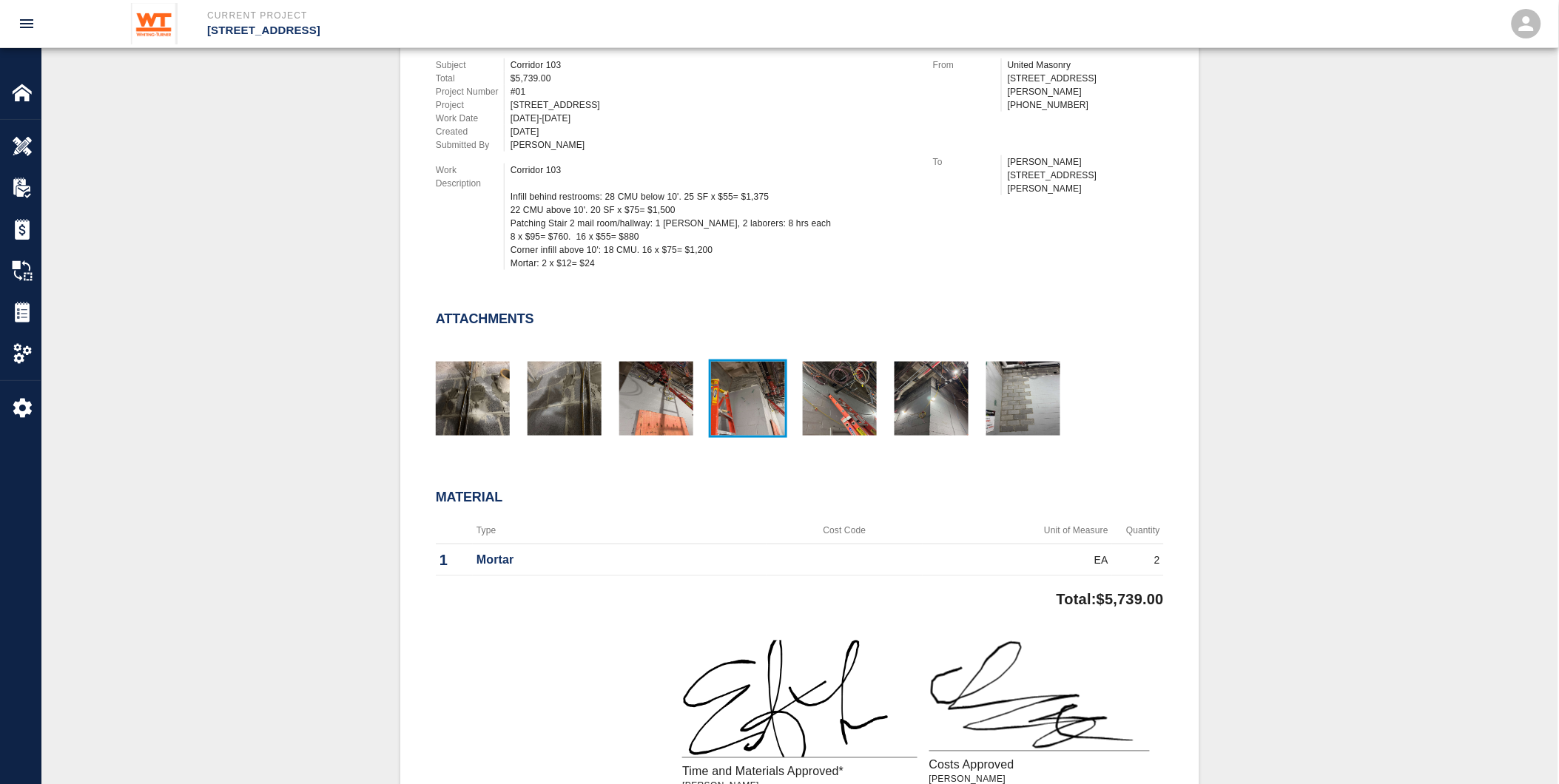
click at [757, 391] on img "button" at bounding box center [748, 398] width 74 height 74
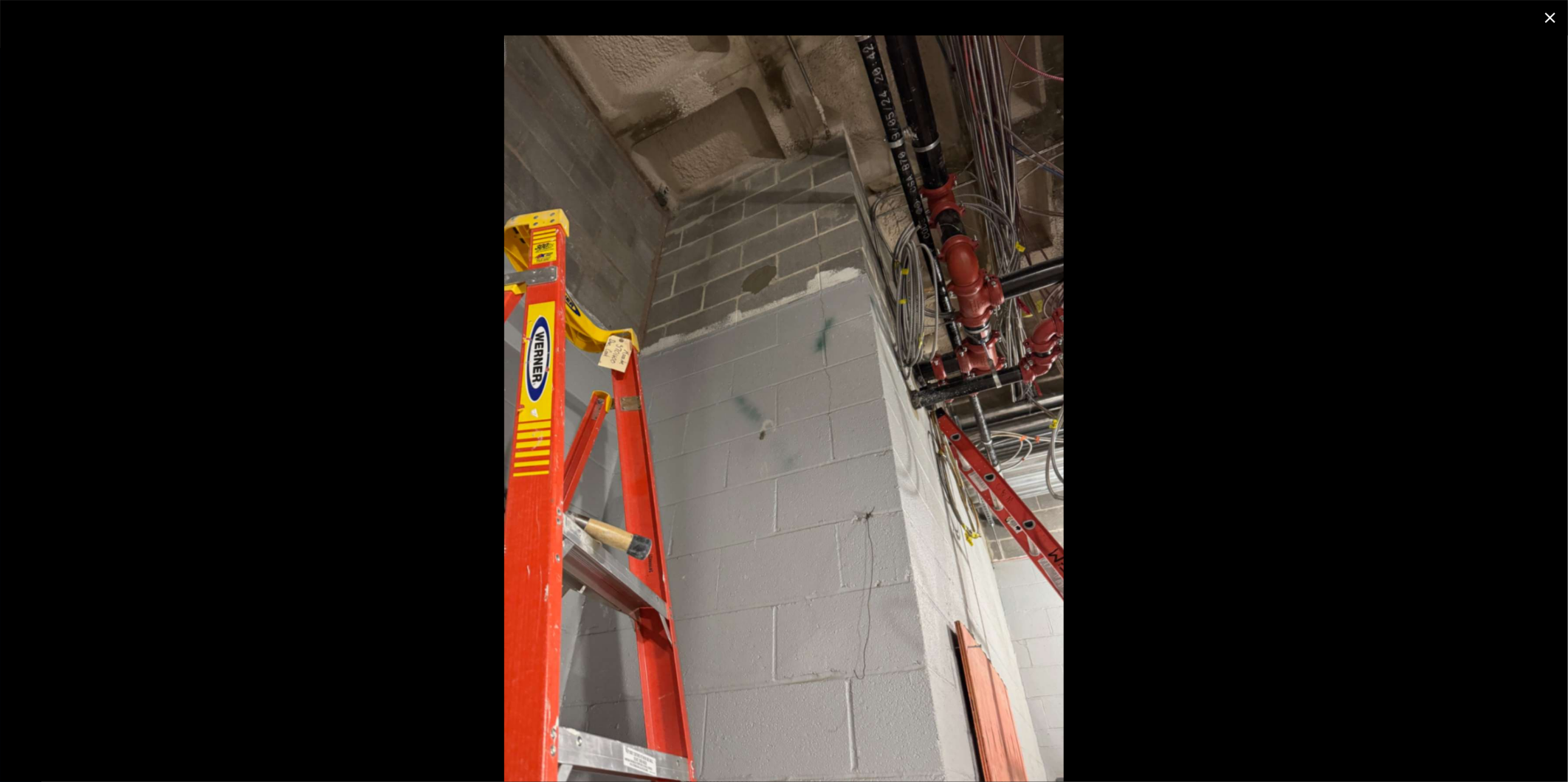
click at [1548, 15] on icon "close" at bounding box center [1550, 18] width 11 height 10
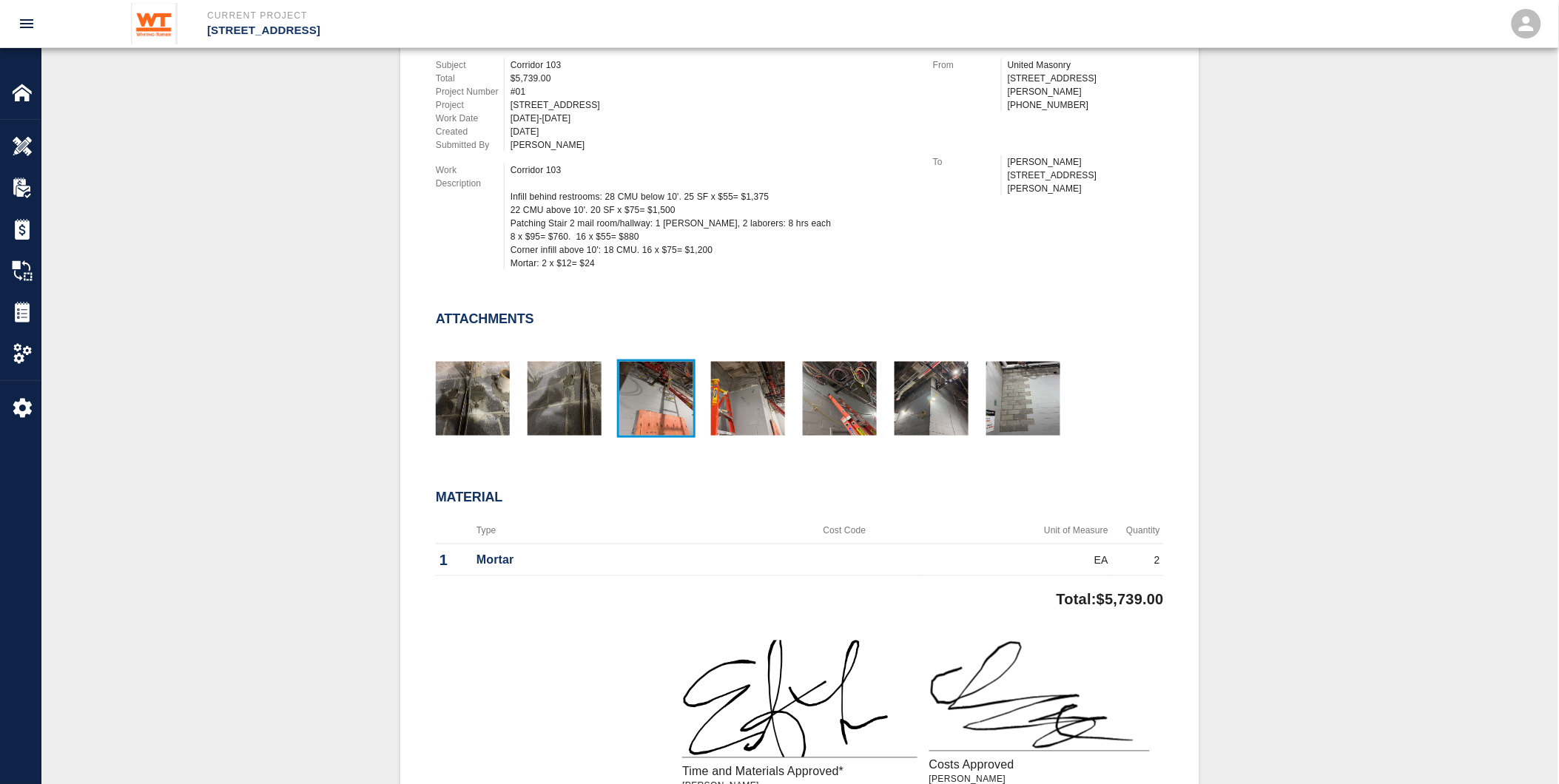
click at [652, 378] on img "button" at bounding box center [657, 398] width 74 height 74
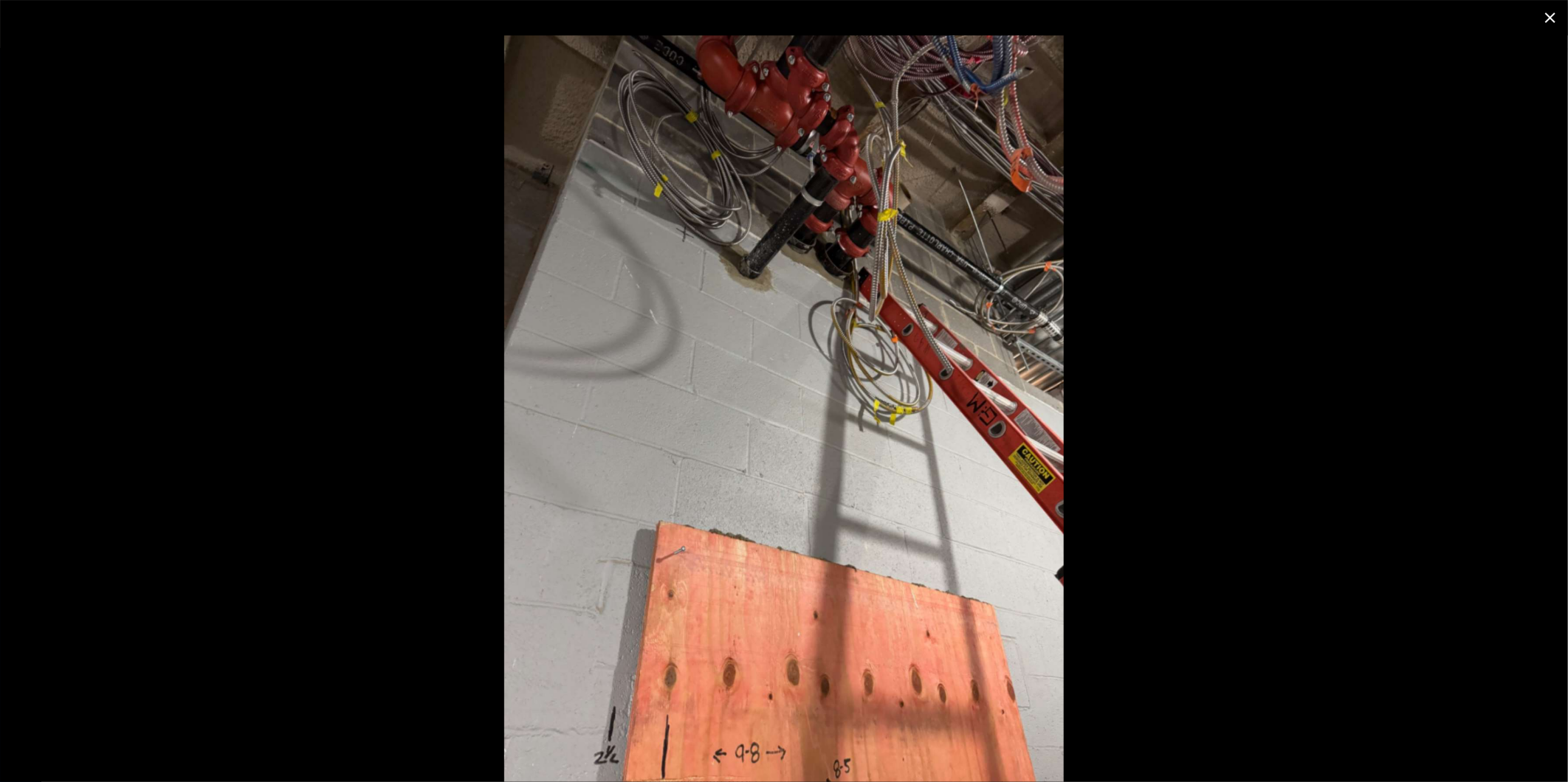
drag, startPoint x: 1548, startPoint y: 11, endPoint x: 1492, endPoint y: 52, distance: 69.4
click at [1548, 15] on icon "close" at bounding box center [1551, 18] width 18 height 18
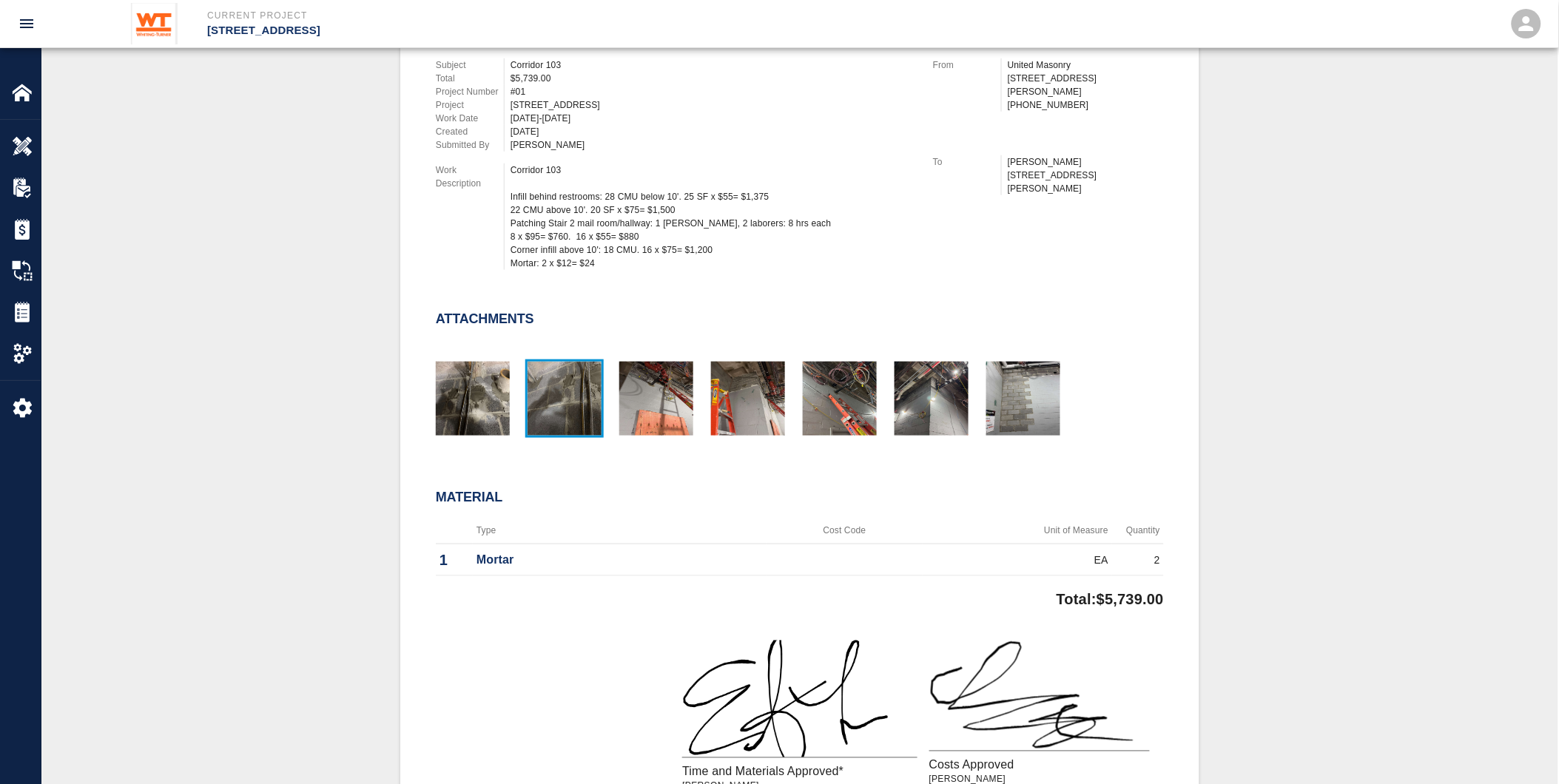
click at [577, 383] on img "button" at bounding box center [565, 398] width 74 height 74
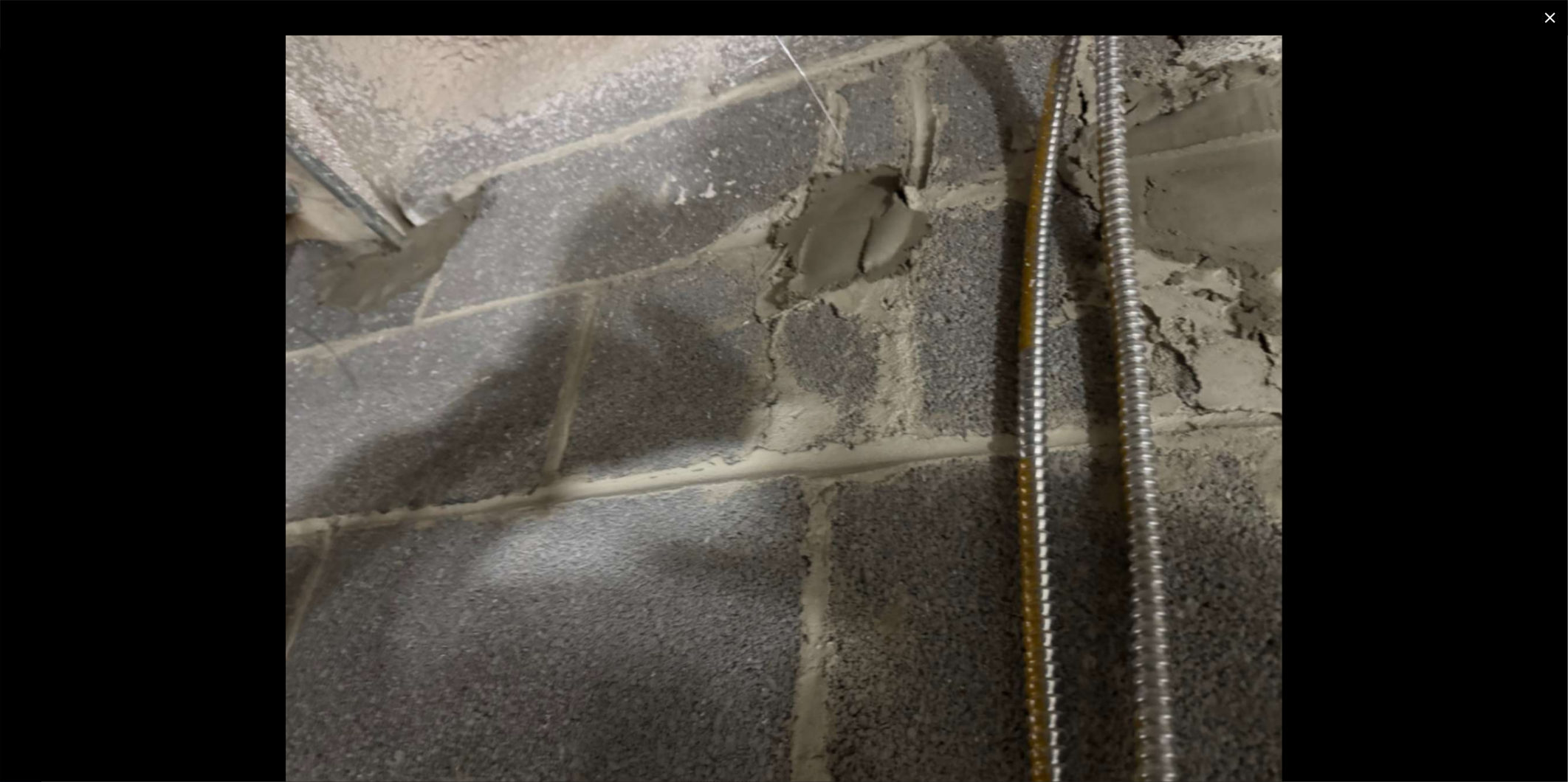
click at [1548, 17] on icon "close" at bounding box center [1550, 18] width 11 height 10
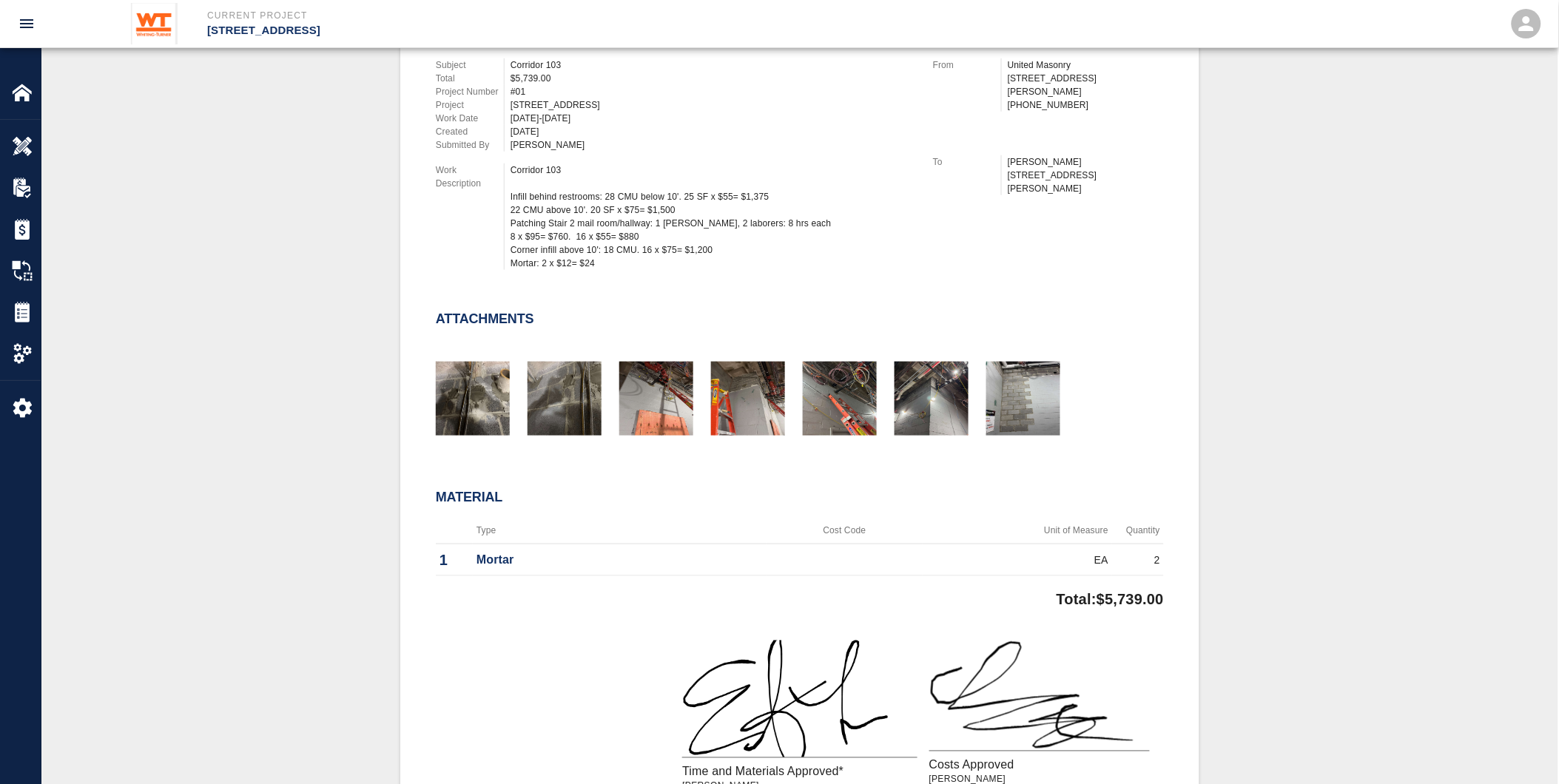
click at [617, 268] on div "Subject Corridor 103 Total $5,739.00 Project Number #01 Project [STREET_ADDRESS…" at bounding box center [666, 161] width 497 height 241
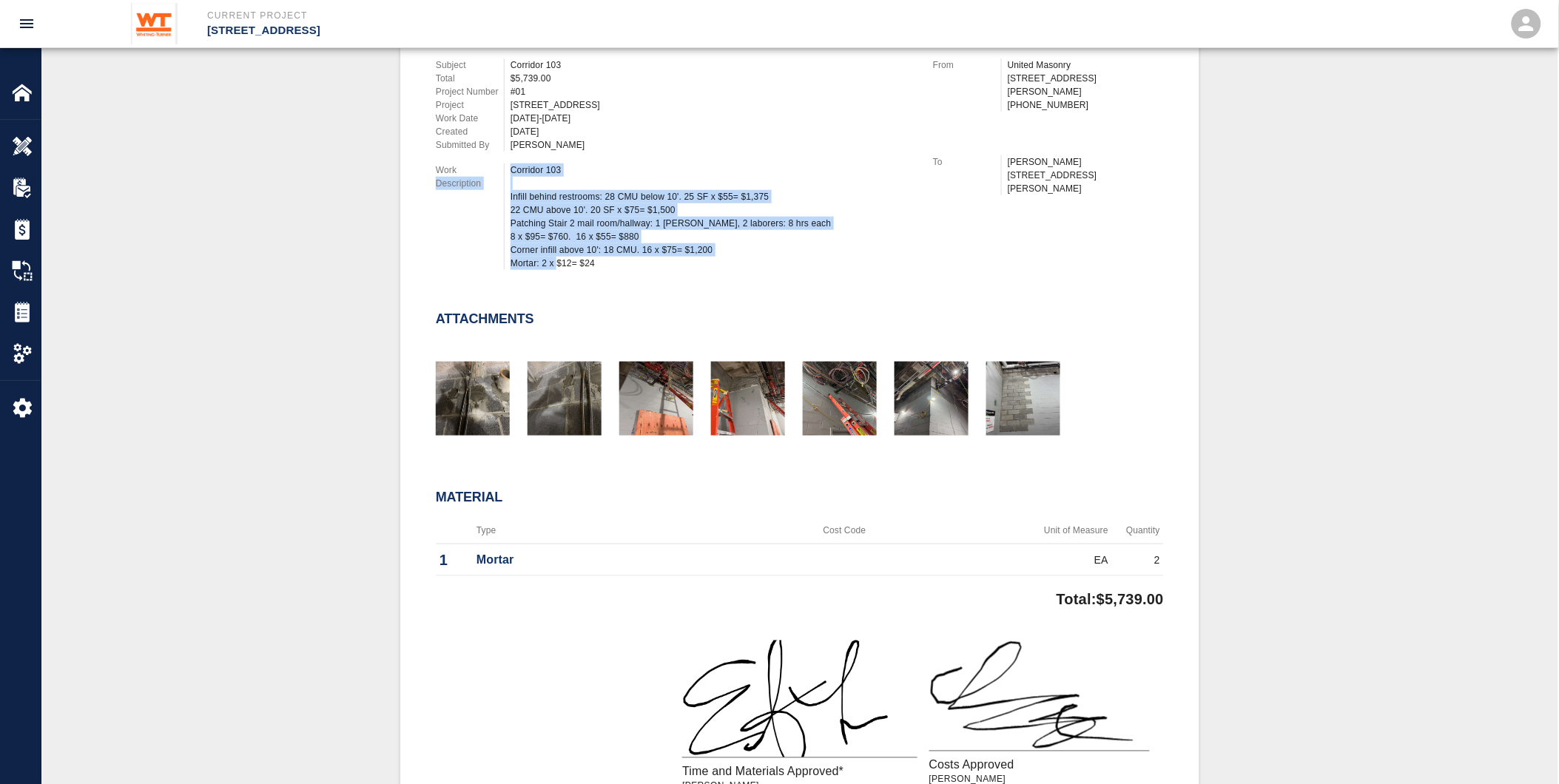
drag, startPoint x: 626, startPoint y: 259, endPoint x: 491, endPoint y: 160, distance: 167.4
click at [491, 163] on div "Work Description Corridor 103 Infill behind restrooms: 28 CMU below 10'. 25 SF …" at bounding box center [676, 216] width 480 height 107
drag, startPoint x: 491, startPoint y: 160, endPoint x: 699, endPoint y: 208, distance: 213.5
click at [620, 241] on div "Corridor 103 Infill behind restrooms: 28 CMU below 10'. 25 SF x $55= $1,375 22 …" at bounding box center [713, 216] width 405 height 107
click at [605, 234] on div "Corridor 103 Infill behind restrooms: 28 CMU below 10'. 25 SF x $55= $1,375 22 …" at bounding box center [713, 216] width 405 height 107
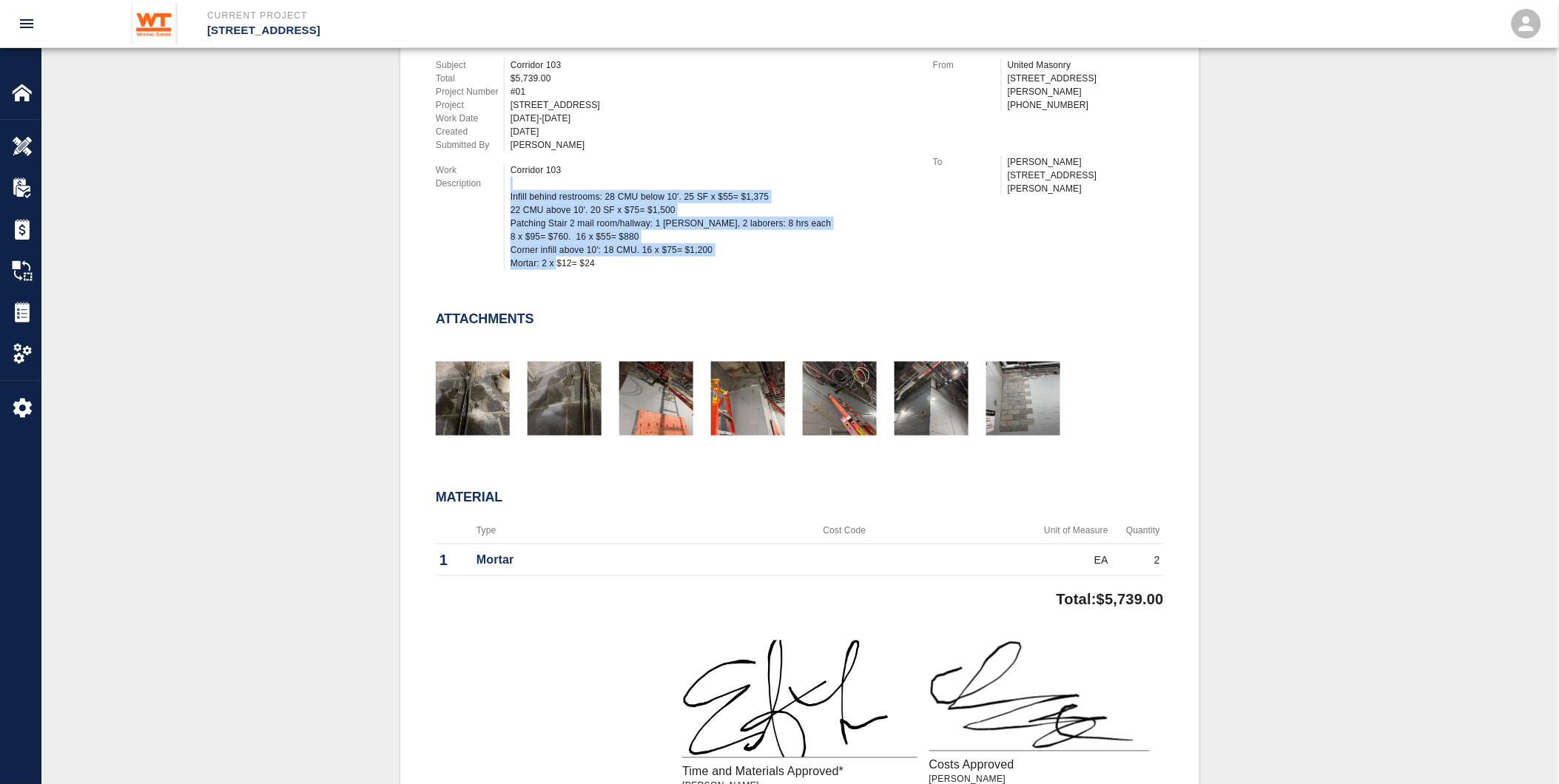
drag, startPoint x: 595, startPoint y: 174, endPoint x: 691, endPoint y: 271, distance: 136.5
click at [691, 271] on div "Subject Corridor 103 Total $5,739.00 Project Number #01 Project [STREET_ADDRESS…" at bounding box center [666, 161] width 497 height 241
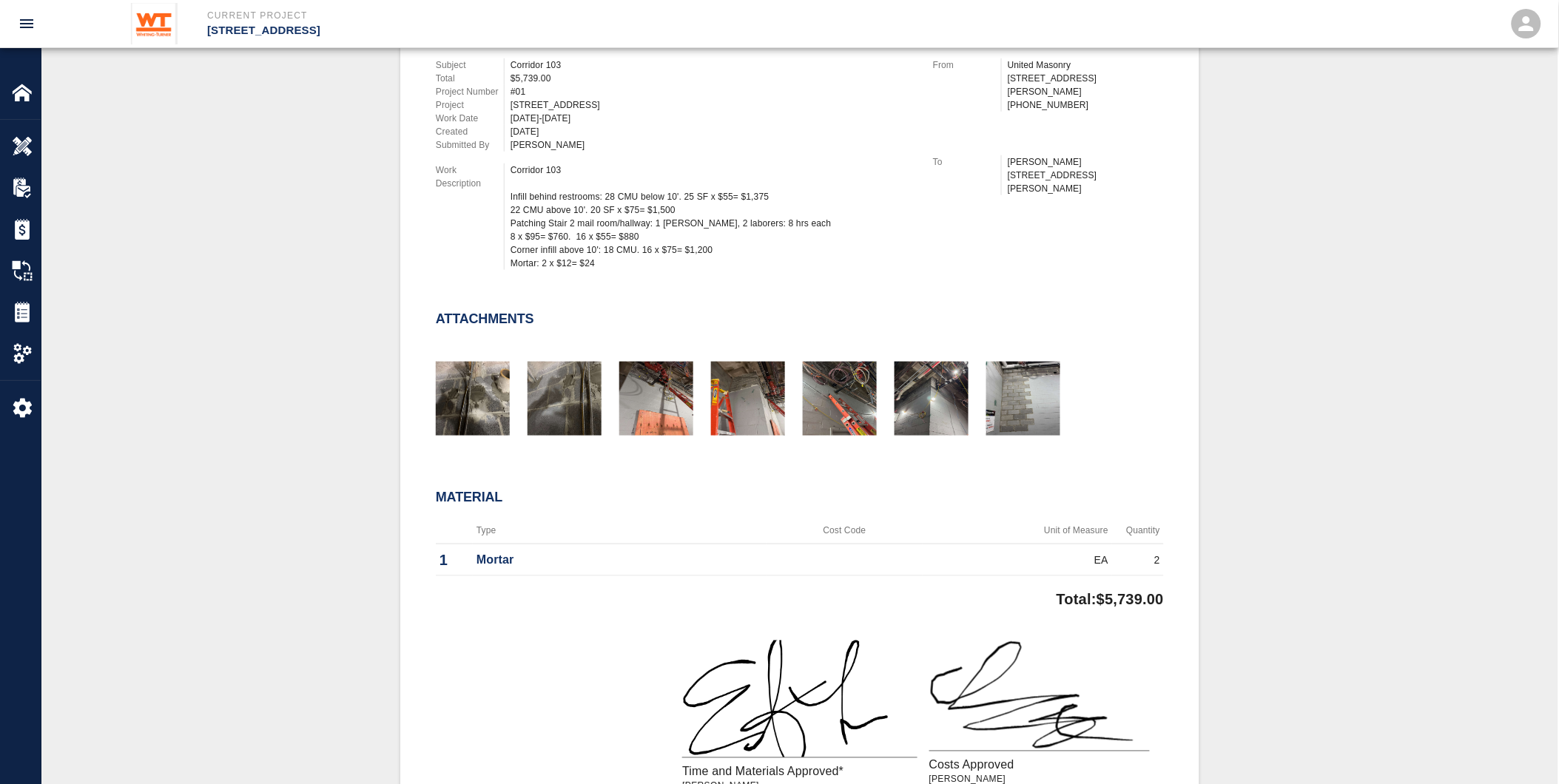
drag, startPoint x: 691, startPoint y: 271, endPoint x: 669, endPoint y: 276, distance: 22.6
click at [669, 282] on div "Attachments" at bounding box center [791, 362] width 746 height 159
click at [18, 308] on img at bounding box center [23, 312] width 21 height 21
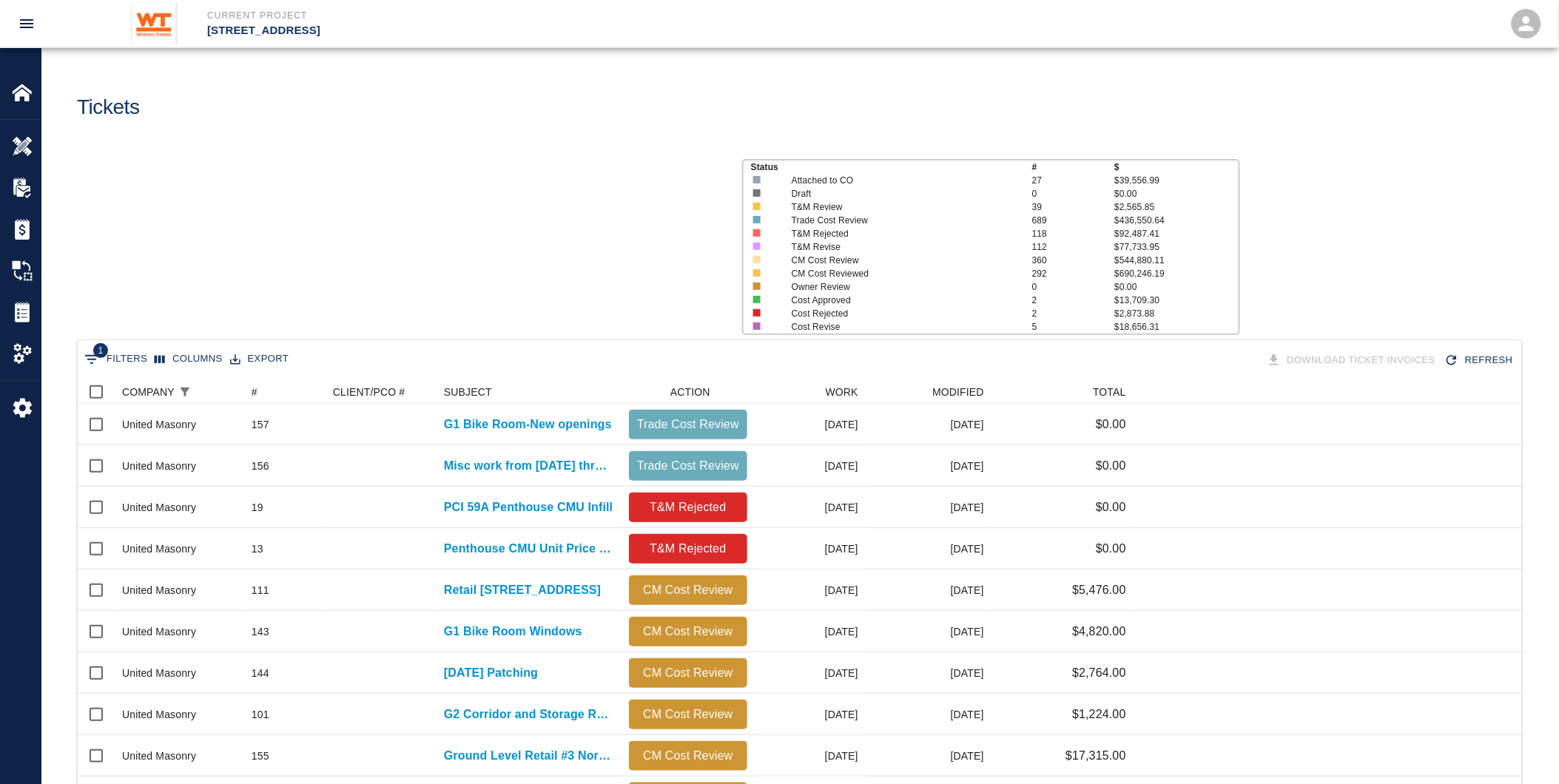
scroll to position [840, 1433]
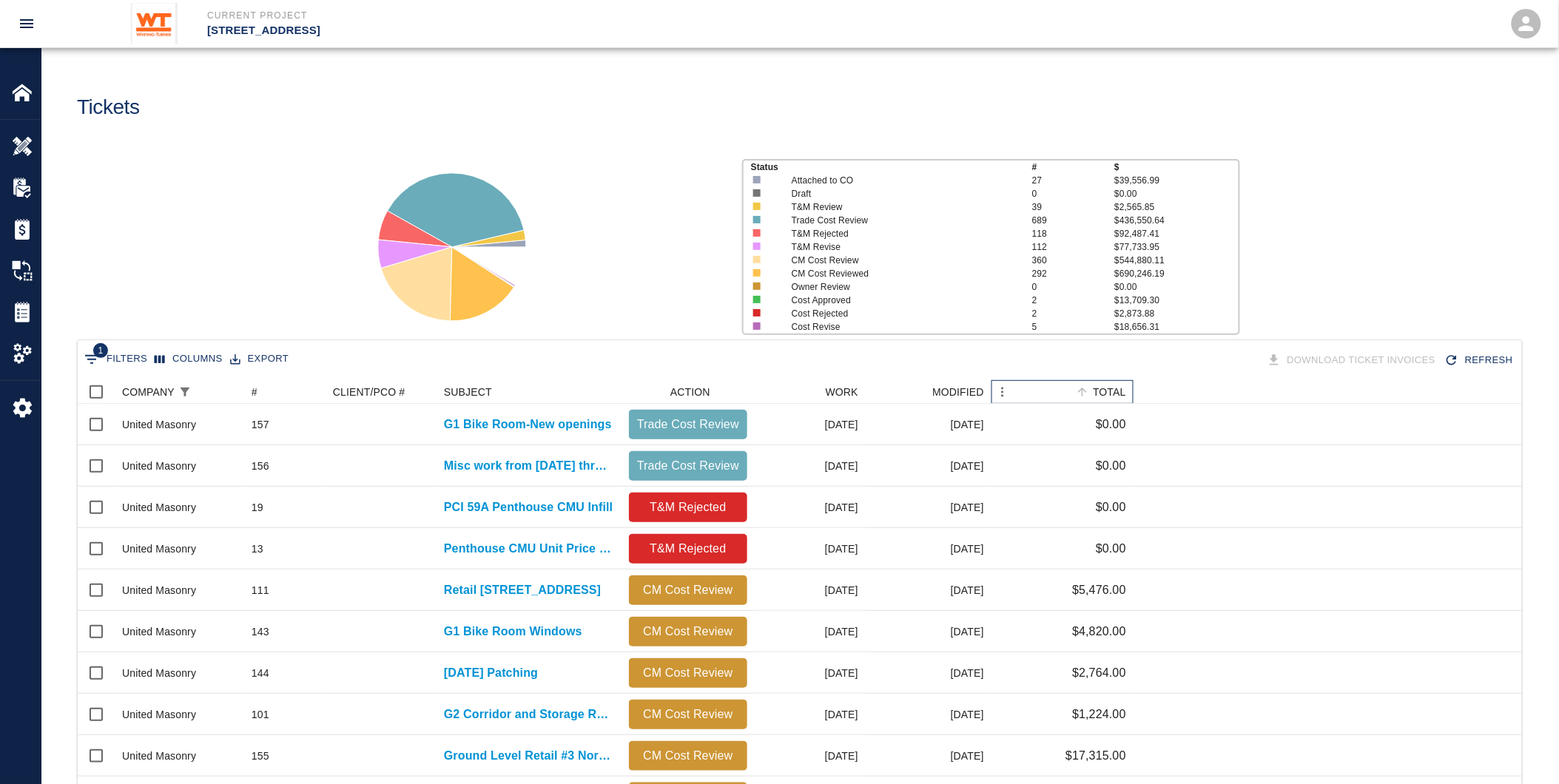
click at [1122, 388] on div "TOTAL" at bounding box center [1109, 392] width 33 height 23
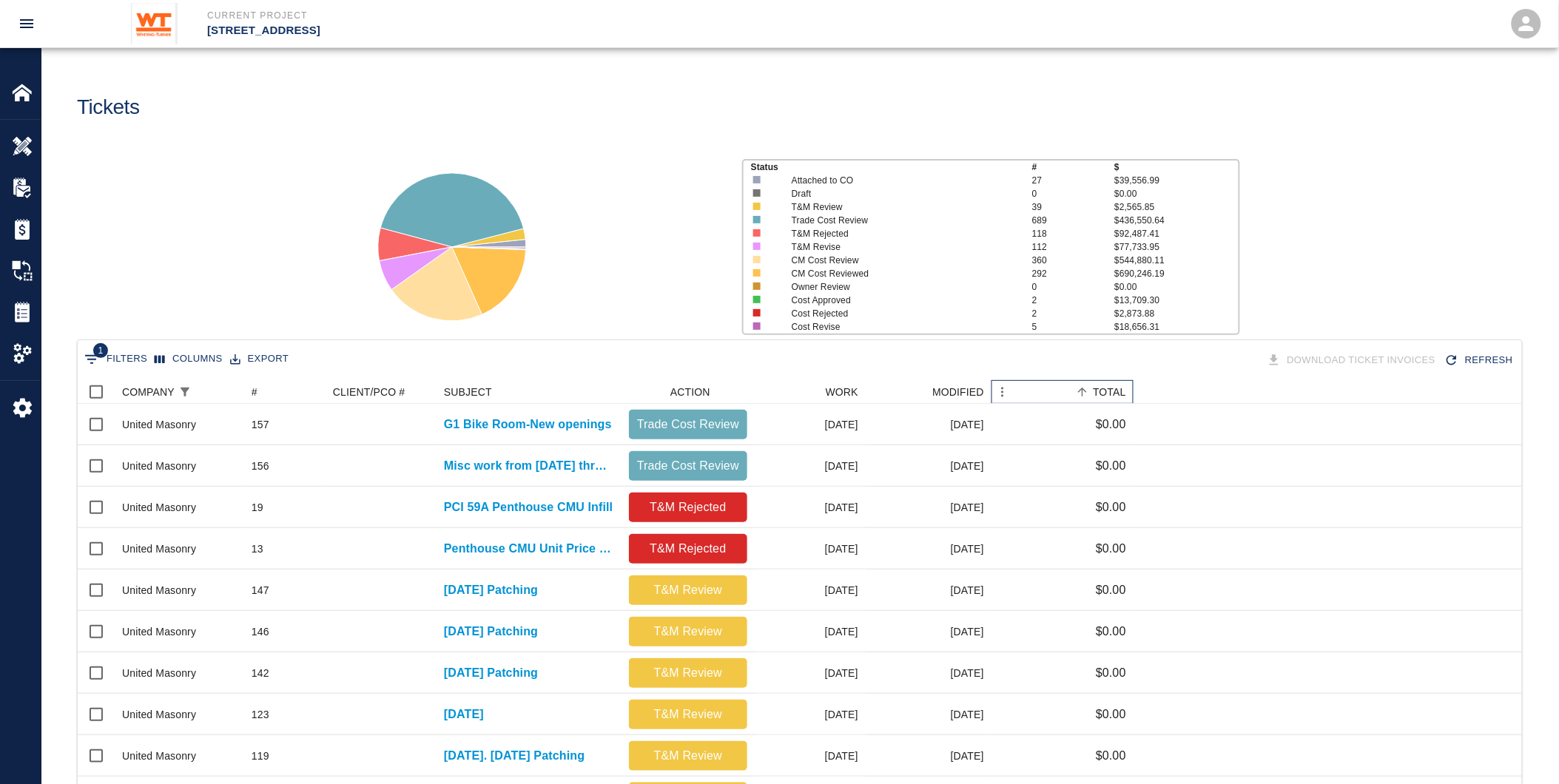
click at [1119, 388] on div "TOTAL" at bounding box center [1109, 392] width 33 height 23
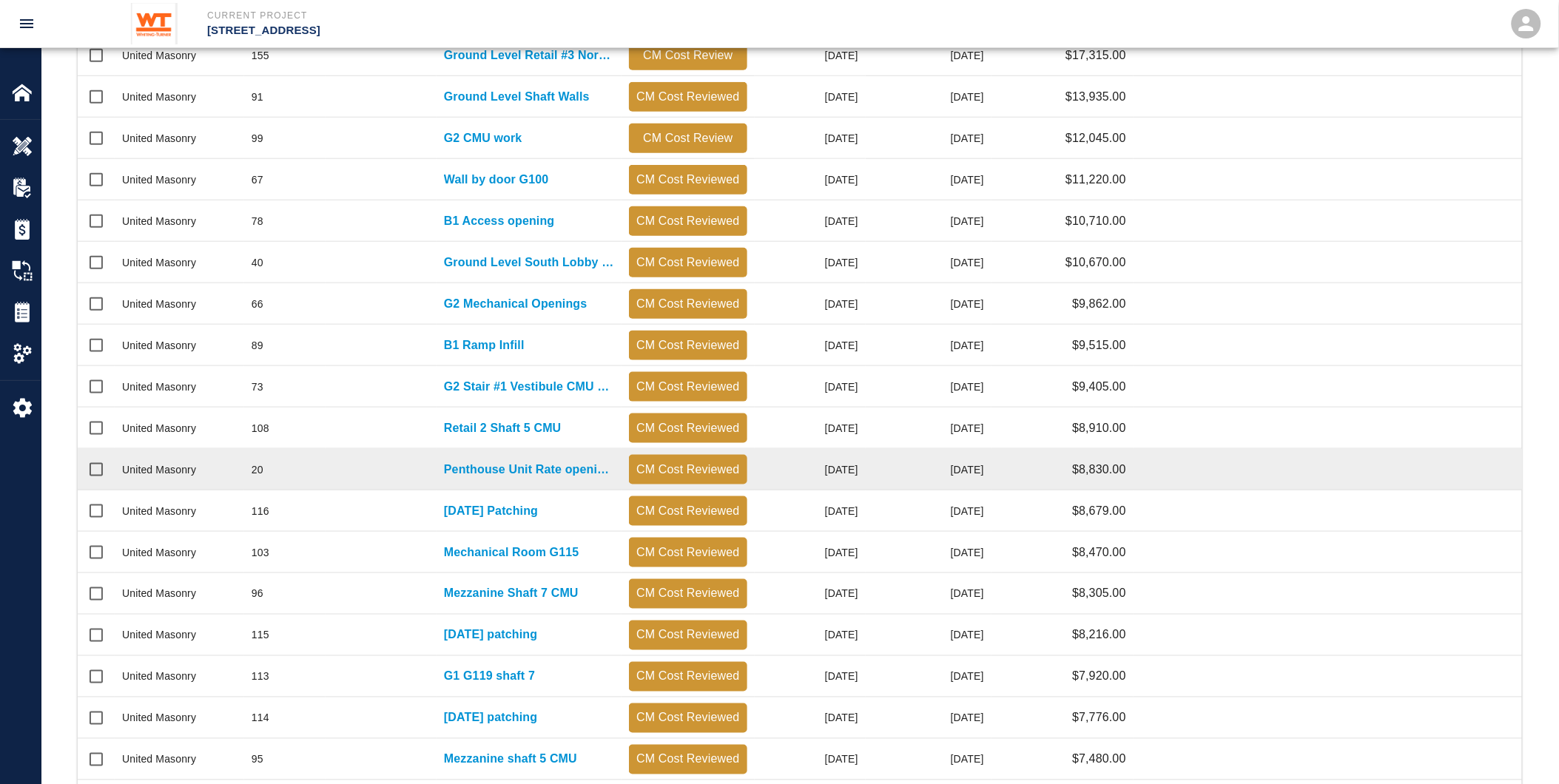
scroll to position [523, 0]
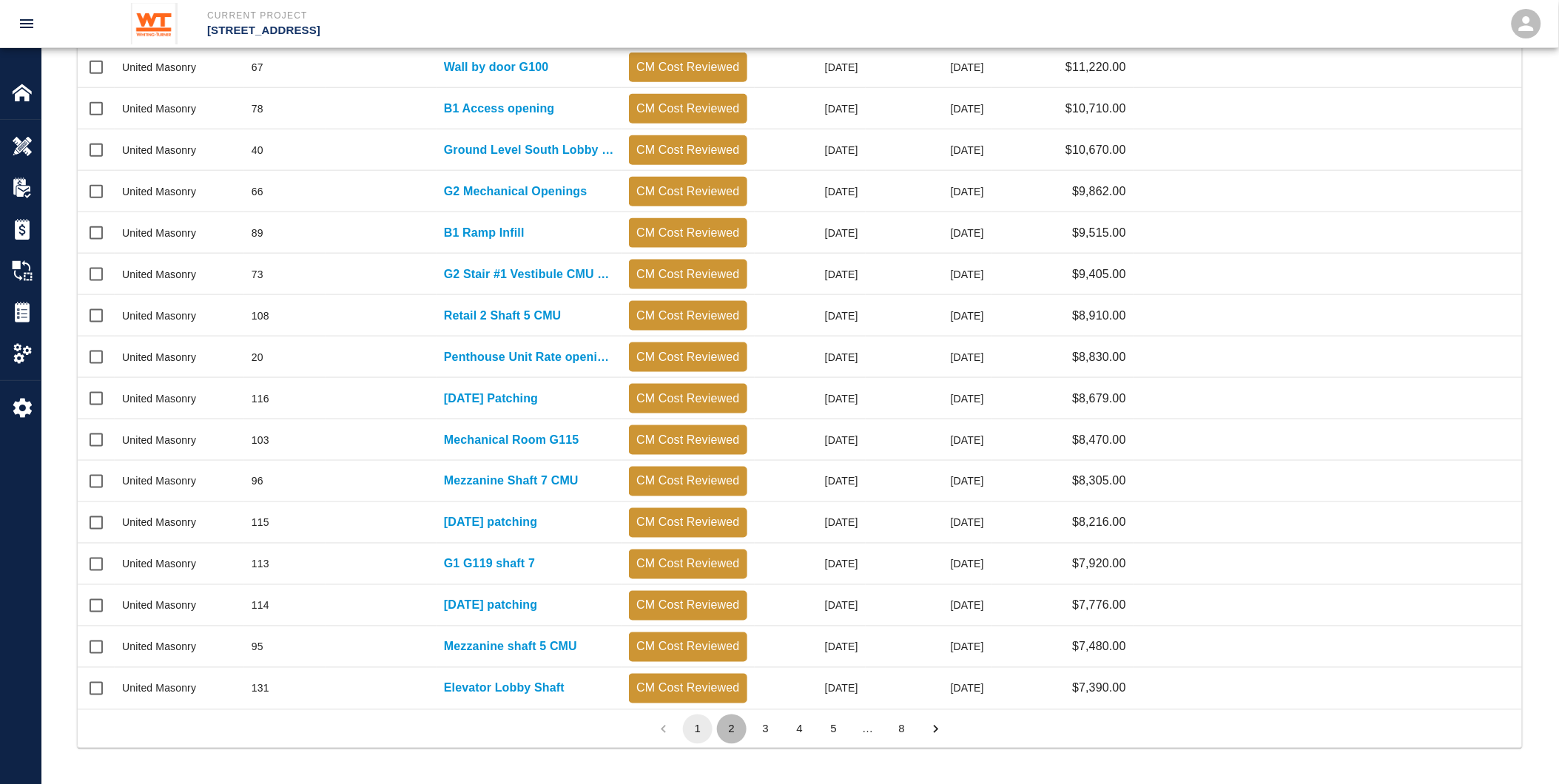
click at [729, 728] on button "2" at bounding box center [731, 729] width 29 height 29
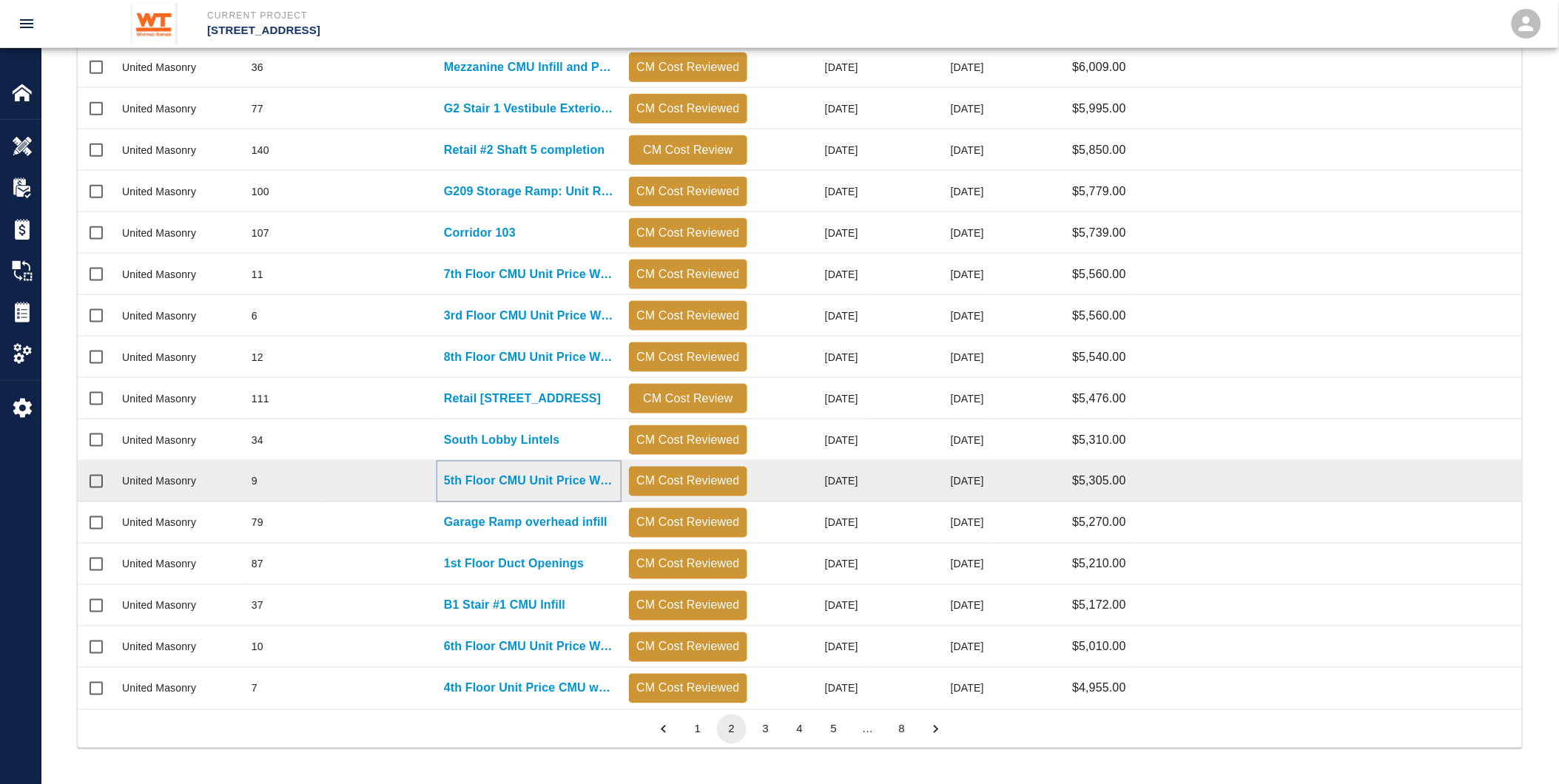
click at [544, 476] on p "5th Floor CMU Unit Price Work" at bounding box center [529, 482] width 170 height 18
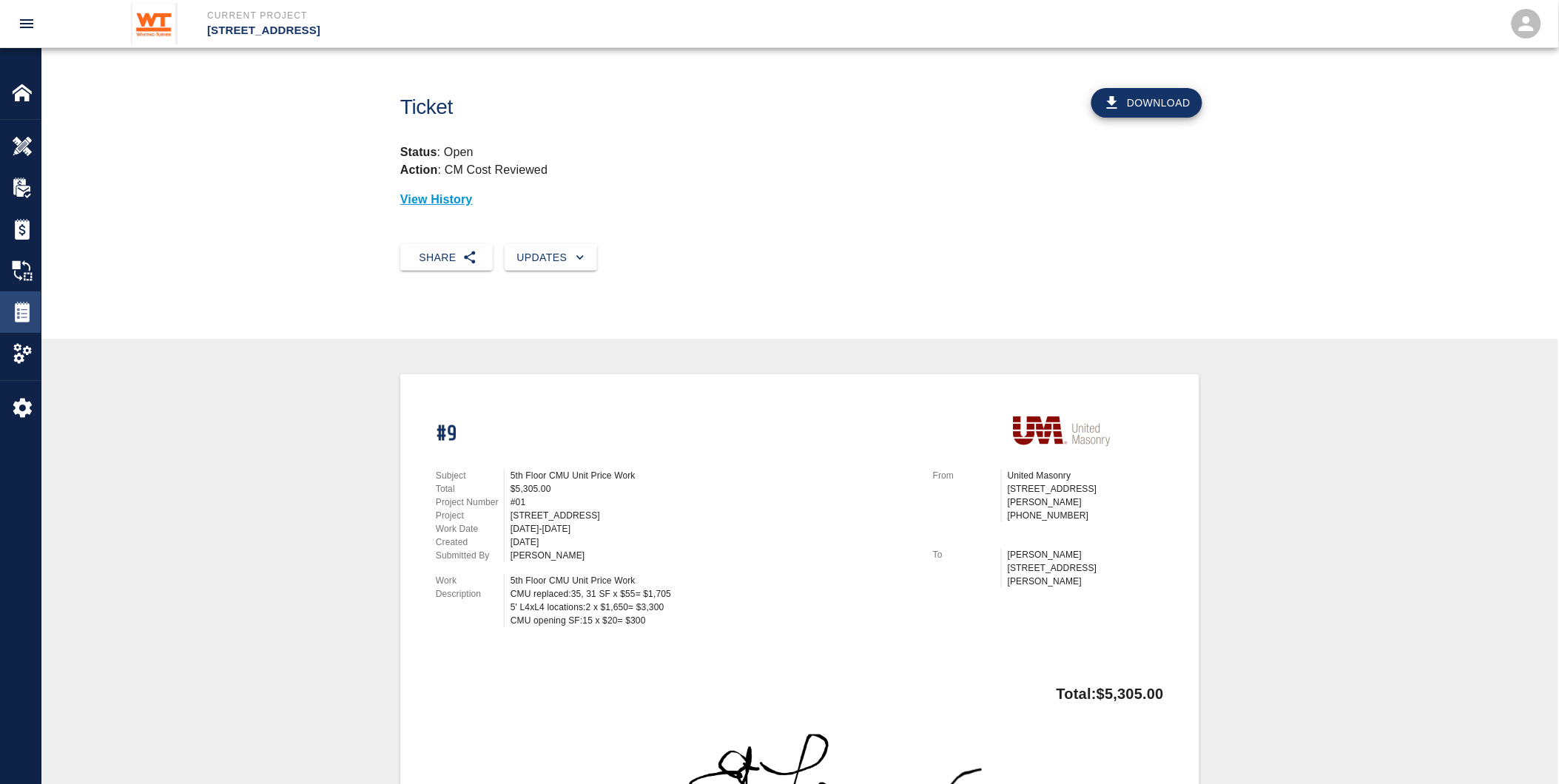
click at [12, 310] on img at bounding box center [23, 312] width 21 height 21
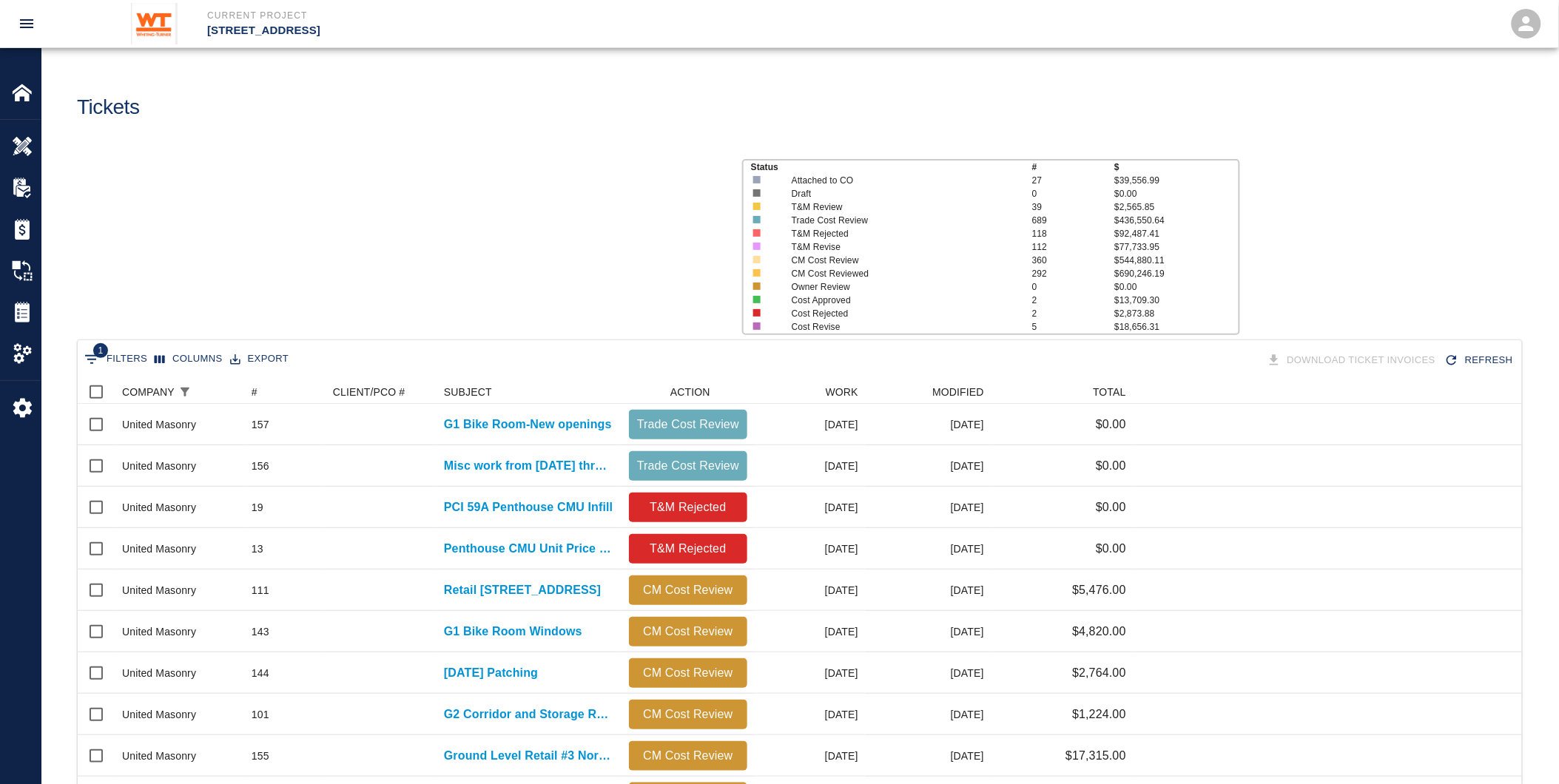
scroll to position [840, 1433]
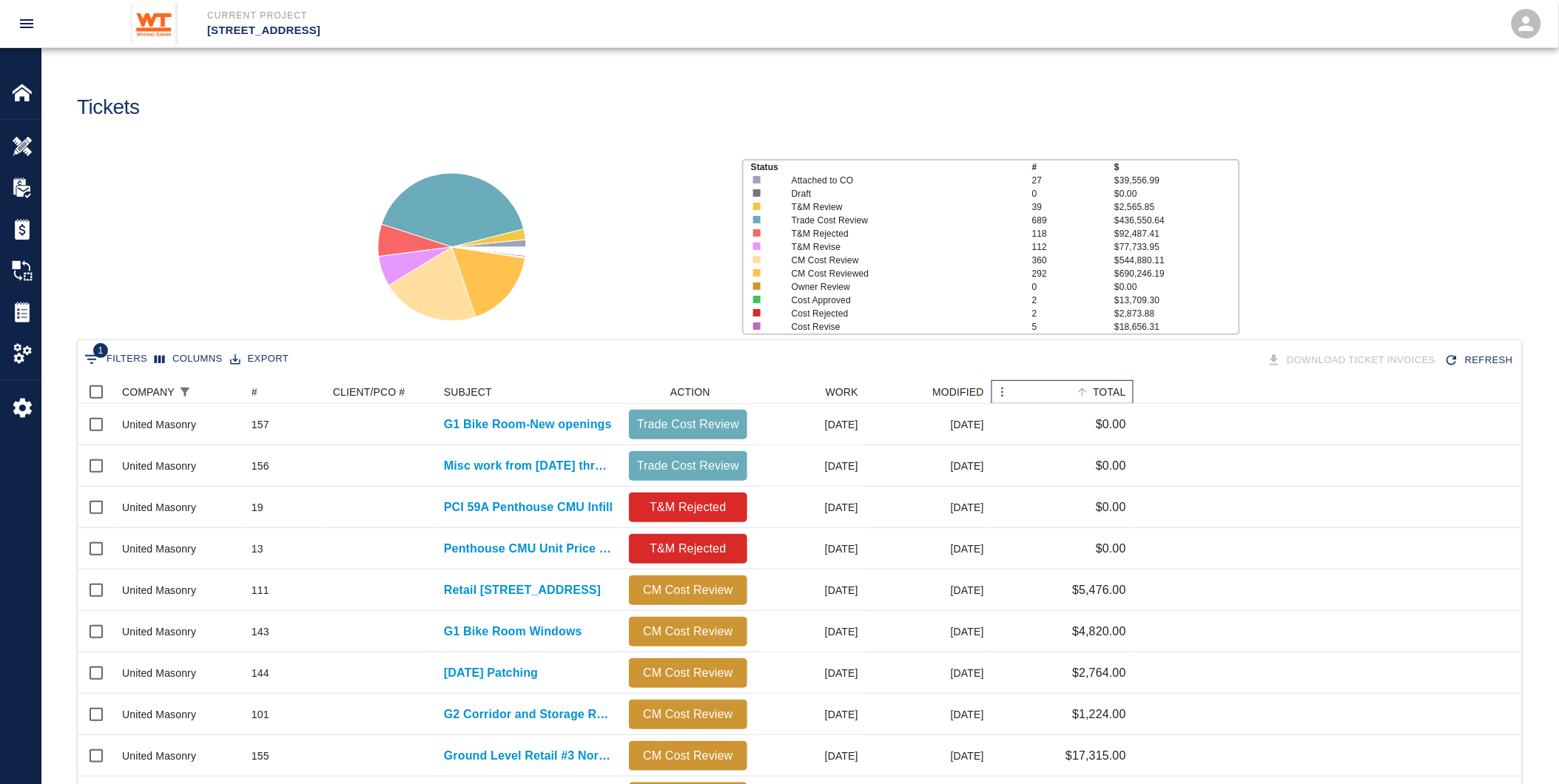
click at [1105, 392] on div "TOTAL" at bounding box center [1109, 392] width 33 height 23
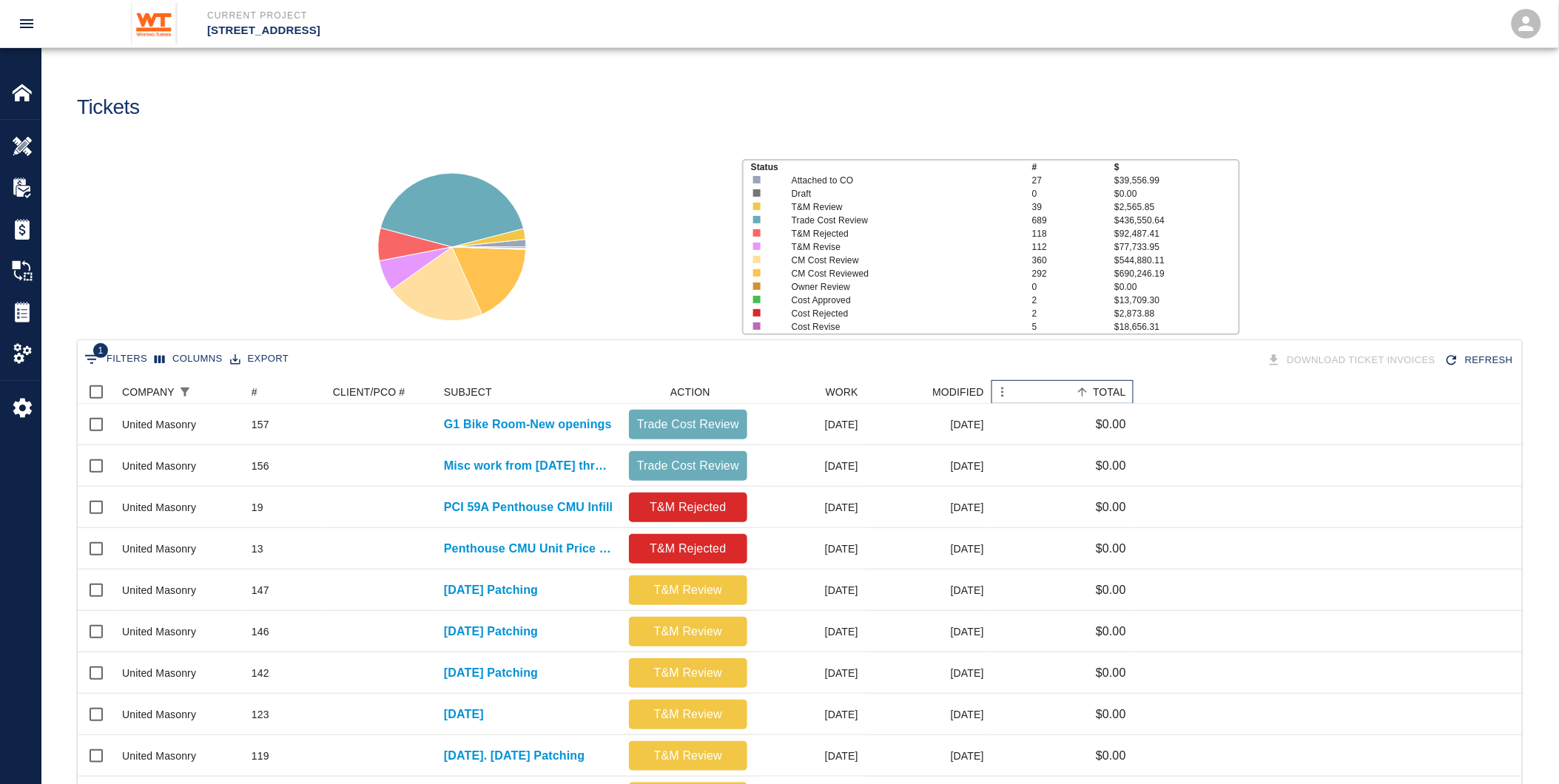
click at [1105, 392] on div "TOTAL" at bounding box center [1109, 392] width 33 height 23
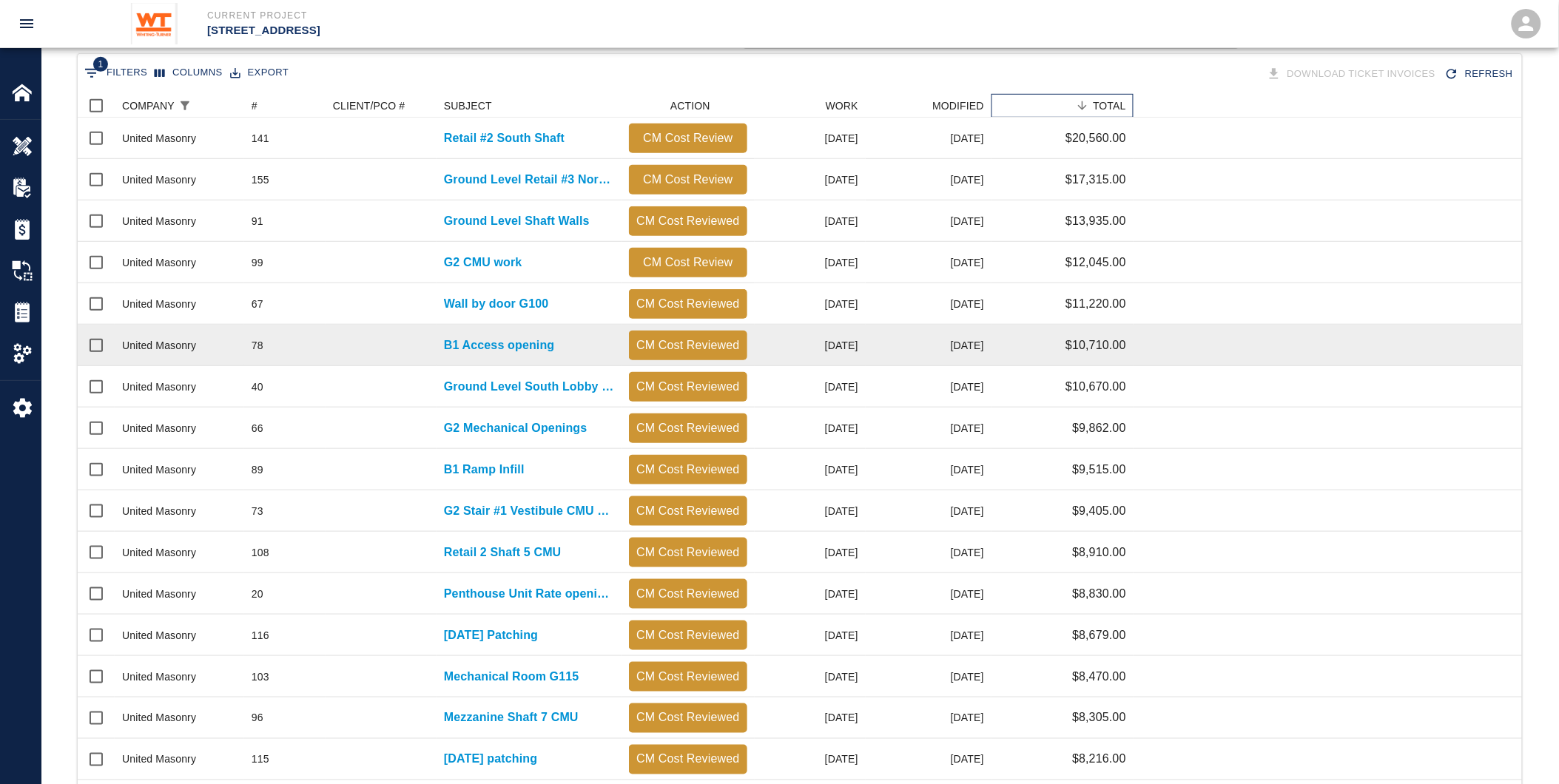
scroll to position [492, 0]
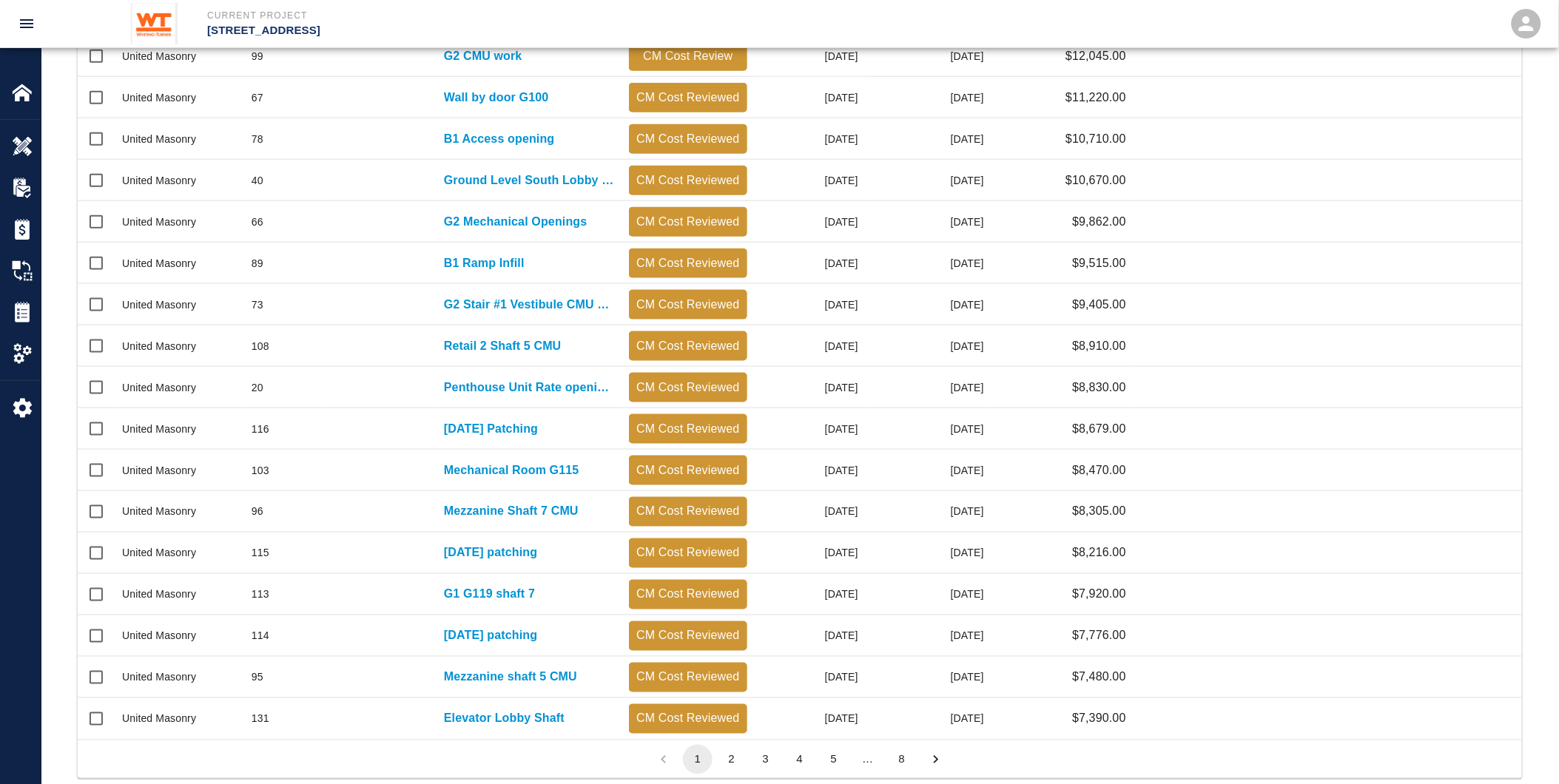
click at [770, 755] on button "3" at bounding box center [766, 759] width 29 height 29
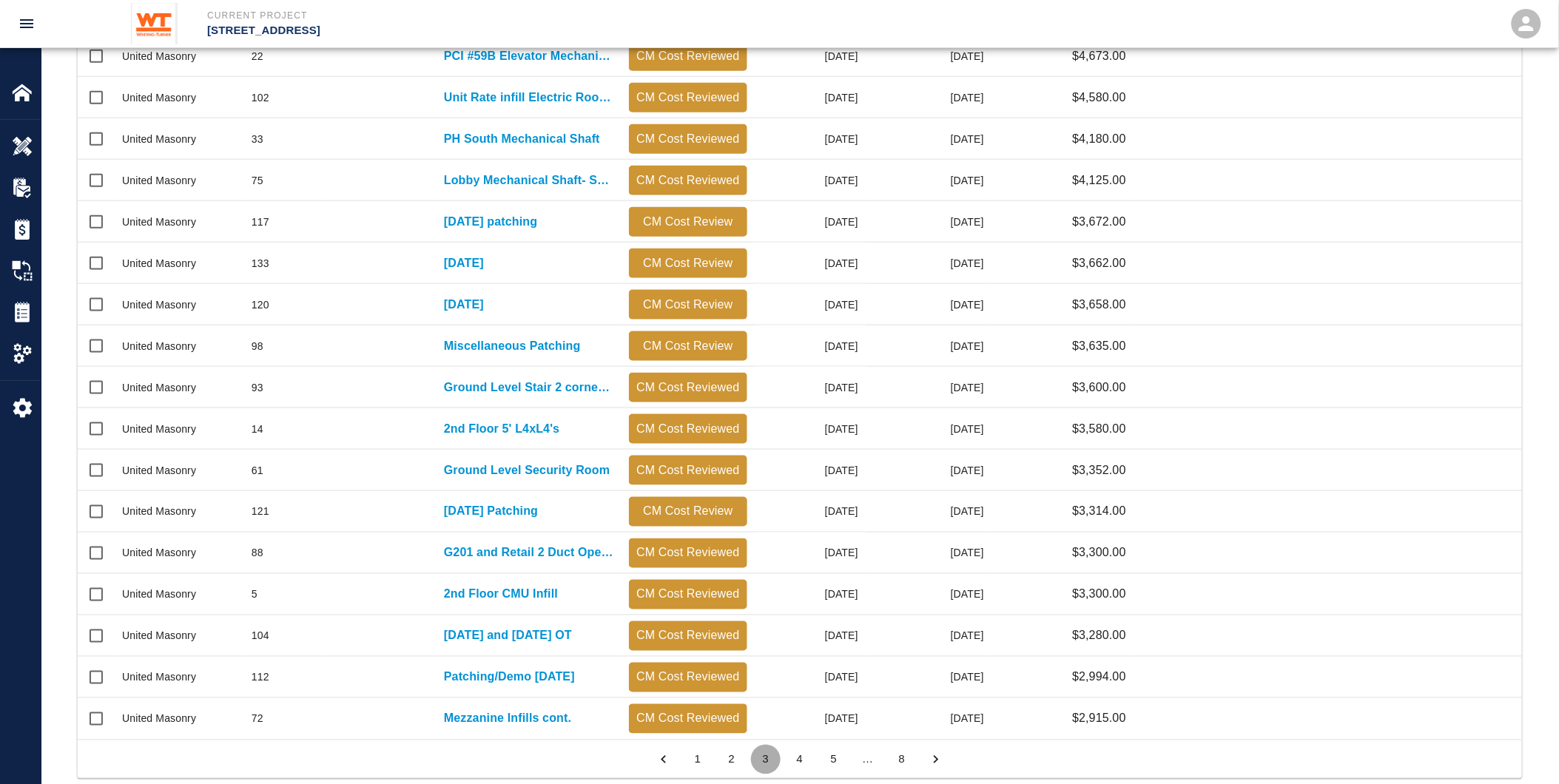
click at [766, 761] on button "3" at bounding box center [766, 759] width 29 height 29
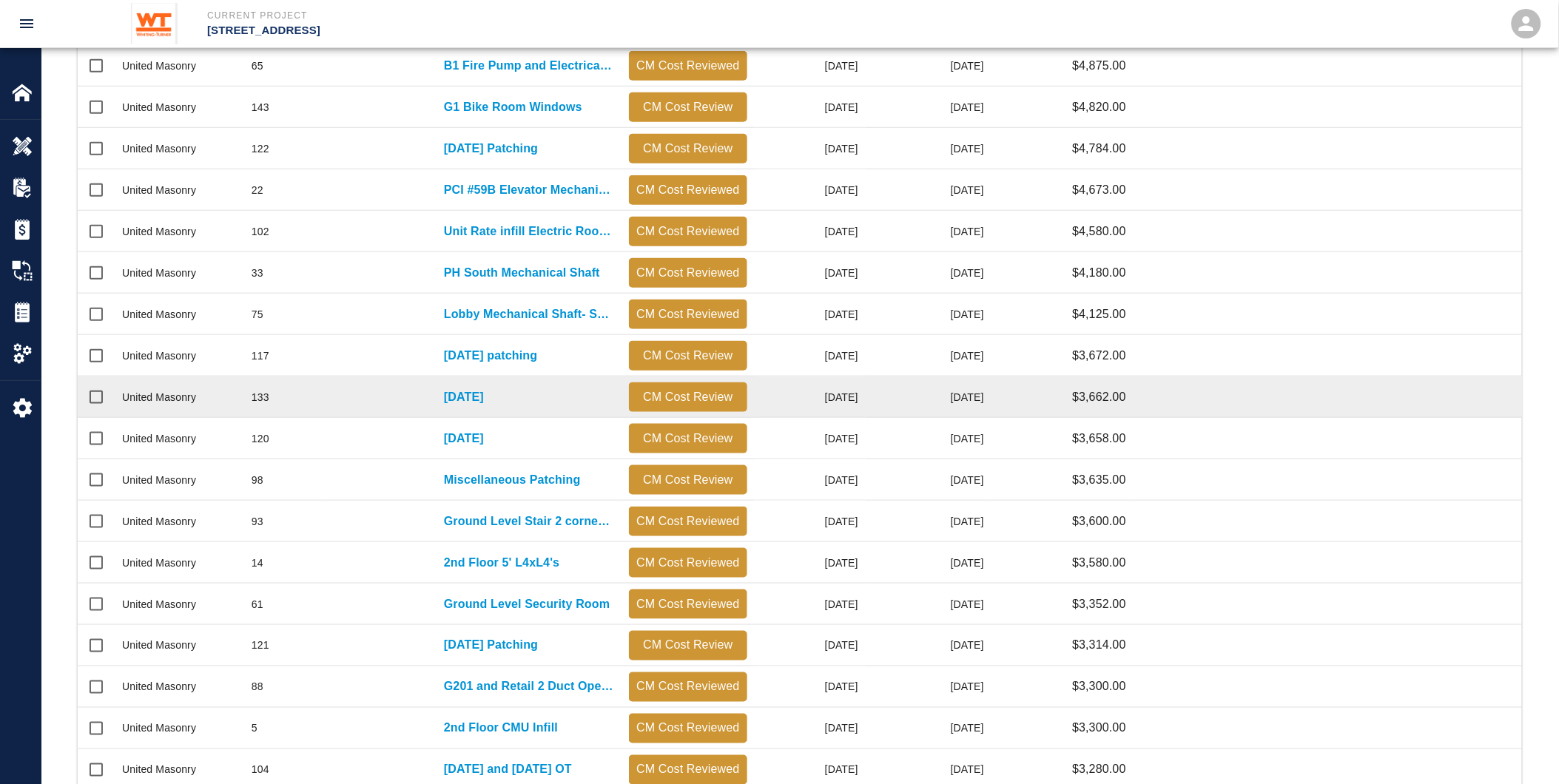
scroll to position [328, 0]
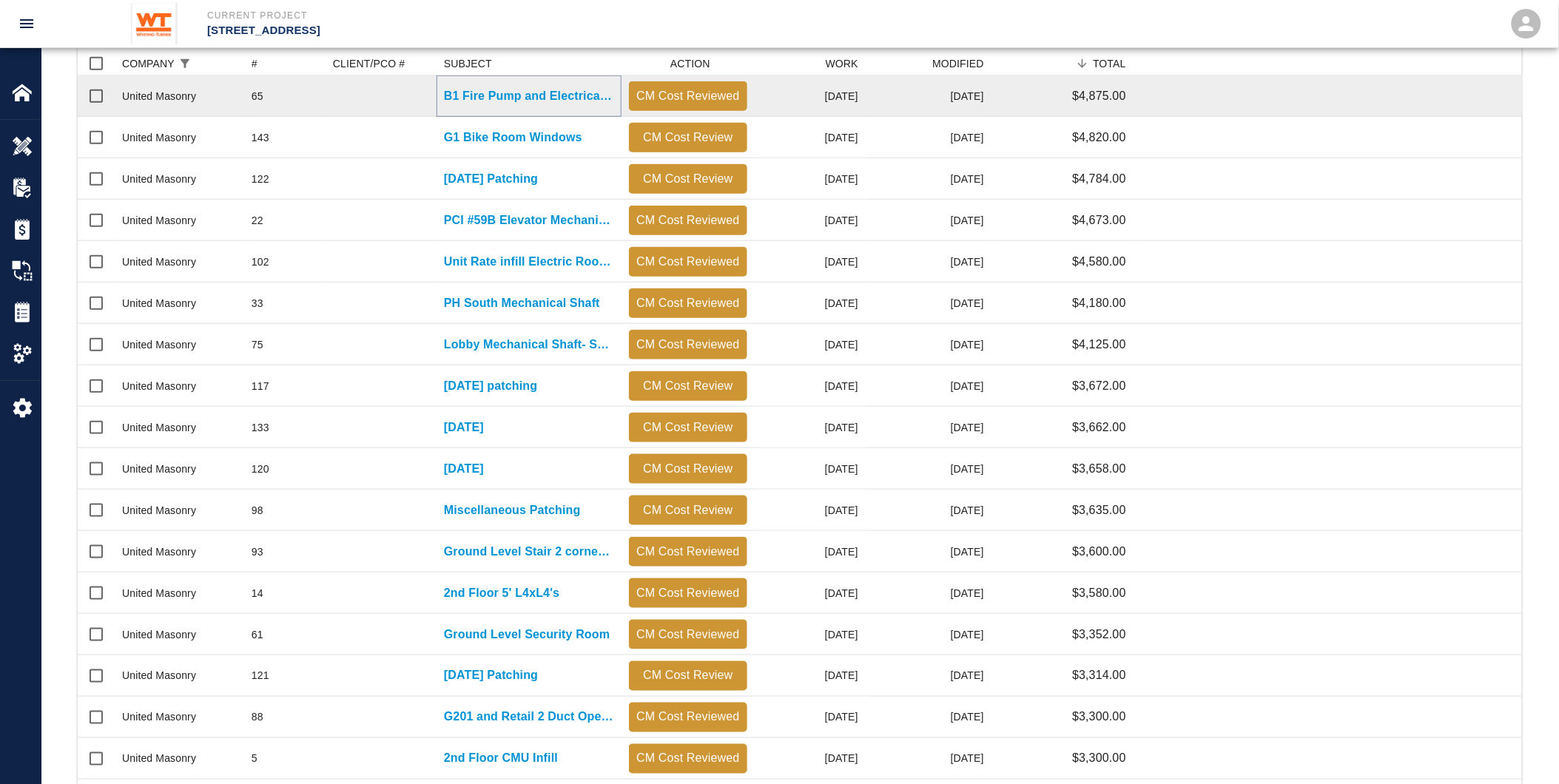
click at [489, 98] on p "B1 Fire Pump and Electrical Rooms" at bounding box center [529, 96] width 170 height 18
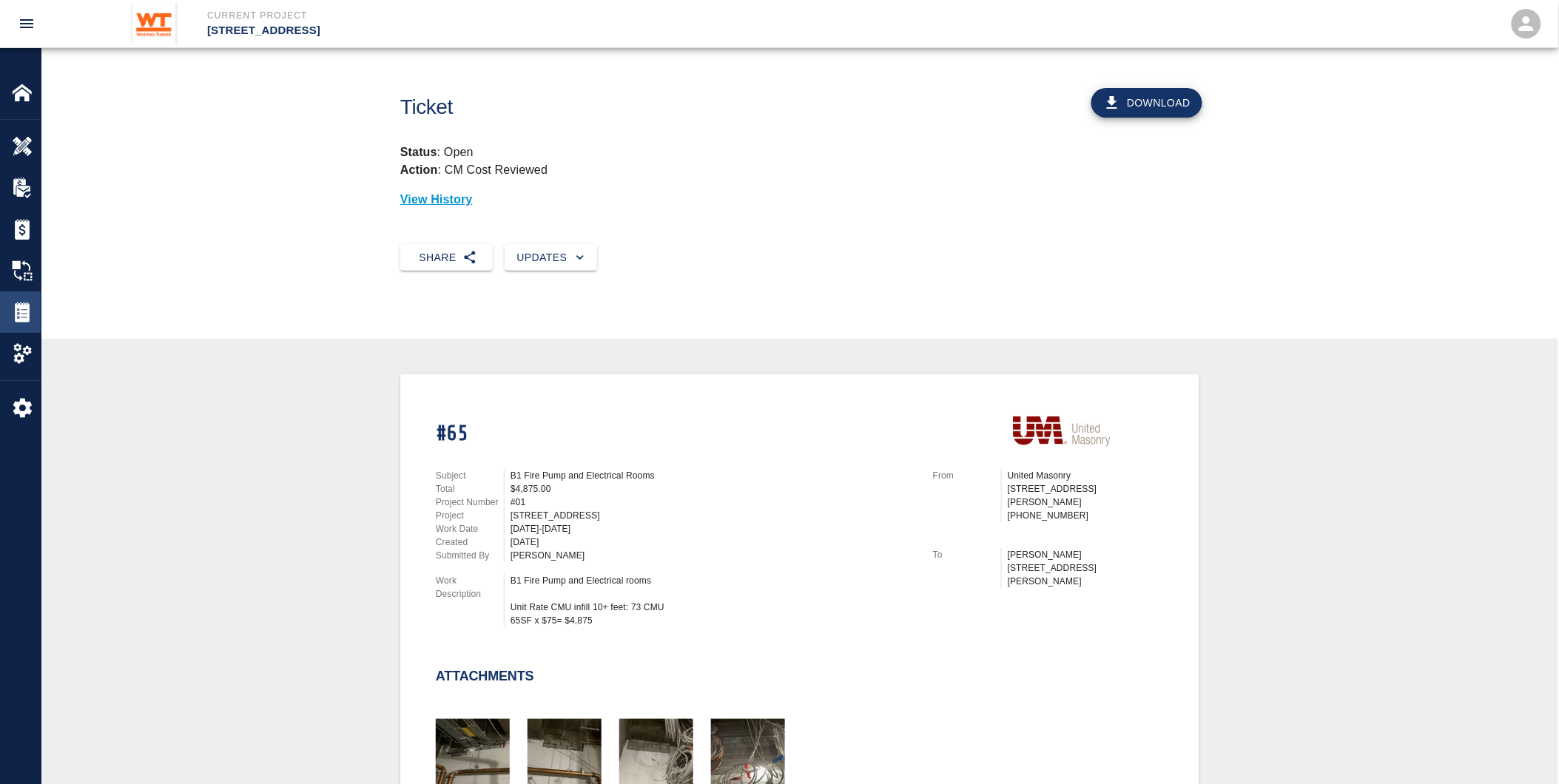
click at [13, 310] on img at bounding box center [23, 312] width 21 height 21
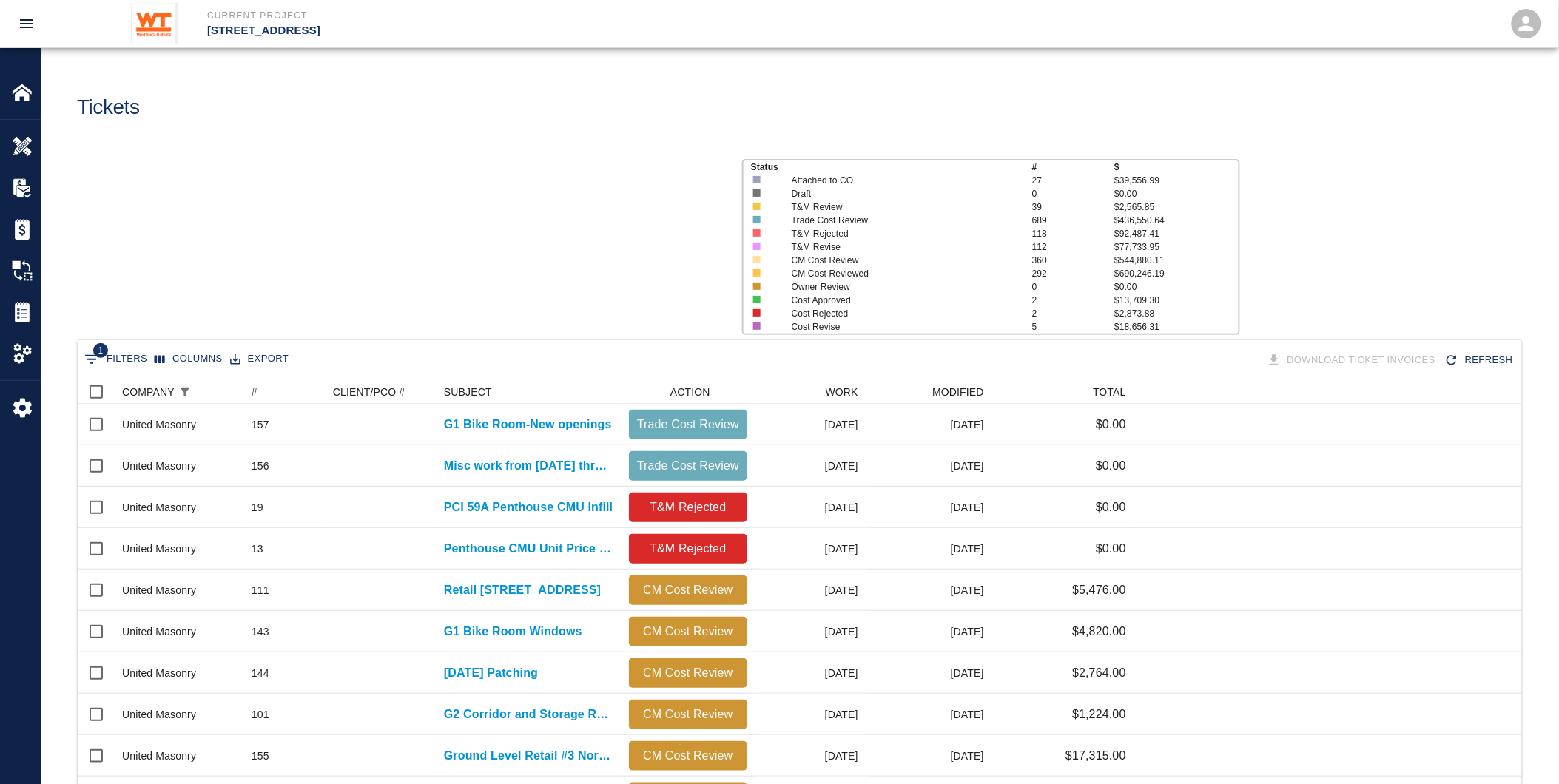
scroll to position [840, 1433]
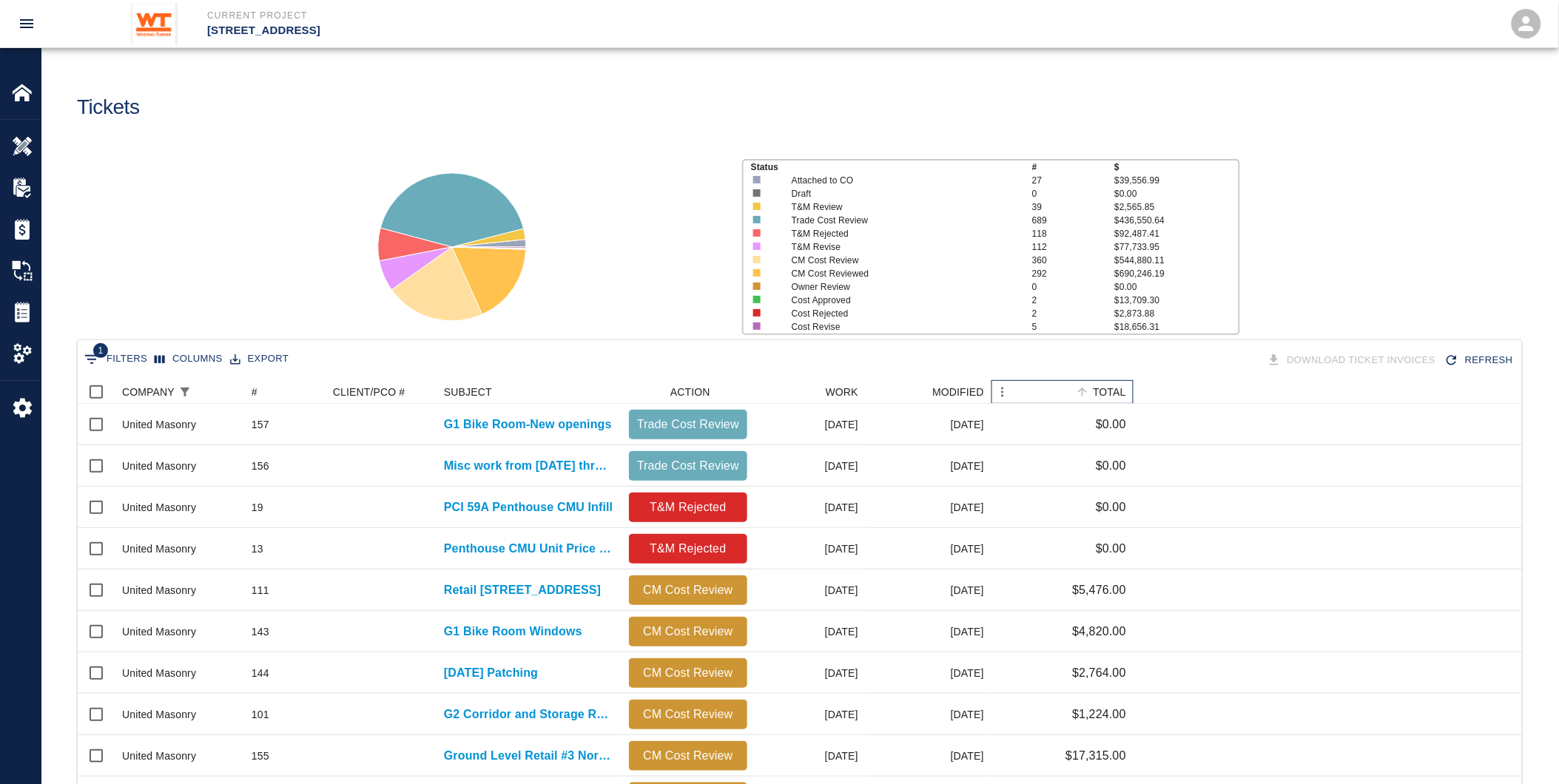
click at [1113, 388] on div "TOTAL" at bounding box center [1109, 392] width 33 height 23
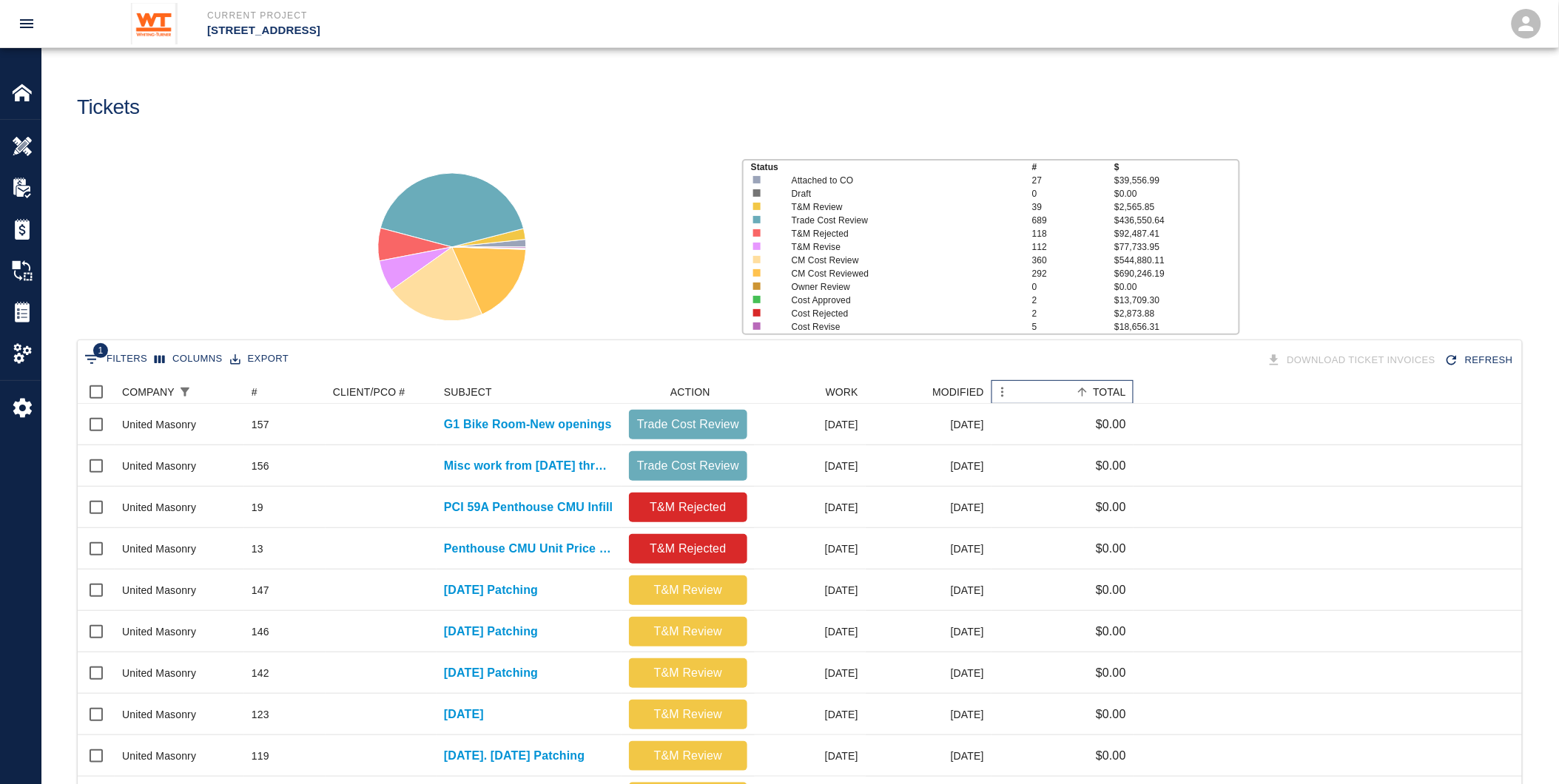
click at [1114, 388] on div "TOTAL" at bounding box center [1109, 392] width 33 height 23
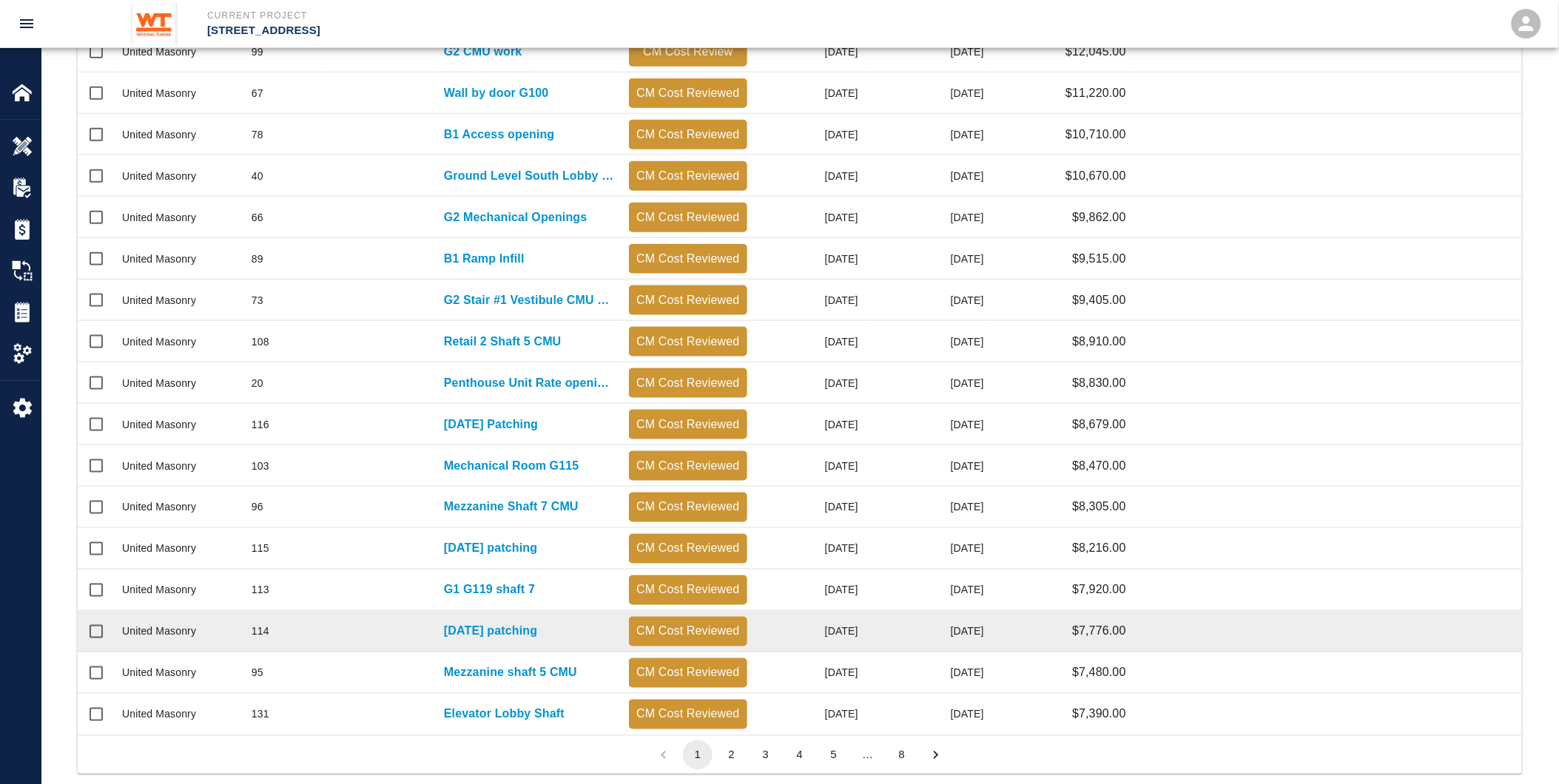
scroll to position [523, 0]
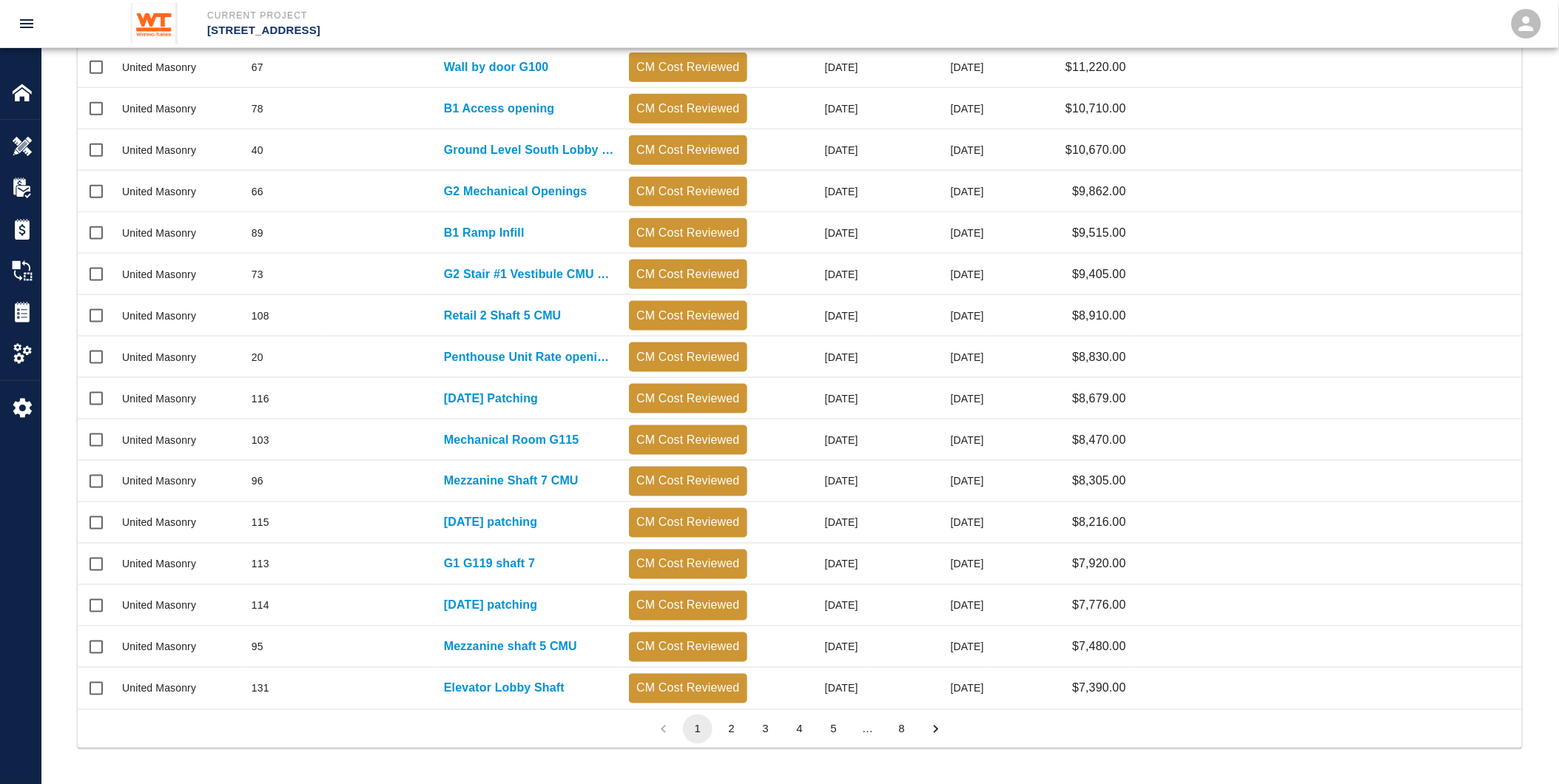
click at [738, 726] on button "2" at bounding box center [731, 729] width 29 height 29
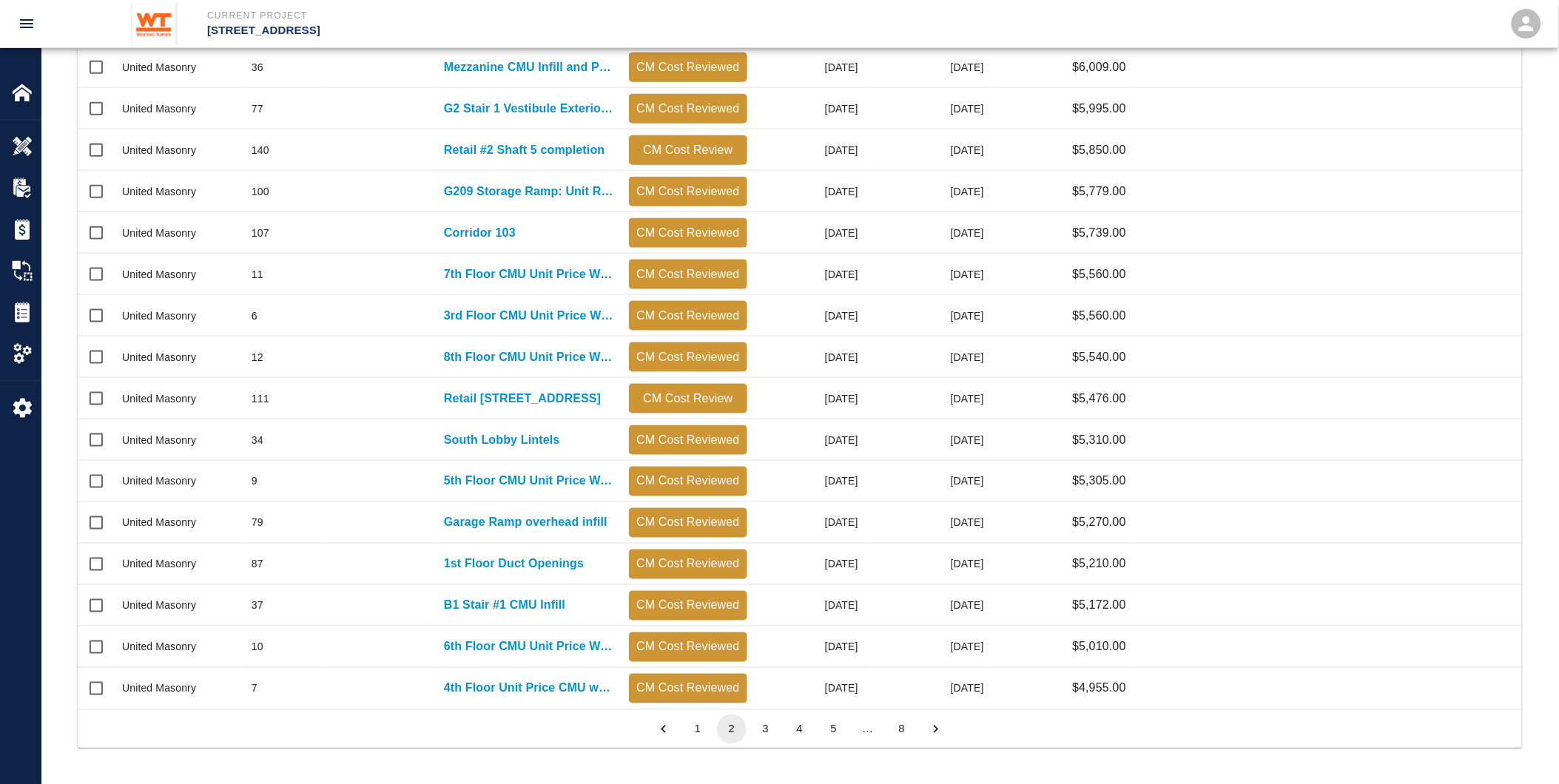
click at [764, 728] on button "3" at bounding box center [766, 729] width 29 height 29
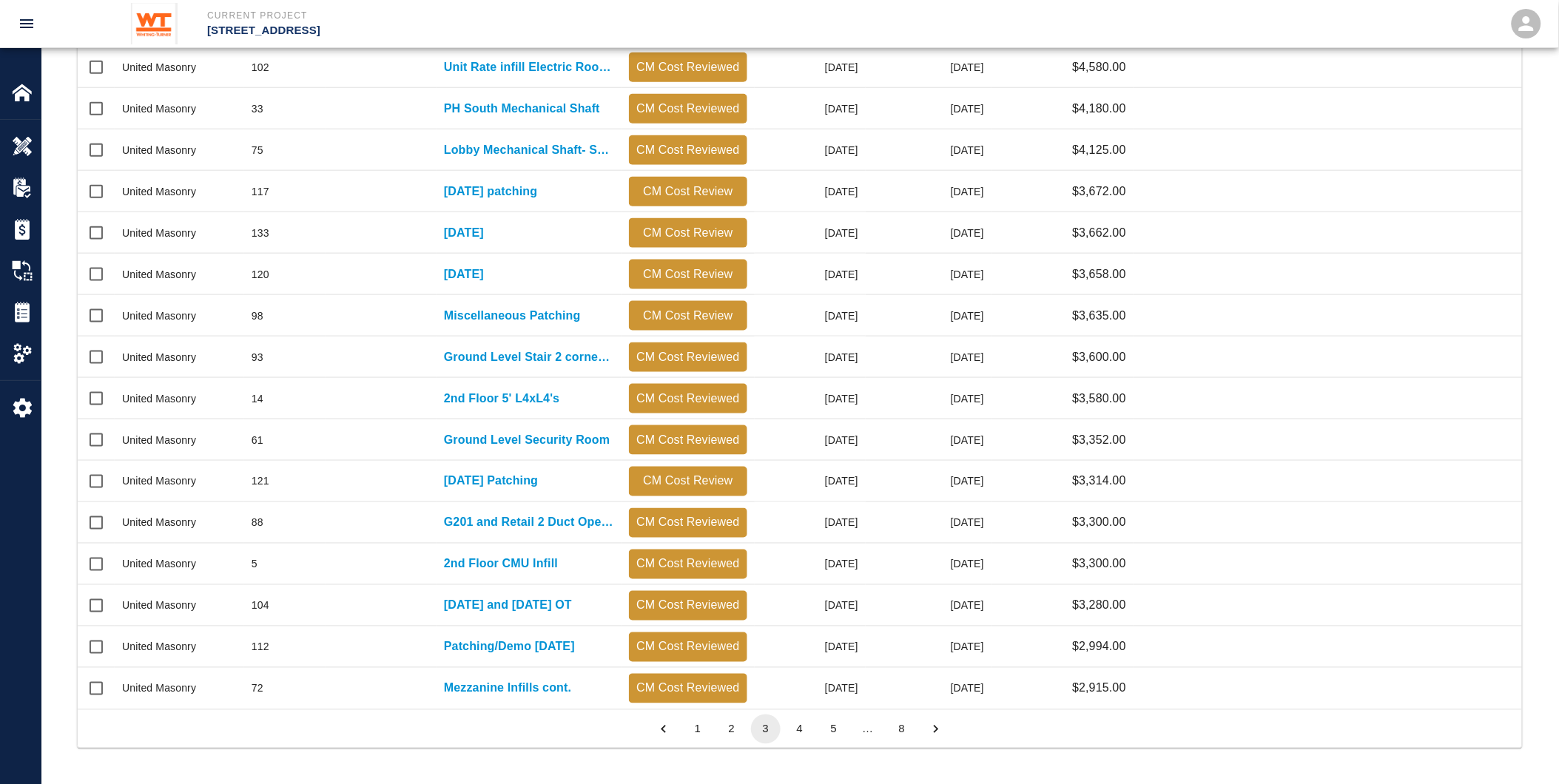
click at [797, 725] on button "4" at bounding box center [799, 729] width 29 height 29
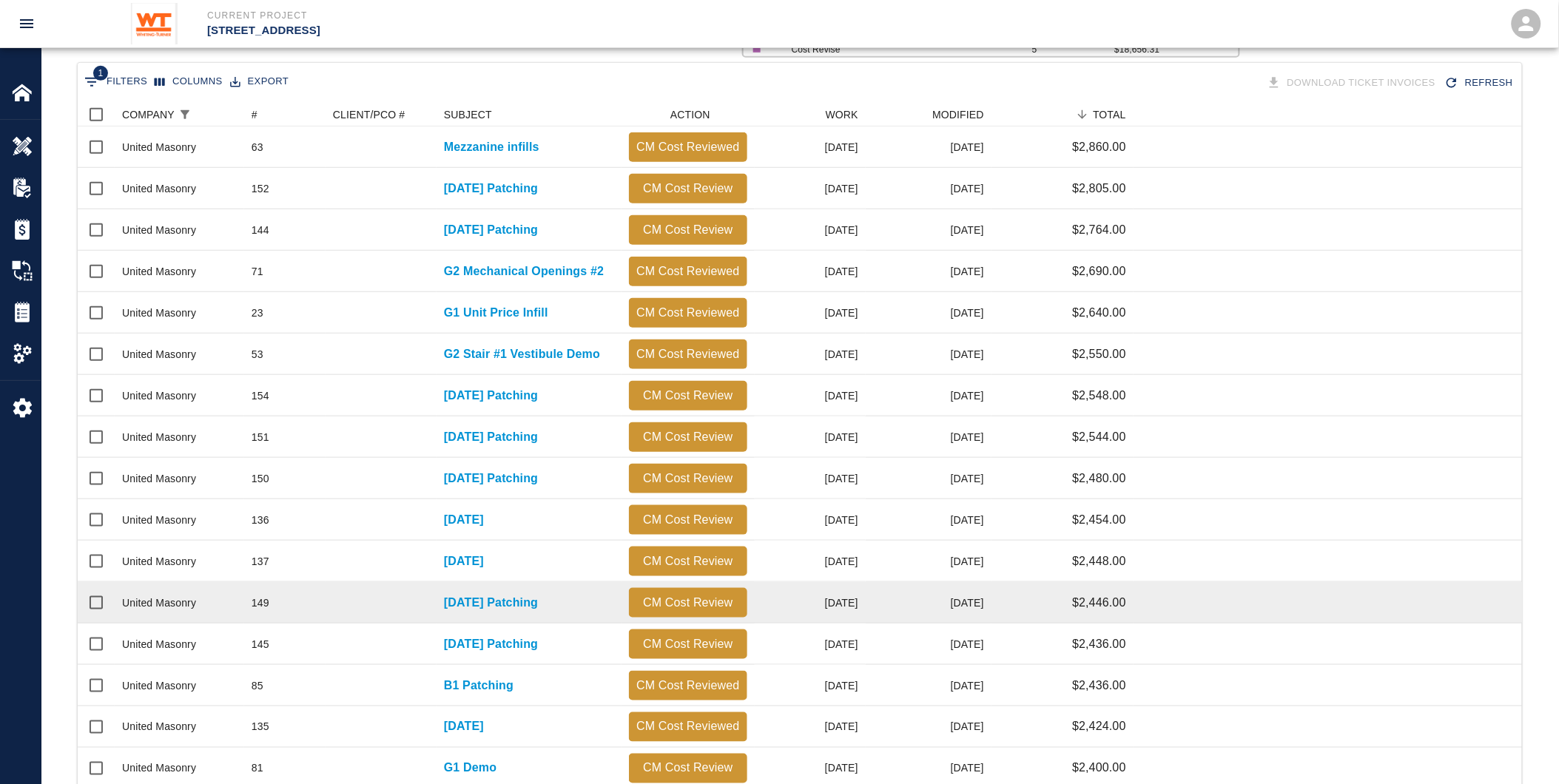
scroll to position [277, 0]
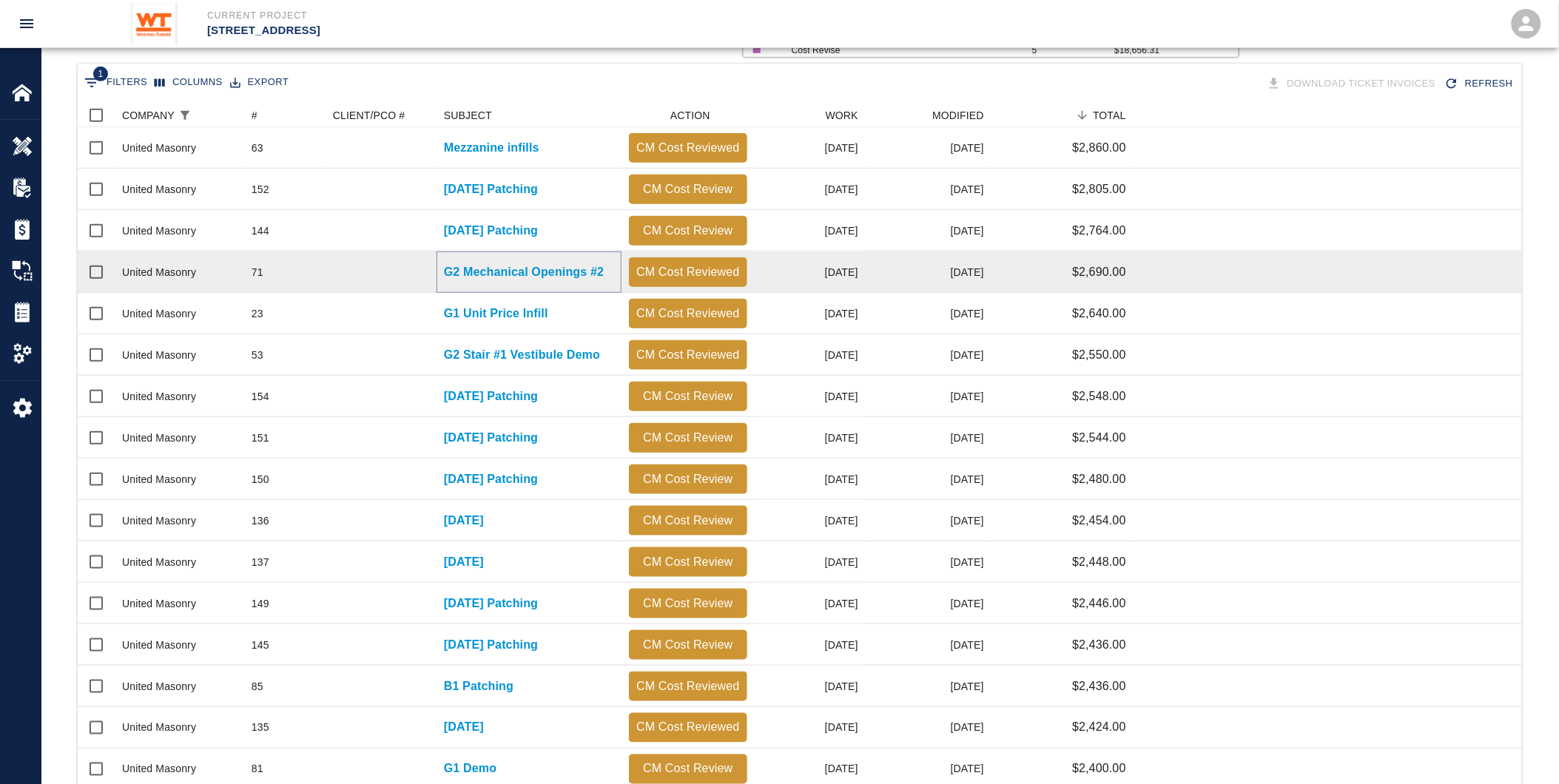
click at [487, 263] on p "G2 Mechanical Openings #2" at bounding box center [523, 272] width 160 height 18
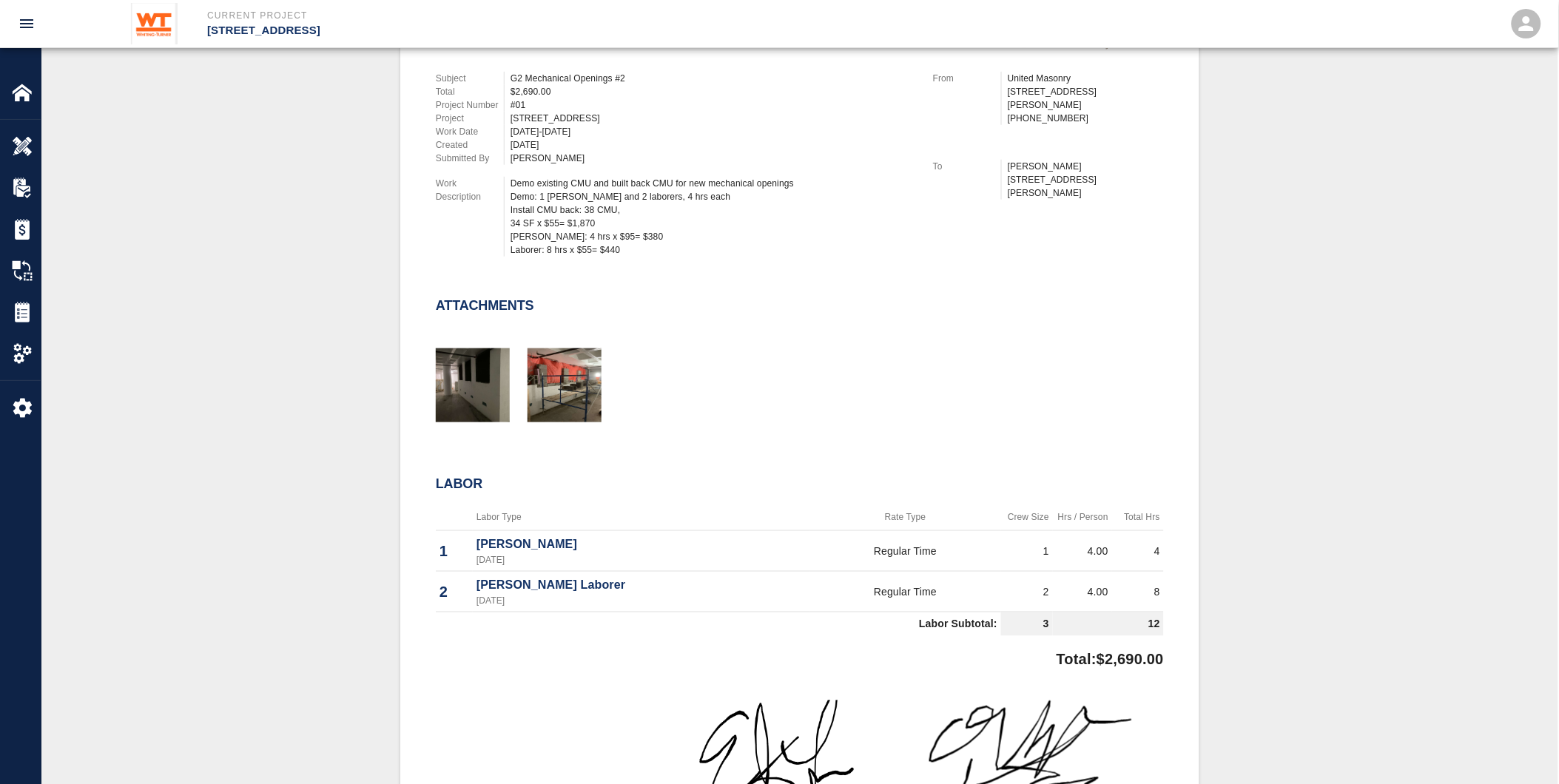
scroll to position [410, 0]
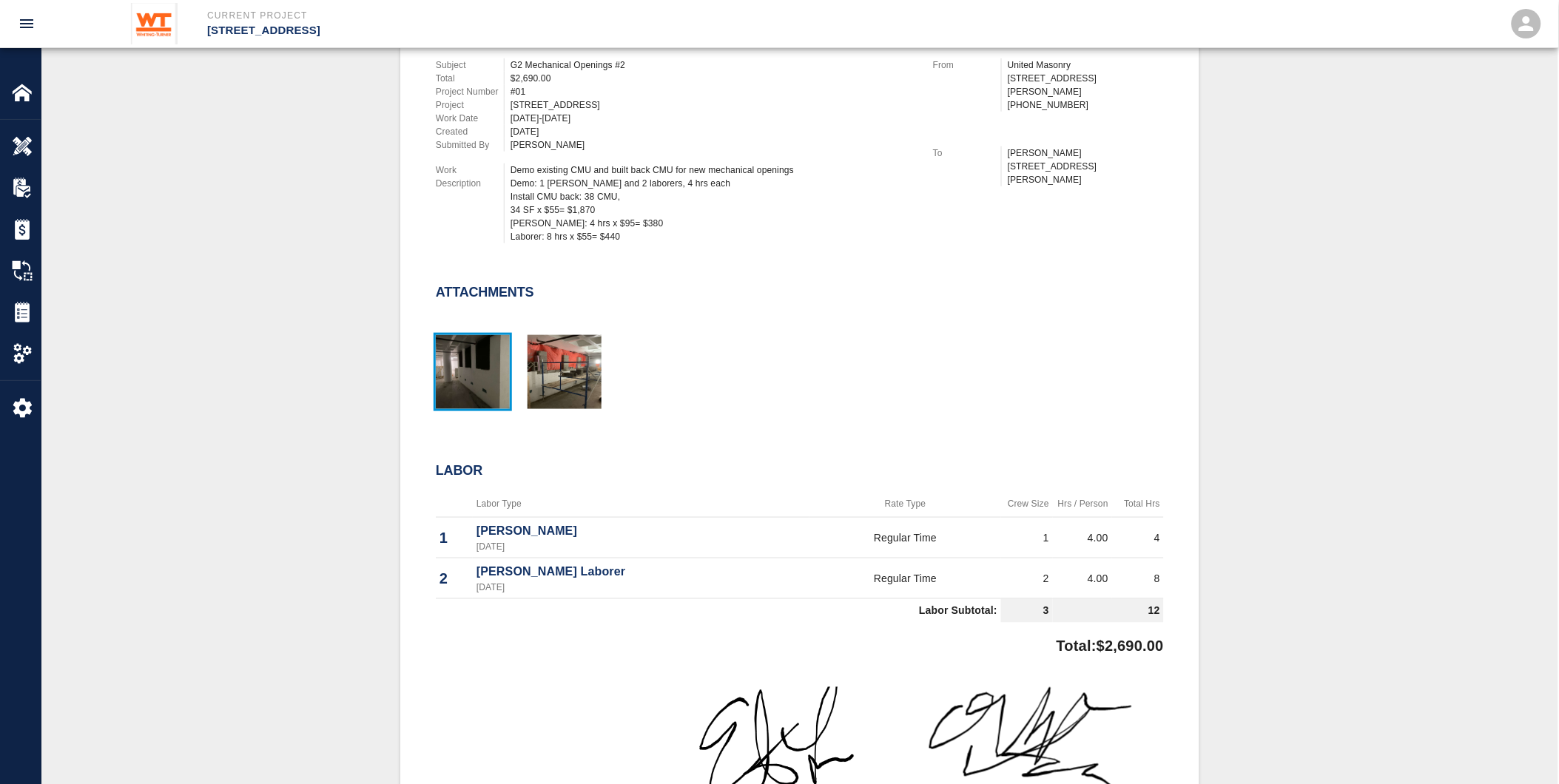
click at [498, 366] on img "button" at bounding box center [473, 372] width 74 height 74
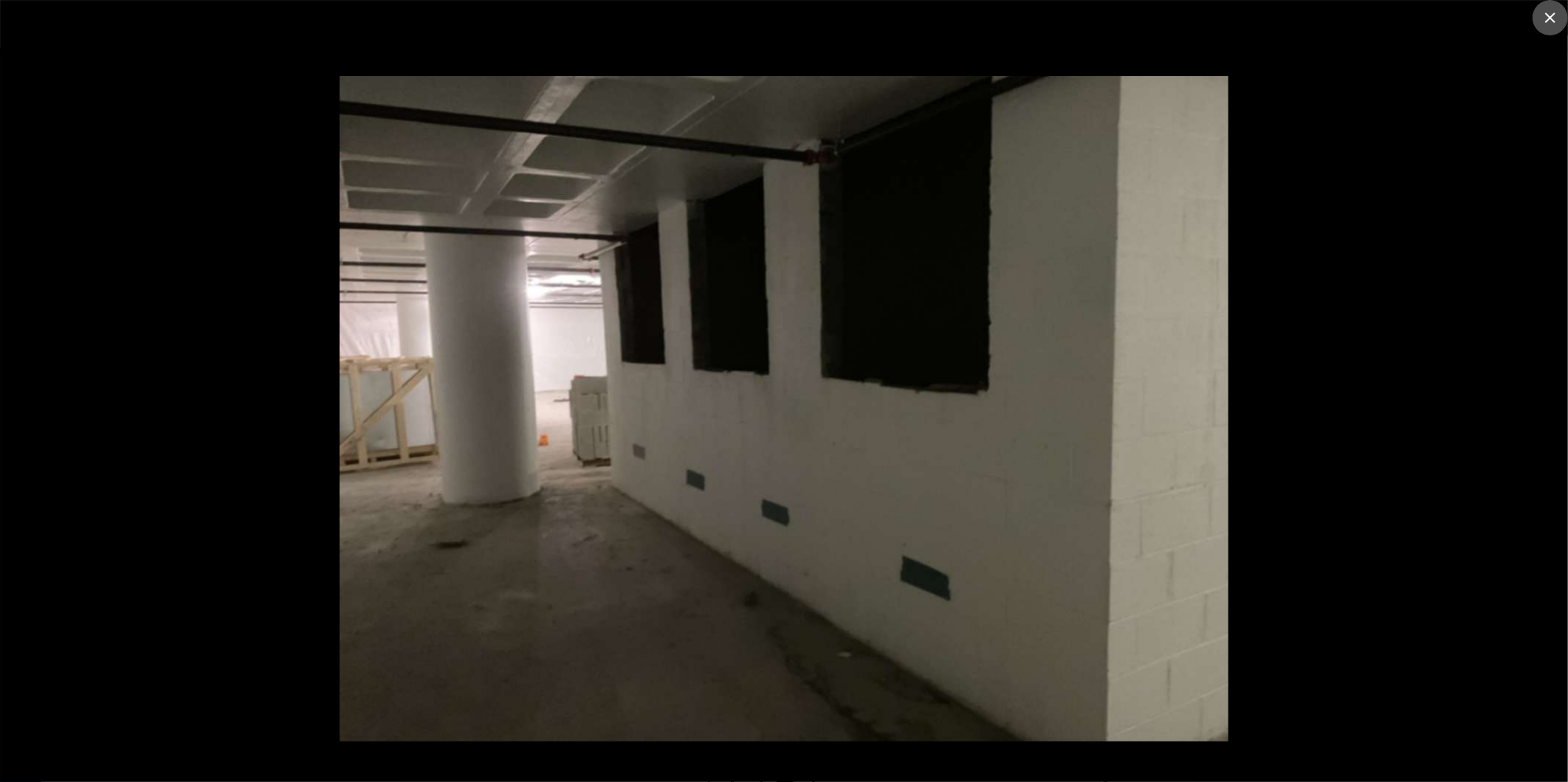
click at [1545, 13] on icon "close" at bounding box center [1550, 18] width 11 height 10
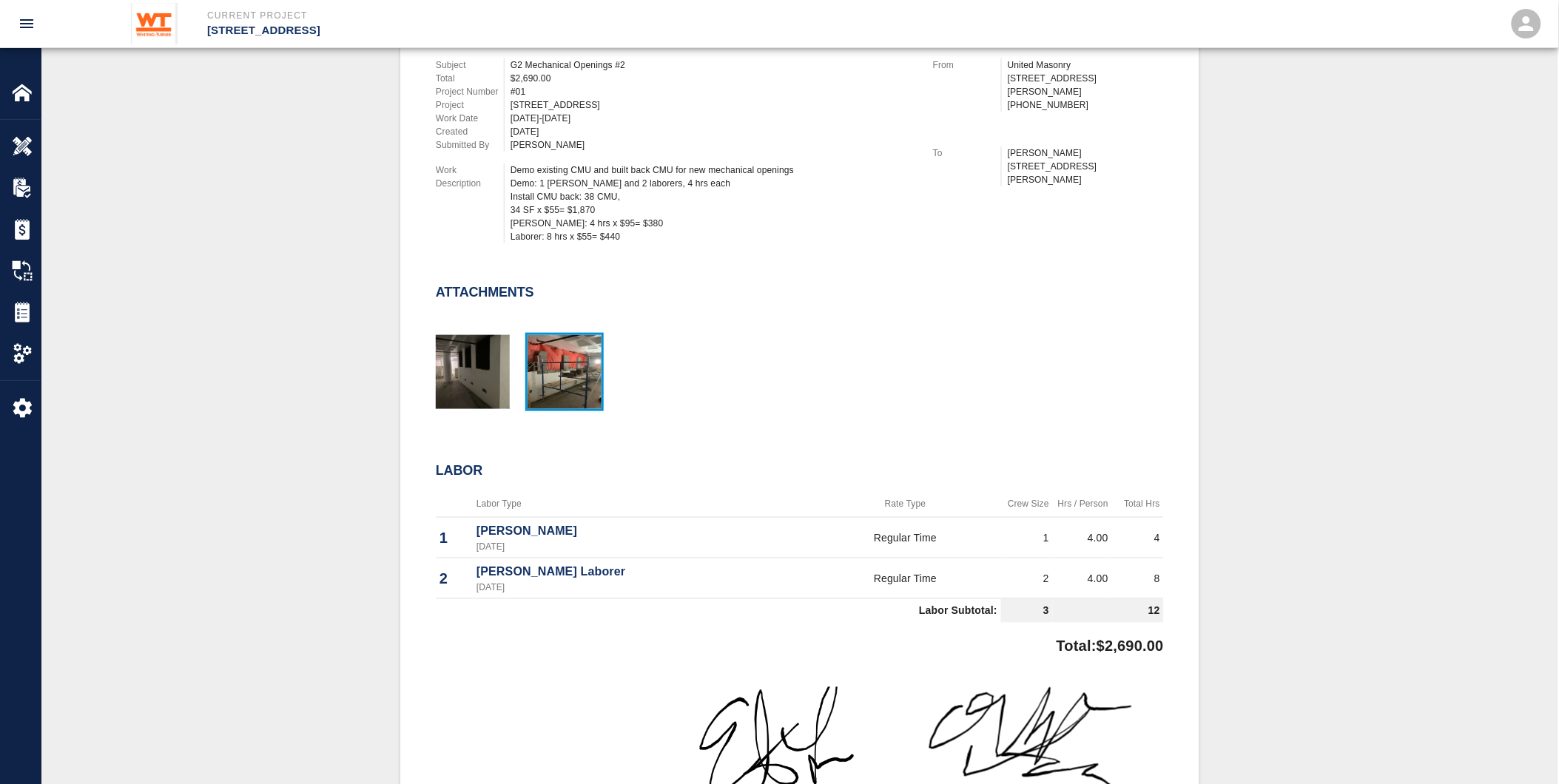
click at [578, 349] on img "button" at bounding box center [565, 372] width 74 height 74
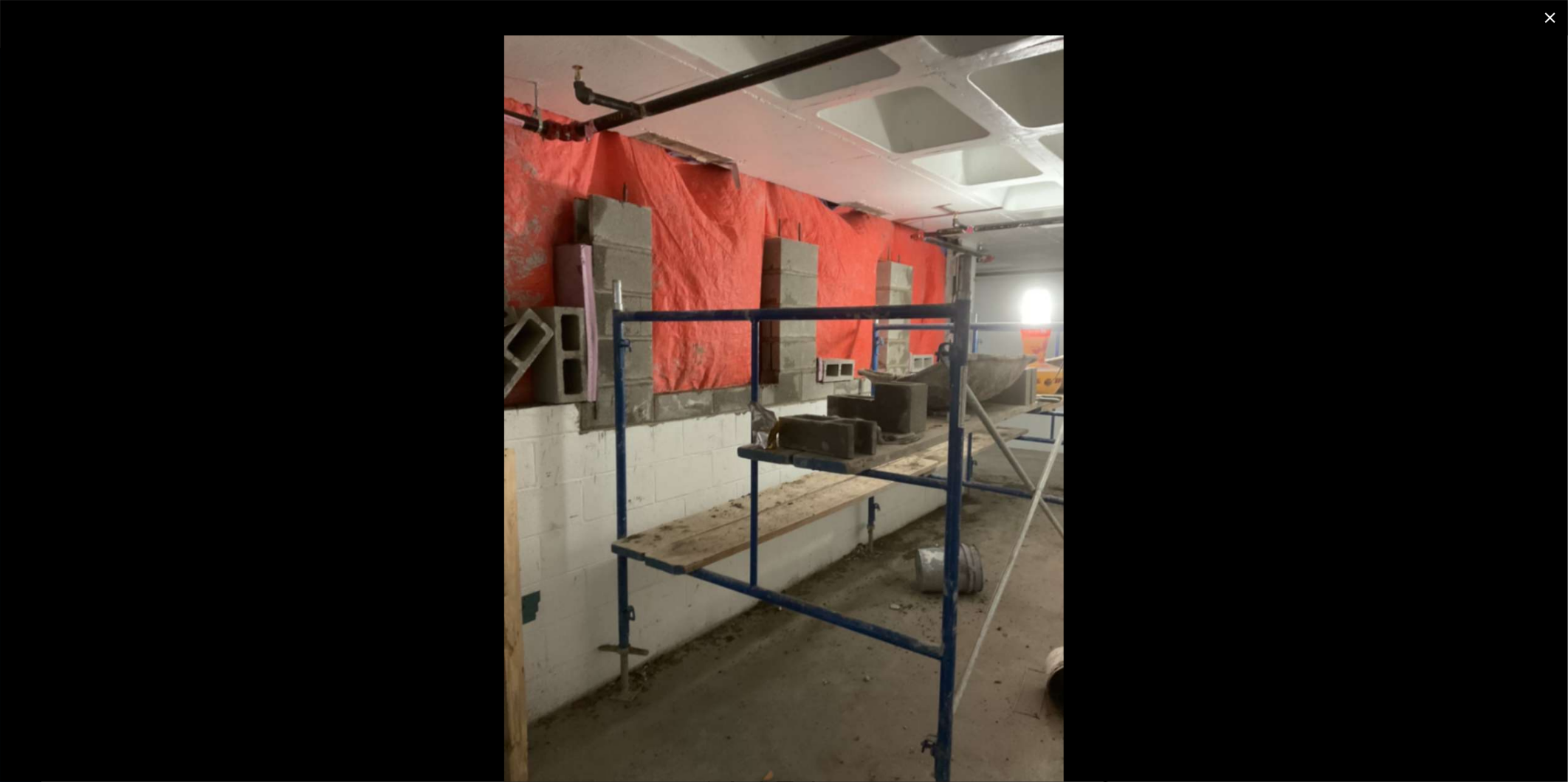
click at [1551, 16] on icon "close" at bounding box center [1551, 18] width 18 height 18
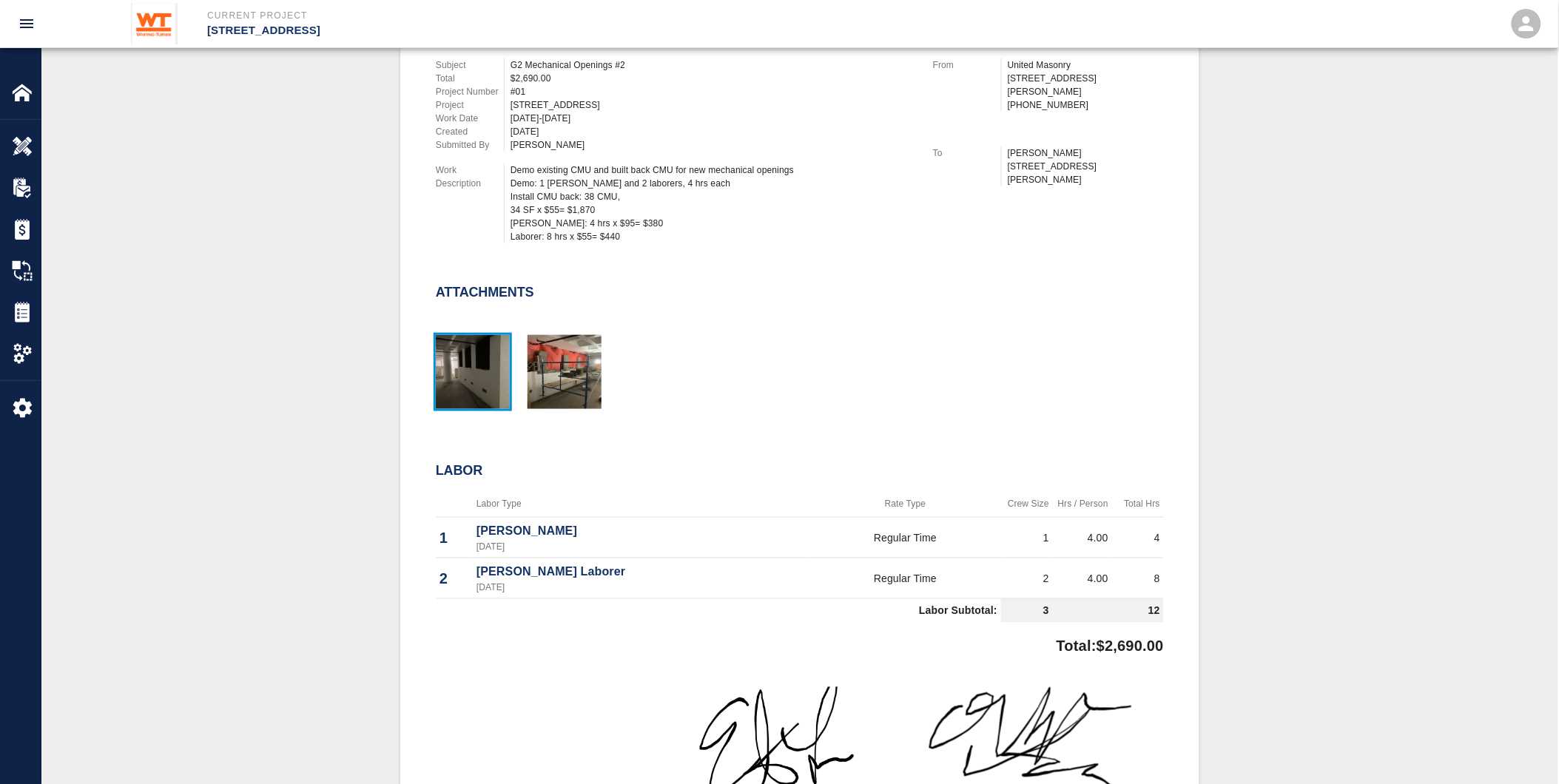
click at [462, 368] on img "button" at bounding box center [473, 372] width 74 height 74
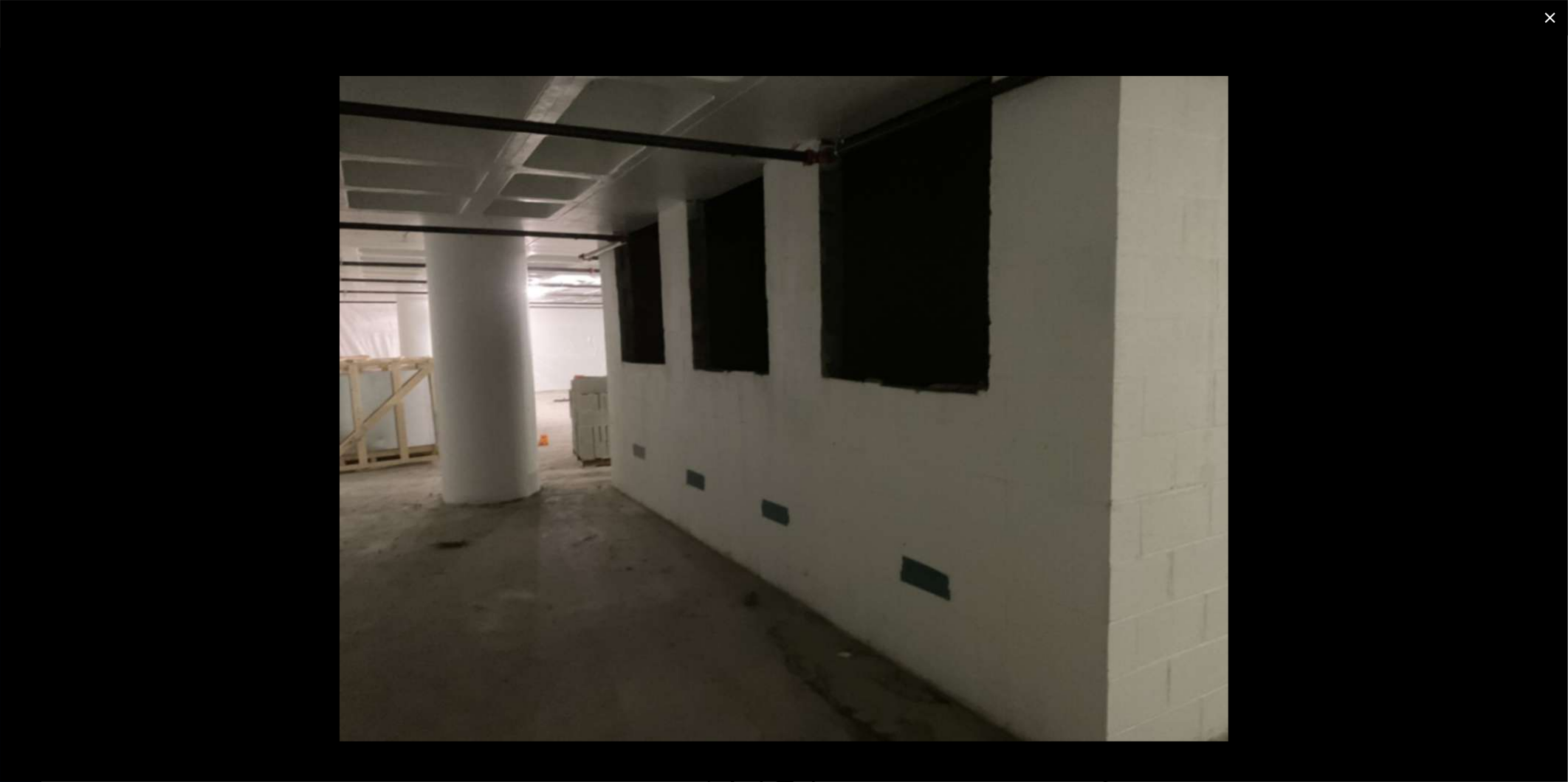
click at [1551, 21] on icon "close" at bounding box center [1551, 18] width 18 height 18
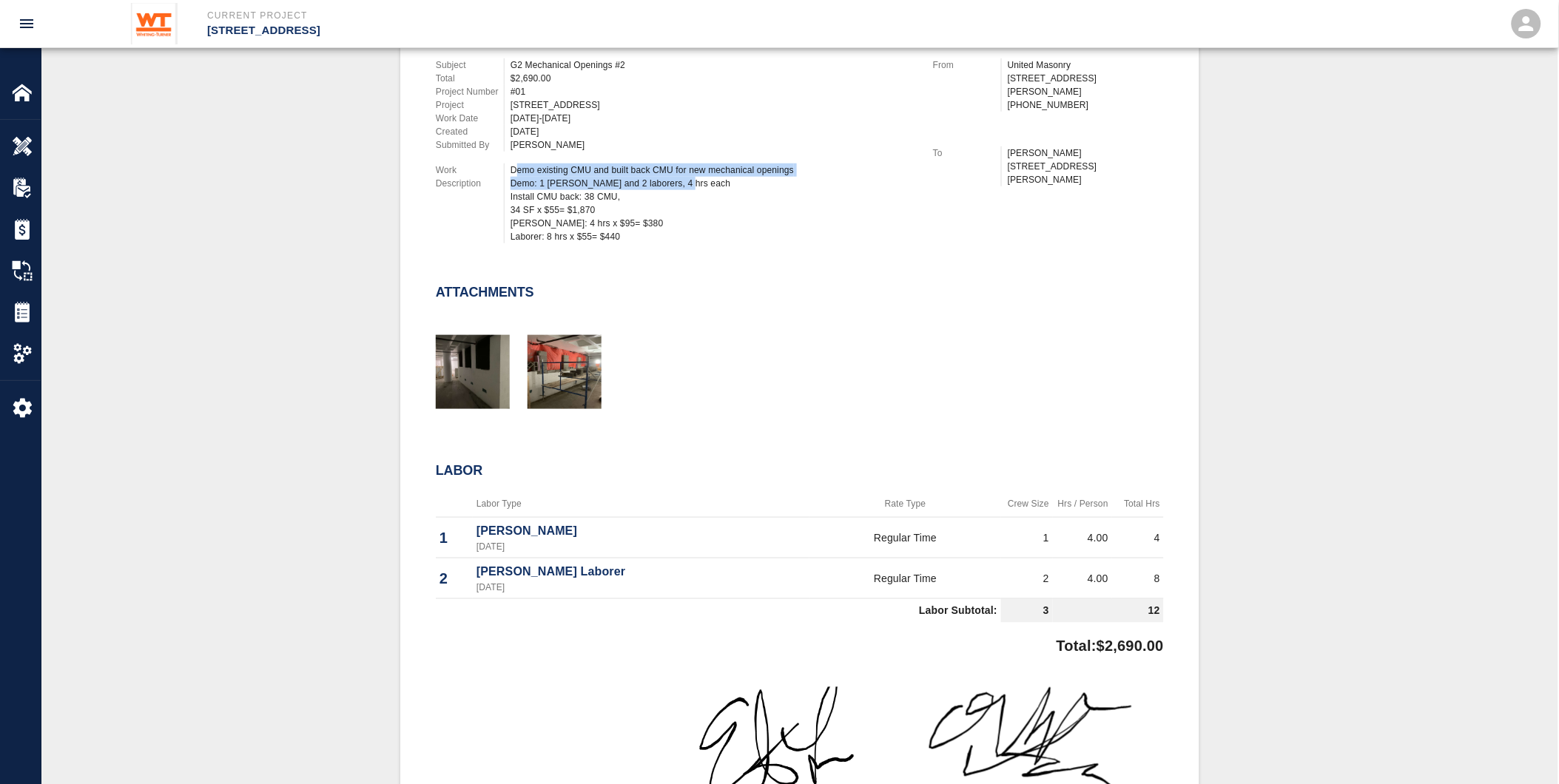
drag, startPoint x: 514, startPoint y: 159, endPoint x: 764, endPoint y: 183, distance: 251.1
click at [764, 183] on div "Demo existing CMU and built back CMU for new mechanical openings Demo: 1 [PERSO…" at bounding box center [713, 203] width 405 height 80
drag, startPoint x: 764, startPoint y: 183, endPoint x: 623, endPoint y: 174, distance: 141.3
click at [623, 174] on div "Demo existing CMU and built back CMU for new mechanical openings Demo: 1 [PERSO…" at bounding box center [713, 203] width 405 height 80
drag, startPoint x: 675, startPoint y: 176, endPoint x: 488, endPoint y: 160, distance: 187.7
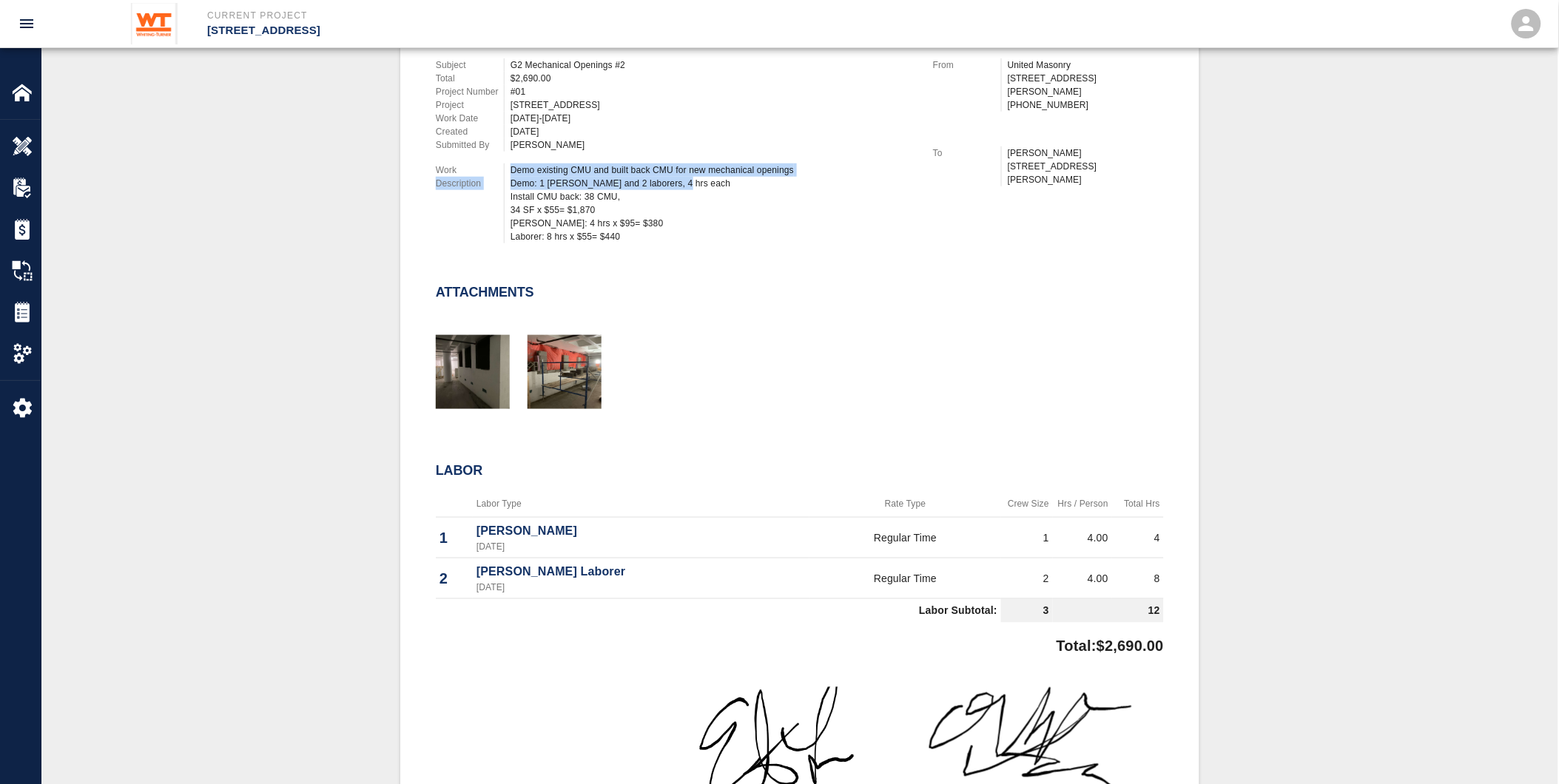
click at [488, 163] on div "Work Description Demo existing CMU and built back CMU for new mechanical openin…" at bounding box center [676, 203] width 480 height 80
drag, startPoint x: 488, startPoint y: 160, endPoint x: 729, endPoint y: 202, distance: 244.6
click at [729, 202] on div "Demo existing CMU and built back CMU for new mechanical openings Demo: 1 [PERSO…" at bounding box center [713, 203] width 405 height 80
drag, startPoint x: 632, startPoint y: 233, endPoint x: 487, endPoint y: 141, distance: 171.7
click at [487, 141] on div "Subject G2 Mechanical Openings #2 Total $2,690.00 Project Number #01 Project [S…" at bounding box center [666, 147] width 497 height 214
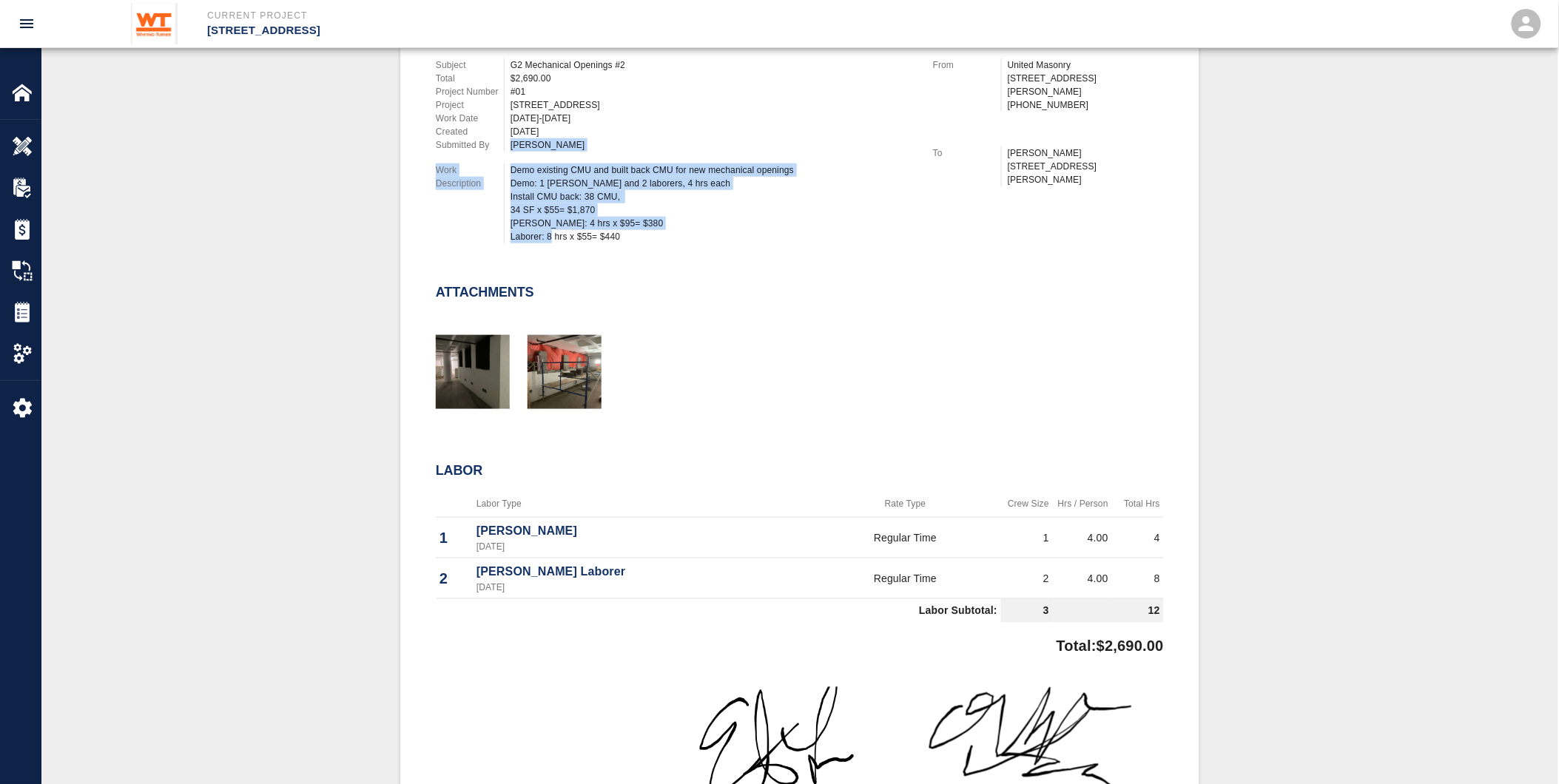
drag, startPoint x: 487, startPoint y: 141, endPoint x: 604, endPoint y: 195, distance: 128.9
click at [603, 194] on div "Demo existing CMU and built back CMU for new mechanical openings Demo: 1 [PERSO…" at bounding box center [713, 203] width 405 height 80
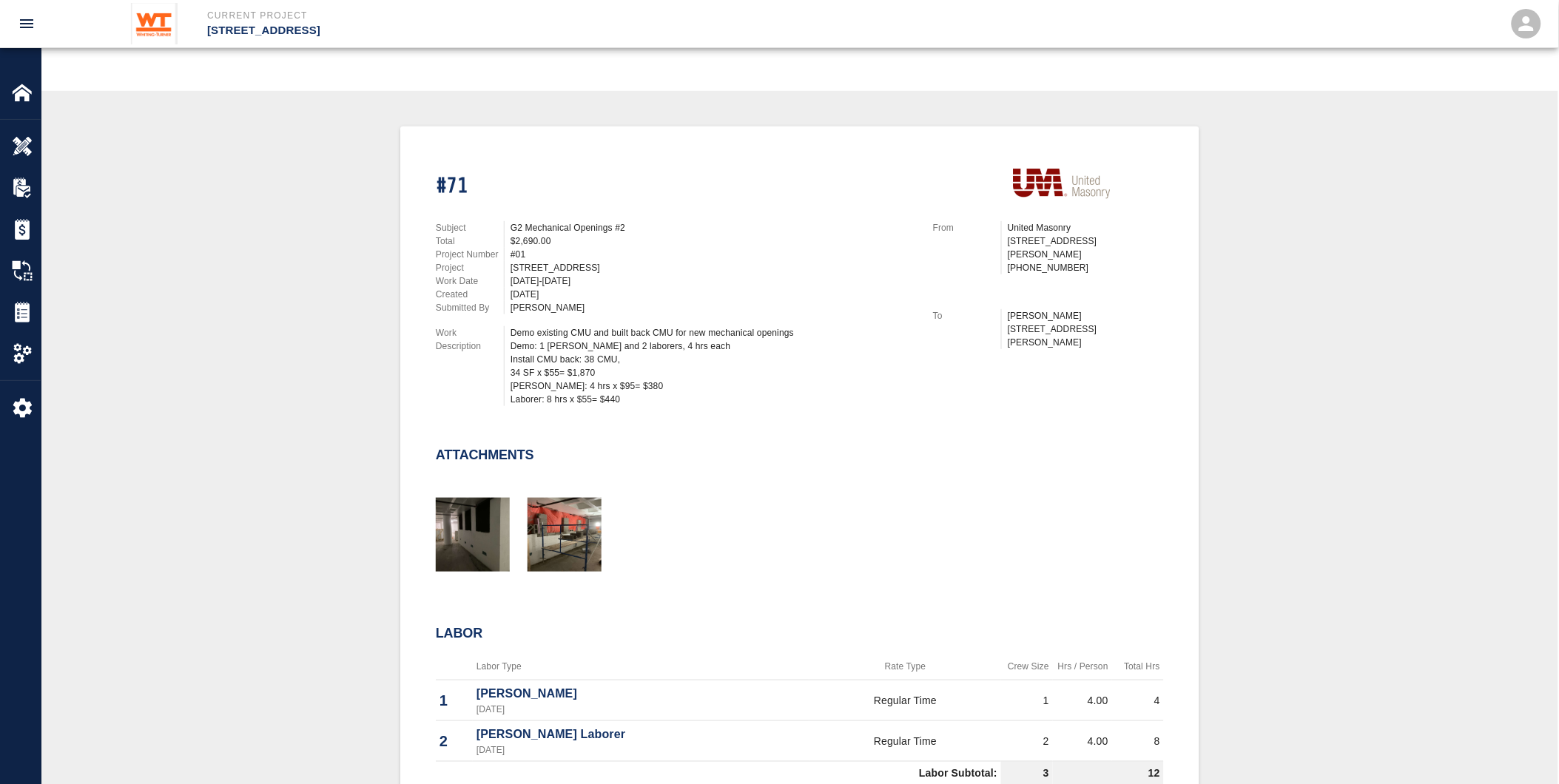
scroll to position [247, 0]
click at [629, 358] on div "Demo existing CMU and built back CMU for new mechanical openings Demo: 1 [PERSO…" at bounding box center [713, 368] width 405 height 80
click at [15, 308] on img at bounding box center [23, 312] width 21 height 21
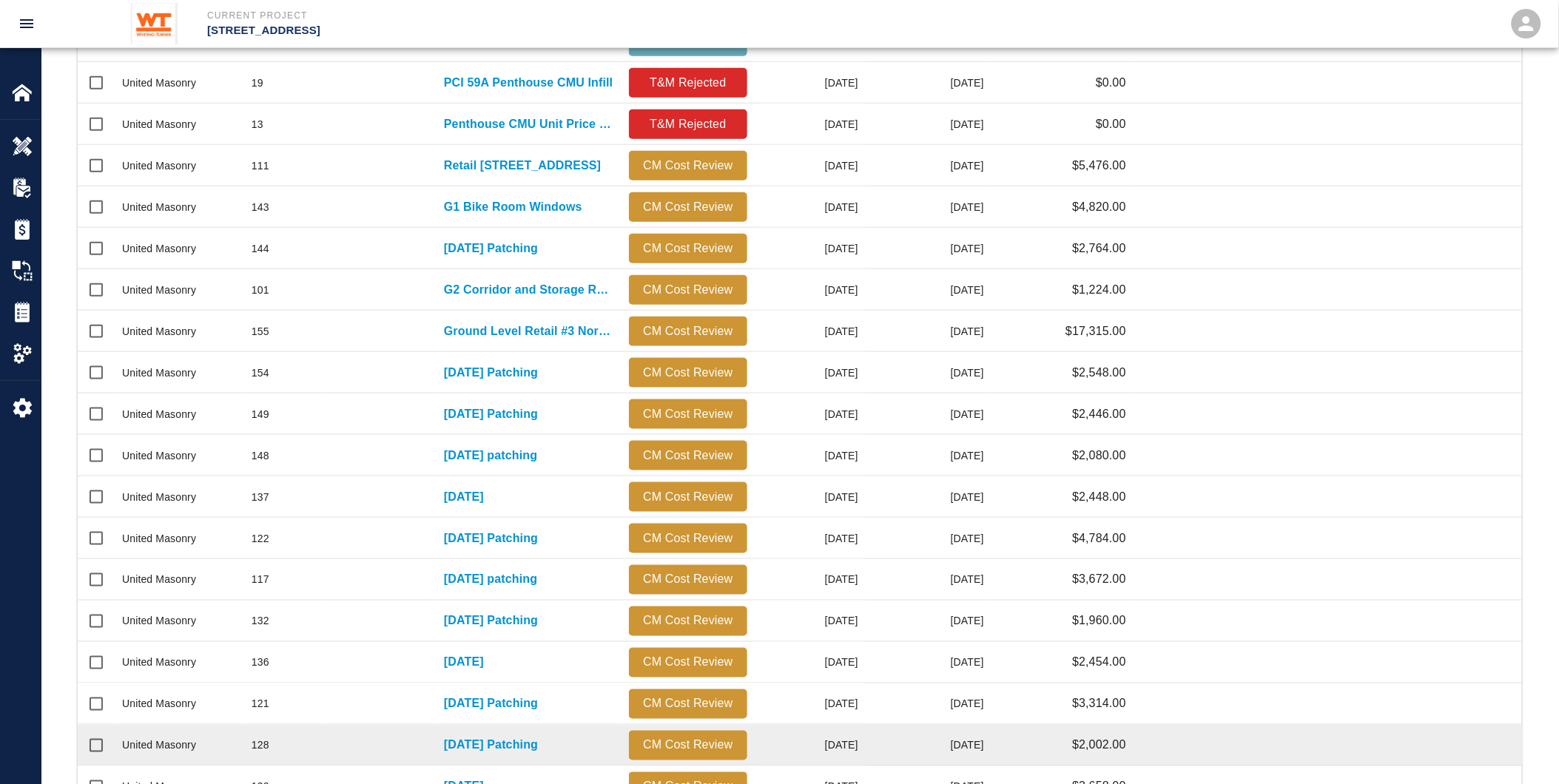
scroll to position [523, 0]
